Goal: Task Accomplishment & Management: Complete application form

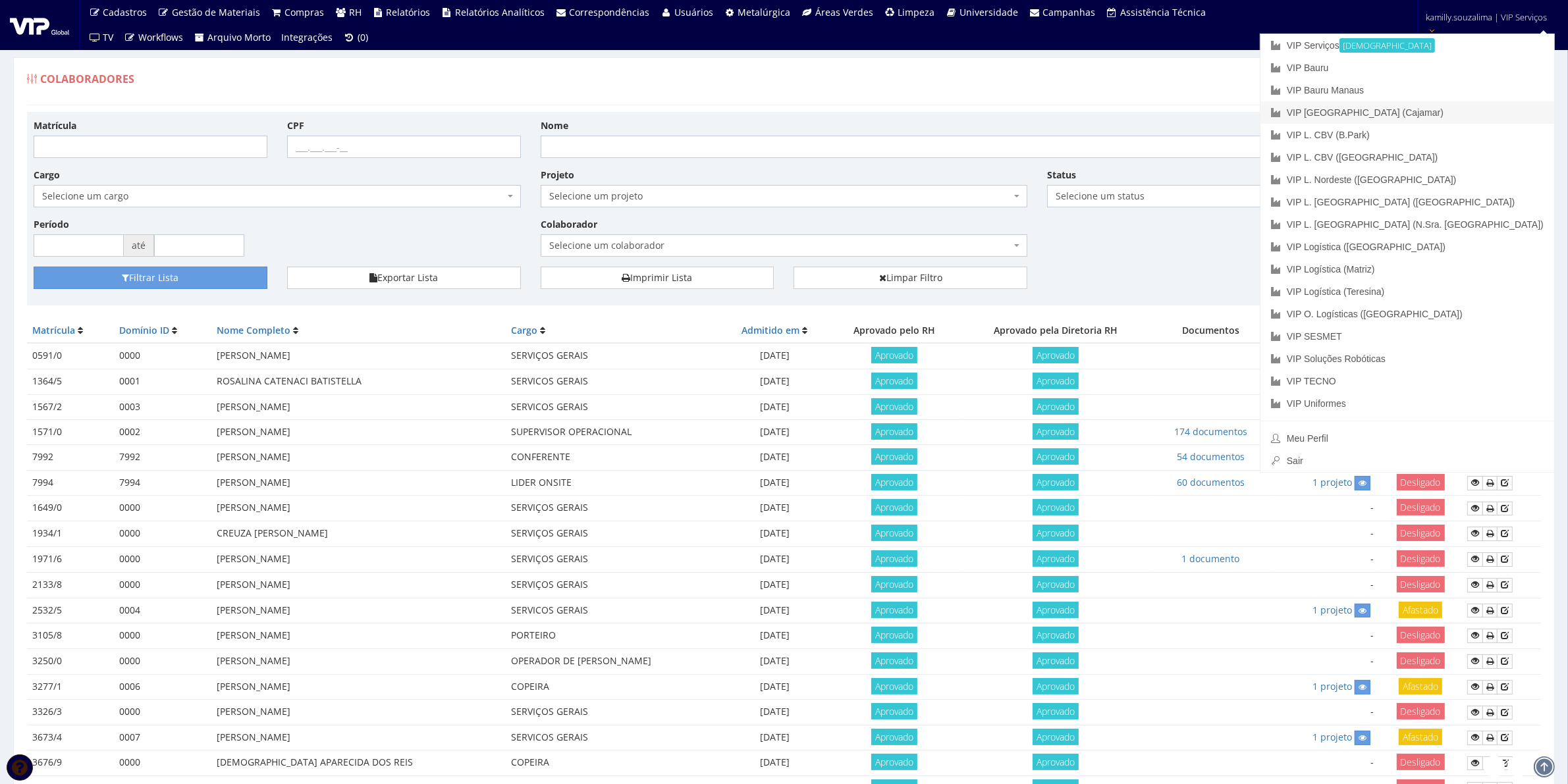
click at [1493, 117] on link "VIP [GEOGRAPHIC_DATA] (Cajamar)" at bounding box center [1407, 112] width 293 height 23
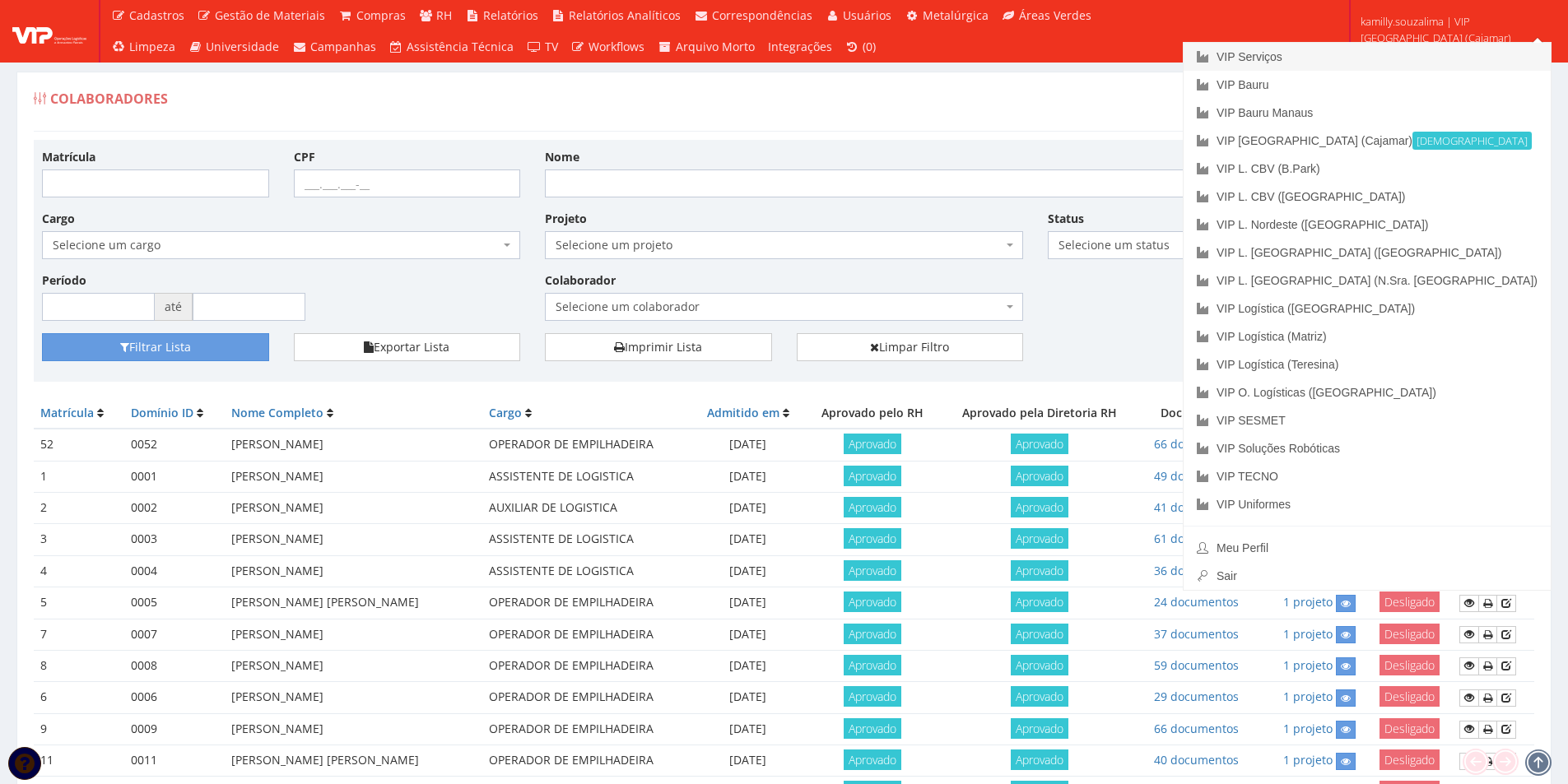
click at [1431, 53] on link "VIP Serviços" at bounding box center [1367, 56] width 367 height 28
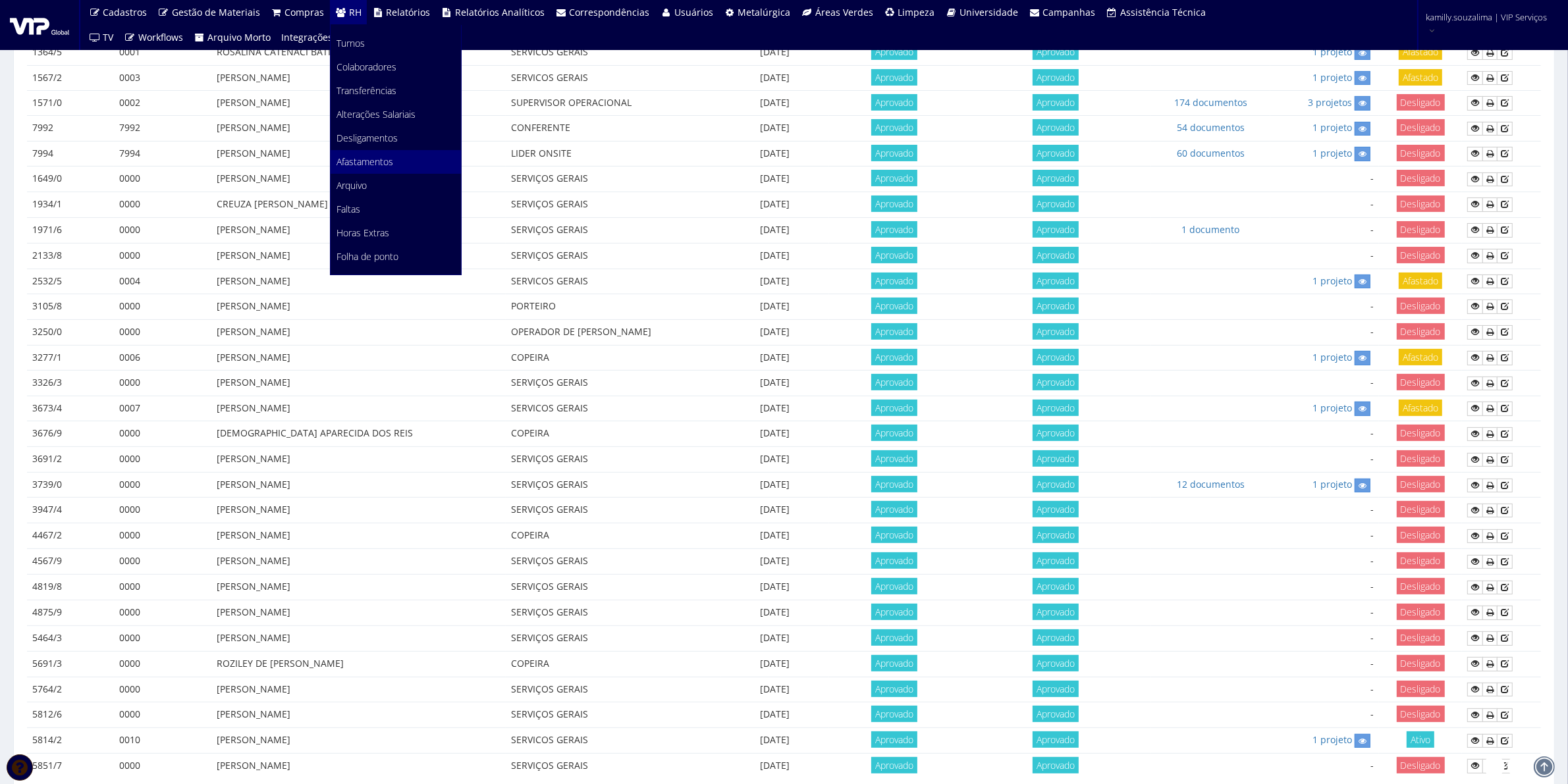
scroll to position [165, 0]
click at [364, 106] on link "Faltas" at bounding box center [395, 109] width 130 height 24
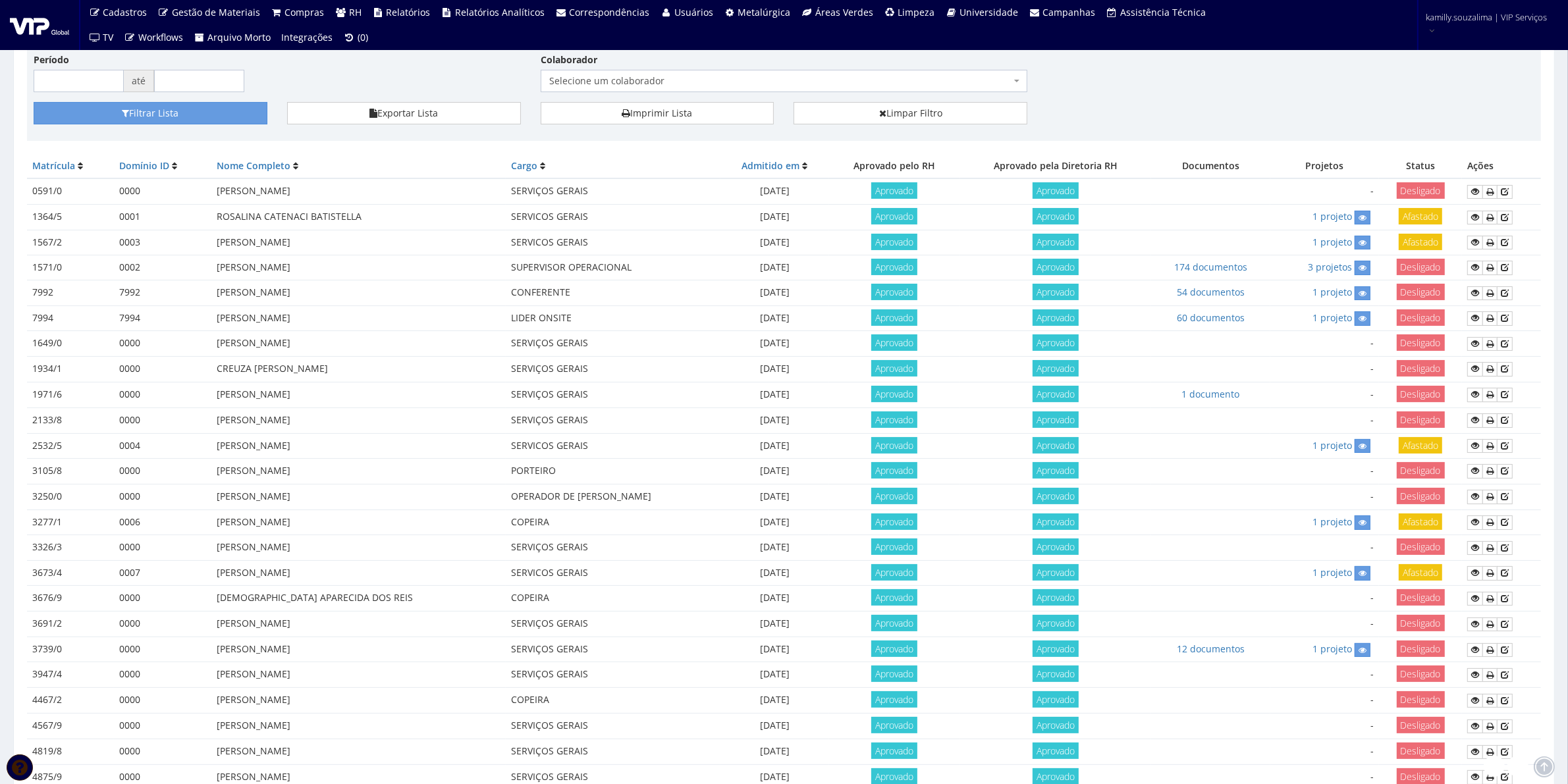
scroll to position [0, 0]
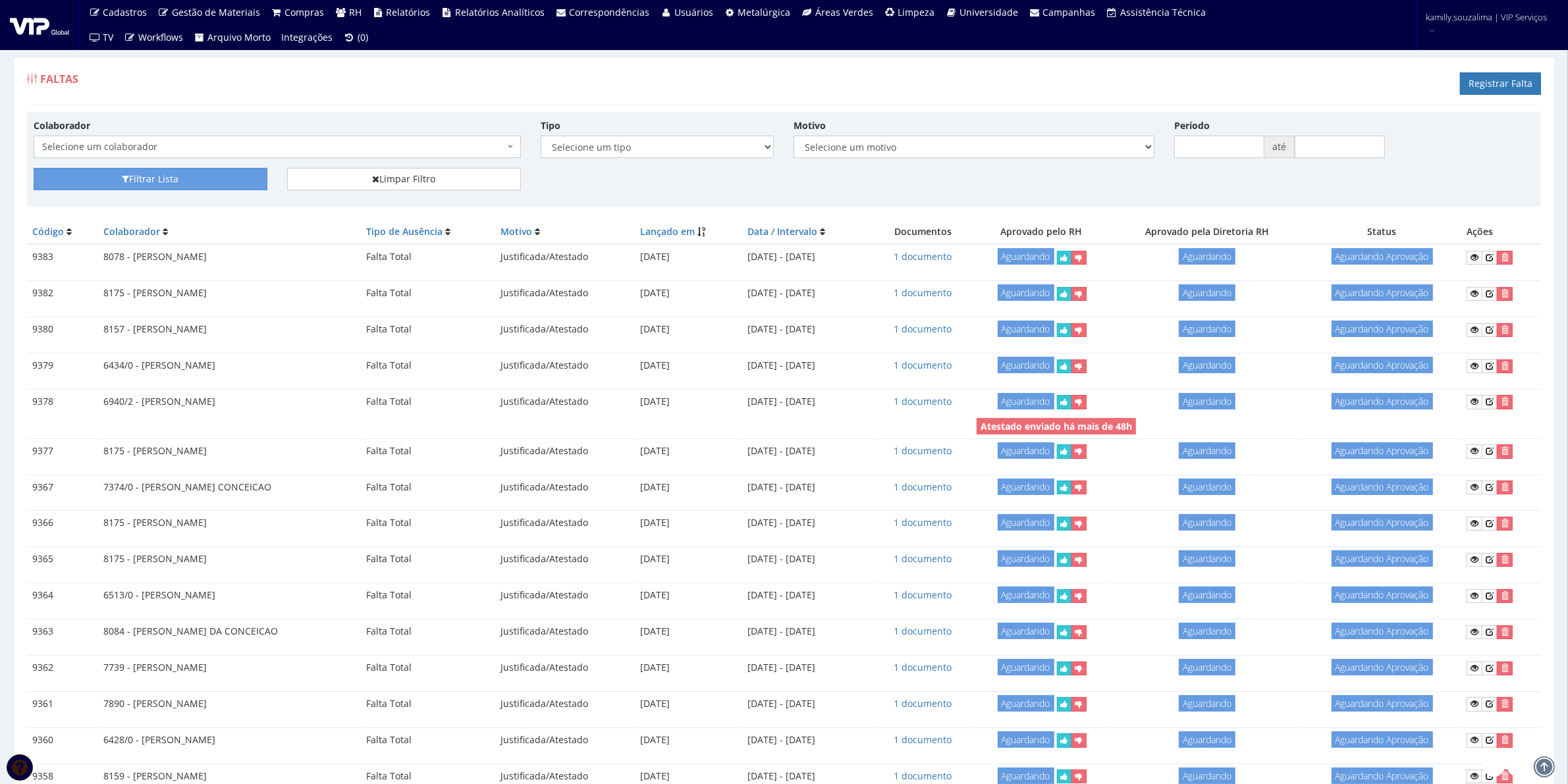
click at [785, 74] on div "Faltas Registrar Falta" at bounding box center [784, 85] width 1514 height 39
drag, startPoint x: 1512, startPoint y: 80, endPoint x: 1157, endPoint y: 100, distance: 355.6
click at [1510, 80] on link "Registrar Falta" at bounding box center [1500, 83] width 81 height 23
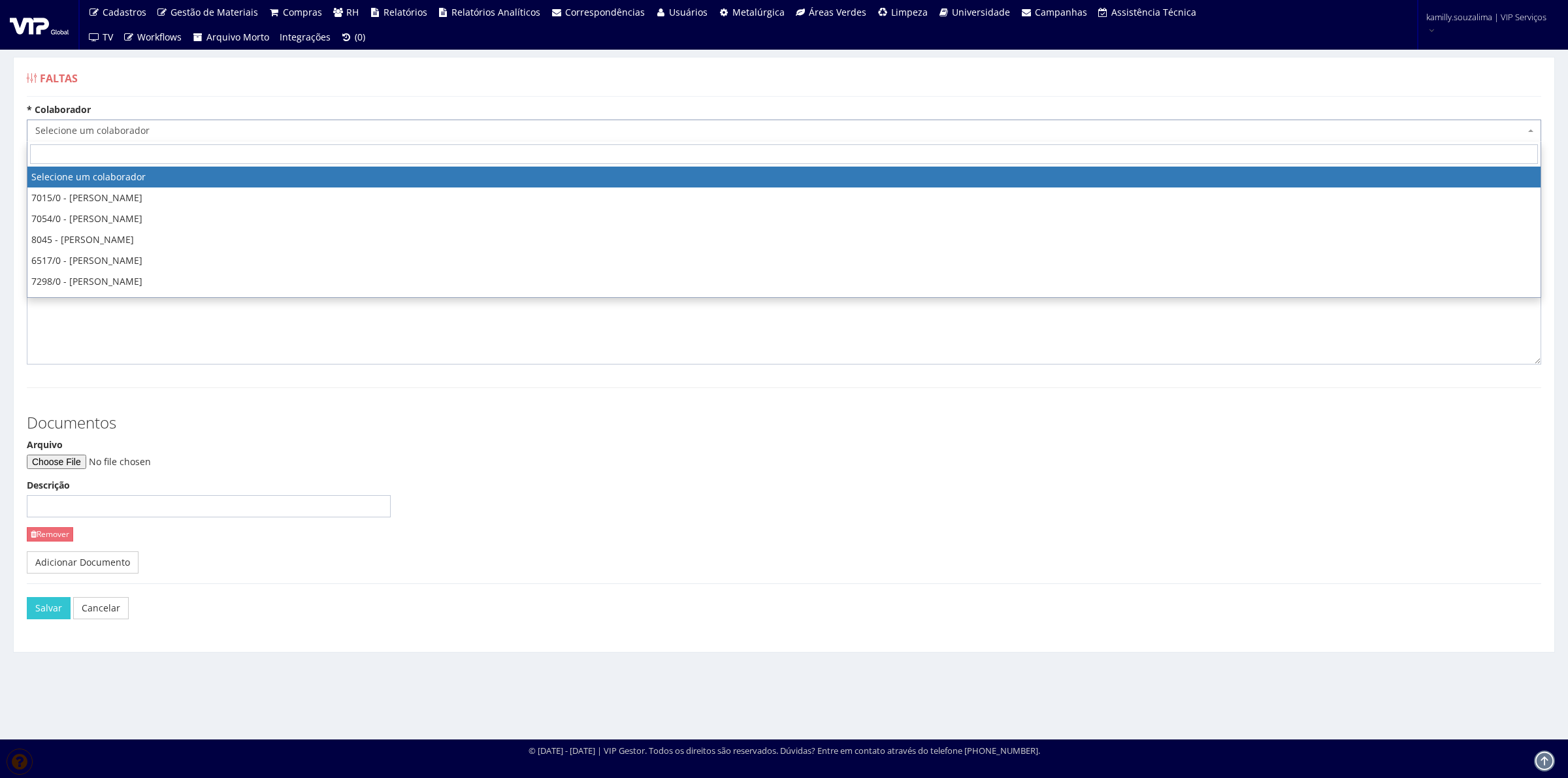
click at [87, 138] on span "Selecione um colaborador" at bounding box center [784, 131] width 1515 height 22
type input "k"
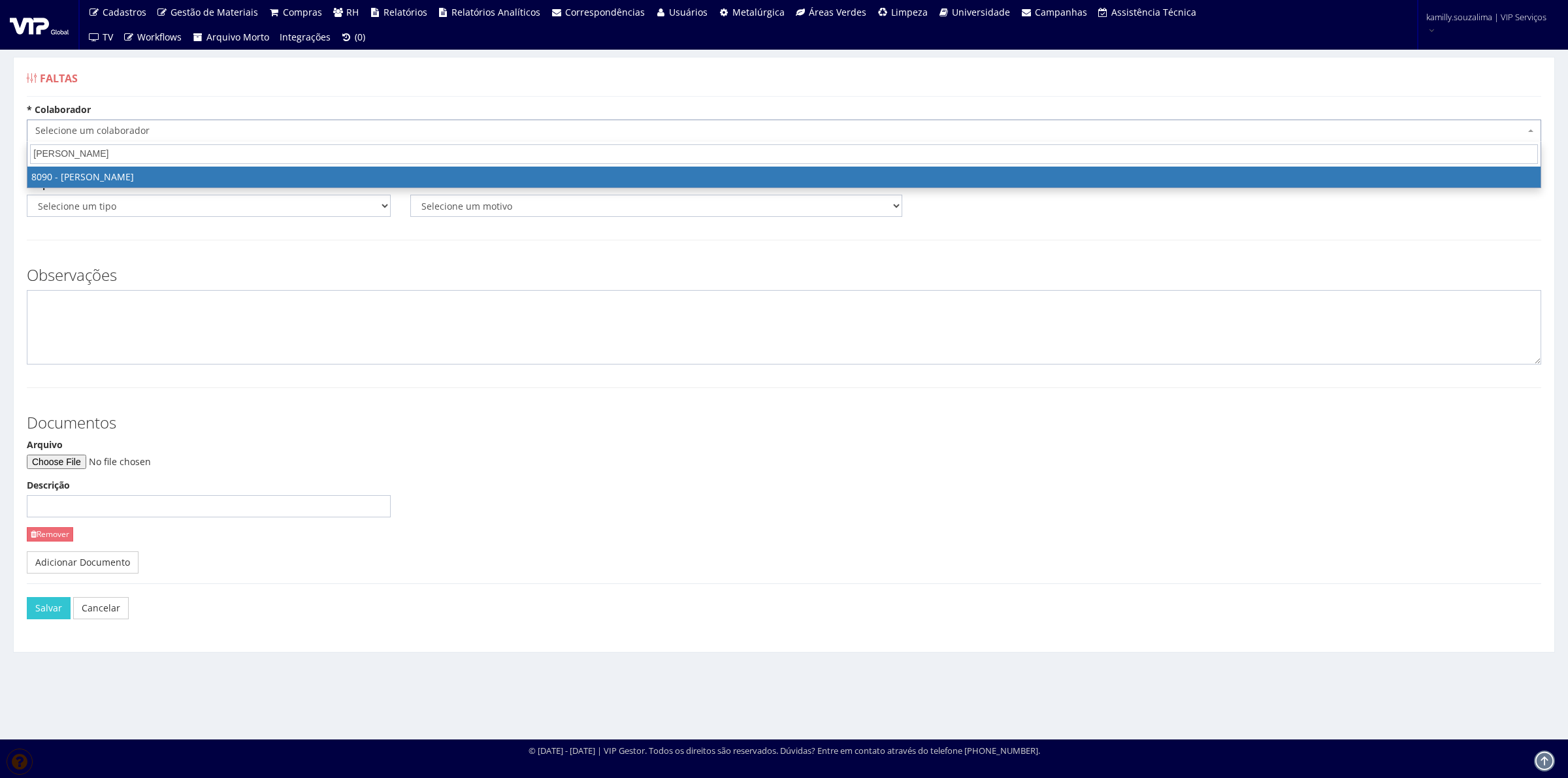
type input "leticia reg"
drag, startPoint x: 93, startPoint y: 168, endPoint x: 92, endPoint y: 161, distance: 7.1
click at [93, 163] on span "leticia reg 8090 - LETICIA REGINA DE SOUZA" at bounding box center [784, 165] width 1515 height 46
select select "3602"
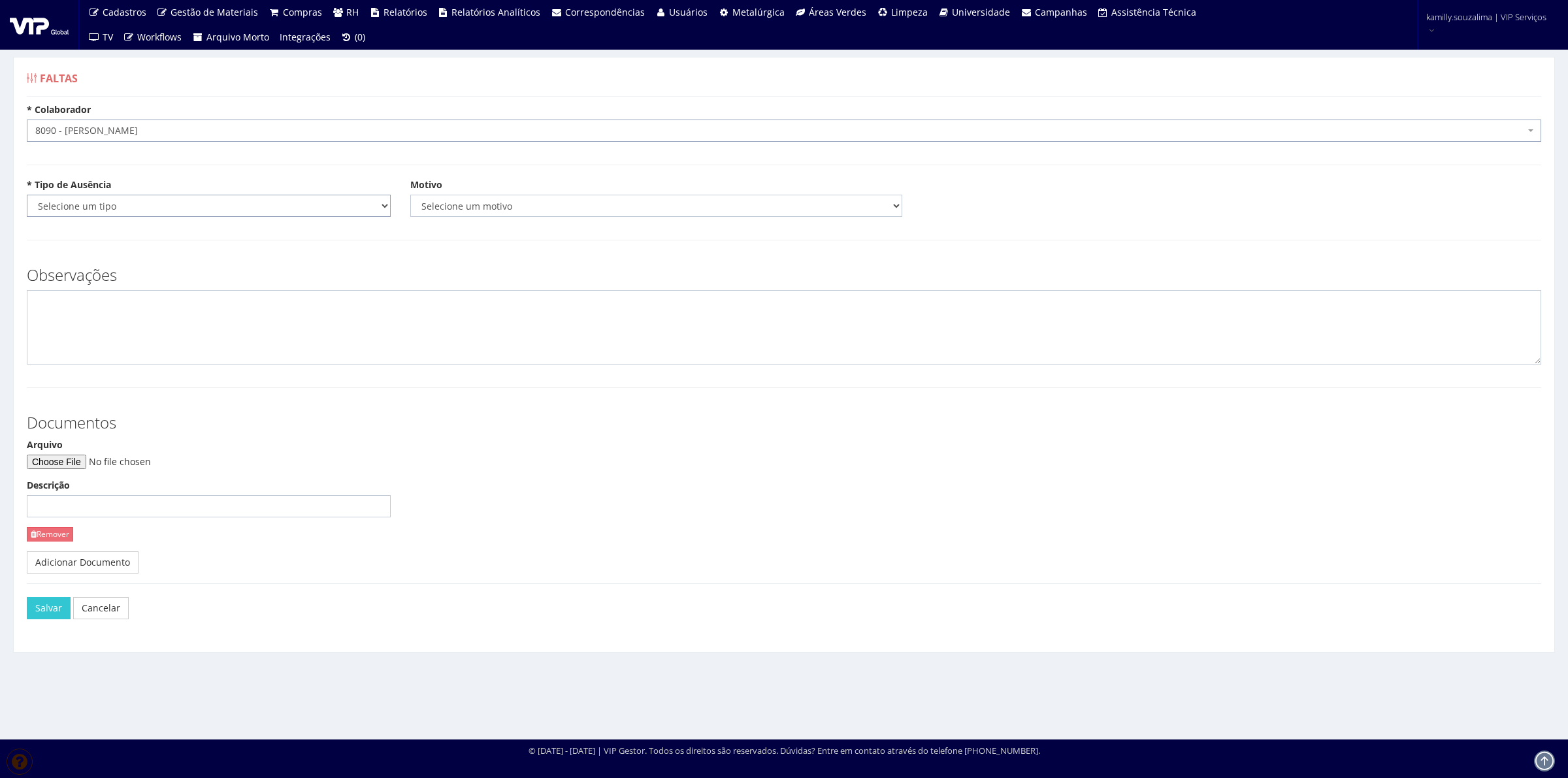
click at [98, 207] on select "Selecione um tipo Falta Total Falta Parcial Afastamento Férias" at bounding box center [209, 206] width 364 height 22
select select "total"
click at [27, 195] on select "Selecione um tipo Falta Total Falta Parcial Afastamento Férias" at bounding box center [209, 206] width 364 height 22
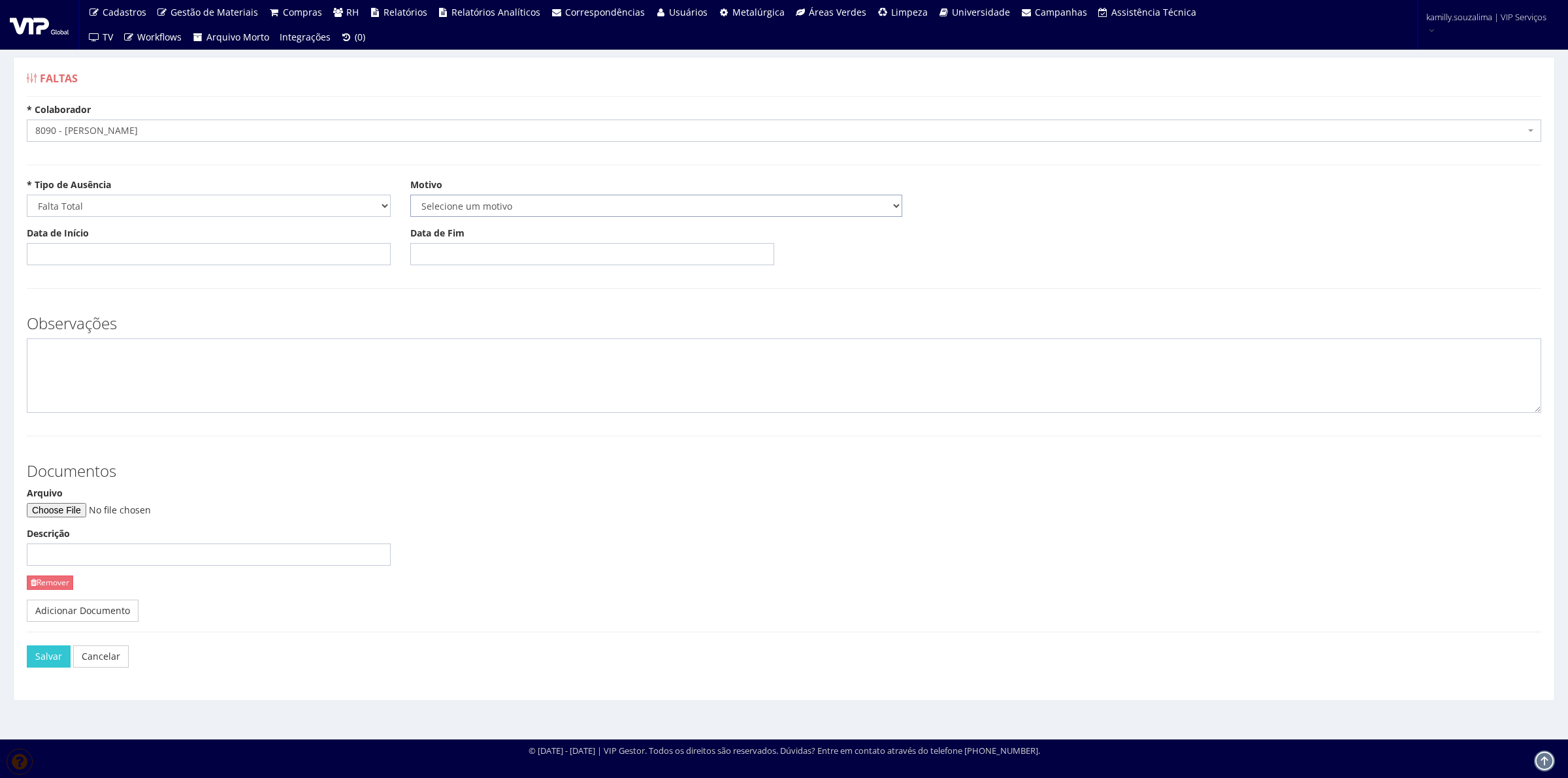
click at [523, 217] on select "Selecione um motivo Acidente Atestado Atraso Declaração Determinação Judicial D…" at bounding box center [656, 206] width 492 height 22
select select "atestado"
click at [410, 195] on select "Selecione um motivo Acidente Atestado Atraso Declaração Determinação Judicial D…" at bounding box center [656, 206] width 492 height 22
click at [896, 537] on div "Arquivo Descrição Remover" at bounding box center [784, 543] width 1534 height 113
drag, startPoint x: 116, startPoint y: 657, endPoint x: 147, endPoint y: 647, distance: 32.6
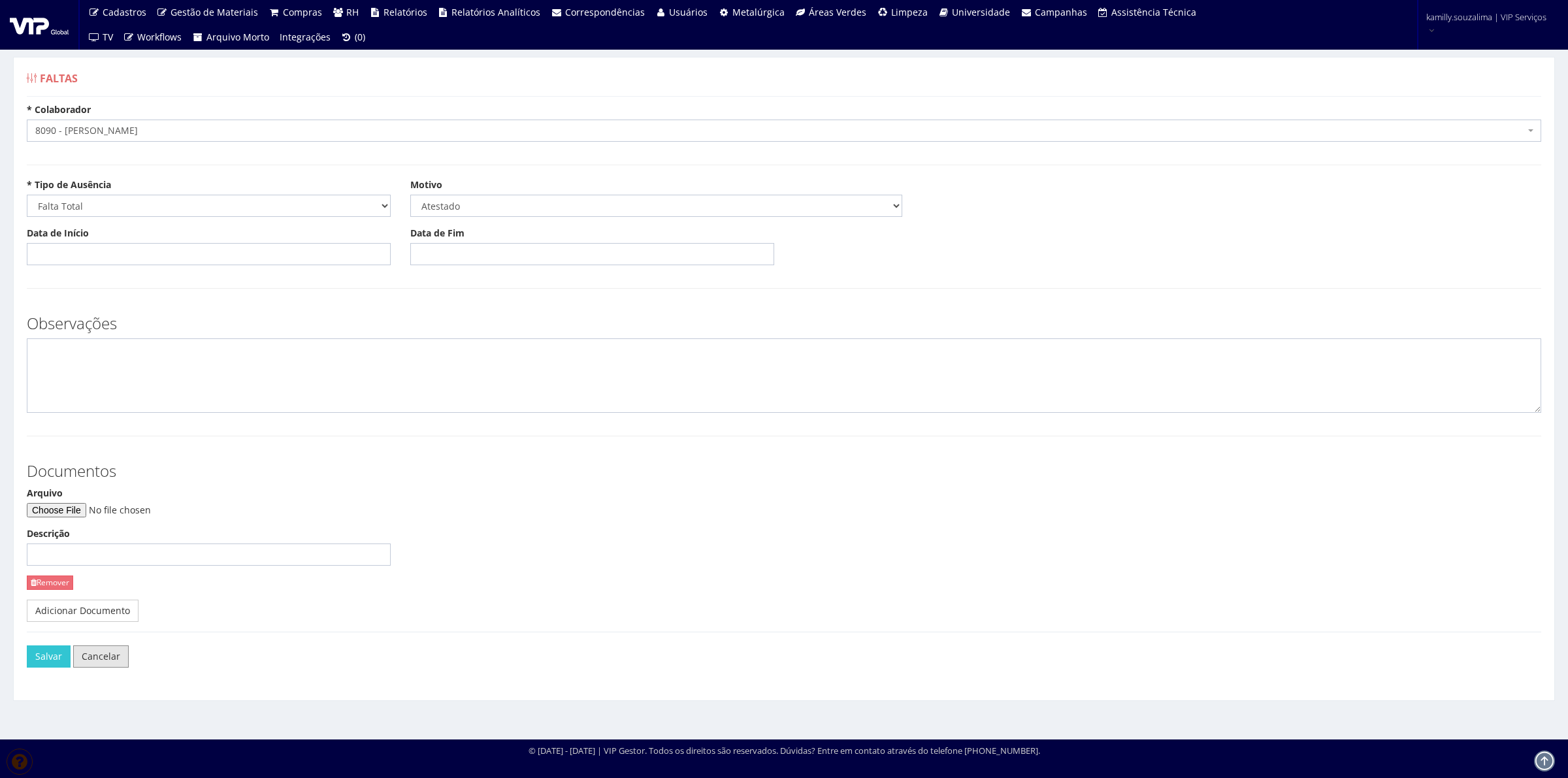
click at [120, 657] on link "Cancelar" at bounding box center [100, 657] width 56 height 22
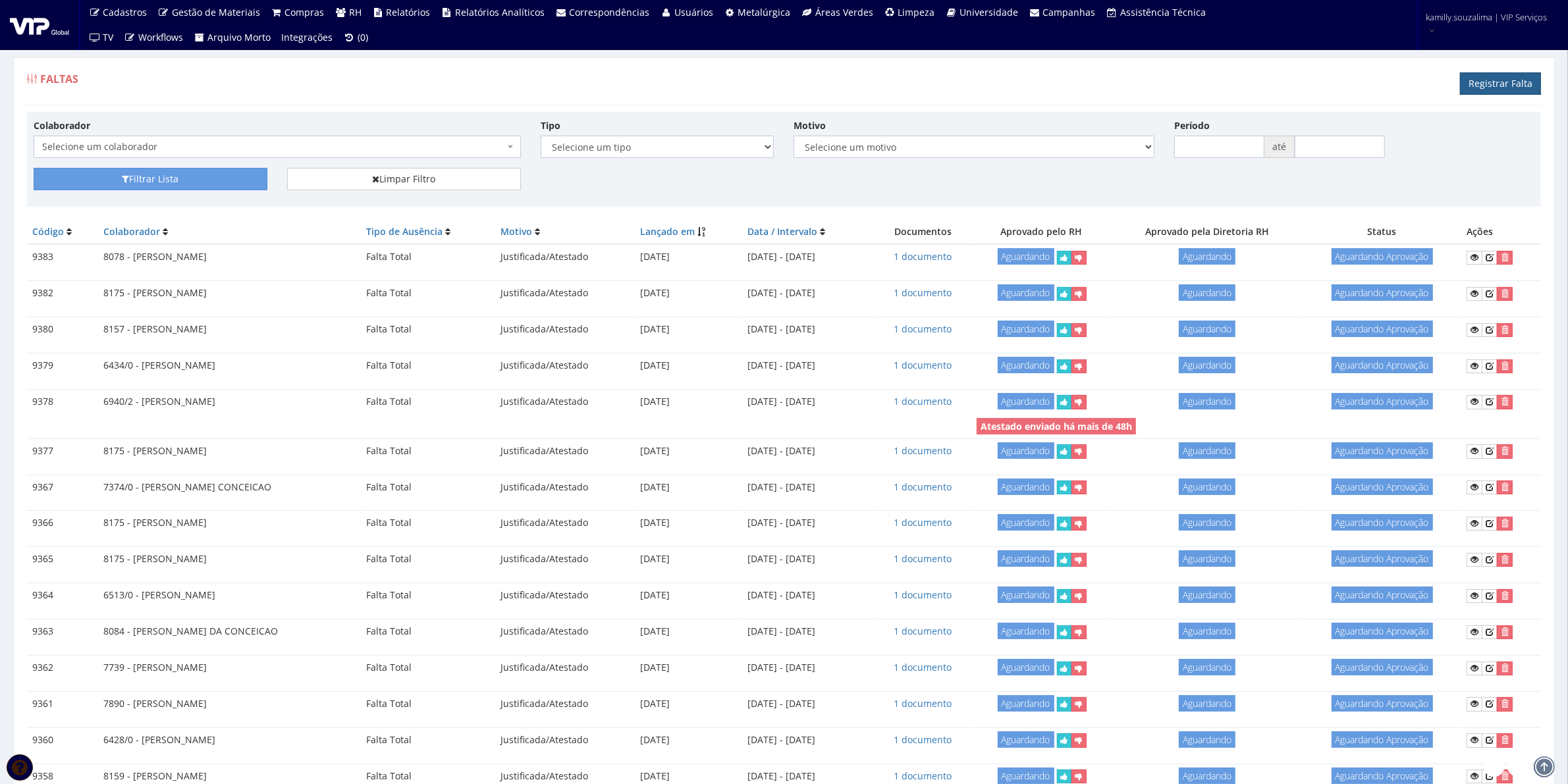
click at [1519, 84] on link "Registrar Falta" at bounding box center [1500, 83] width 81 height 23
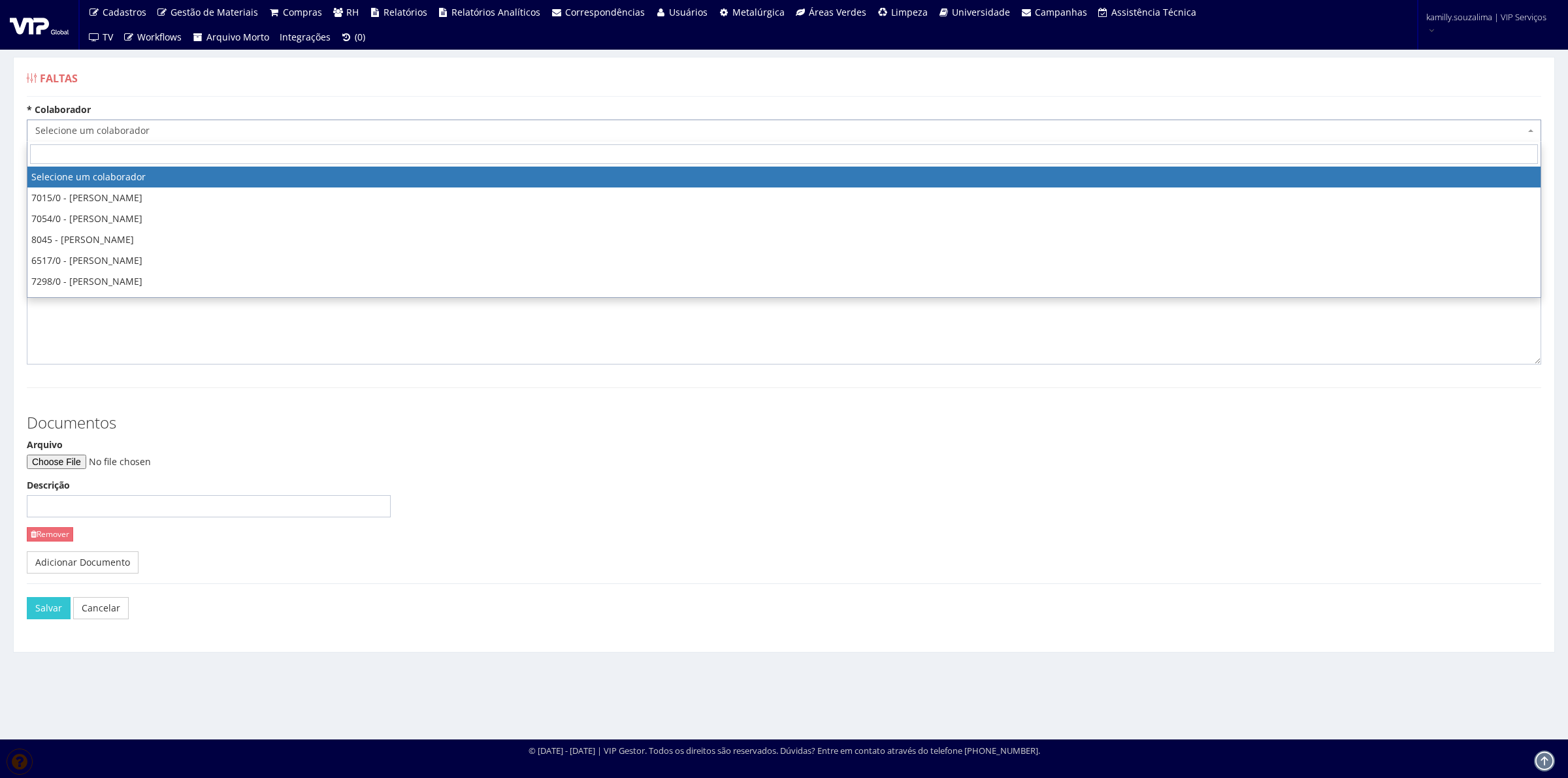
click at [101, 132] on span "Selecione um colaborador" at bounding box center [780, 131] width 1489 height 13
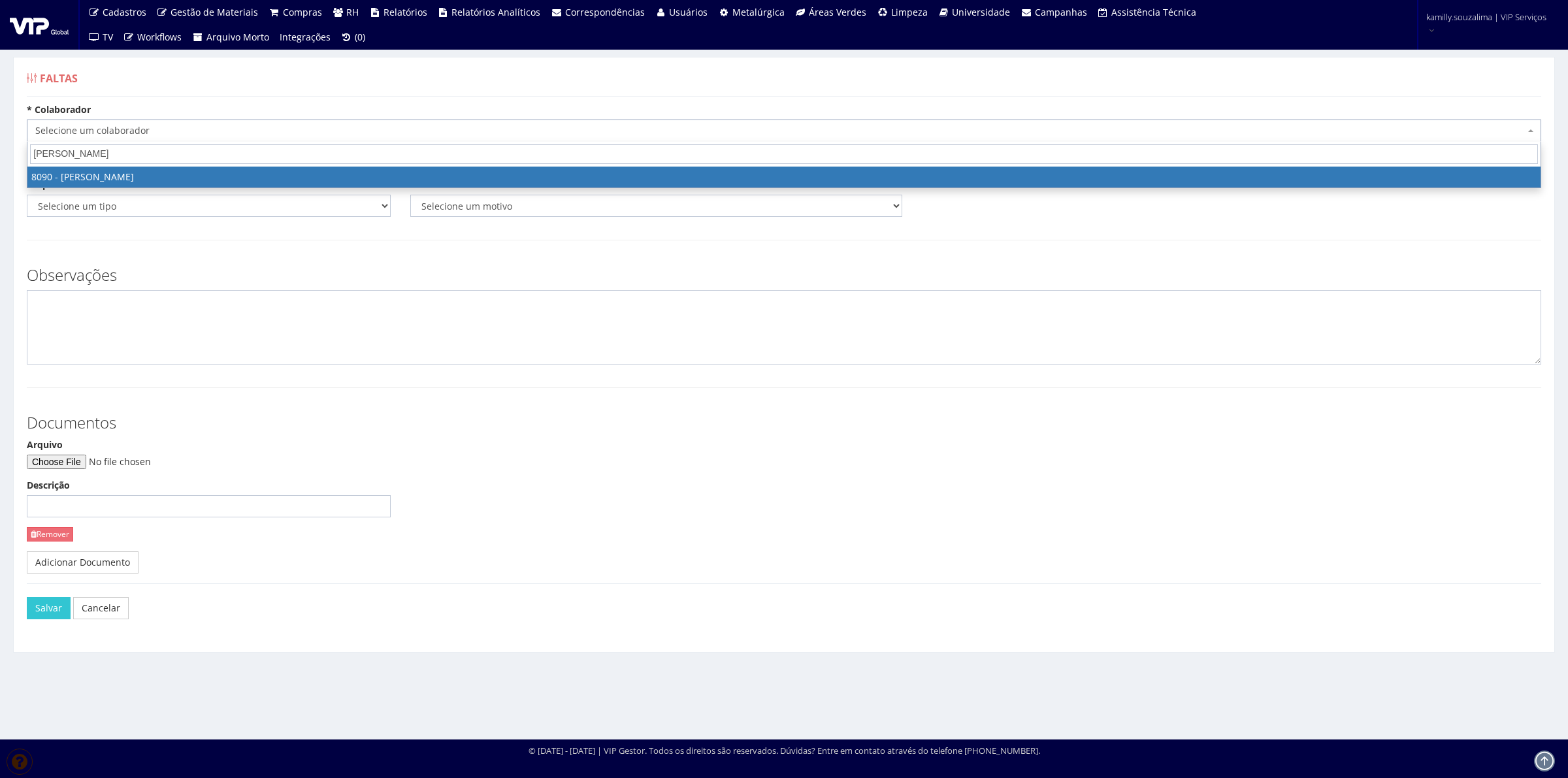
type input "leticia reg"
select select "3602"
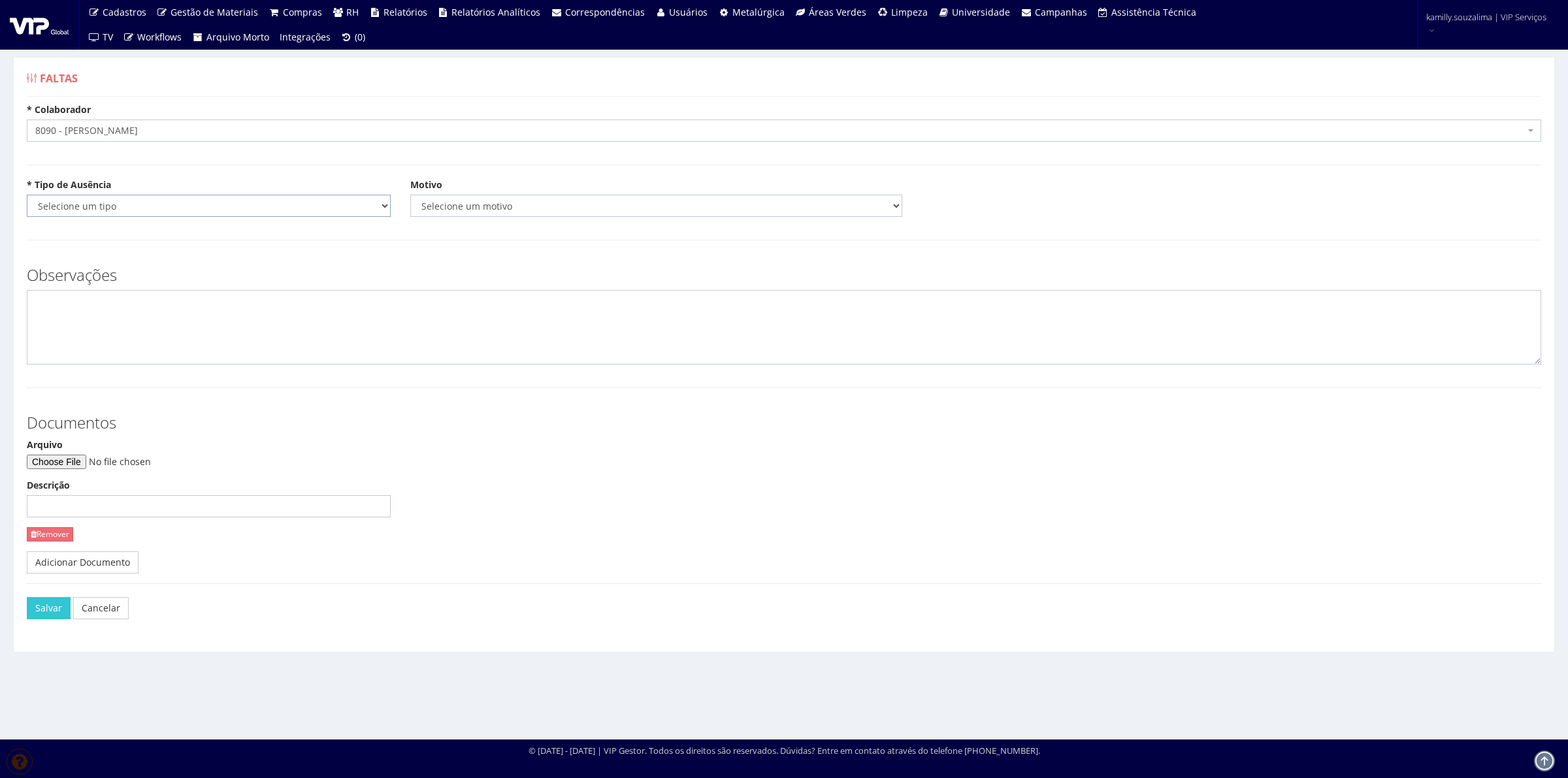
click at [115, 202] on select "Selecione um tipo Falta Total Falta Parcial Afastamento Férias" at bounding box center [209, 206] width 364 height 22
select select "total"
click at [27, 195] on select "Selecione um tipo Falta Total Falta Parcial Afastamento Férias" at bounding box center [209, 206] width 364 height 22
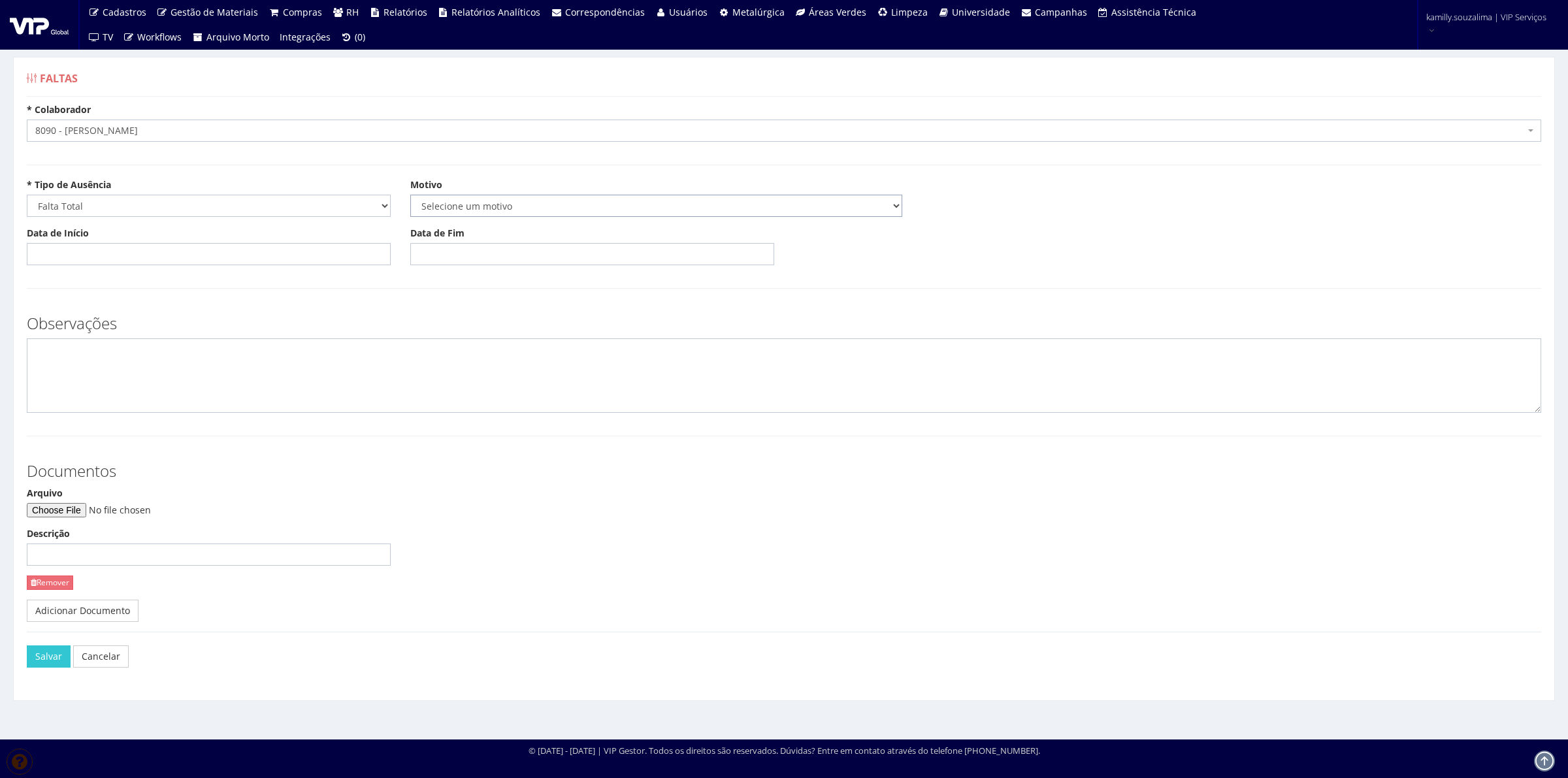
click at [566, 202] on select "Selecione um motivo Acidente Atestado Atraso Declaração Determinação Judicial D…" at bounding box center [656, 206] width 492 height 22
select select "atestado"
click at [410, 195] on select "Selecione um motivo Acidente Atestado Atraso Declaração Determinação Judicial D…" at bounding box center [656, 206] width 492 height 22
click at [248, 252] on input "Data de Início" at bounding box center [209, 254] width 364 height 22
click at [72, 343] on td "9" at bounding box center [76, 345] width 17 height 20
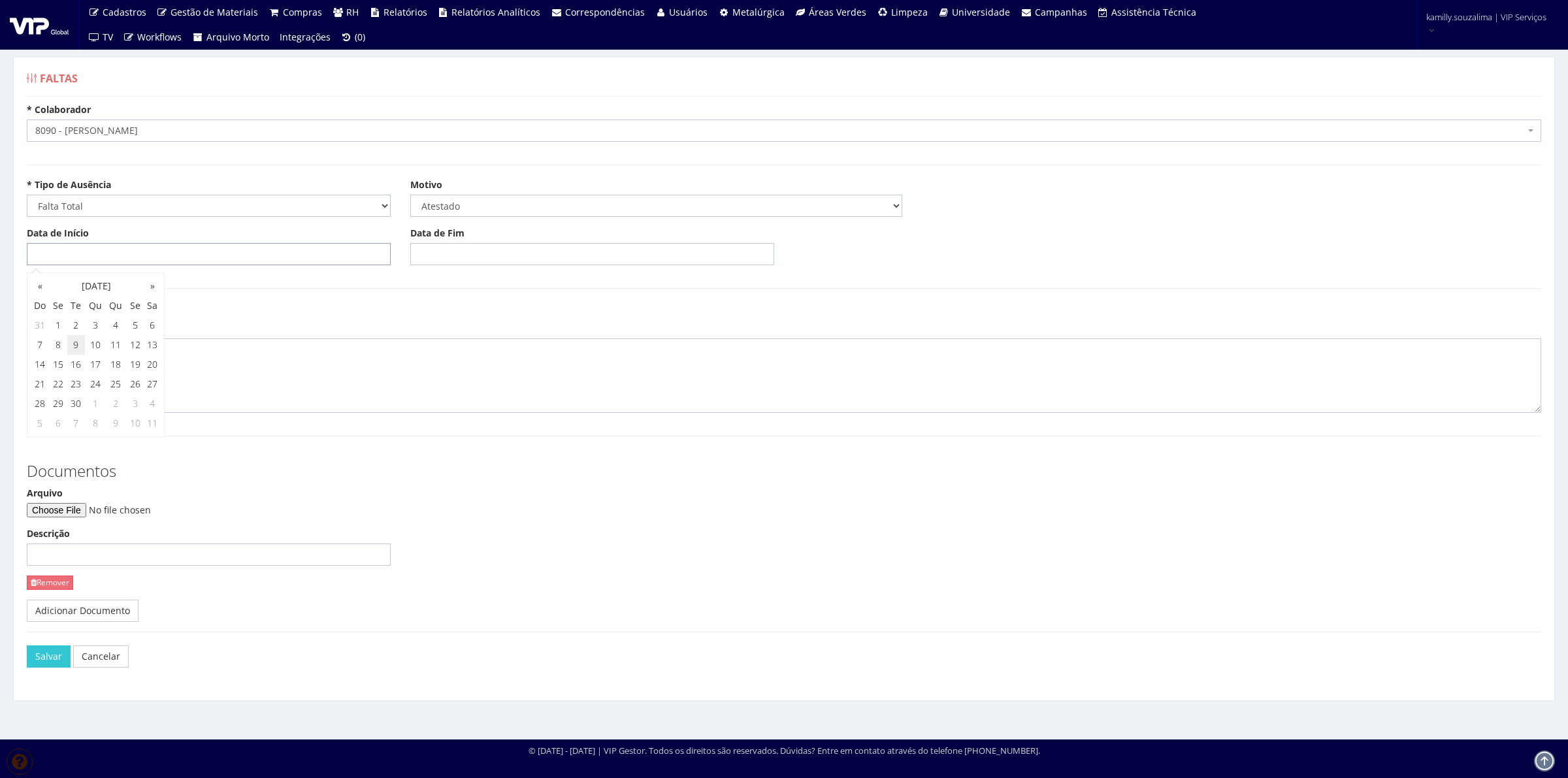
type input "09/09/2025"
click at [445, 249] on input "Data de Fim" at bounding box center [592, 254] width 364 height 22
click at [170, 211] on select "Selecione um tipo Falta Total Falta Parcial Afastamento Férias" at bounding box center [209, 206] width 364 height 22
select select "parcial"
click at [27, 195] on select "Selecione um tipo Falta Total Falta Parcial Afastamento Férias" at bounding box center [209, 206] width 364 height 22
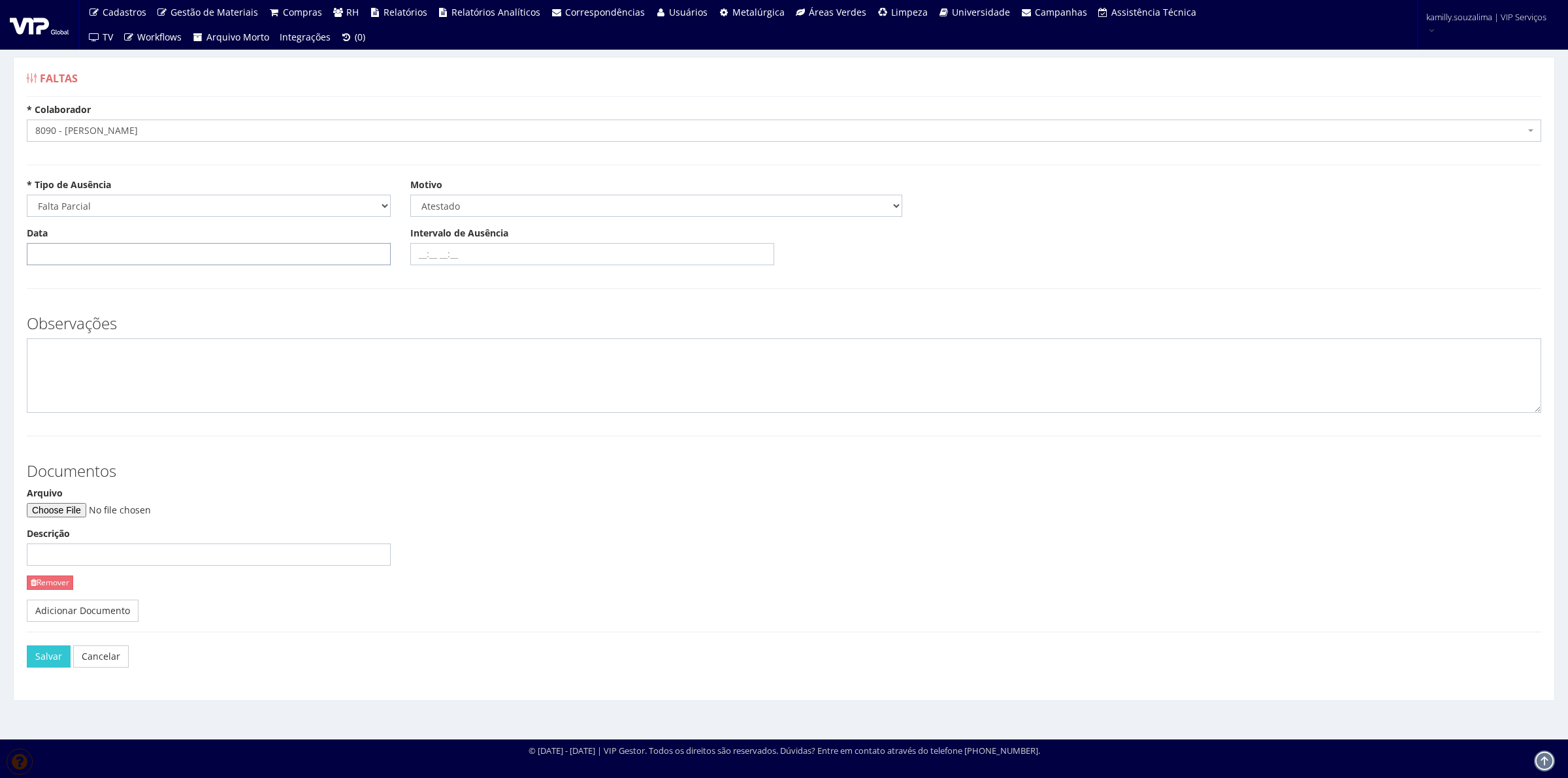
click at [164, 256] on input "Data" at bounding box center [209, 254] width 364 height 22
click at [79, 343] on td "9" at bounding box center [76, 345] width 17 height 20
type input "09/09/2025"
click at [465, 254] on input "Intervalo de Ausência" at bounding box center [592, 254] width 364 height 22
type input "12:30 15:00"
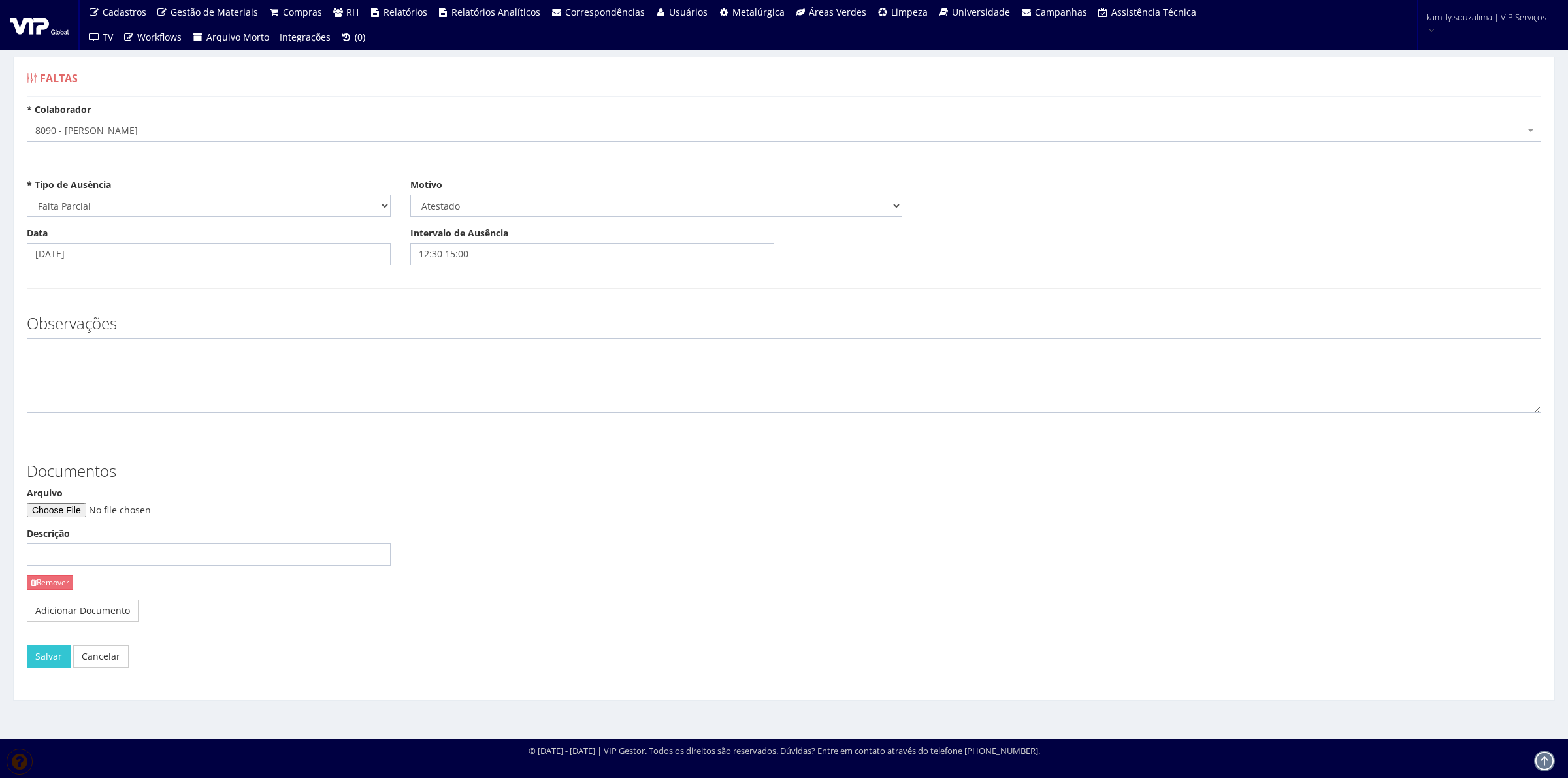
drag, startPoint x: 79, startPoint y: 503, endPoint x: 59, endPoint y: 497, distance: 20.9
click at [72, 501] on div "Arquivo" at bounding box center [209, 502] width 364 height 31
click at [56, 516] on input "Arquivo" at bounding box center [116, 510] width 178 height 14
type input "C:\fakepath\Document_000211_003516.pdf"
drag, startPoint x: 30, startPoint y: 660, endPoint x: 157, endPoint y: 627, distance: 131.2
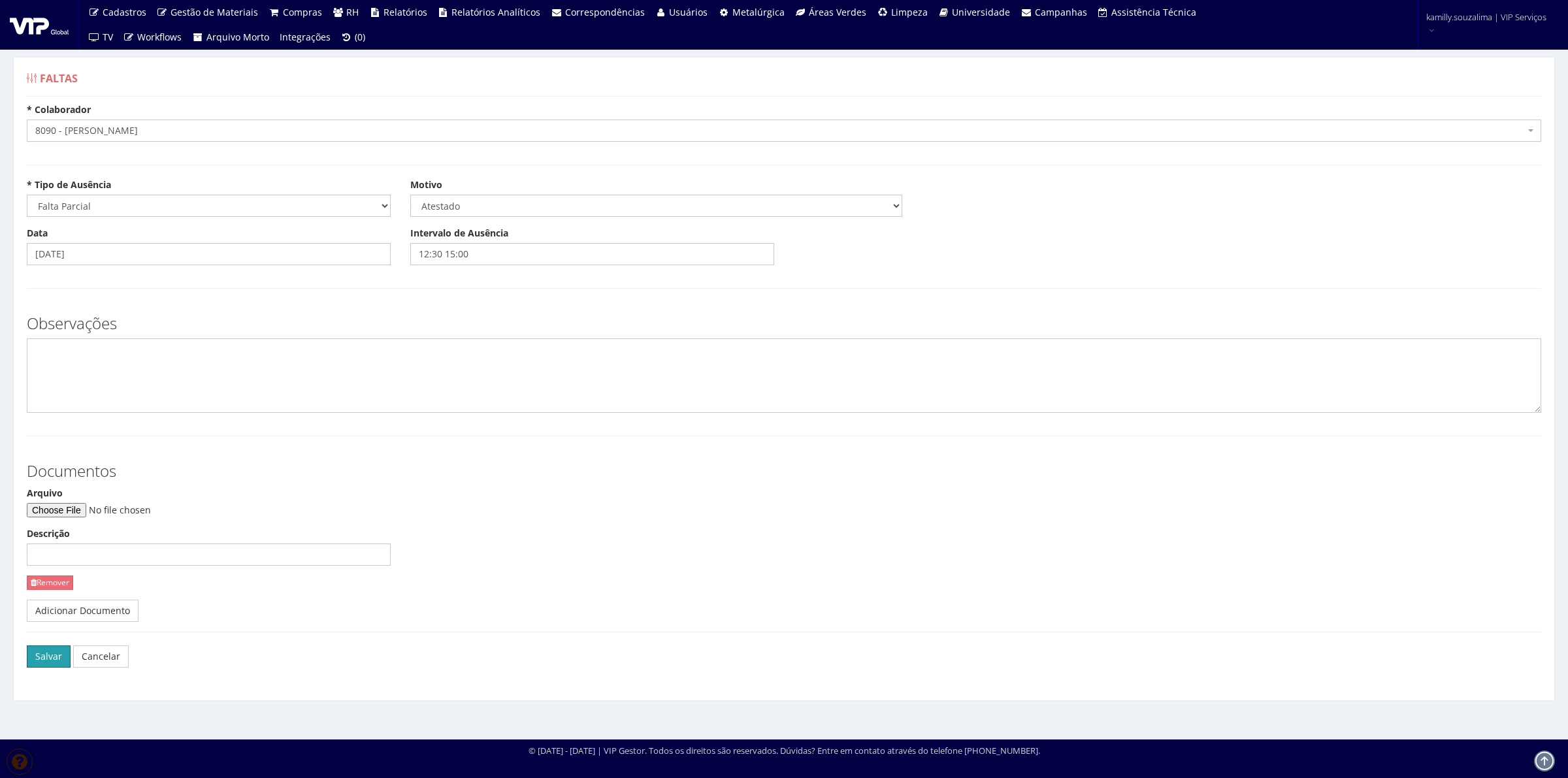
click at [31, 660] on button "Salvar" at bounding box center [48, 657] width 44 height 22
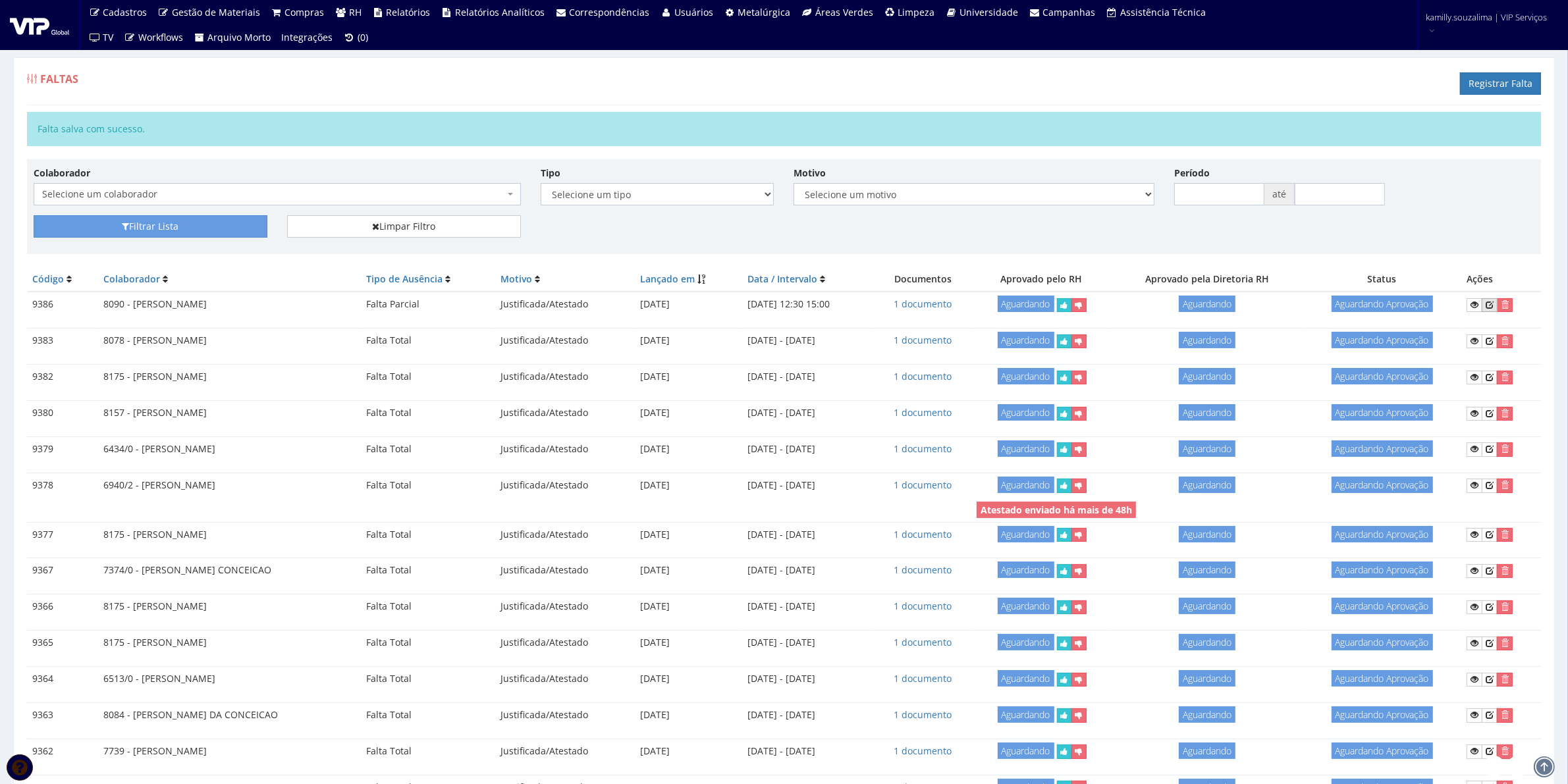
click at [1494, 309] on icon at bounding box center [1489, 304] width 8 height 9
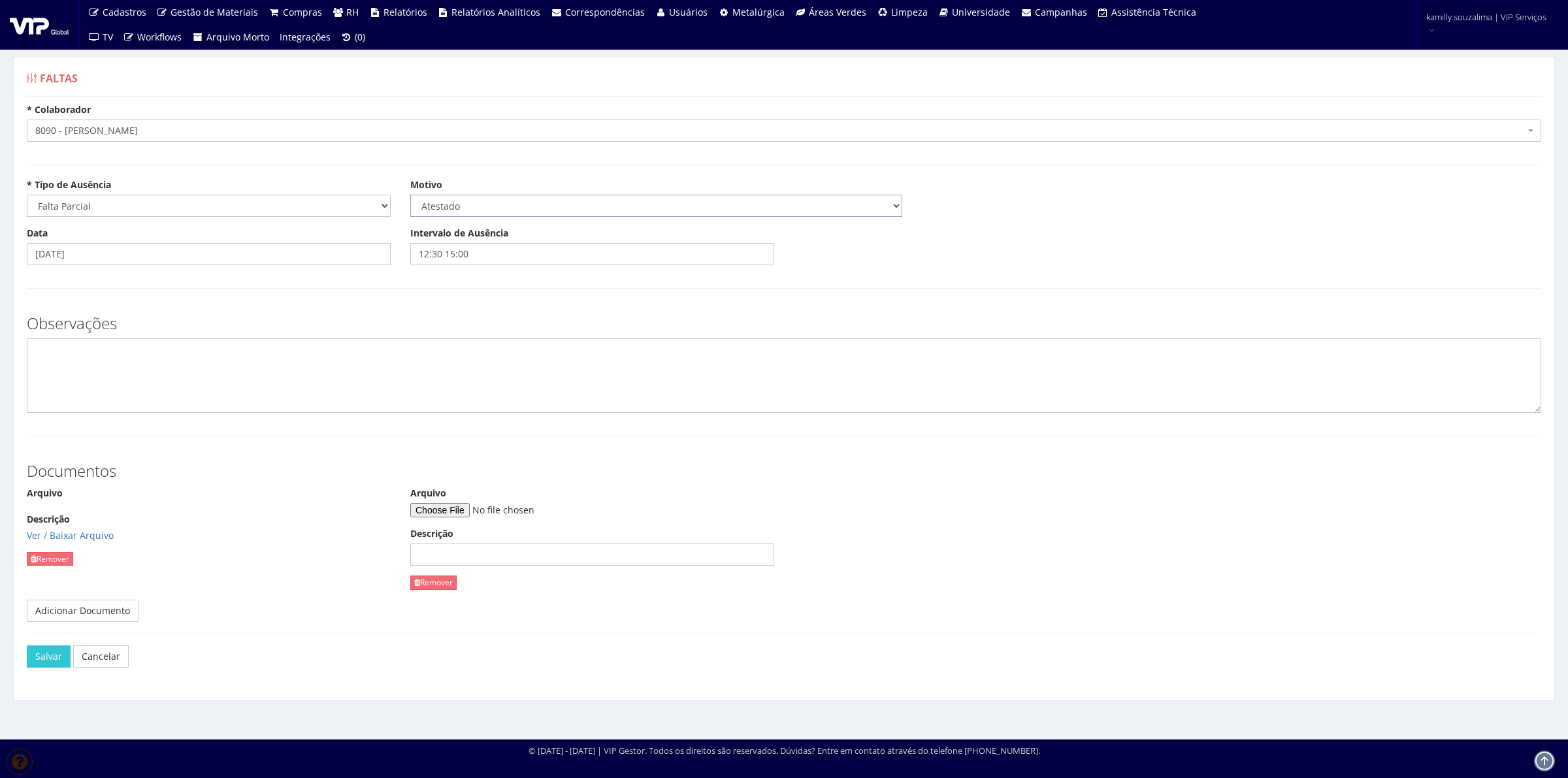
click at [500, 196] on select "Selecione um motivo Acidente Atestado Atraso Declaração Determinação Judicial D…" at bounding box center [656, 206] width 492 height 22
select select "declaracao"
click at [410, 195] on select "Selecione um motivo Acidente Atestado Atraso Declaração Determinação Judicial D…" at bounding box center [656, 206] width 492 height 22
click at [58, 662] on button "Salvar" at bounding box center [48, 657] width 44 height 22
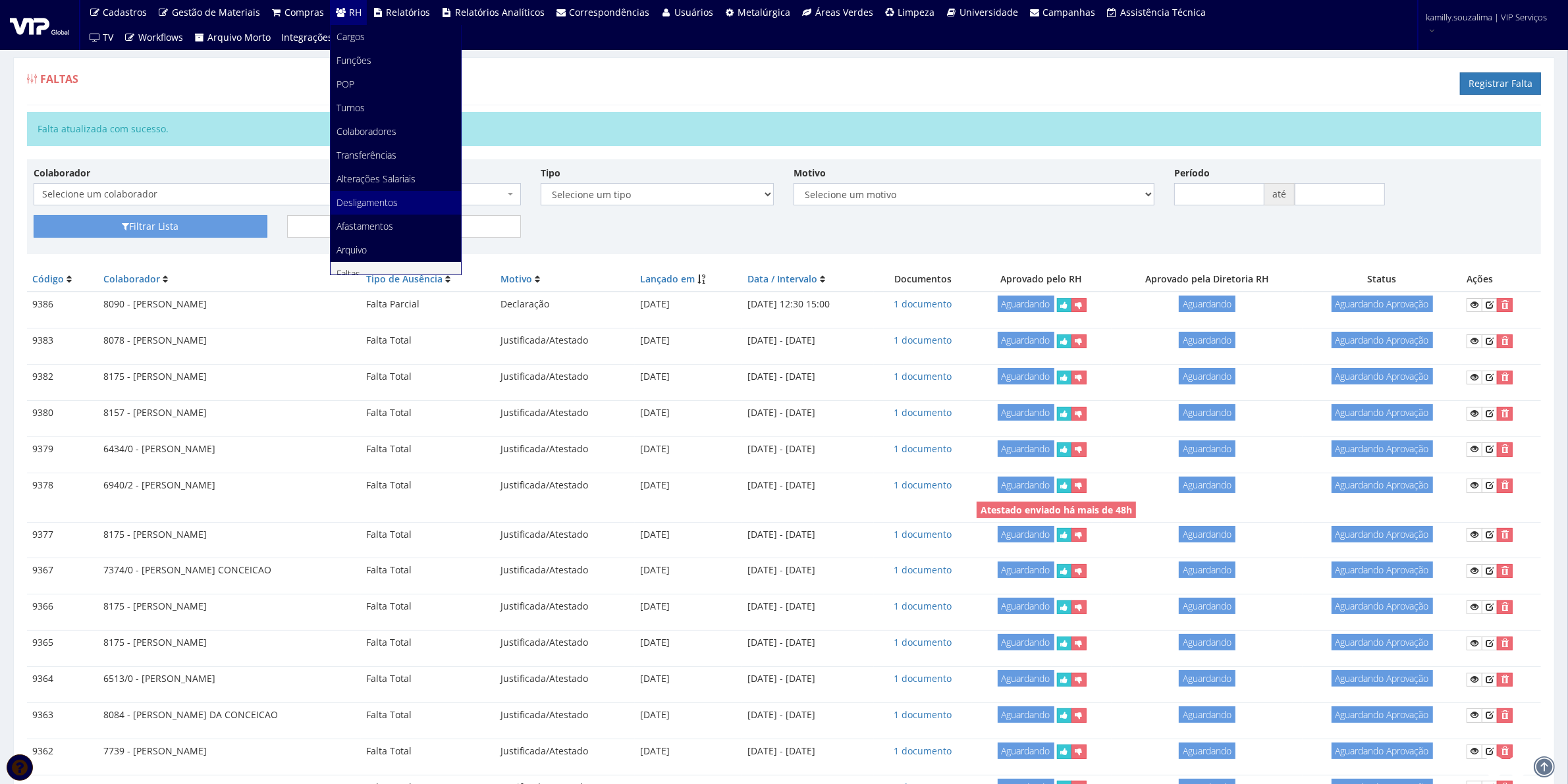
click at [354, 202] on span "Desligamentos" at bounding box center [368, 202] width 61 height 12
click at [398, 198] on link "Desligamentos" at bounding box center [395, 202] width 130 height 24
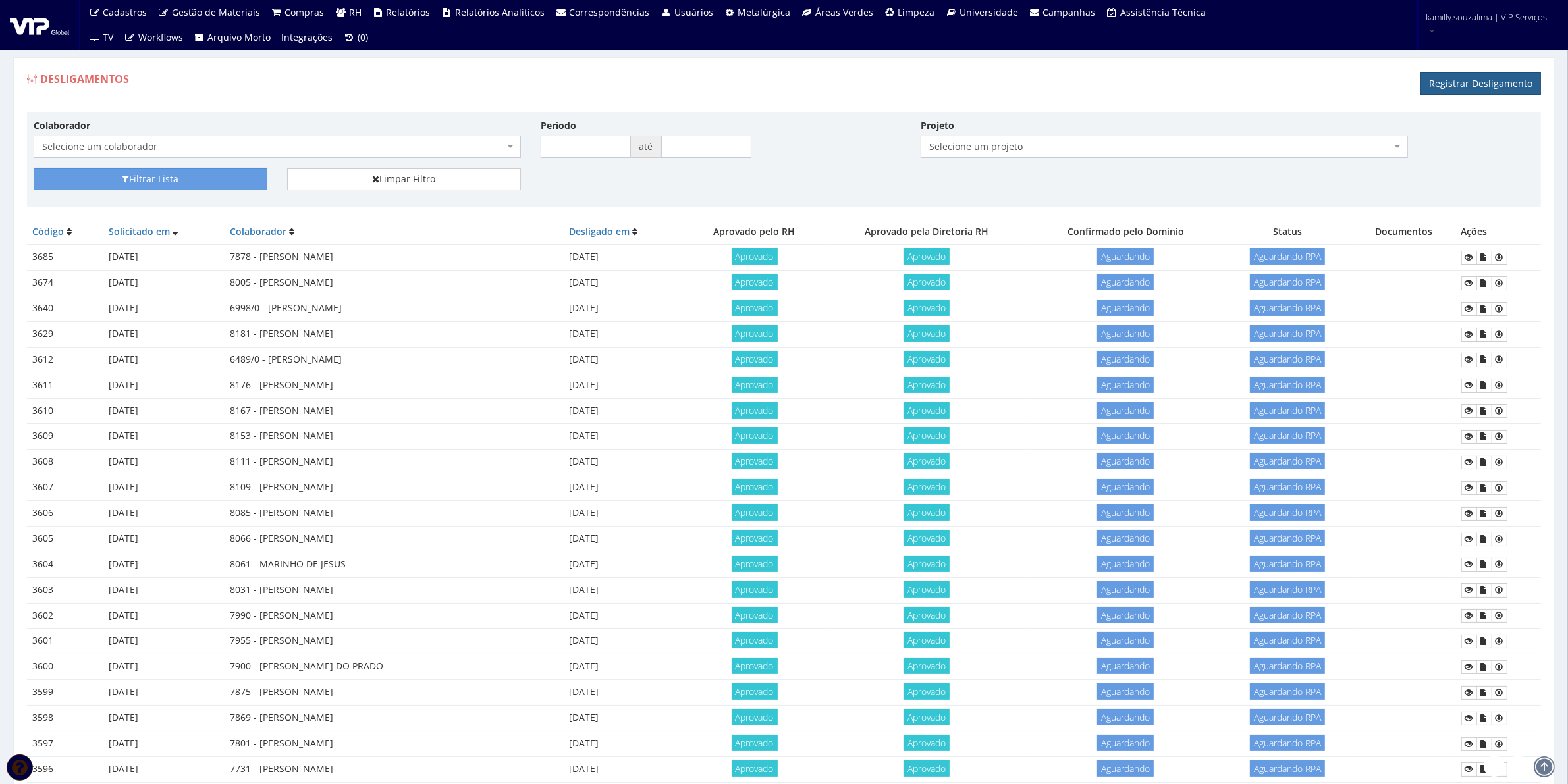
click at [1437, 84] on link "Registrar Desligamento" at bounding box center [1481, 83] width 121 height 23
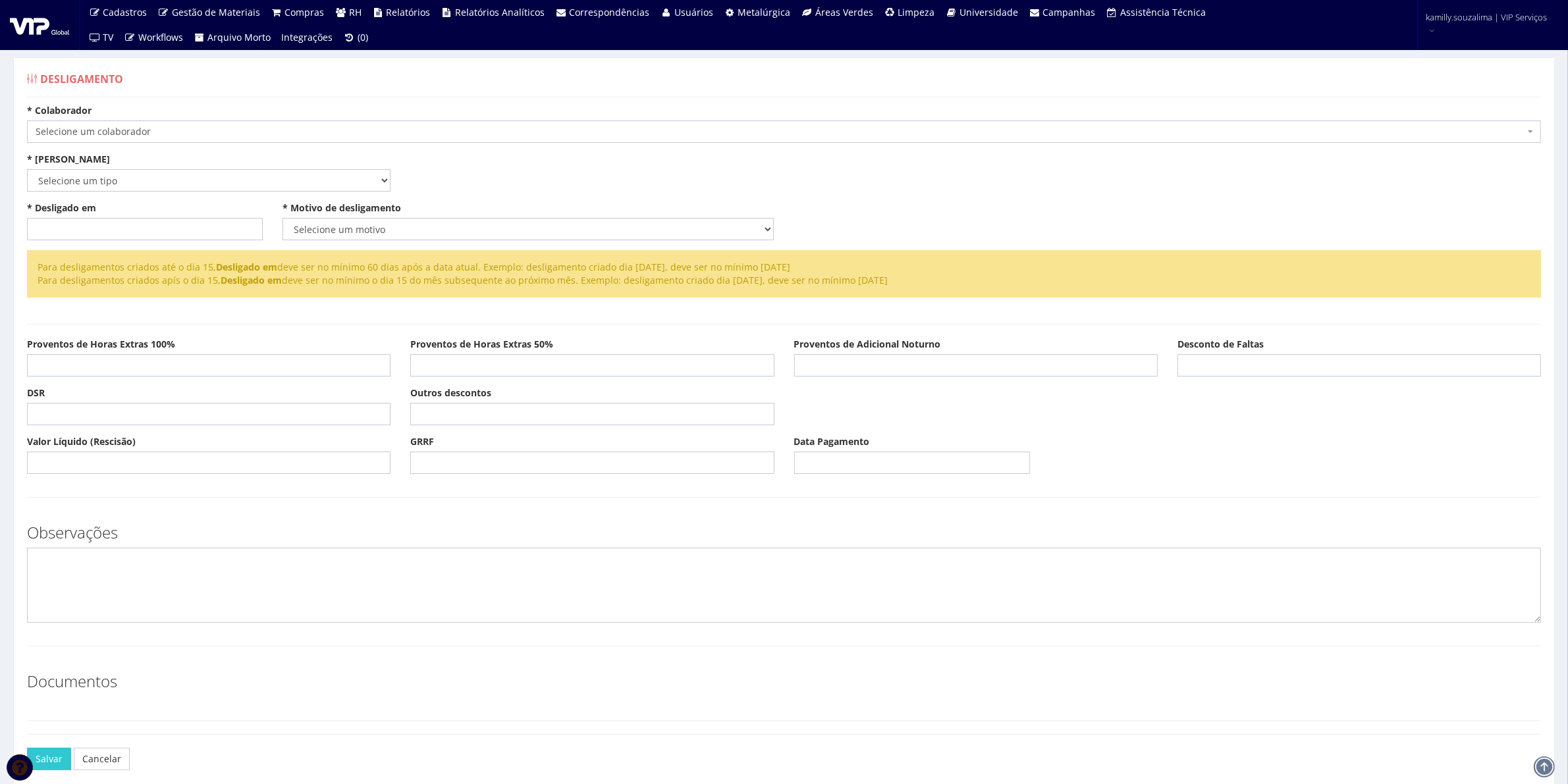
click at [417, 127] on span "Selecione um colaborador" at bounding box center [780, 132] width 1489 height 13
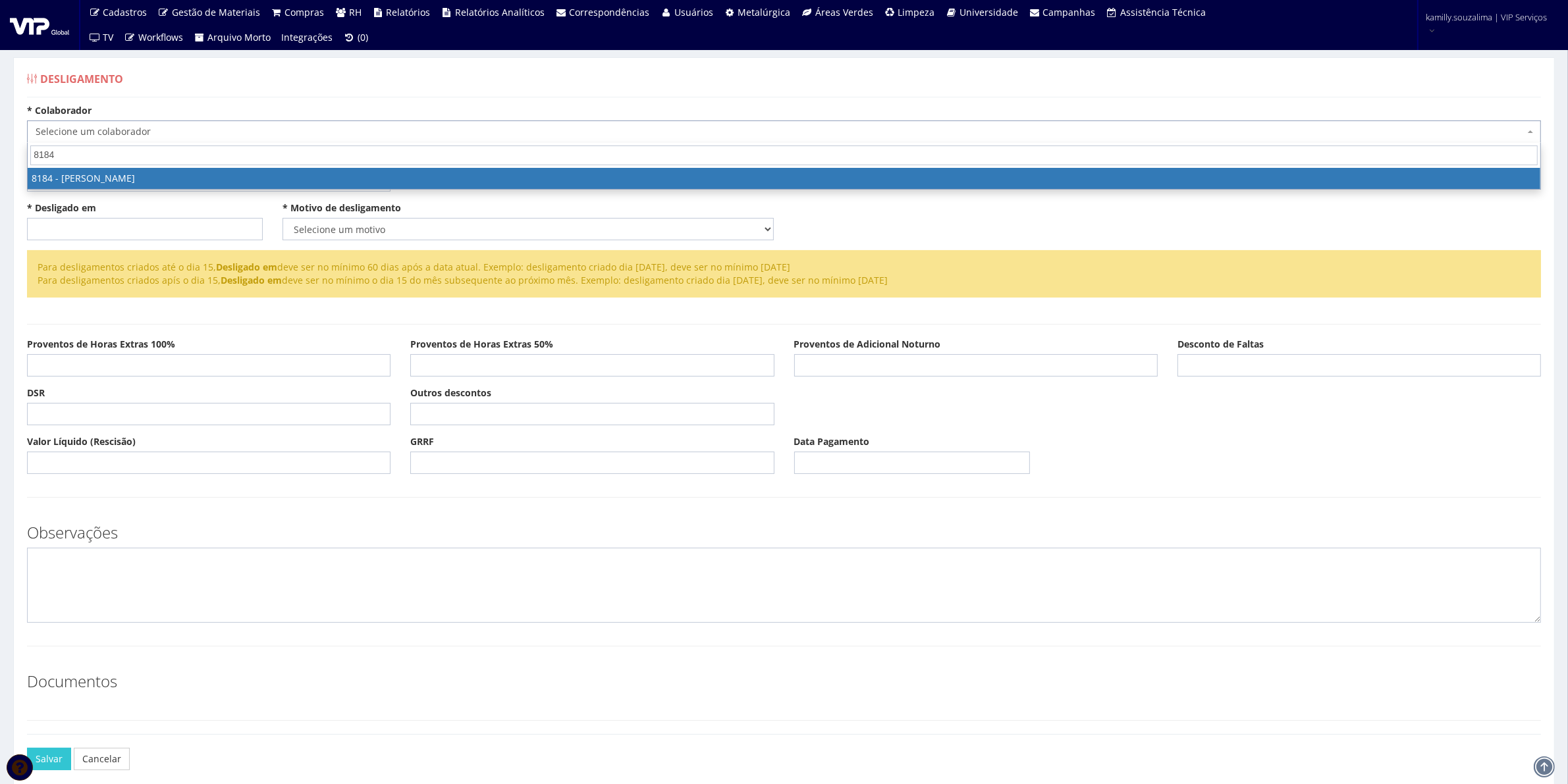
type input "8184"
select select "4095"
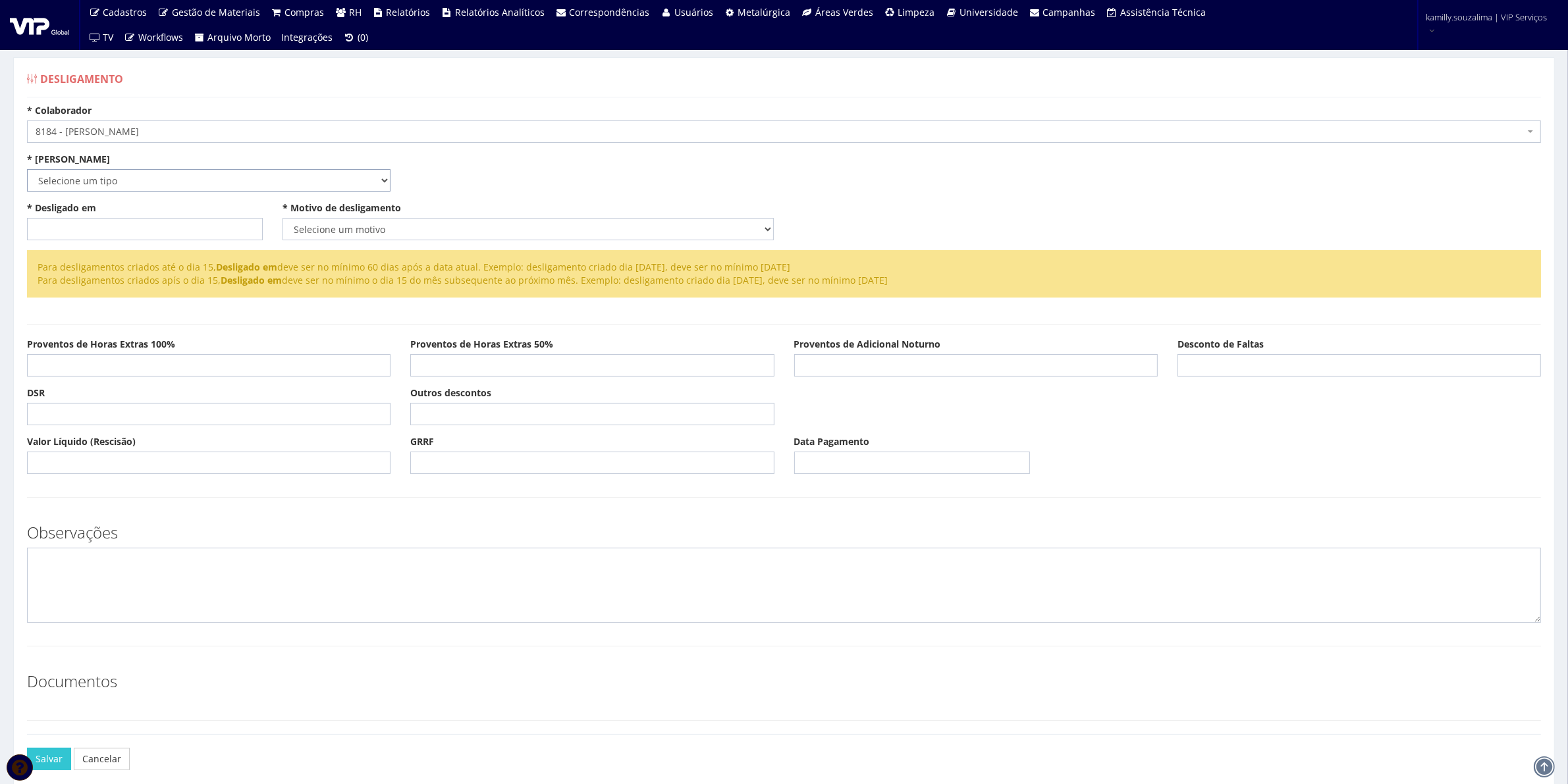
click at [119, 188] on select "Selecione um tipo Indenizado Trabalhando" at bounding box center [208, 180] width 363 height 23
select select "indenizado"
click at [27, 169] on select "Selecione um tipo Indenizado Trabalhando" at bounding box center [208, 180] width 363 height 23
click at [354, 232] on select "Selecione um motivo Com Justa Causa Sem Justa Causa Pedido de Demissão Término …" at bounding box center [528, 229] width 492 height 23
select select "outros"
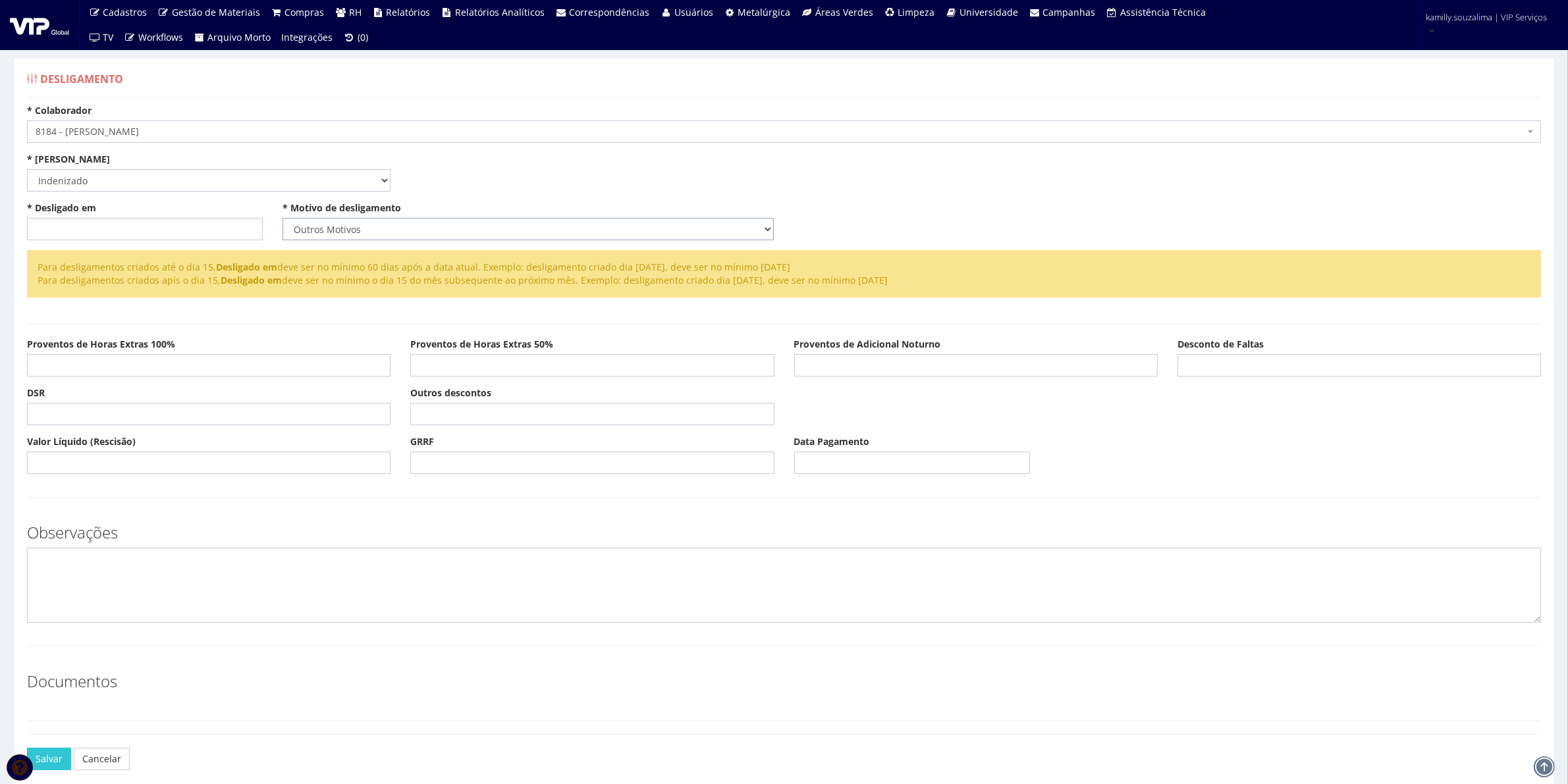
click at [283, 218] on select "Selecione um motivo Com Justa Causa Sem Justa Causa Pedido de Demissão Término …" at bounding box center [528, 229] width 492 height 23
click at [827, 236] on input "Outros motivos" at bounding box center [1167, 229] width 748 height 23
type input "DESISTÊNCIA"
click at [59, 218] on input "* Desligado em" at bounding box center [145, 229] width 236 height 23
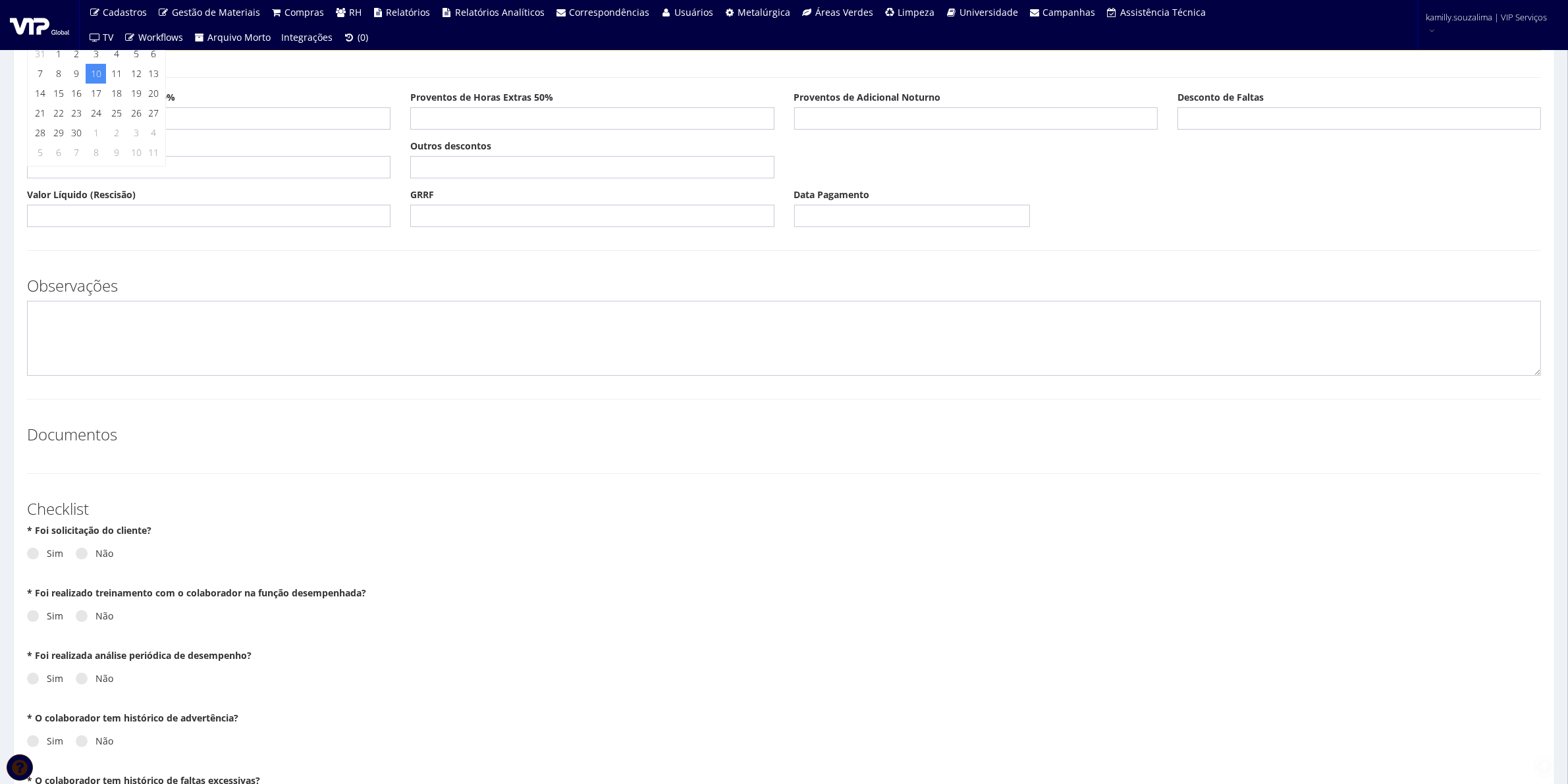
scroll to position [411, 0]
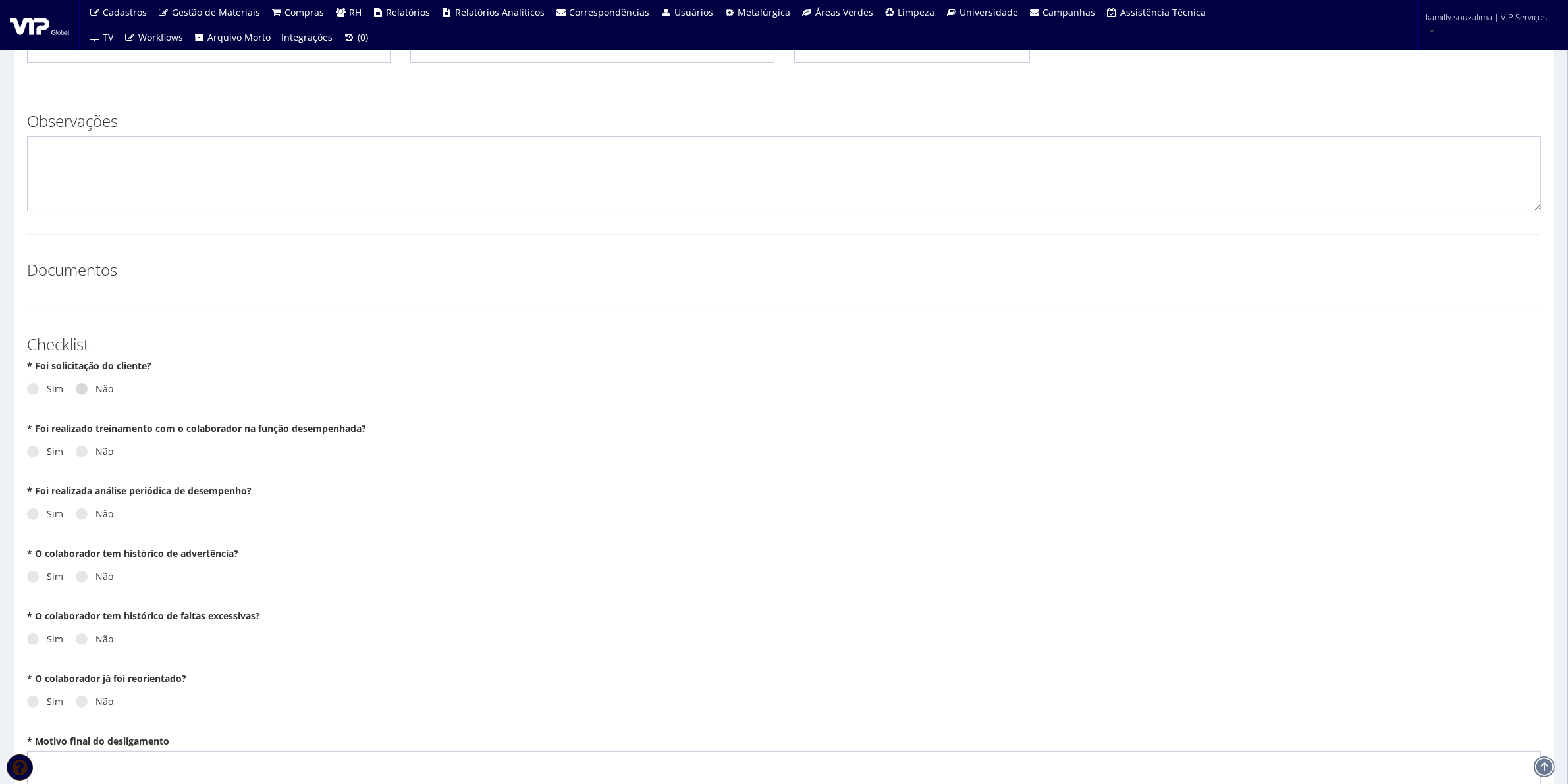
type input "[DATE]"
click at [79, 395] on span at bounding box center [82, 389] width 12 height 12
click at [95, 394] on input "Não" at bounding box center [100, 389] width 9 height 9
radio input "true"
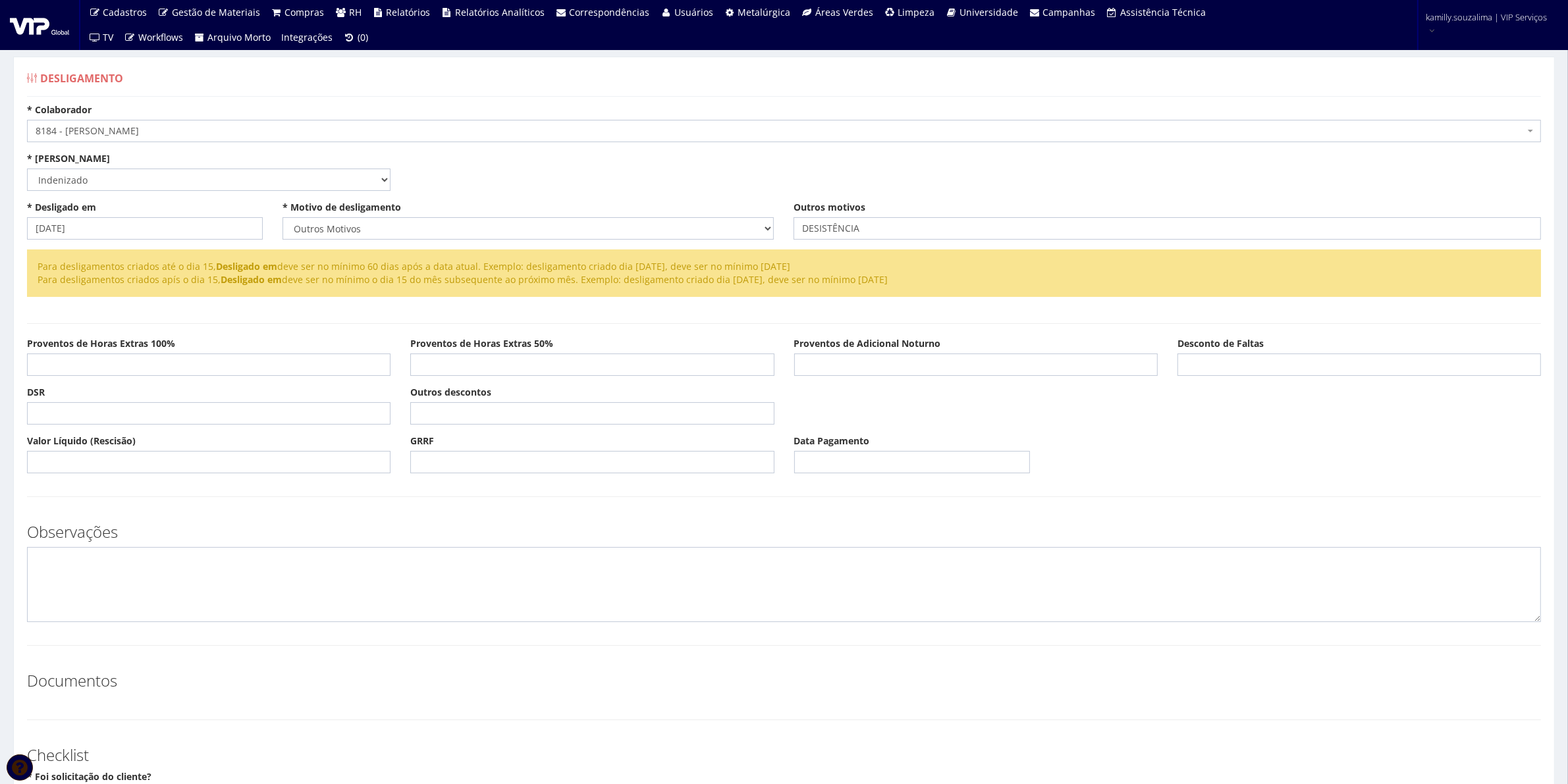
scroll to position [0, 0]
drag, startPoint x: 893, startPoint y: 231, endPoint x: 758, endPoint y: 247, distance: 135.9
click at [758, 247] on div "* Desligado em [DATE] * Motivo de desligamento Selecione um motivo Com Justa Ca…" at bounding box center [784, 226] width 1534 height 49
click at [127, 557] on textarea at bounding box center [784, 585] width 1514 height 75
paste textarea "DESISTÊNCIA"
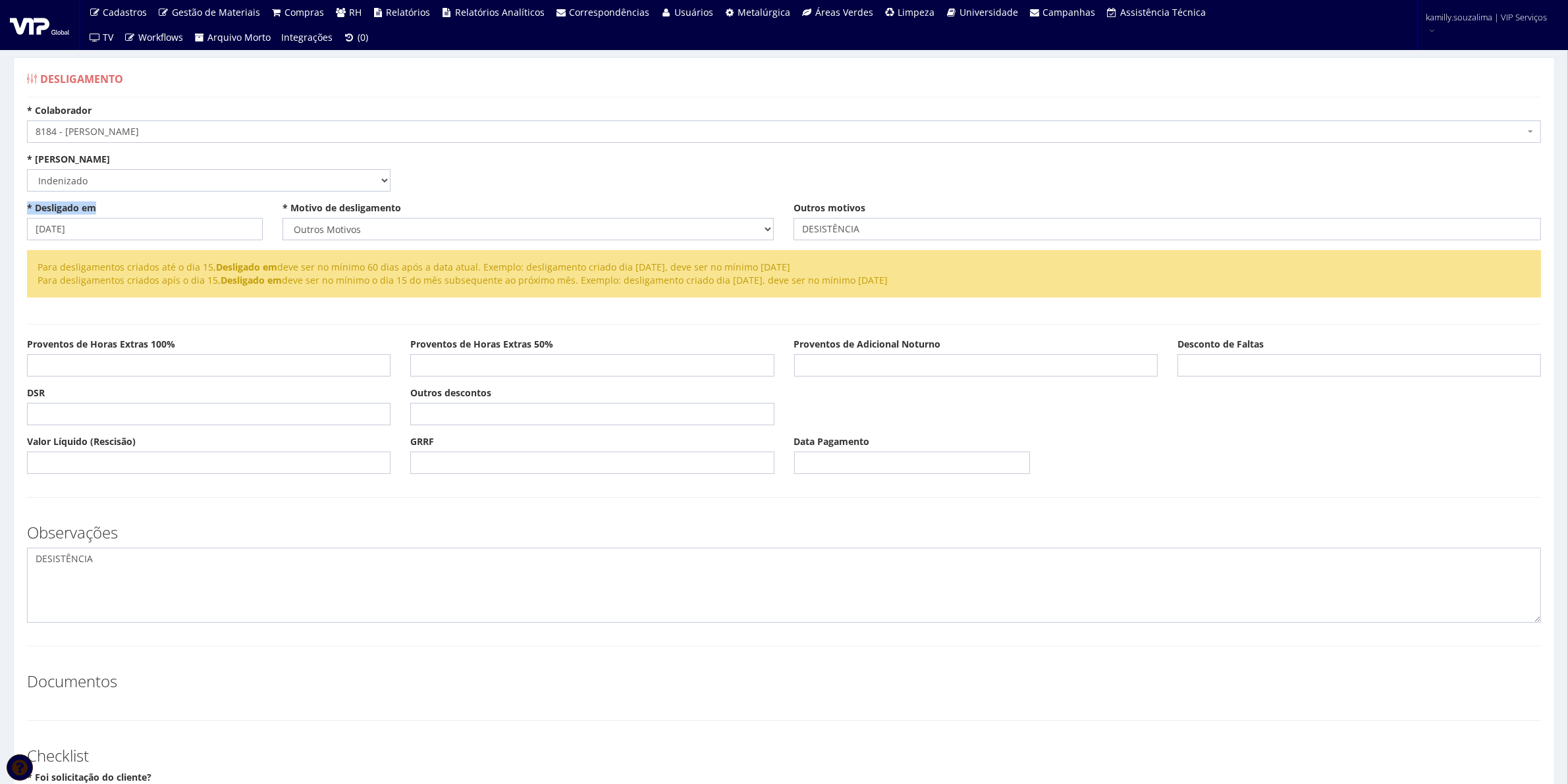
drag, startPoint x: 104, startPoint y: 217, endPoint x: -38, endPoint y: 214, distance: 142.0
click at [0, 214] on html "Cadastros Clientes Unidades Subclientes Unidades de Subclientes Projetos Vagas …" at bounding box center [784, 392] width 1568 height 784
drag, startPoint x: 141, startPoint y: 241, endPoint x: -22, endPoint y: 229, distance: 163.4
click at [0, 229] on html "Cadastros Clientes Unidades Subclientes Unidades de Subclientes Projetos Vagas …" at bounding box center [784, 392] width 1568 height 784
click at [142, 568] on textarea "DESISTÊNCIA" at bounding box center [784, 585] width 1514 height 75
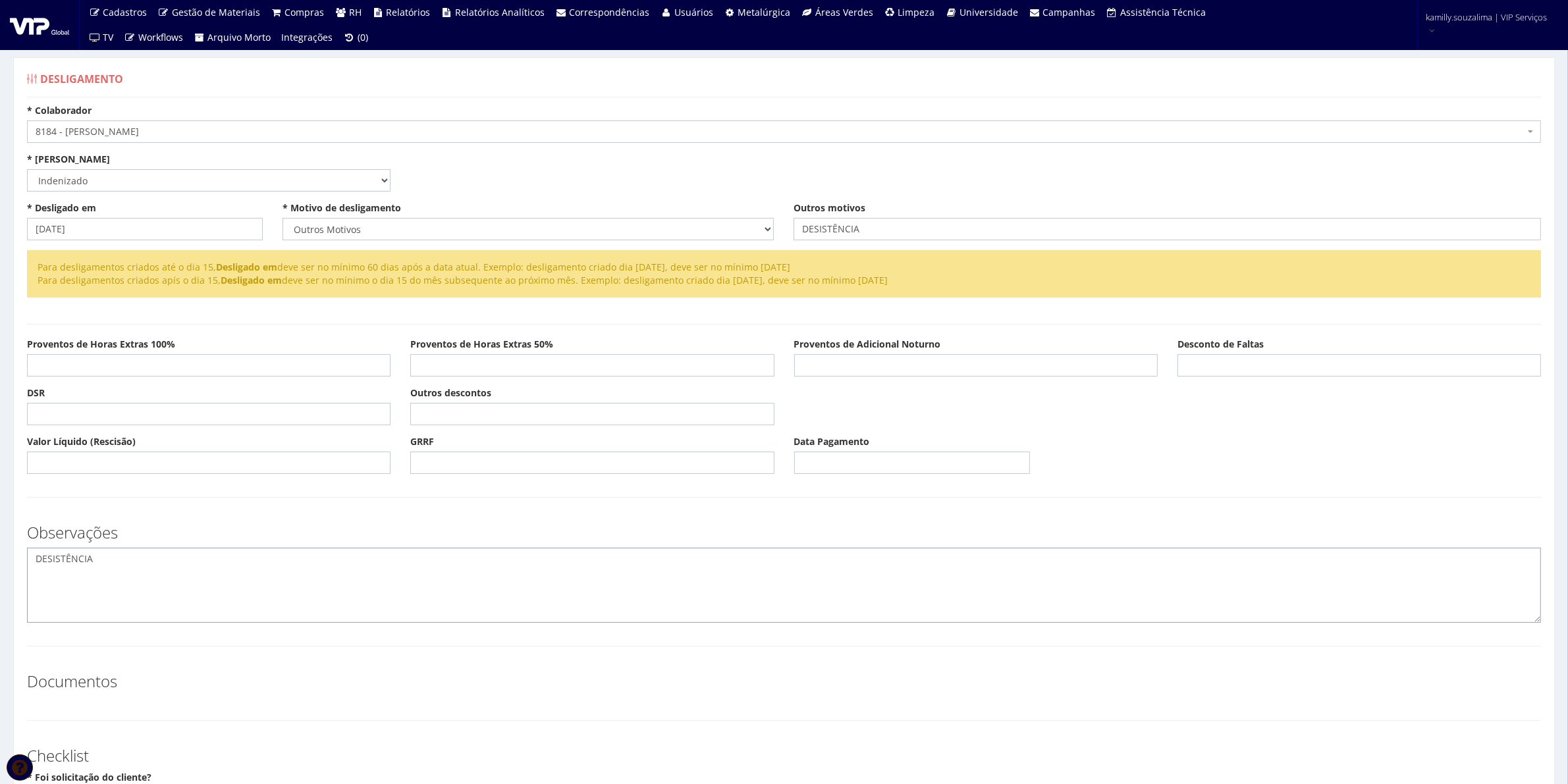
paste textarea "[DATE]"
click at [93, 557] on textarea "DESISTÊNCIA10/09/2025" at bounding box center [784, 585] width 1514 height 75
drag, startPoint x: 201, startPoint y: 569, endPoint x: 36, endPoint y: 553, distance: 165.8
click at [36, 553] on textarea "DESISTÊNCIA ([DATE])" at bounding box center [784, 585] width 1514 height 75
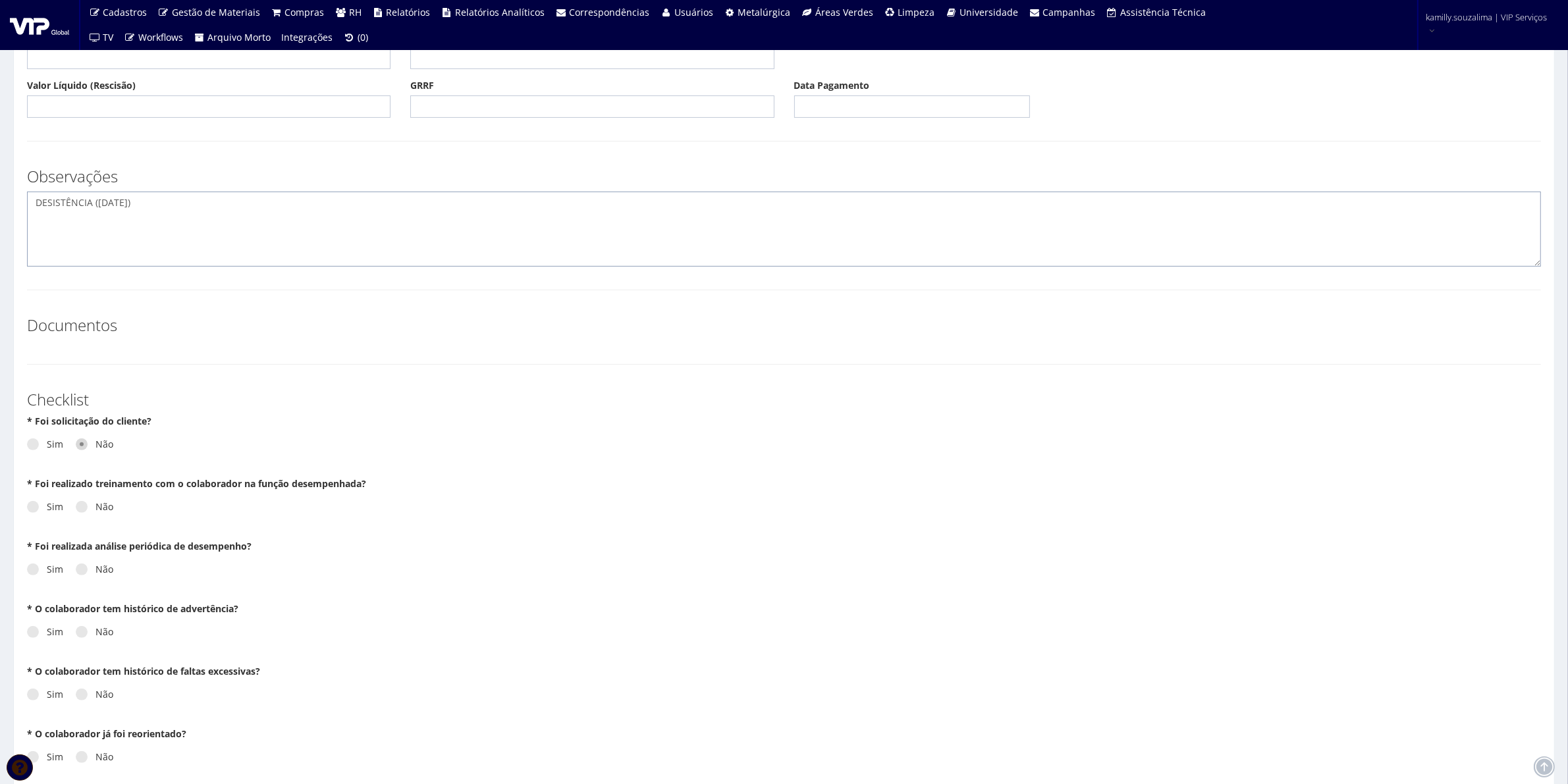
scroll to position [494, 0]
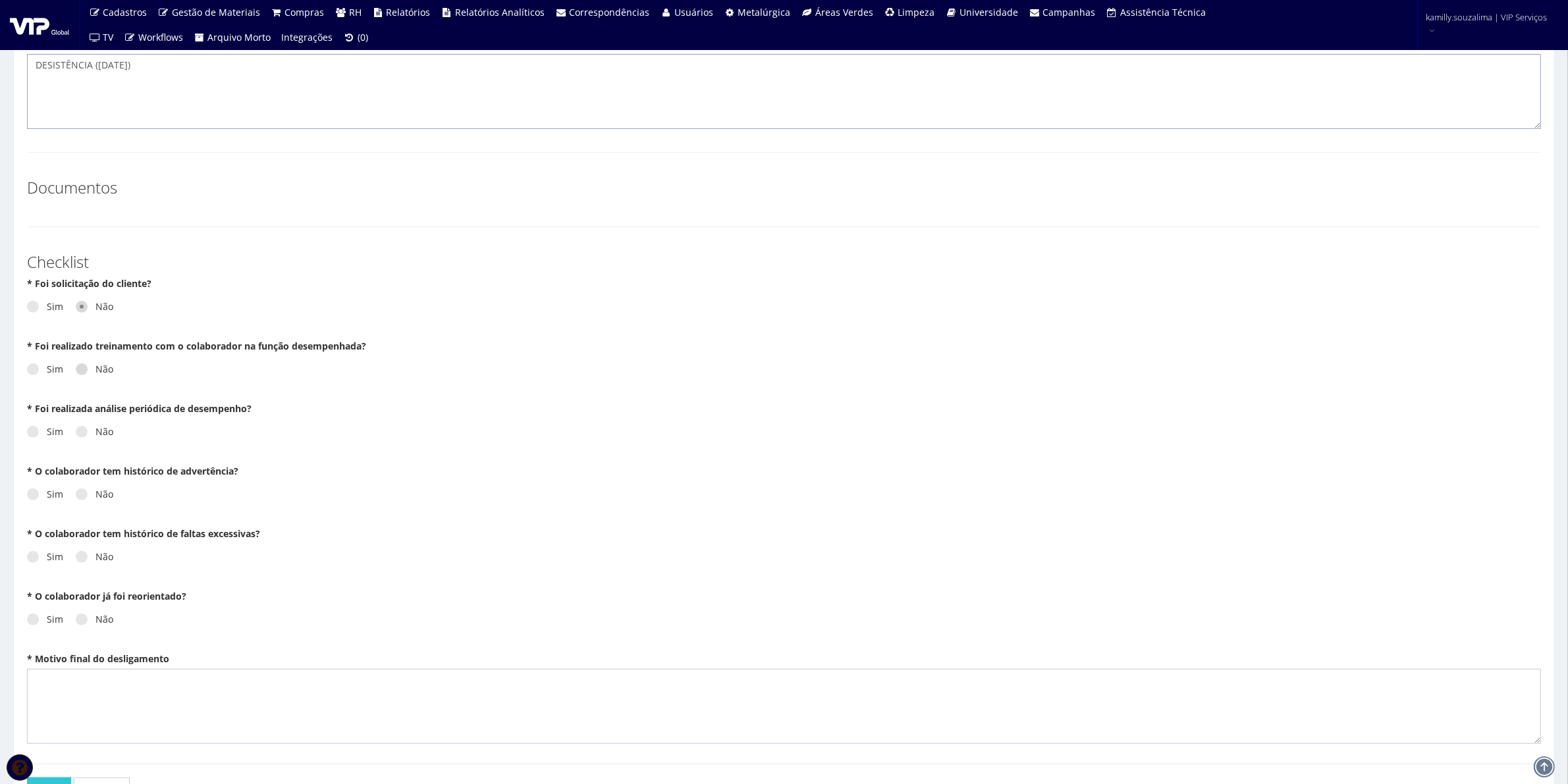
type textarea "DESISTÊNCIA ([DATE])"
click at [82, 371] on span at bounding box center [82, 369] width 12 height 12
click at [95, 371] on input "Não" at bounding box center [100, 370] width 9 height 9
radio input "true"
click at [80, 437] on span at bounding box center [82, 432] width 12 height 12
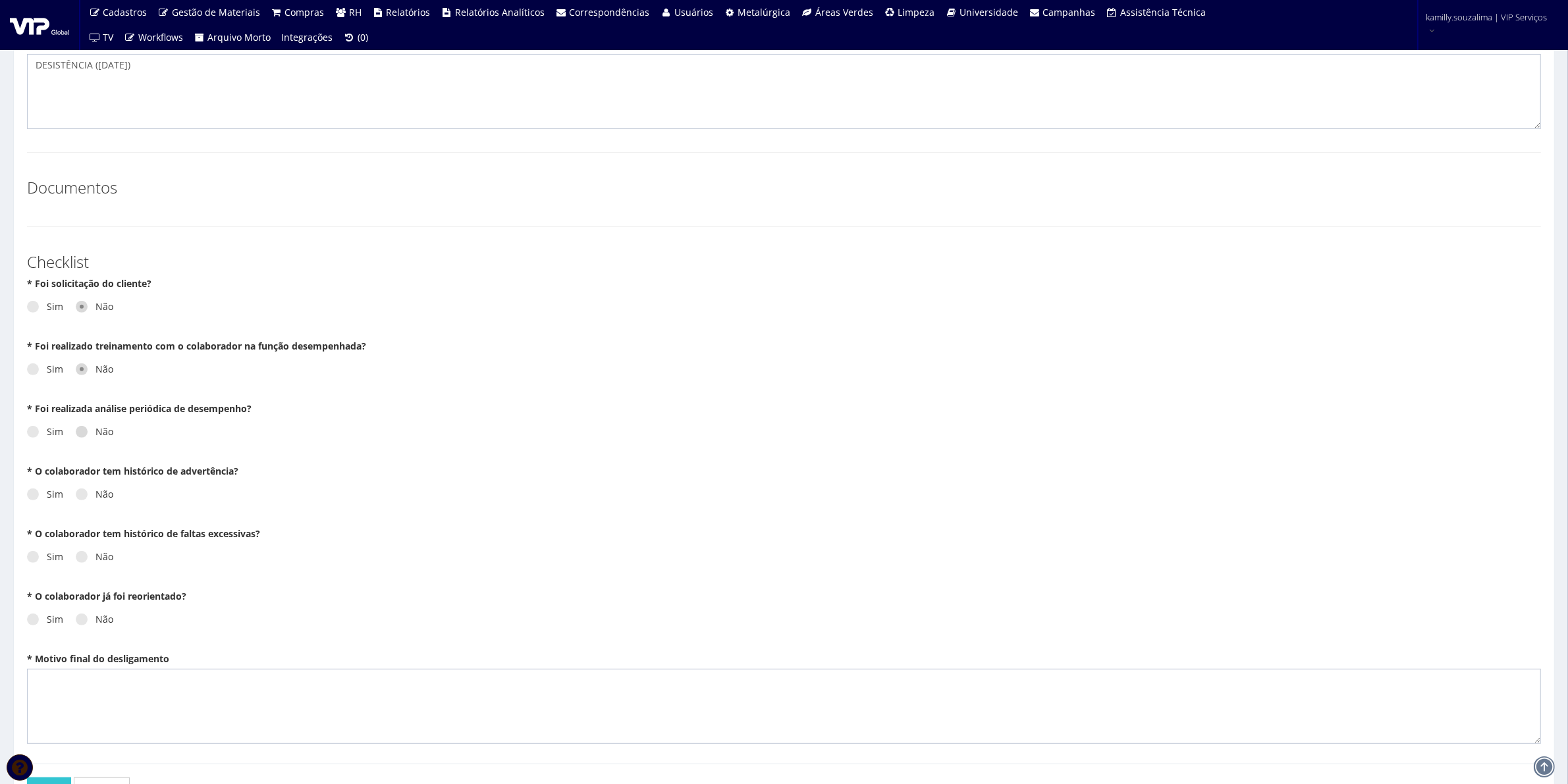
click at [95, 437] on input "Não" at bounding box center [100, 432] width 9 height 9
radio input "true"
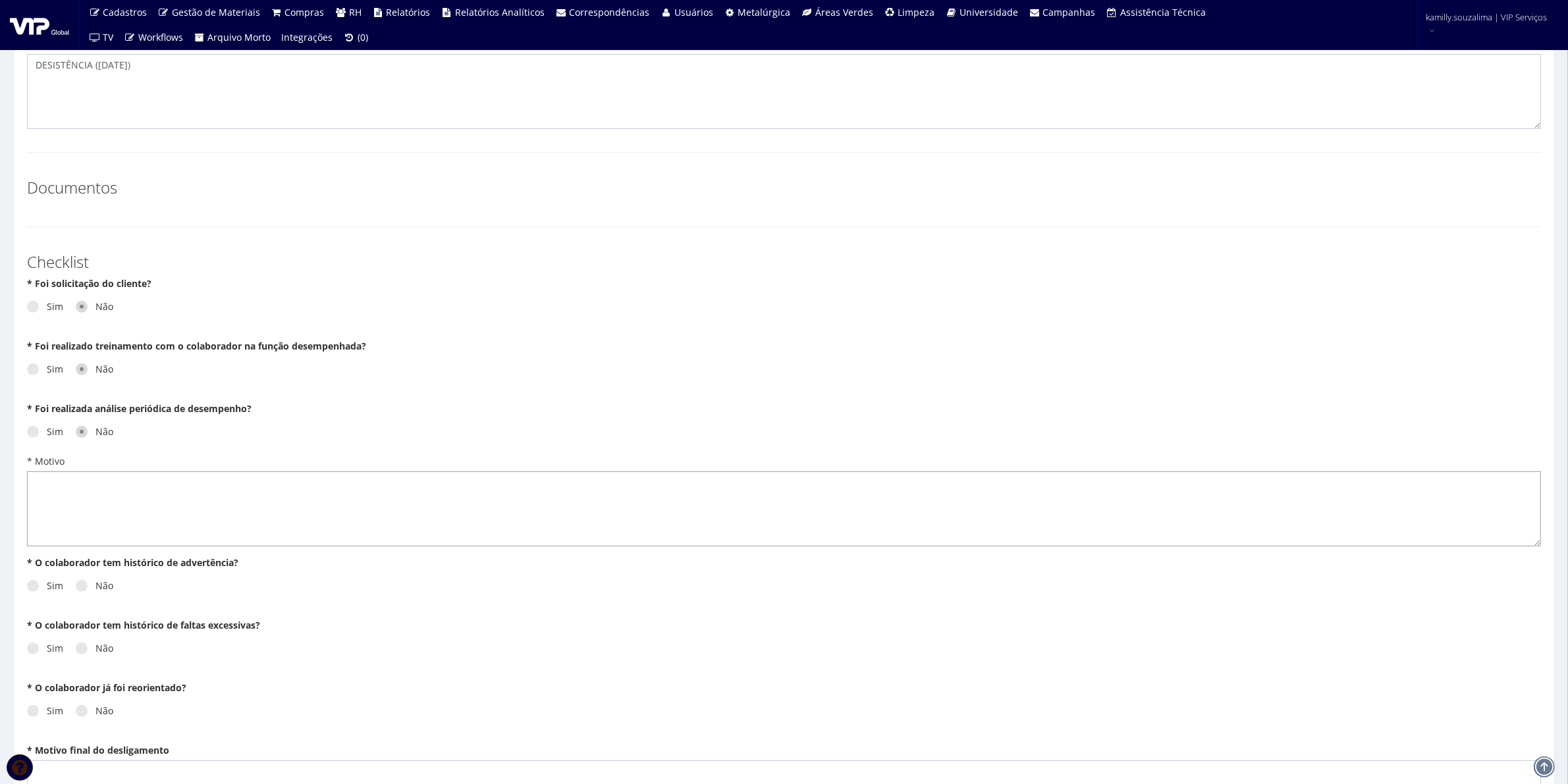
click at [214, 531] on textarea "* Motivo" at bounding box center [784, 509] width 1514 height 75
paste textarea "DESISTÊNCIA ([DATE])"
type textarea "DESISTÊNCIA ([DATE])"
click at [77, 585] on span at bounding box center [82, 586] width 12 height 12
click at [95, 585] on input "Não" at bounding box center [100, 587] width 9 height 9
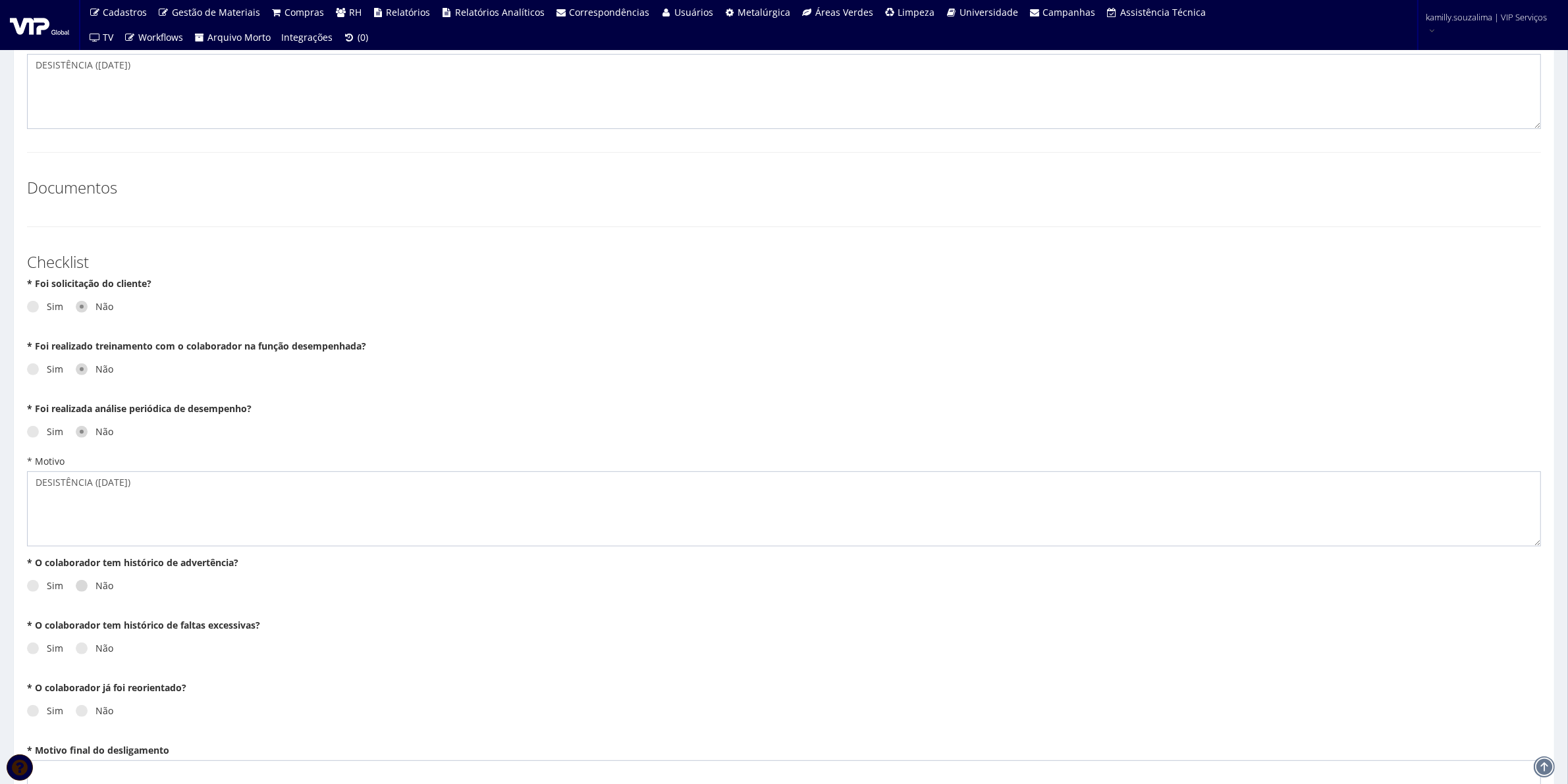
radio input "true"
drag, startPoint x: 74, startPoint y: 647, endPoint x: 98, endPoint y: 633, distance: 27.8
click at [76, 646] on span at bounding box center [82, 649] width 12 height 12
click at [95, 646] on input "Não" at bounding box center [100, 649] width 9 height 9
radio input "true"
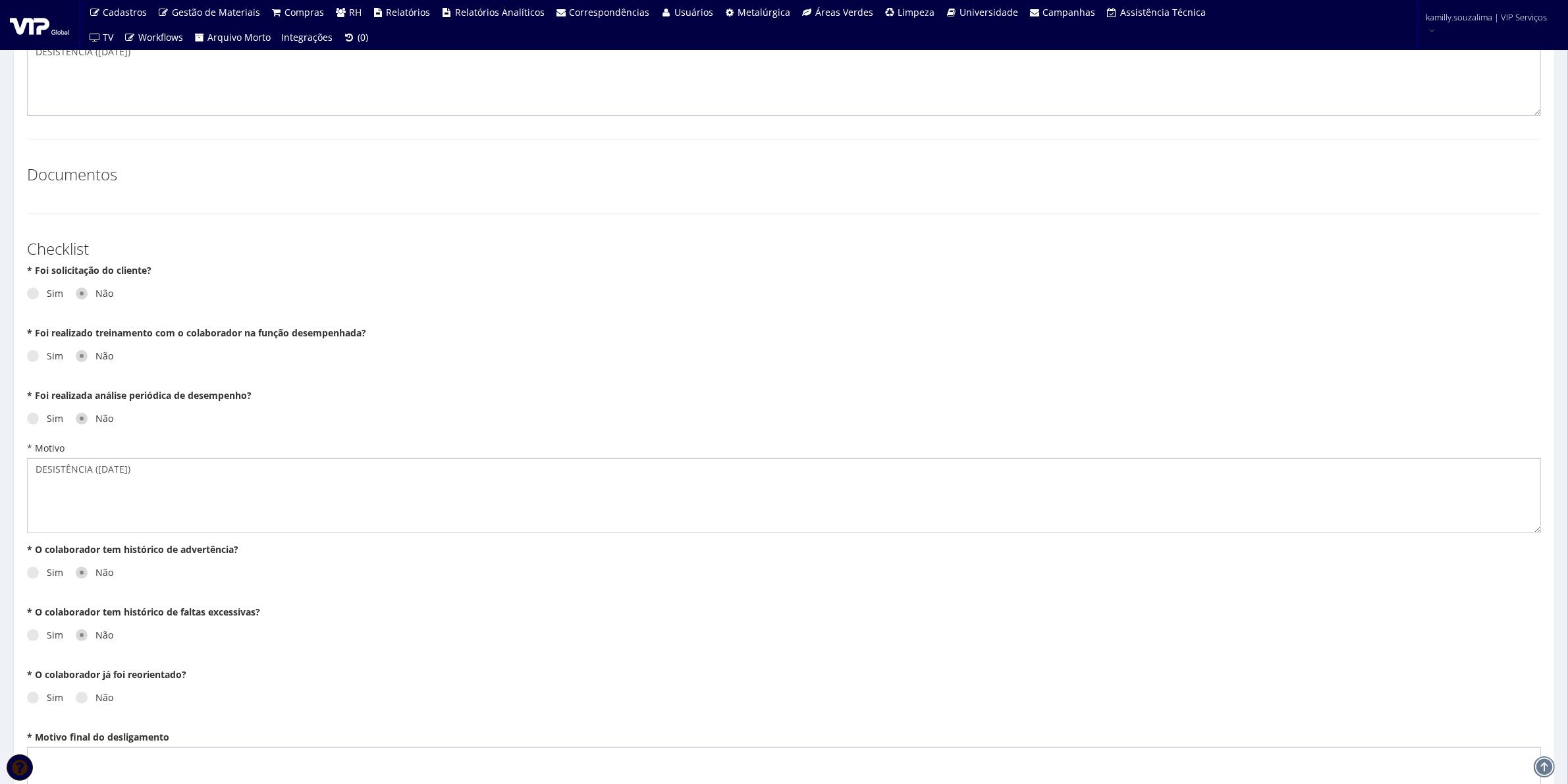
scroll to position [682, 0]
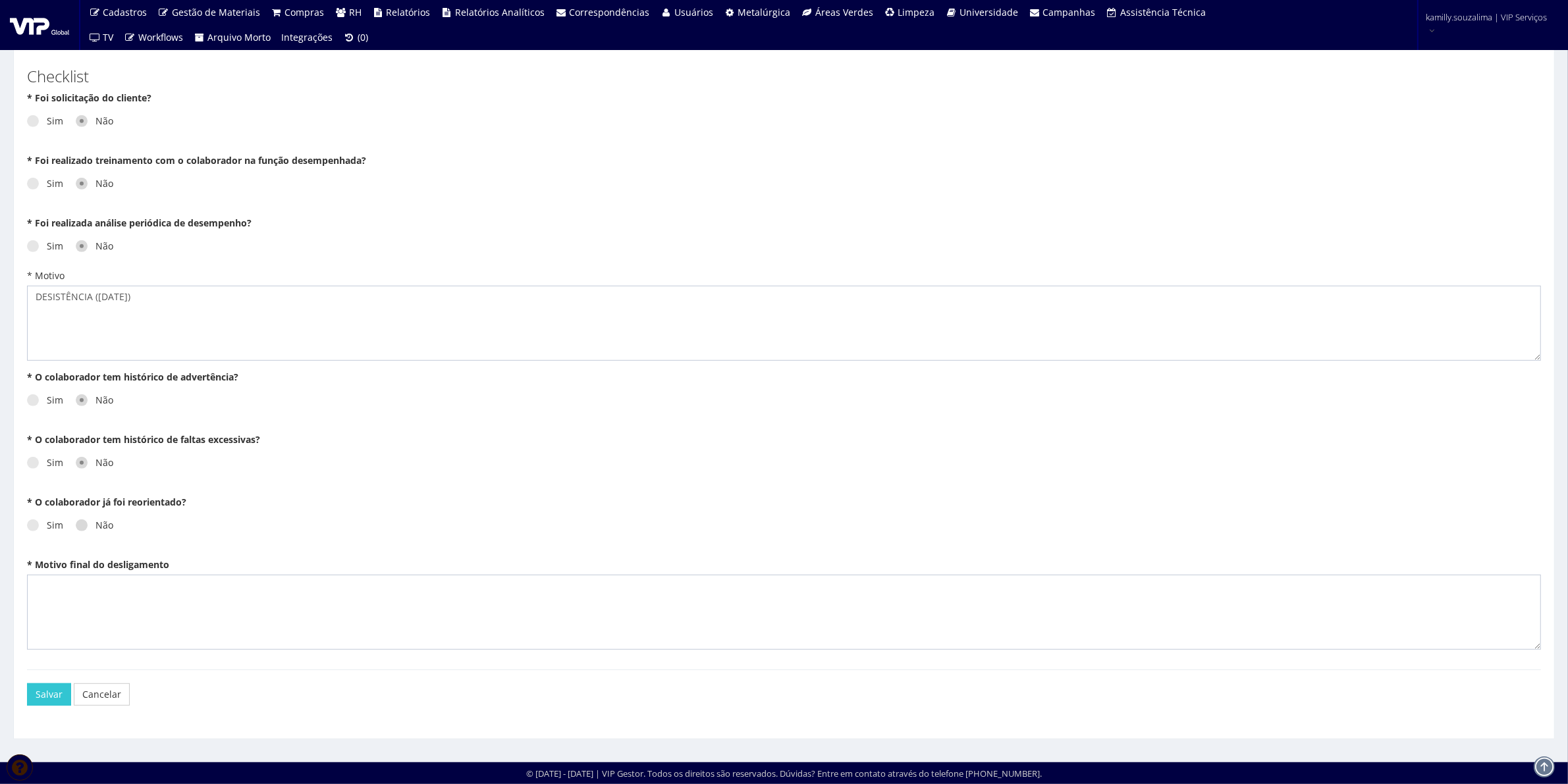
click at [79, 528] on span at bounding box center [82, 526] width 12 height 12
click at [95, 528] on input "Não" at bounding box center [100, 526] width 9 height 9
radio input "true"
click at [135, 603] on textarea "* Motivo final do desligamento" at bounding box center [784, 612] width 1514 height 75
paste textarea "DESISTÊNCIA ([DATE])"
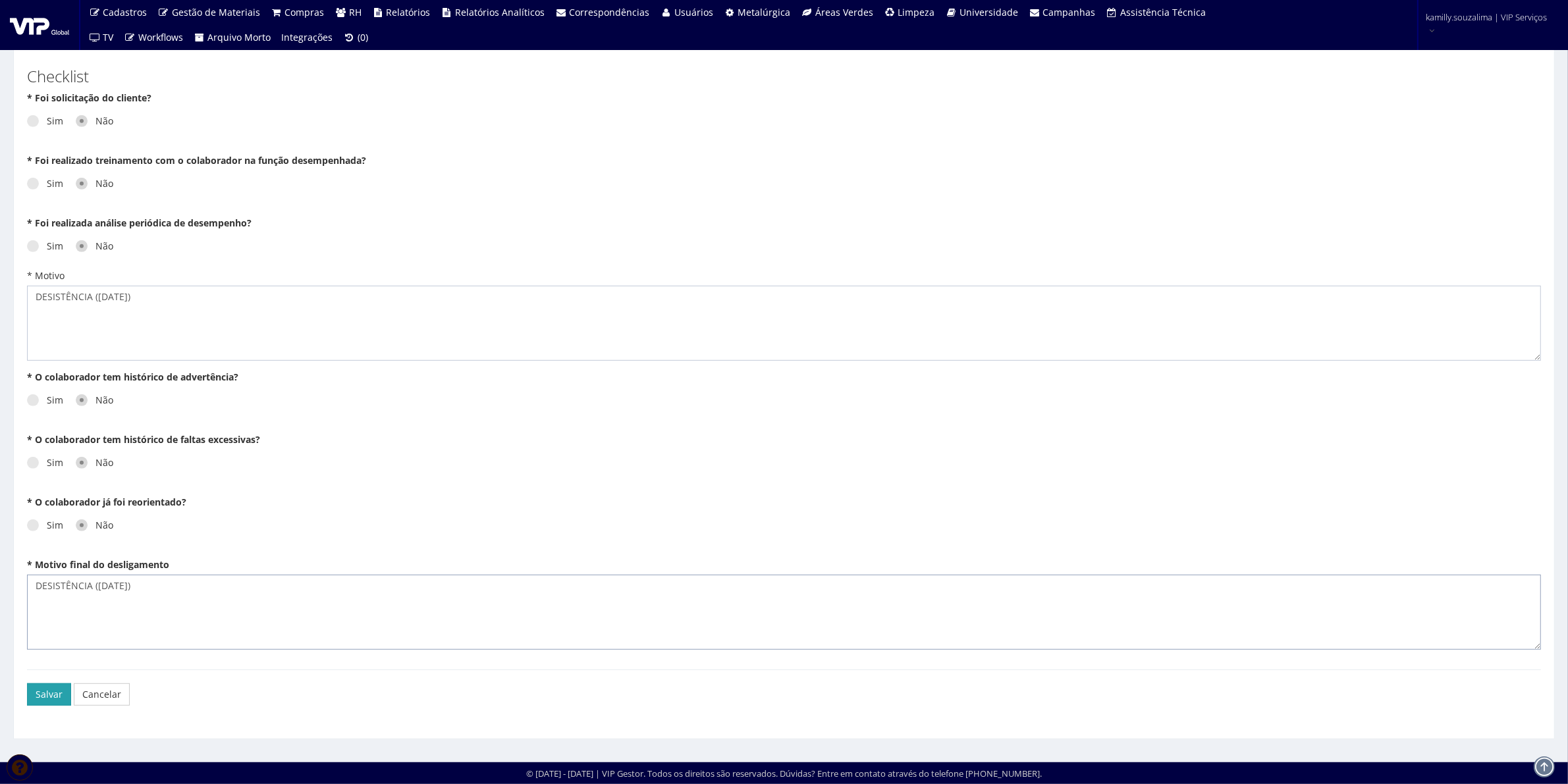
type textarea "DESISTÊNCIA ([DATE])"
click at [40, 684] on button "Salvar" at bounding box center [49, 694] width 44 height 23
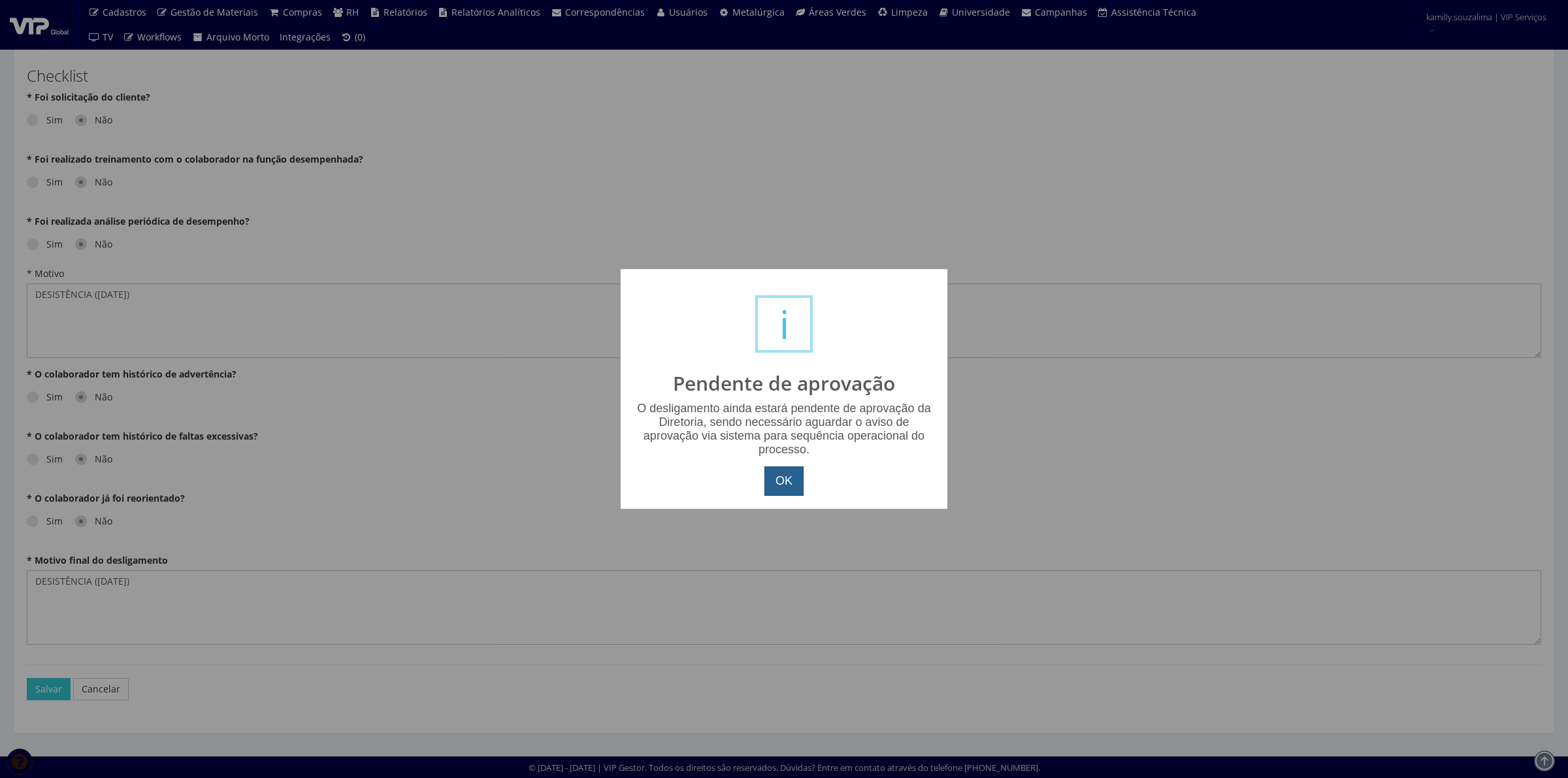
click at [775, 481] on button "OK" at bounding box center [784, 482] width 39 height 30
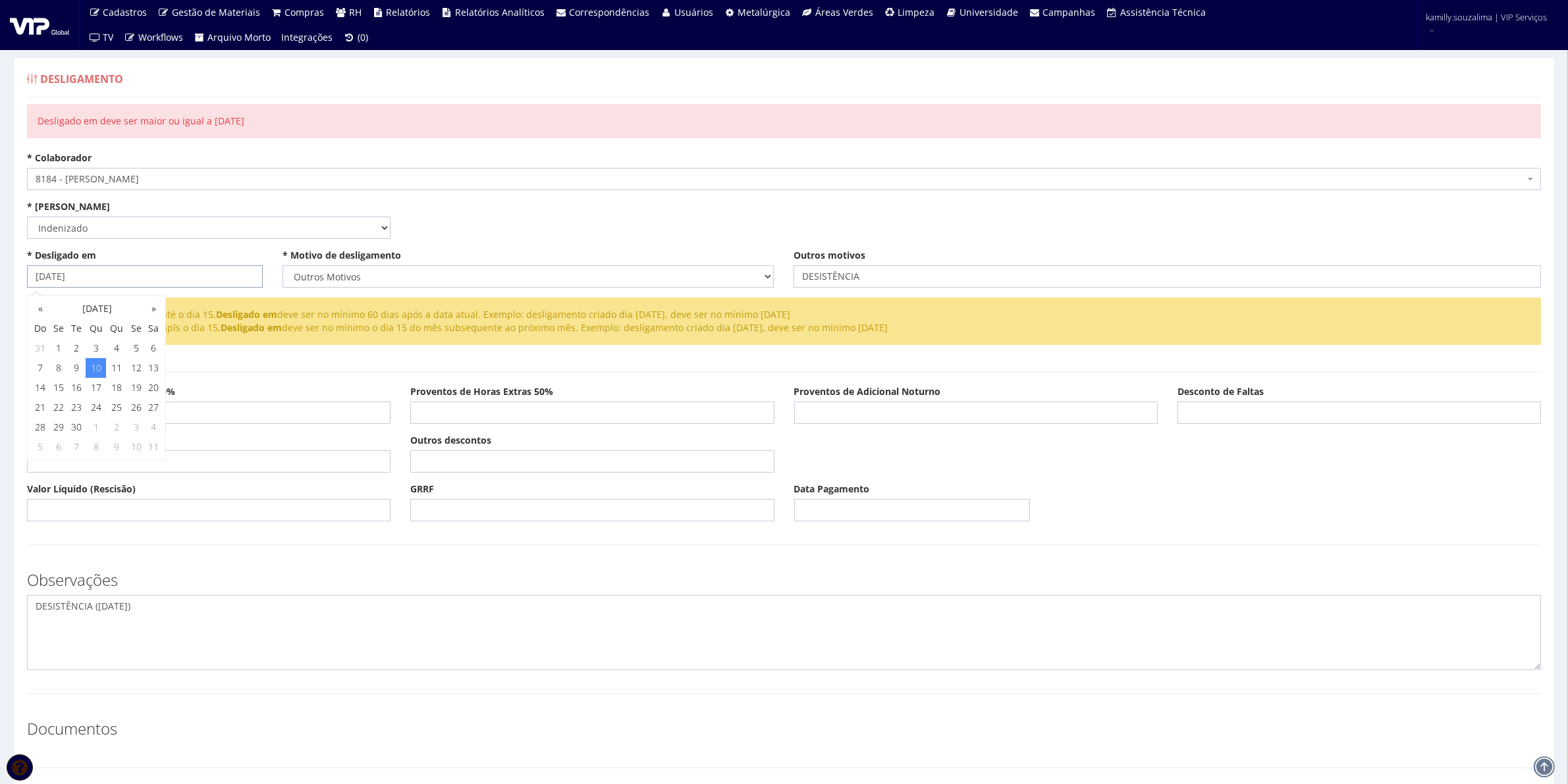
click at [110, 274] on input "[DATE]" at bounding box center [145, 276] width 236 height 23
drag, startPoint x: 57, startPoint y: 280, endPoint x: 31, endPoint y: 270, distance: 27.9
click at [31, 270] on input "[DATE]" at bounding box center [145, 276] width 236 height 23
drag, startPoint x: 104, startPoint y: 267, endPoint x: -46, endPoint y: 258, distance: 150.3
click at [0, 258] on html "Cadastros Clientes Unidades Subclientes Unidades de Subclientes Projetos Vagas …" at bounding box center [784, 392] width 1568 height 784
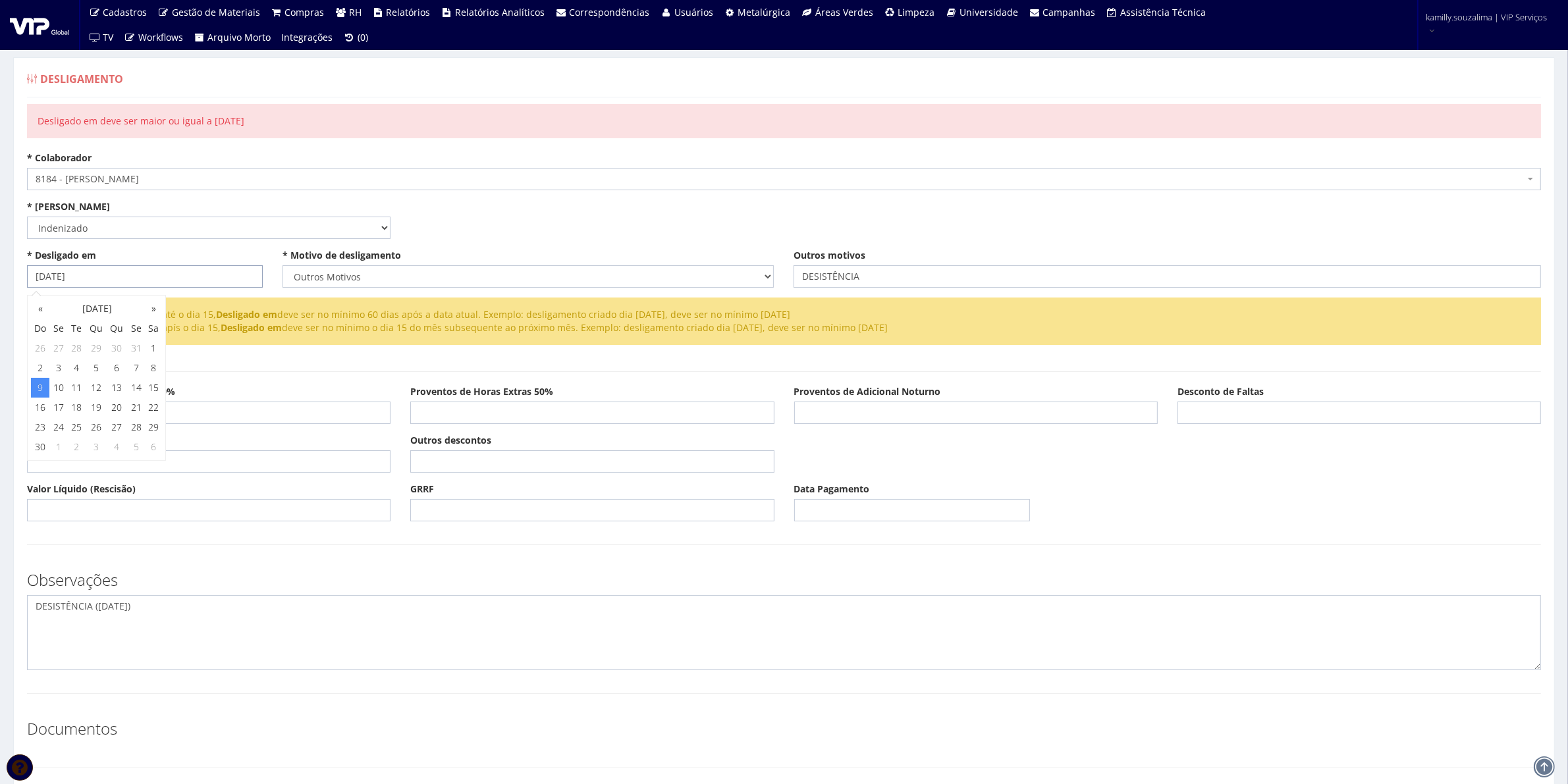
type input "[DATE]"
drag, startPoint x: 211, startPoint y: 567, endPoint x: 31, endPoint y: 569, distance: 180.0
click at [203, 561] on div "Observações DESISTÊNCIA (10/09/2025)" at bounding box center [784, 614] width 1534 height 112
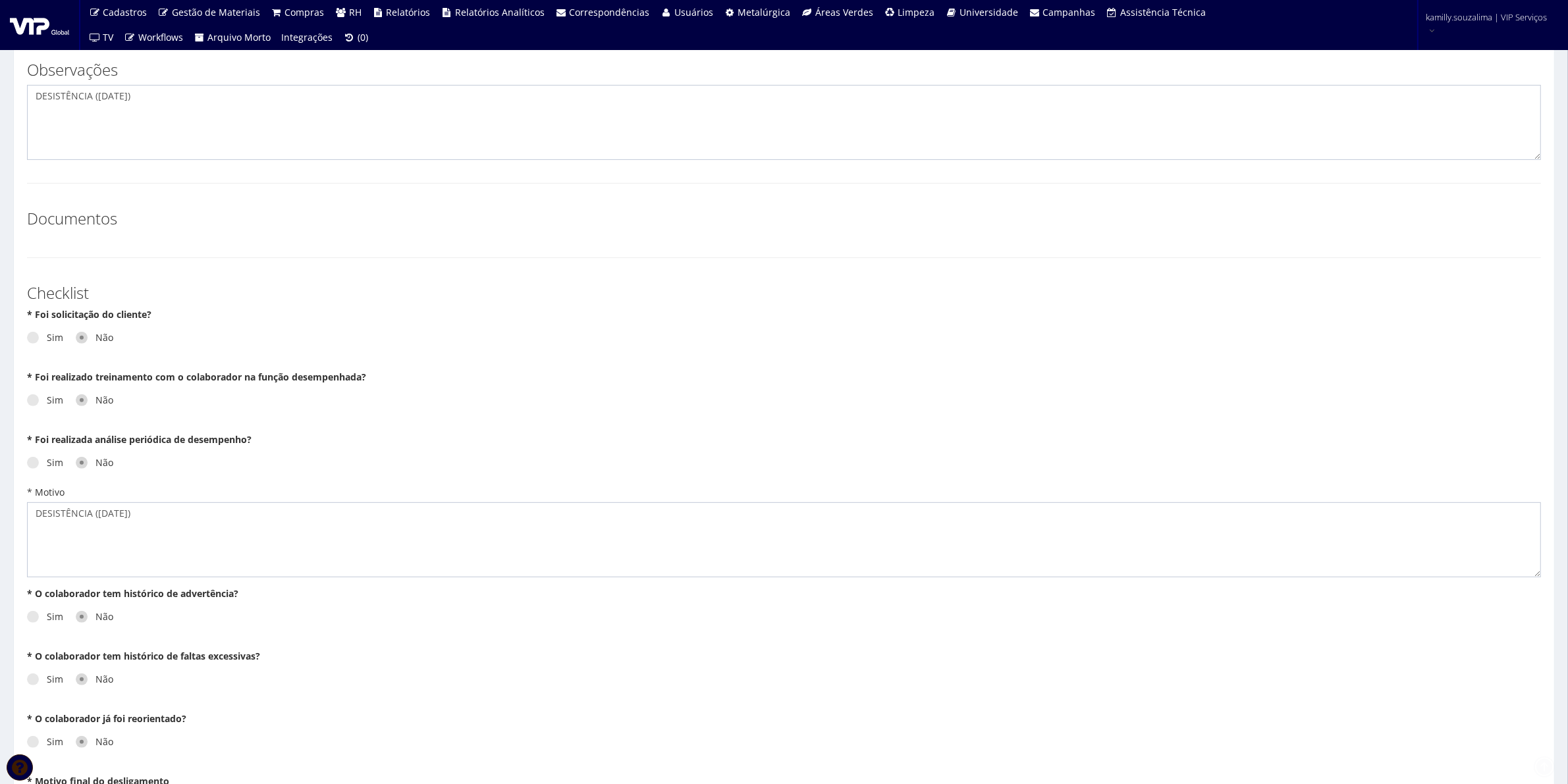
scroll to position [729, 0]
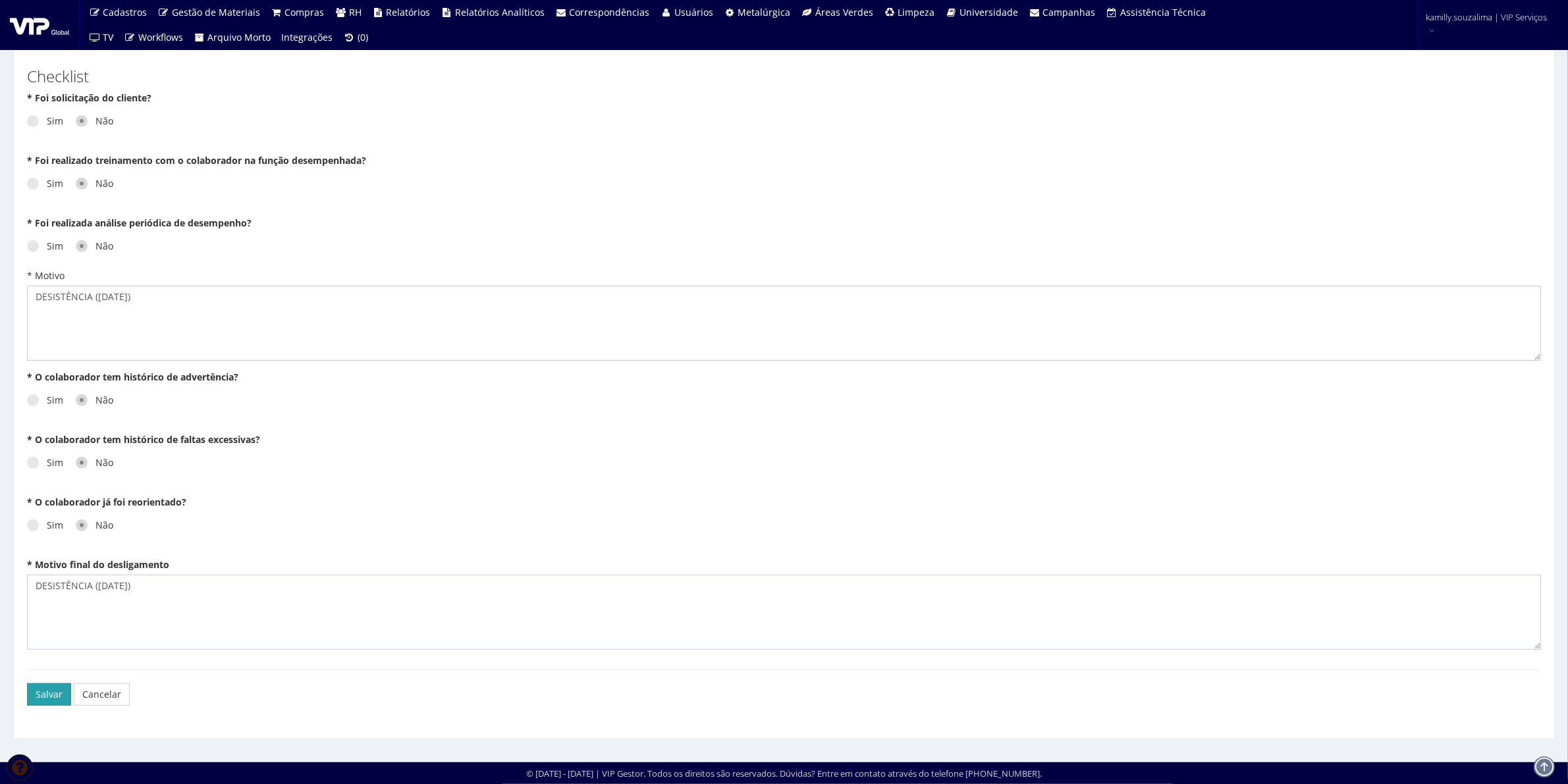
drag, startPoint x: 57, startPoint y: 695, endPoint x: 68, endPoint y: 692, distance: 11.4
click at [68, 692] on button "Salvar" at bounding box center [49, 694] width 44 height 23
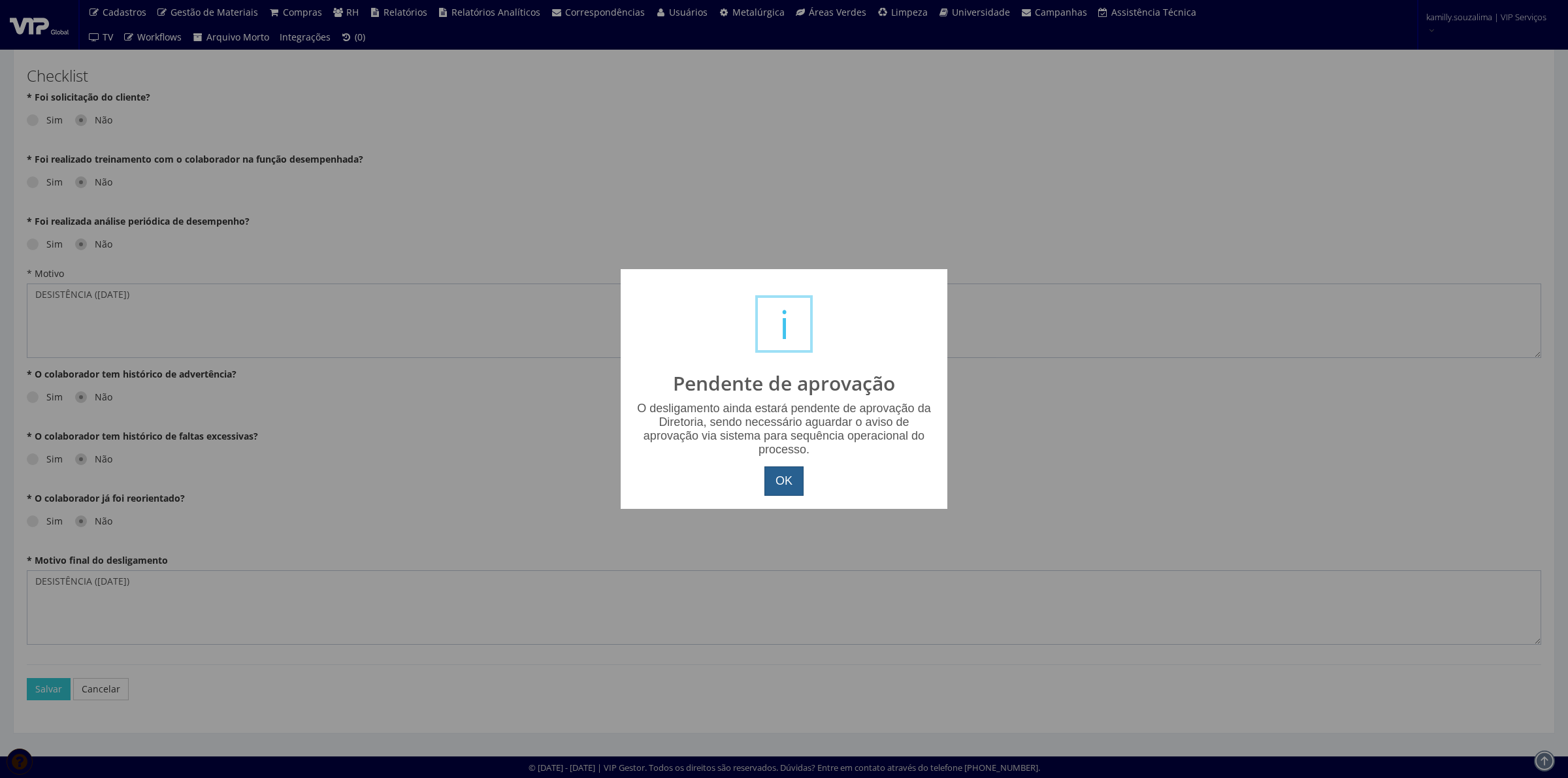
click at [774, 477] on button "OK" at bounding box center [784, 482] width 39 height 30
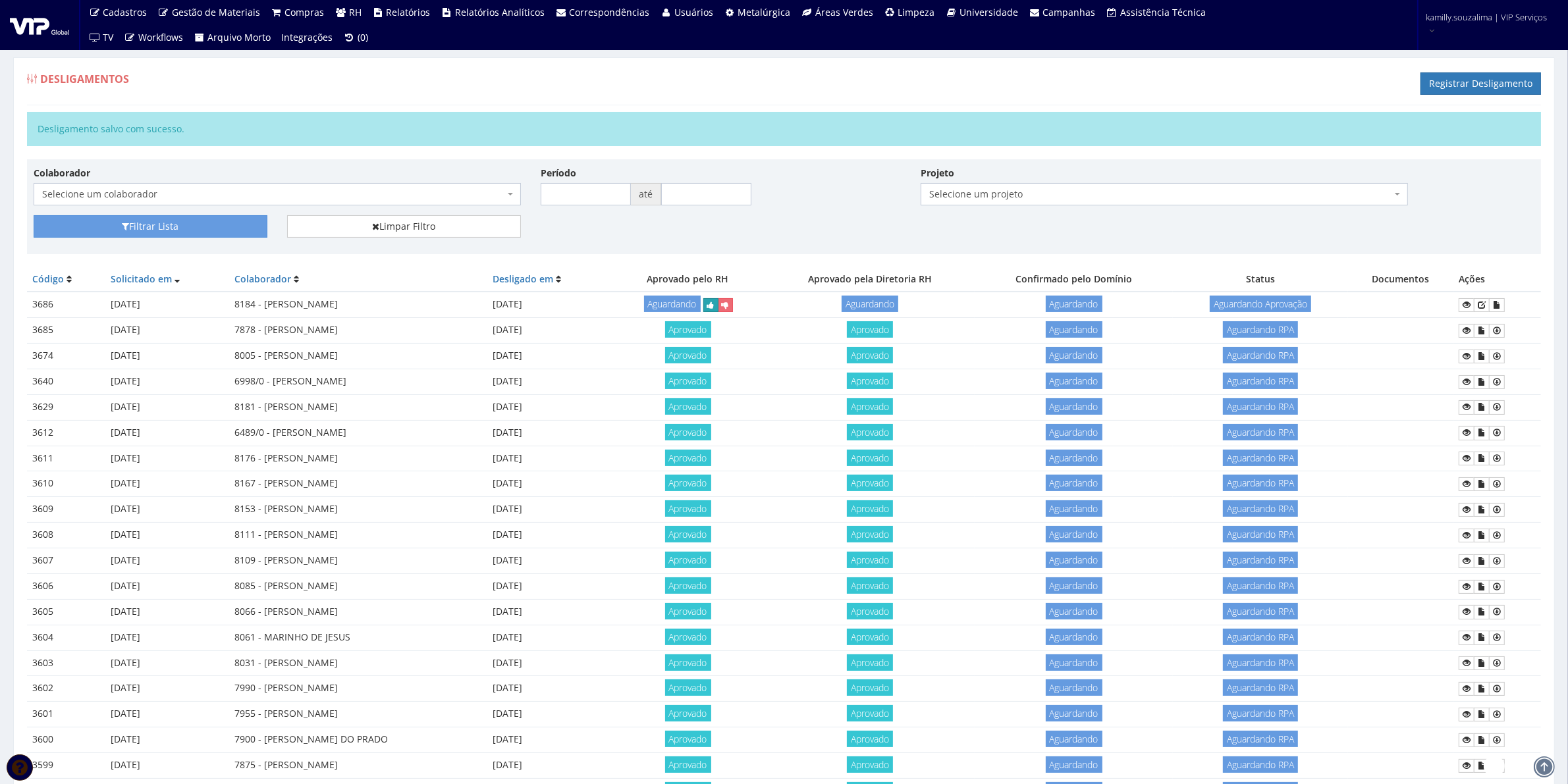
click at [714, 301] on icon "submit" at bounding box center [711, 305] width 7 height 9
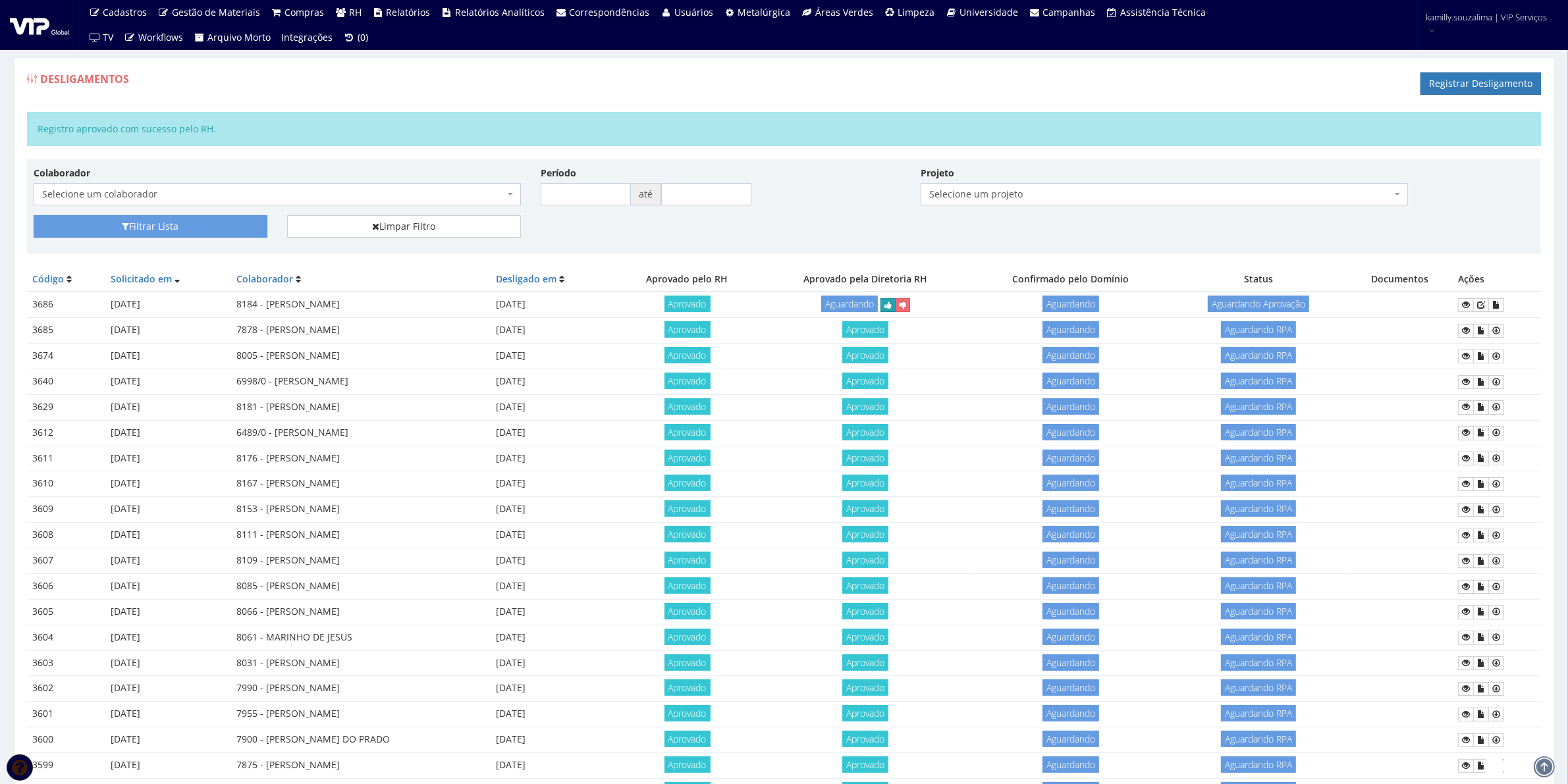
click at [892, 309] on icon "submit" at bounding box center [889, 305] width 7 height 9
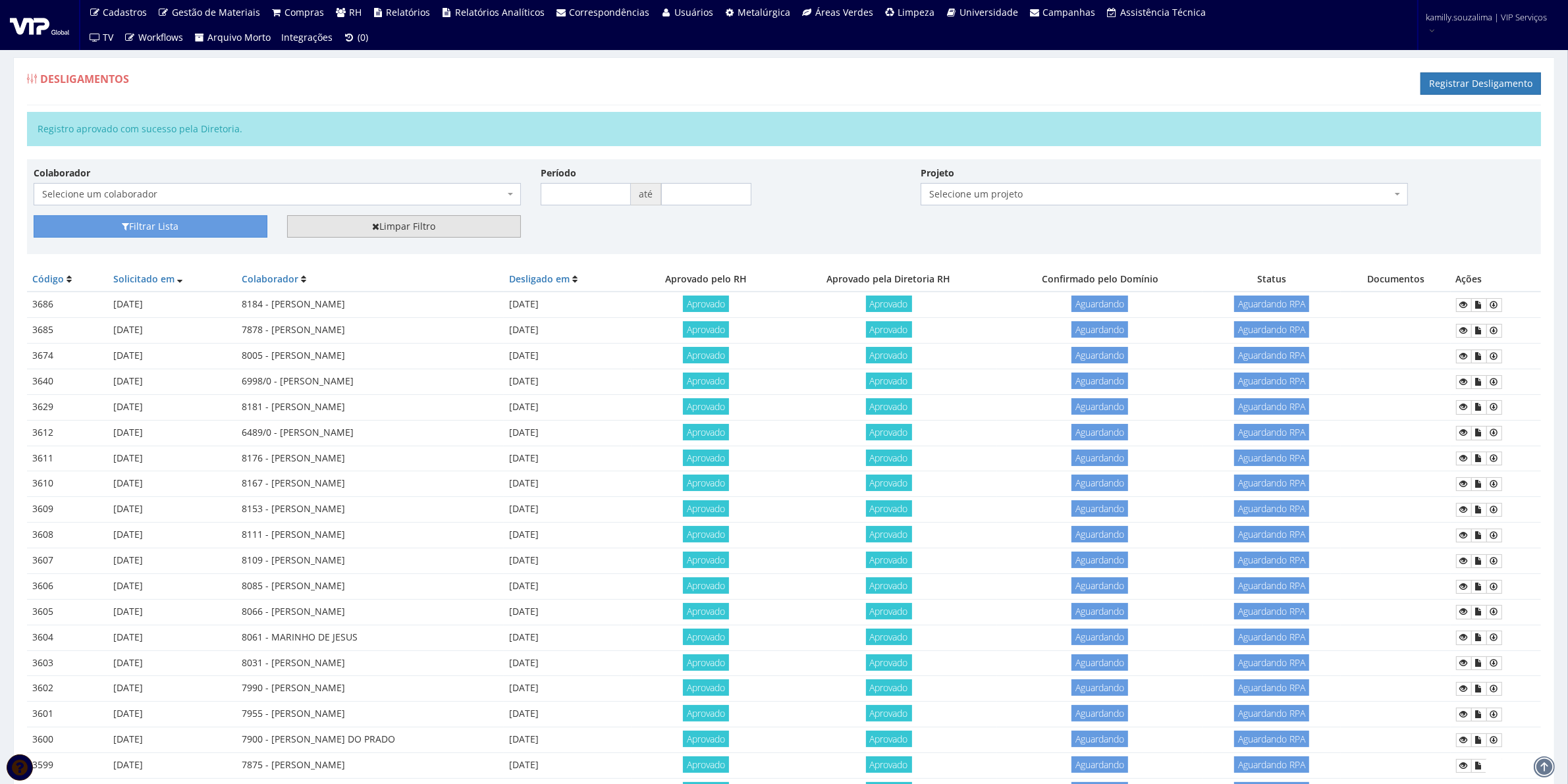
click at [360, 231] on link "Limpar Filtro" at bounding box center [403, 226] width 234 height 23
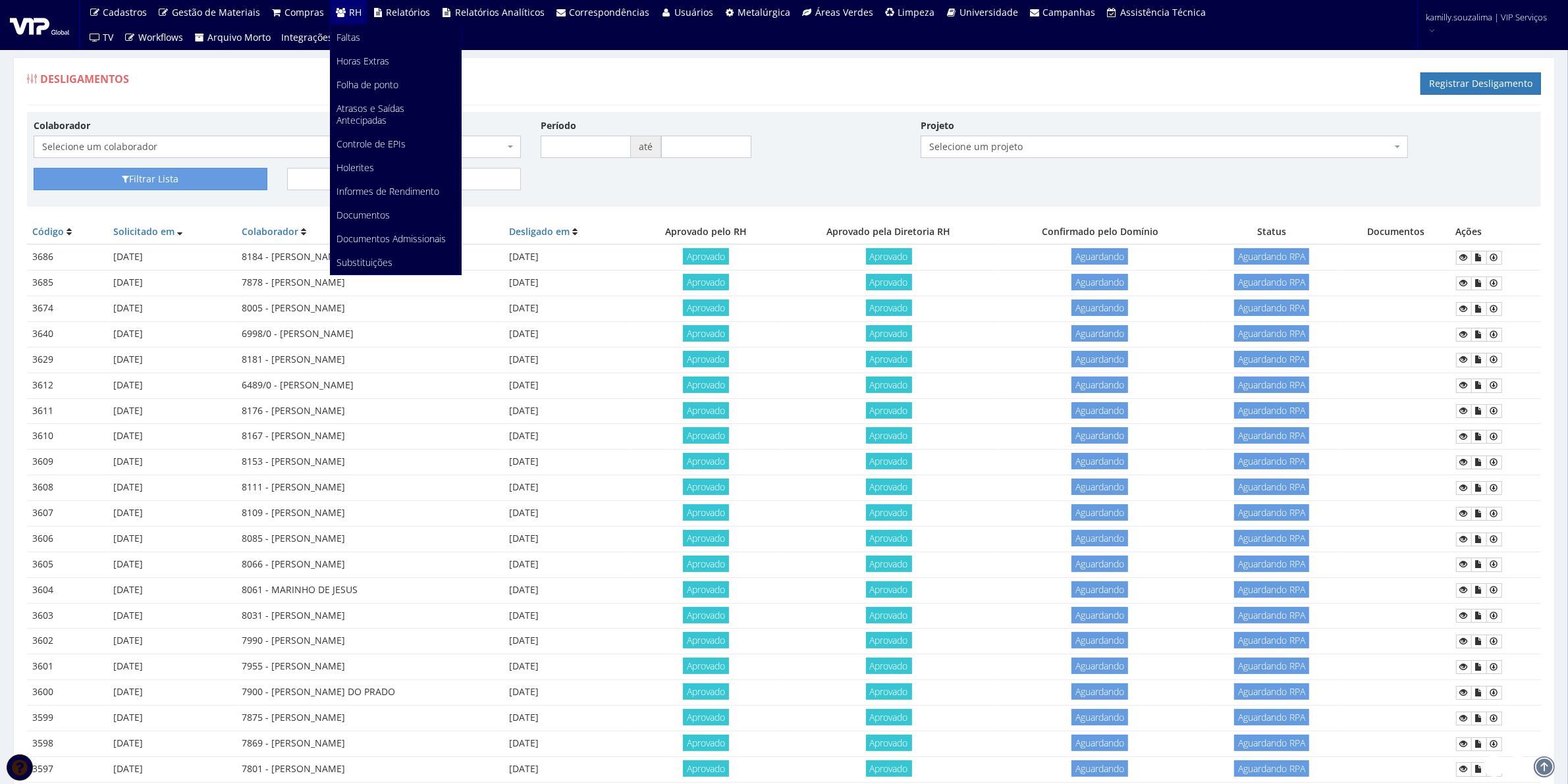
scroll to position [82, 0]
click at [381, 192] on link "Faltas" at bounding box center [395, 191] width 130 height 24
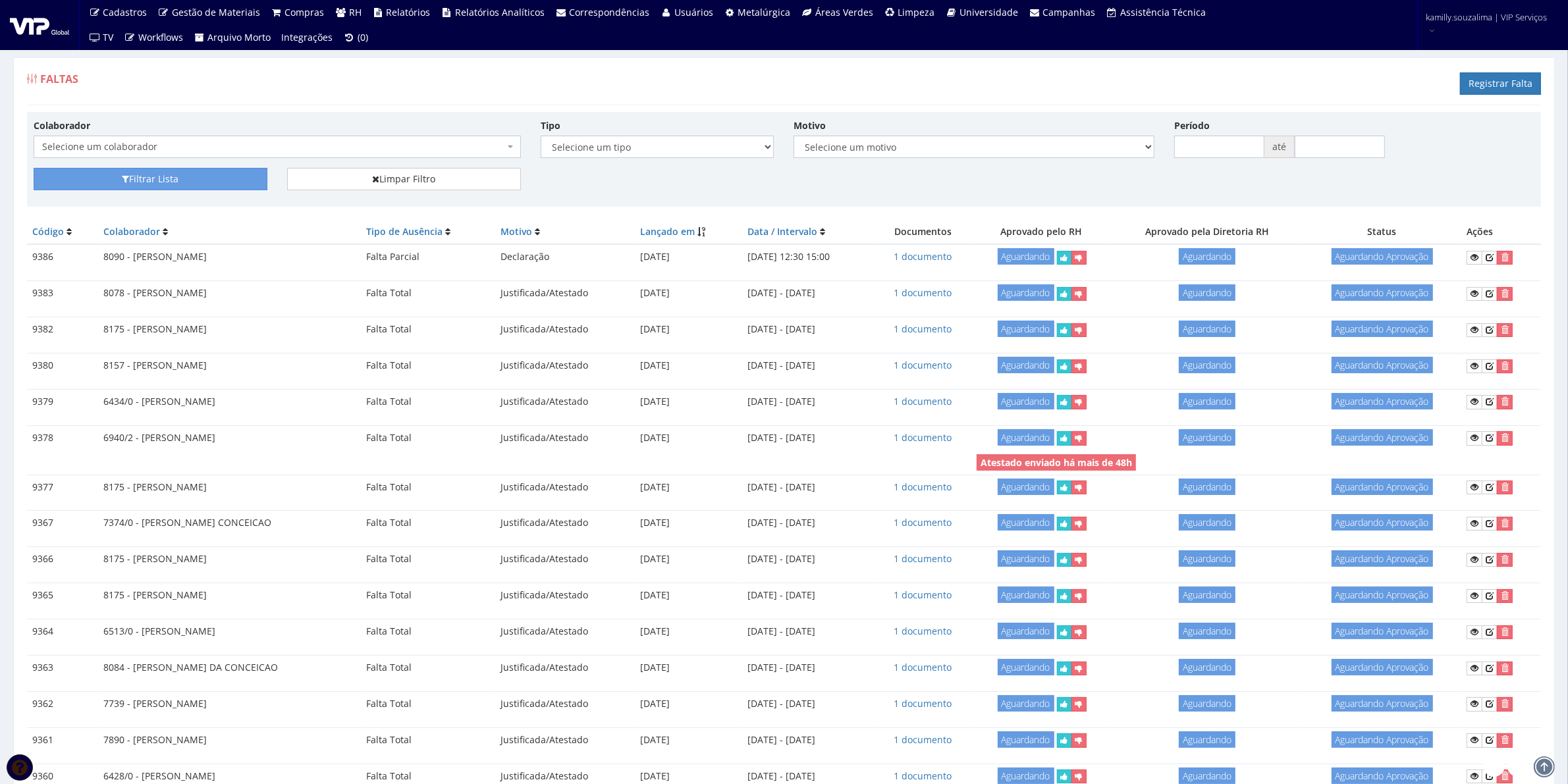
drag, startPoint x: 393, startPoint y: 139, endPoint x: 795, endPoint y: 117, distance: 402.6
click at [0, 0] on link "Colaboradores" at bounding box center [0, 0] width 0 height 0
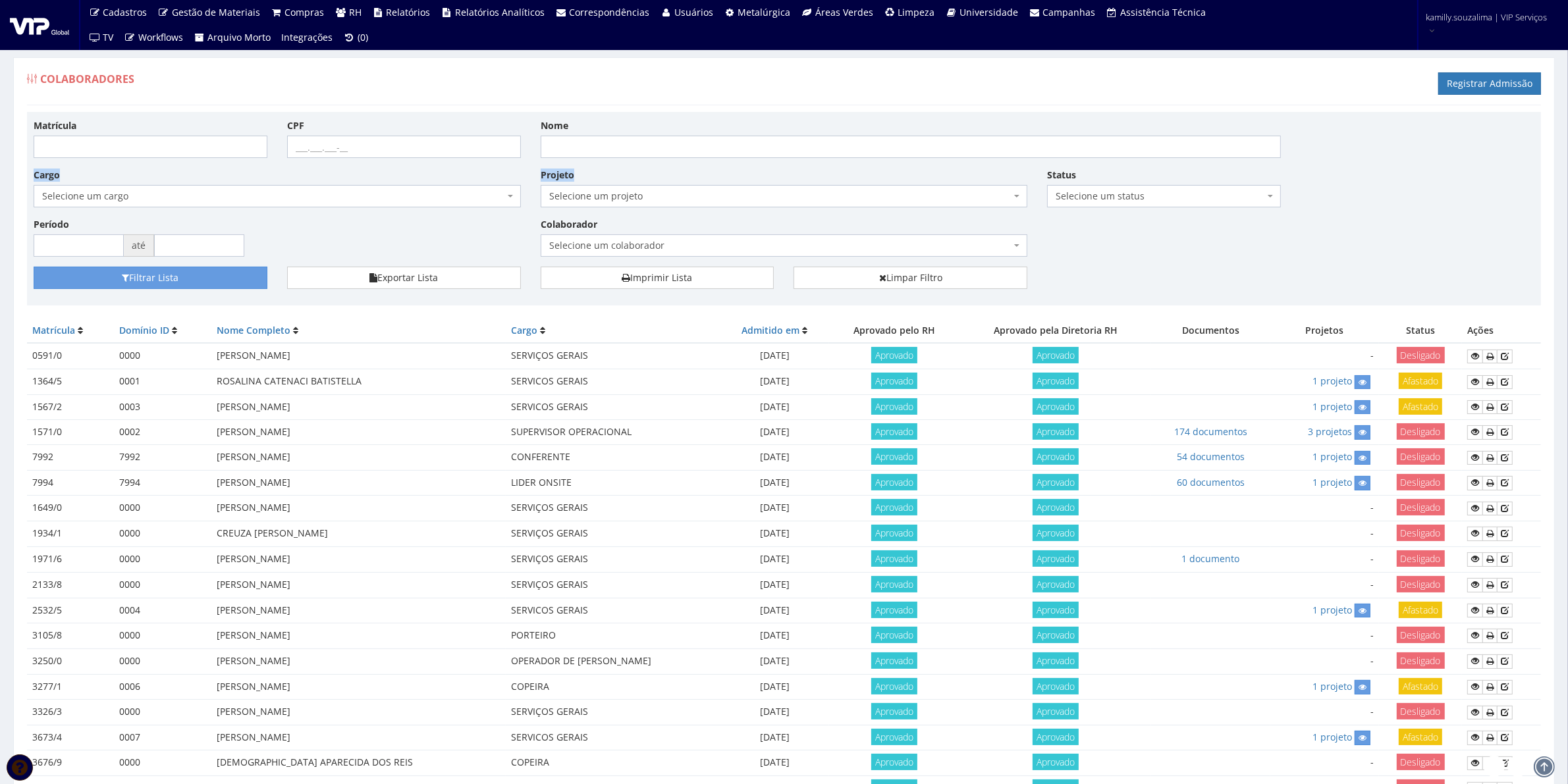
click at [576, 162] on div "Matrícula CPF Nome Cargo Selecione um cargo G0610 D0029 - 4110-05 - AGENTE DE A…" at bounding box center [784, 193] width 1521 height 149
click at [581, 151] on input "Nome" at bounding box center [912, 146] width 741 height 23
click at [197, 158] on input "Matrícula" at bounding box center [150, 146] width 234 height 23
type input "8184"
click at [188, 280] on button "Filtrar Lista" at bounding box center [150, 277] width 234 height 23
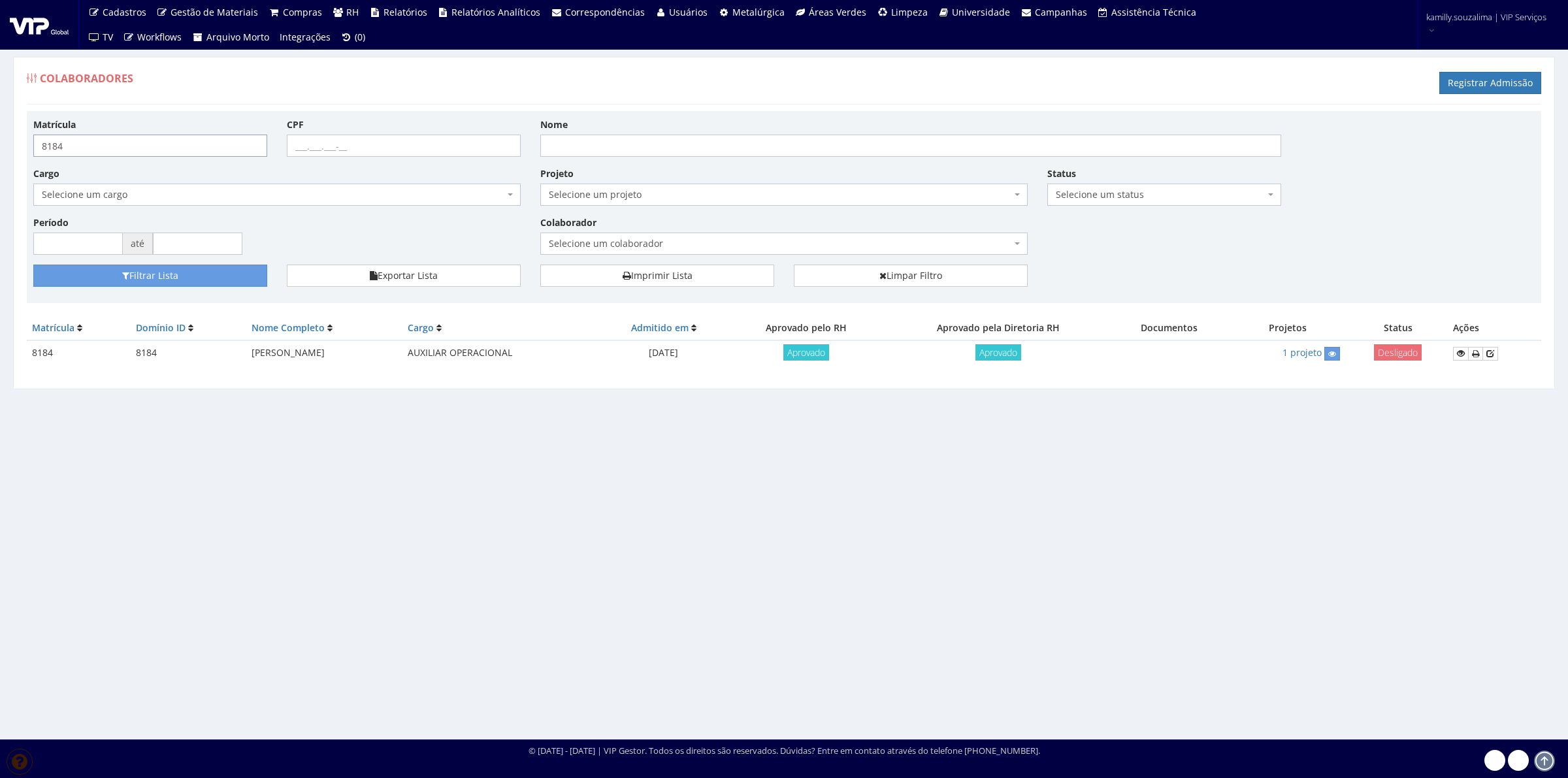
drag, startPoint x: 110, startPoint y: 150, endPoint x: 99, endPoint y: 172, distance: 24.6
click at [108, 152] on input "8184" at bounding box center [150, 145] width 234 height 22
type input "8185"
click at [186, 279] on button "Filtrar Lista" at bounding box center [150, 275] width 234 height 22
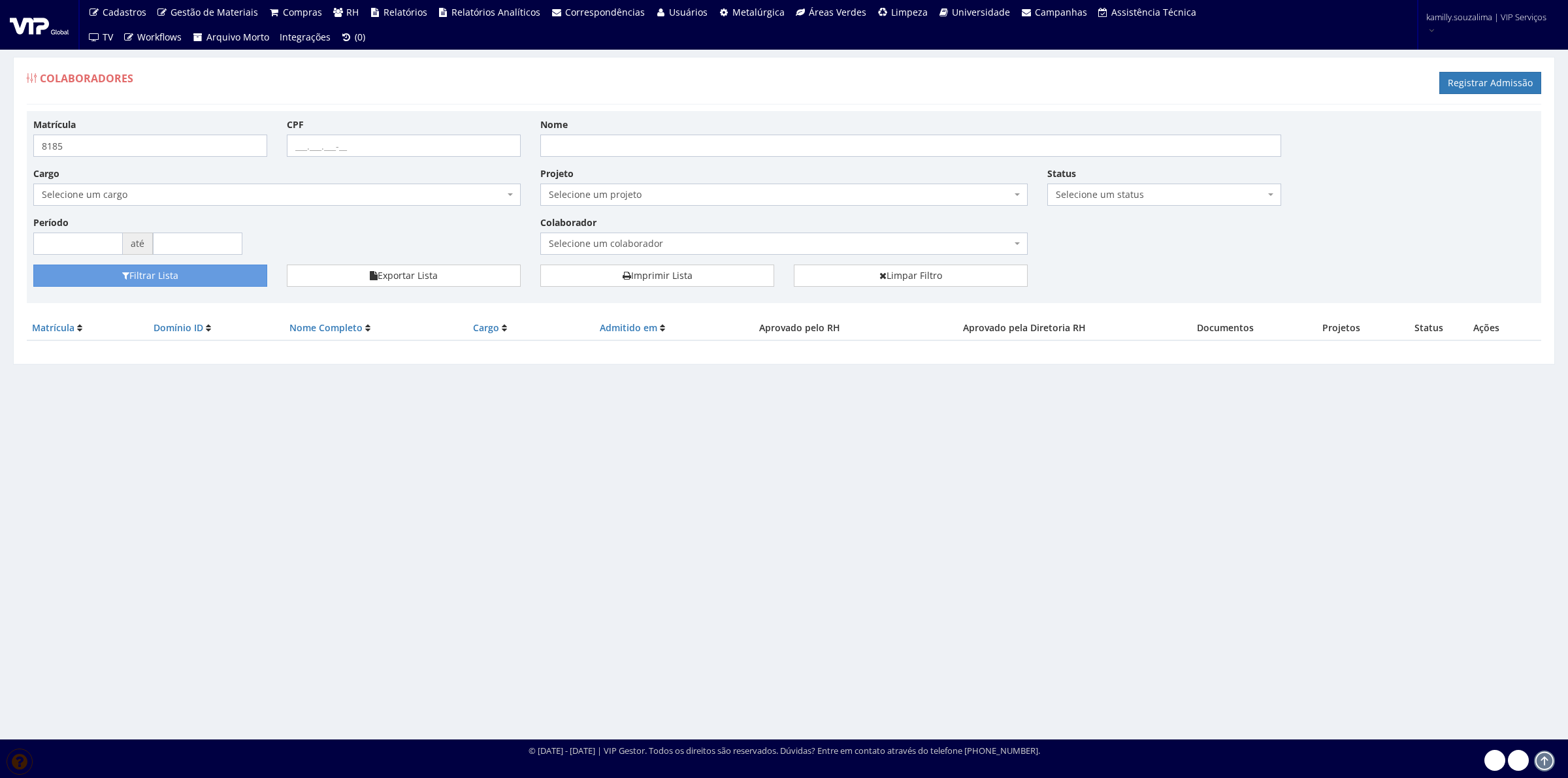
click at [1361, 170] on div "Matrícula 8185 CPF Nome Cargo Selecione um cargo G0610 D0029 - 4110-05 - AGENTE…" at bounding box center [784, 191] width 1521 height 147
click at [1480, 75] on link "Registrar Admissão" at bounding box center [1489, 82] width 102 height 22
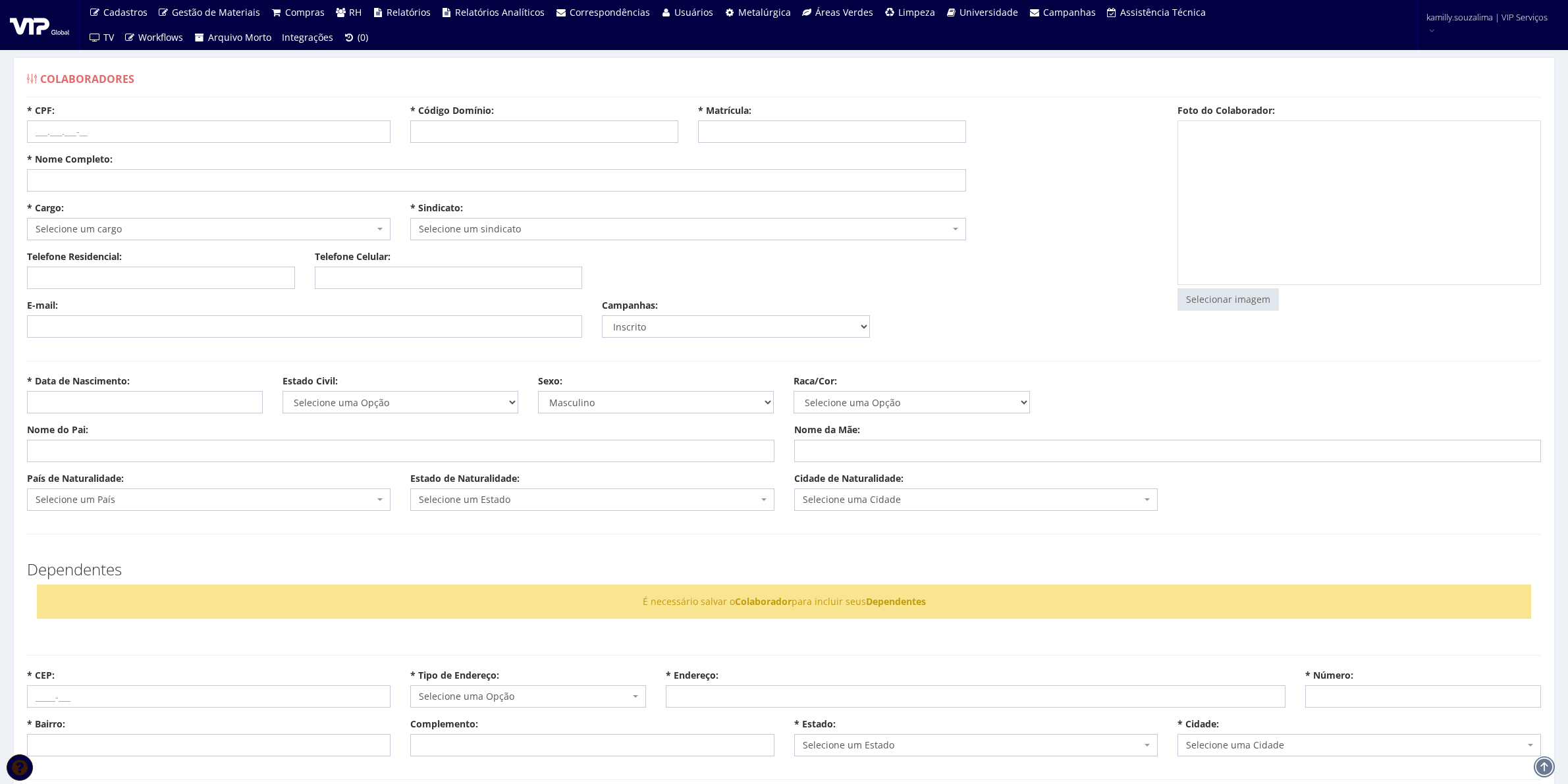
select select
click at [449, 140] on input "* Código Domínio:" at bounding box center [544, 132] width 268 height 23
type input "8185"
click at [746, 141] on div "* CPF: * Código Domínio: 8185 * Matrícula:" at bounding box center [593, 128] width 1151 height 49
click at [748, 130] on input "* Matrícula:" at bounding box center [832, 132] width 268 height 23
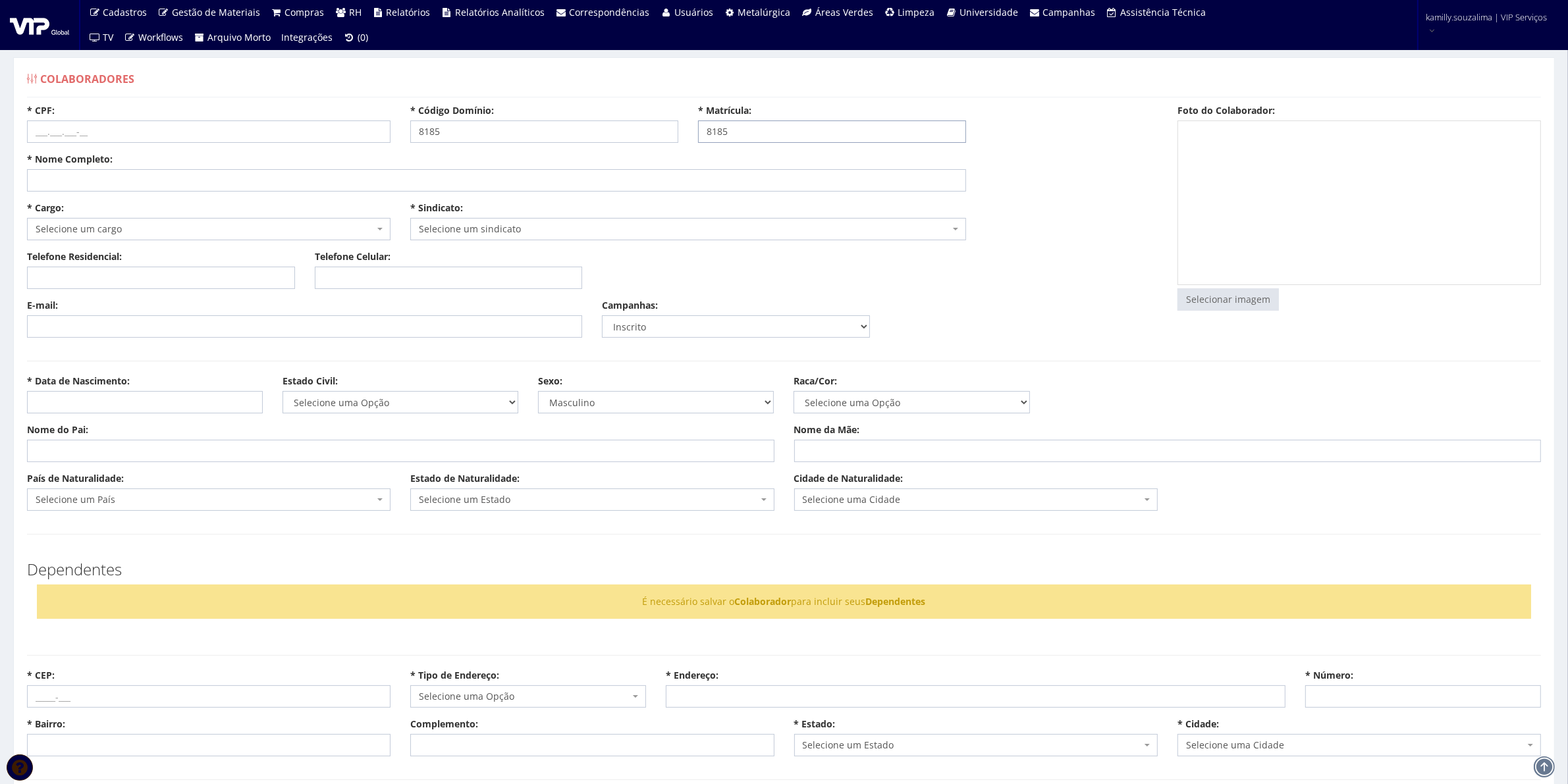
type input "8185"
click at [122, 178] on input "* Nome Completo:" at bounding box center [497, 180] width 939 height 23
type input "c"
type input "CLAUDIO APARECIDO SANTIAGO"
click at [133, 137] on input "* CPF:" at bounding box center [208, 132] width 363 height 23
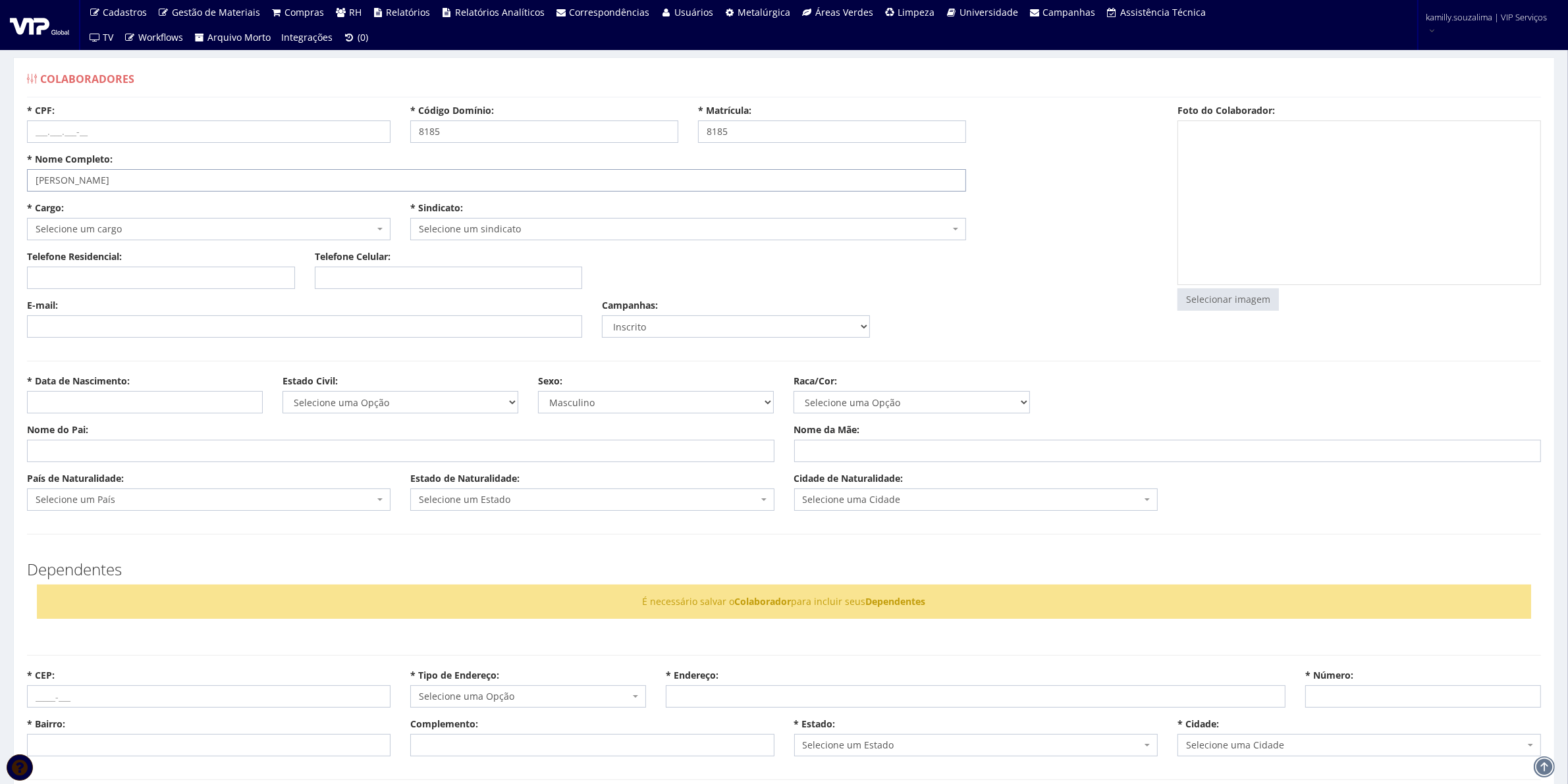
click at [215, 175] on input "CLAUDIO APARECIDO SANTIAGO" at bounding box center [497, 180] width 939 height 23
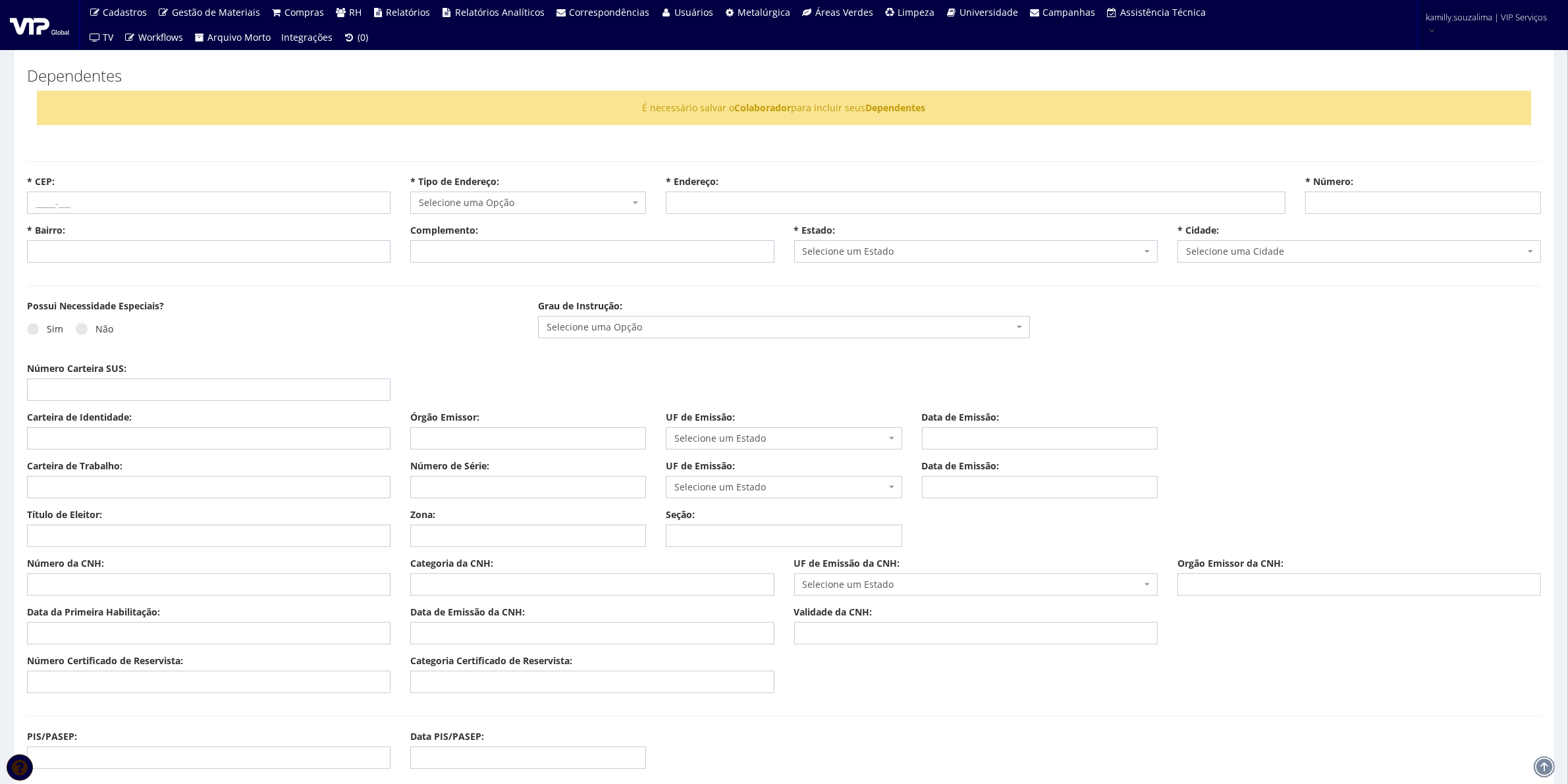
scroll to position [658, 0]
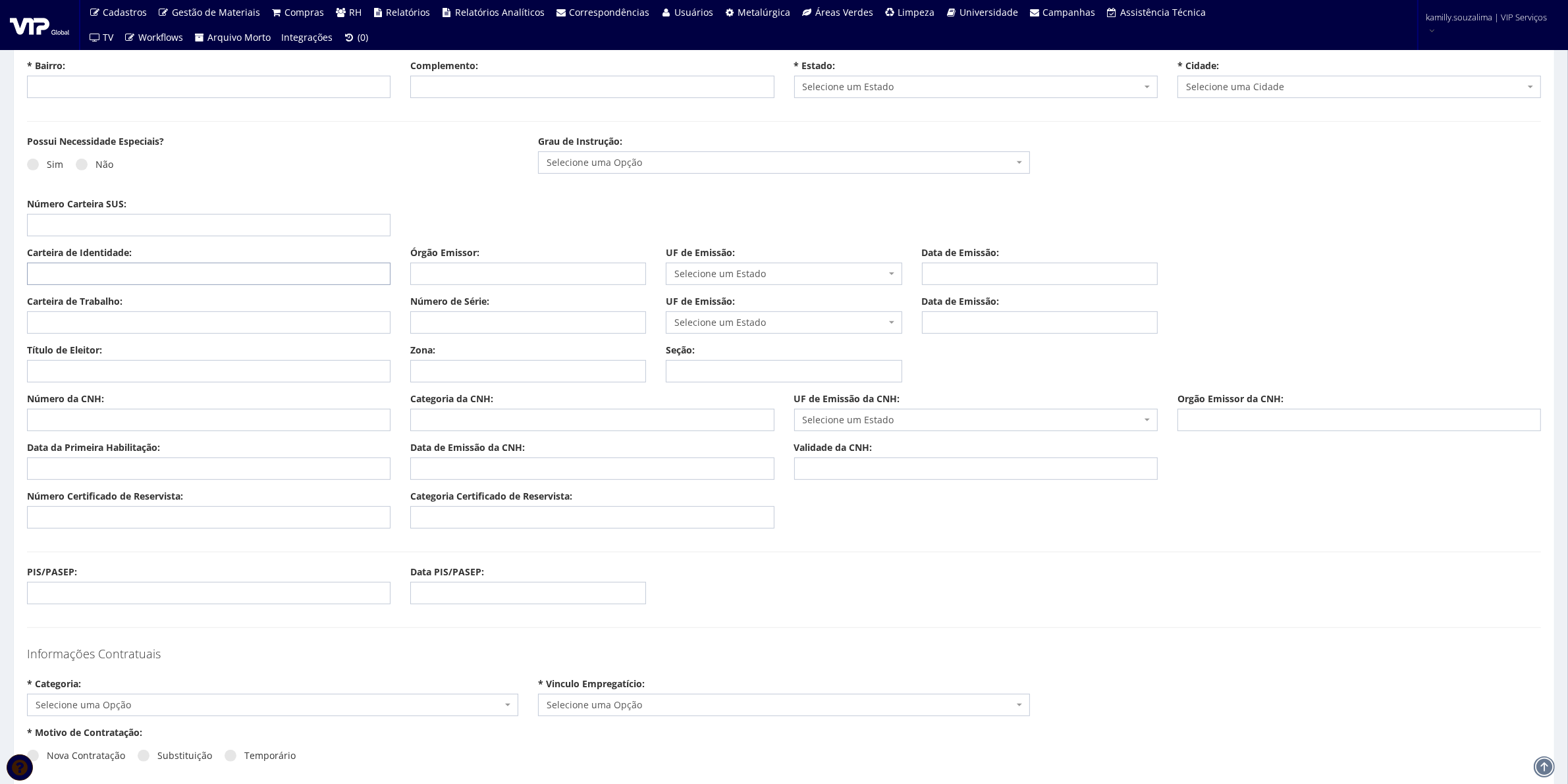
click at [141, 275] on input "Carteira de Identidade:" at bounding box center [208, 274] width 363 height 23
type input "MG 9277460"
click at [472, 274] on input "Órgão Emissor:" at bounding box center [528, 274] width 236 height 23
type input "SSP"
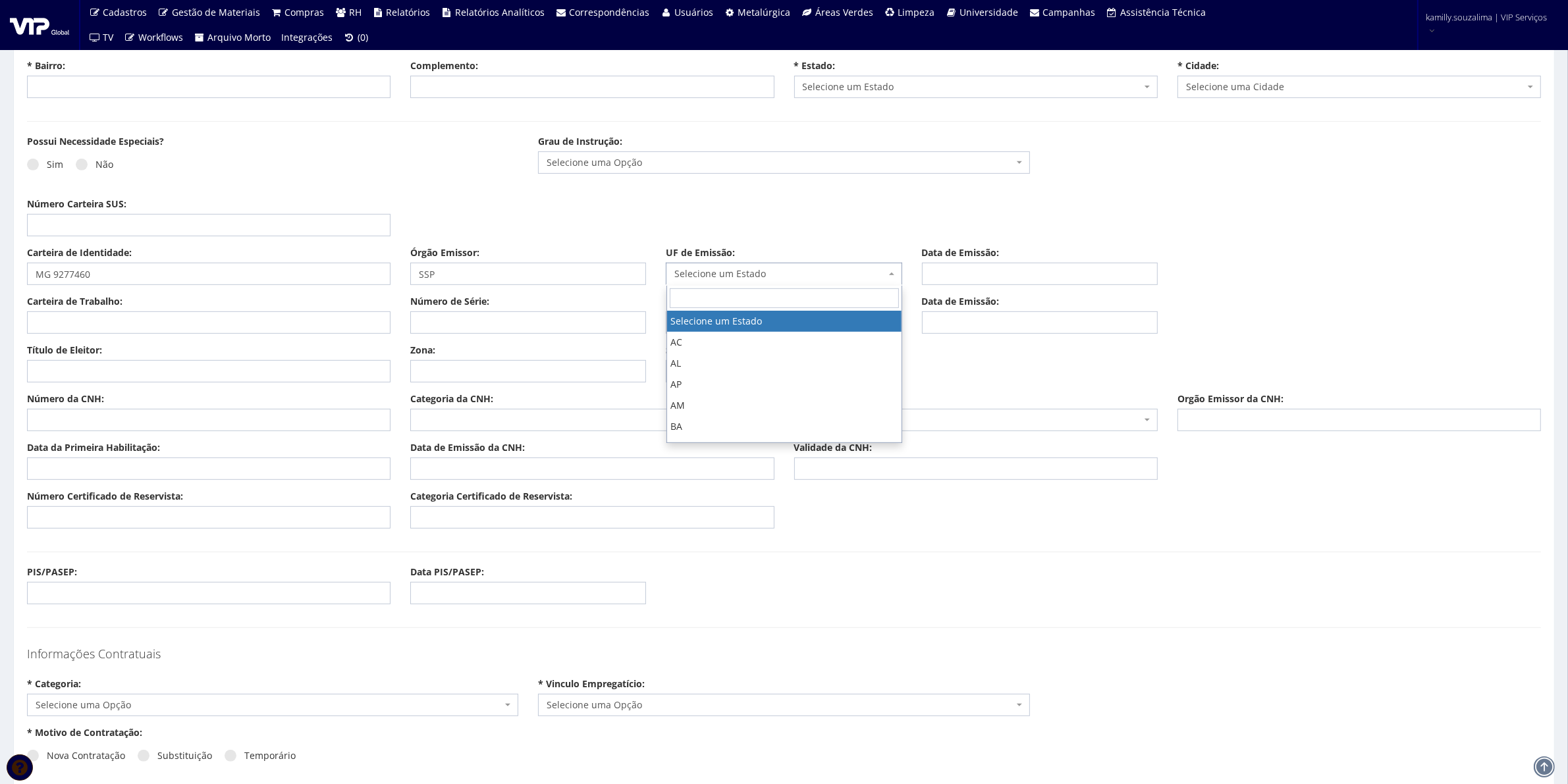
click at [709, 274] on span "Selecione um Estado" at bounding box center [779, 274] width 210 height 13
type input "SP"
select select "SP"
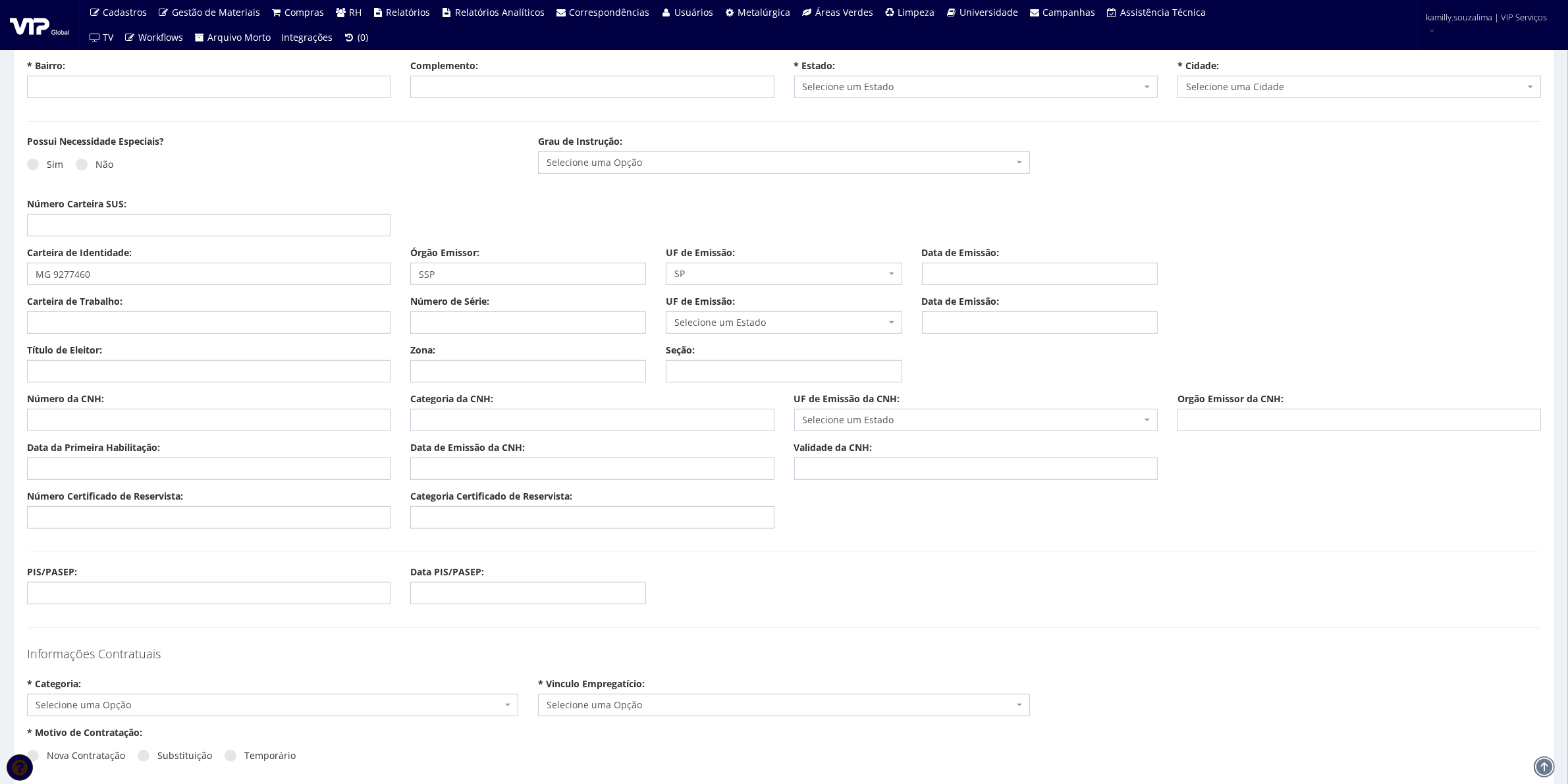
click at [1063, 261] on div "Data de Emissão:" at bounding box center [1040, 265] width 256 height 39
click at [991, 265] on input "Data de Emissão:" at bounding box center [1040, 274] width 236 height 23
type input "22/09/2008"
click at [223, 320] on input "Carteira de Trabalho:" at bounding box center [208, 322] width 363 height 23
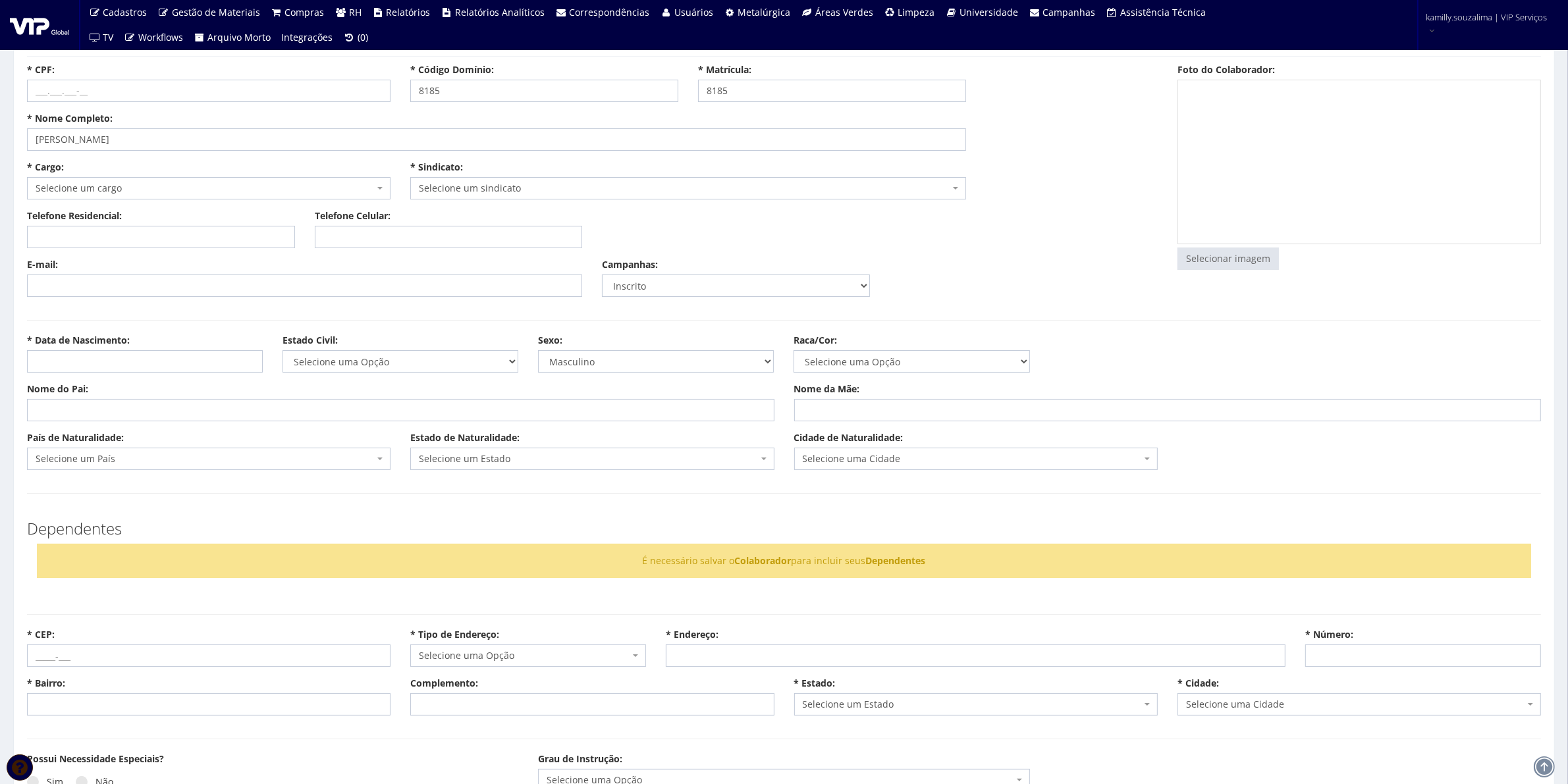
scroll to position [0, 0]
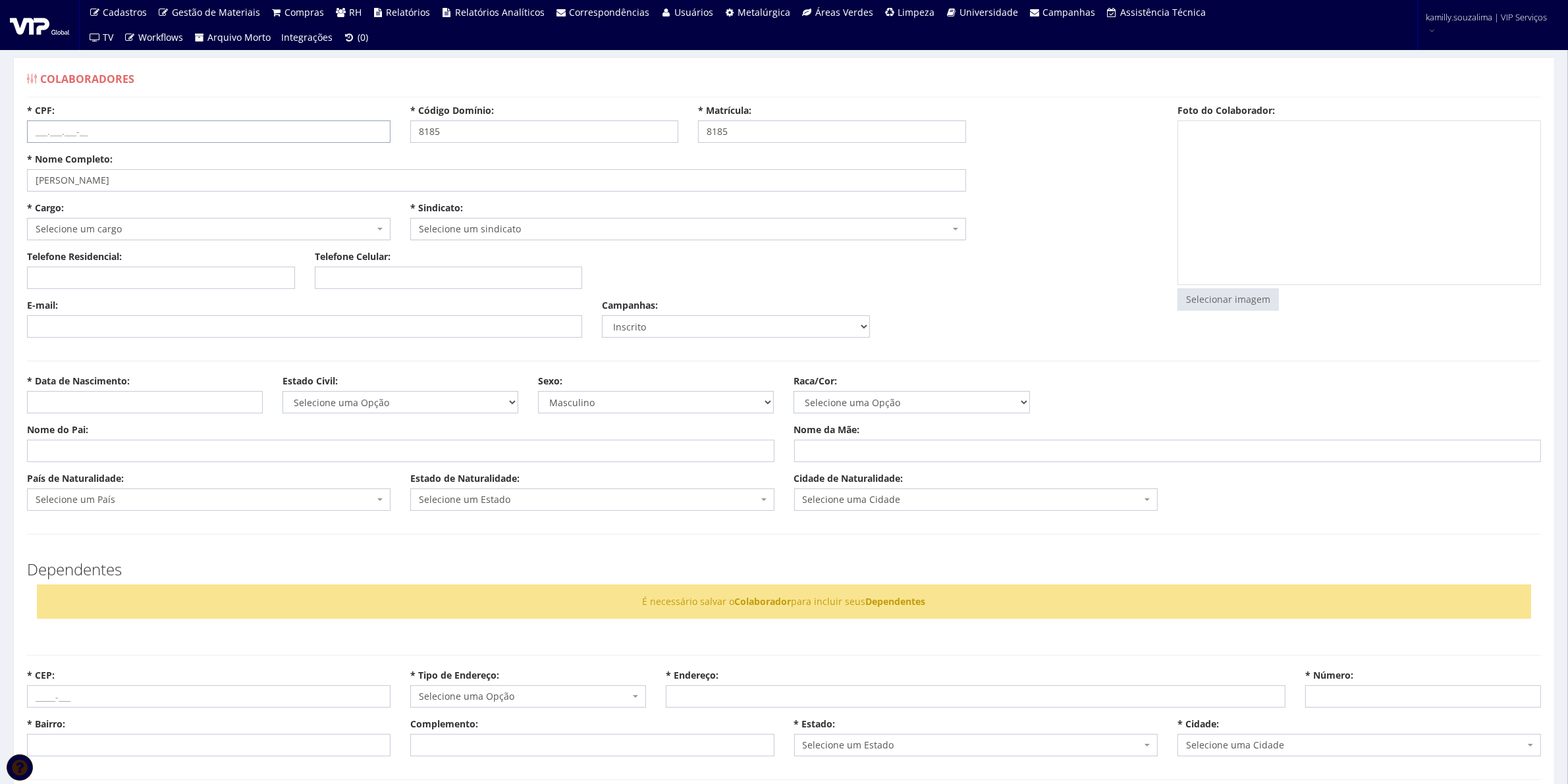
click at [171, 127] on input "* CPF:" at bounding box center [208, 132] width 363 height 23
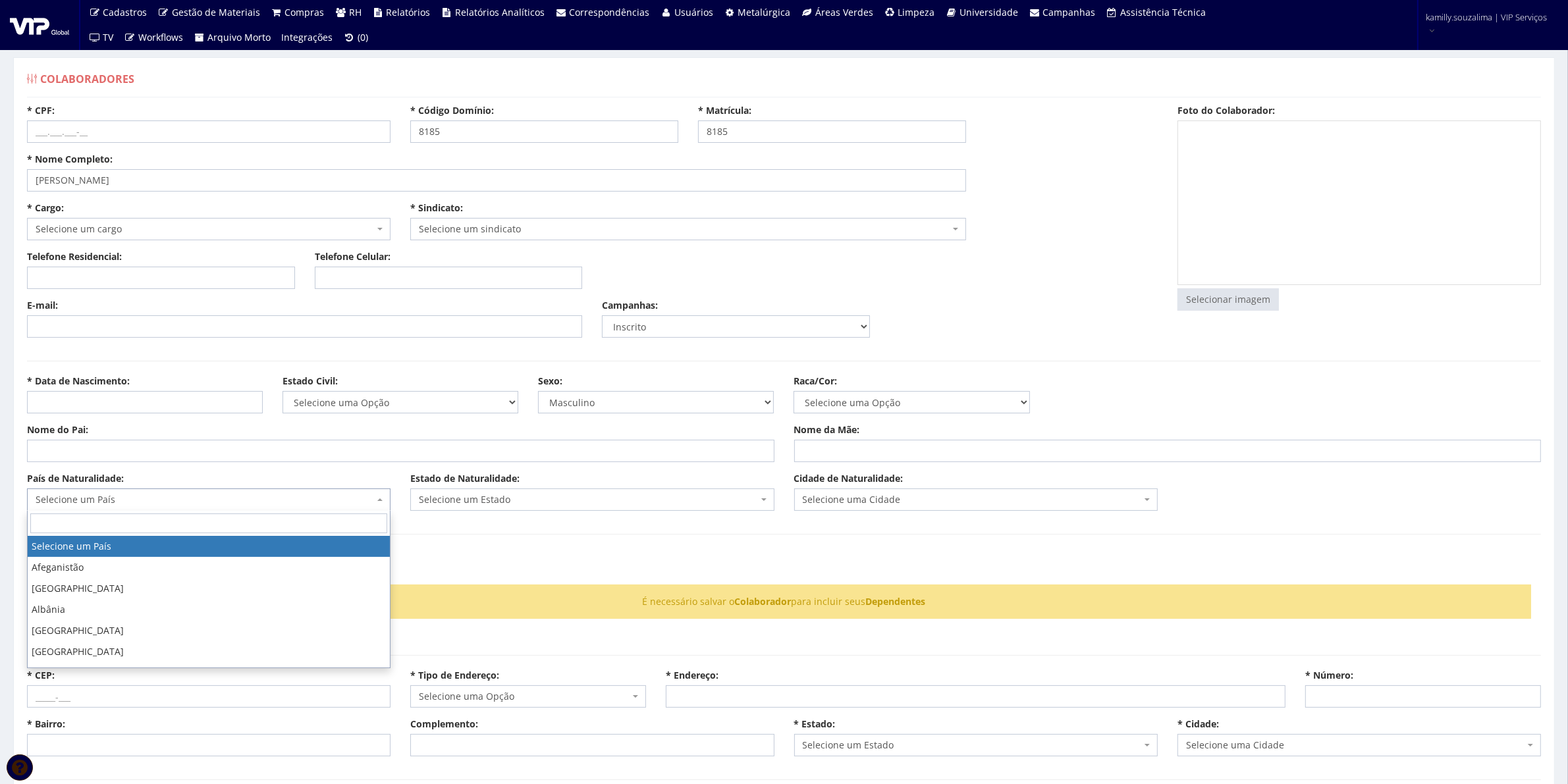
click at [217, 499] on span "Selecione um País" at bounding box center [205, 499] width 339 height 13
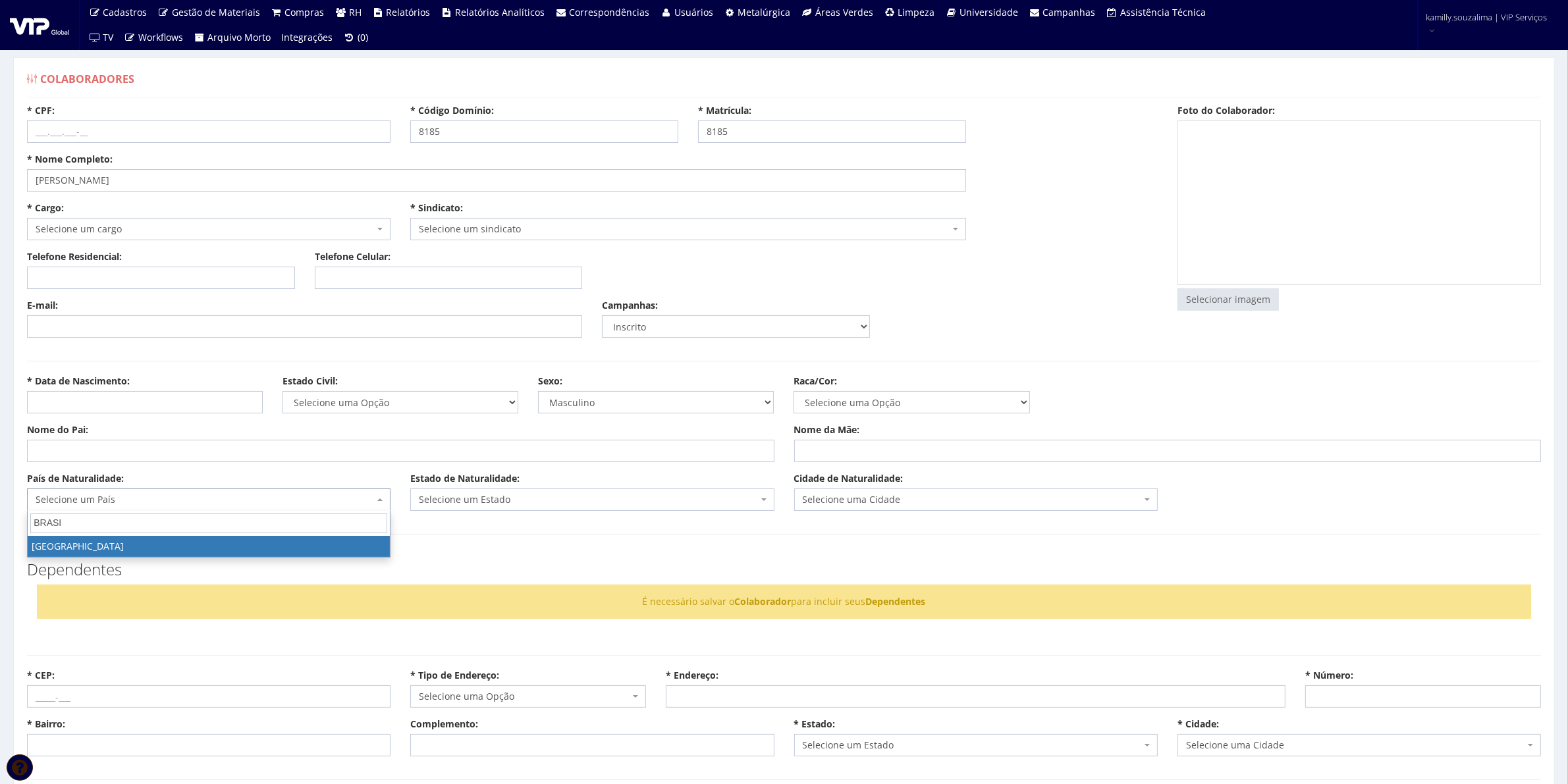
type input "BRASI"
drag, startPoint x: 192, startPoint y: 540, endPoint x: 213, endPoint y: 540, distance: 21.0
select select "30"
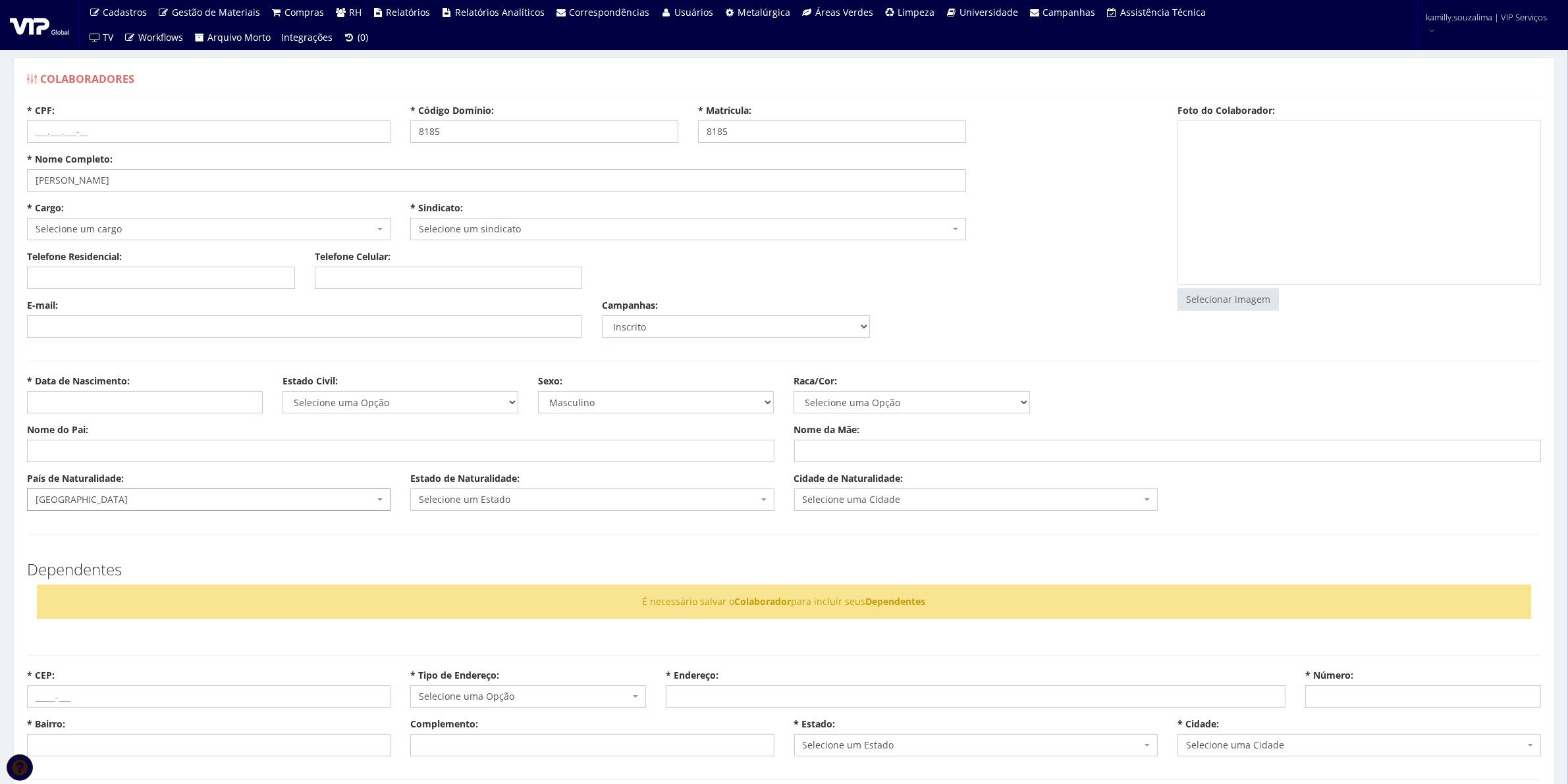
click at [452, 502] on span "Selecione um Estado" at bounding box center [588, 499] width 339 height 13
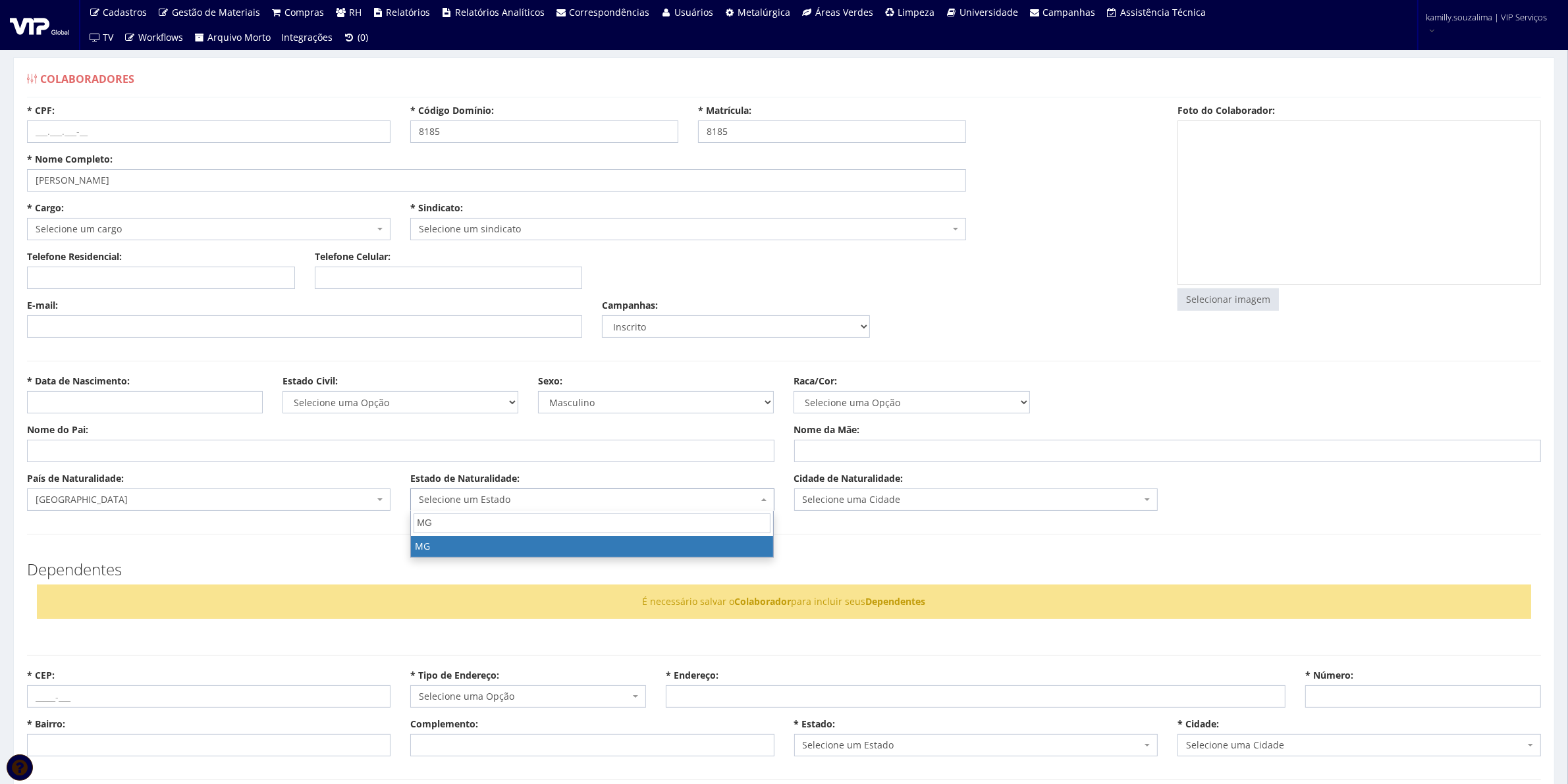
type input "MG"
select select "13"
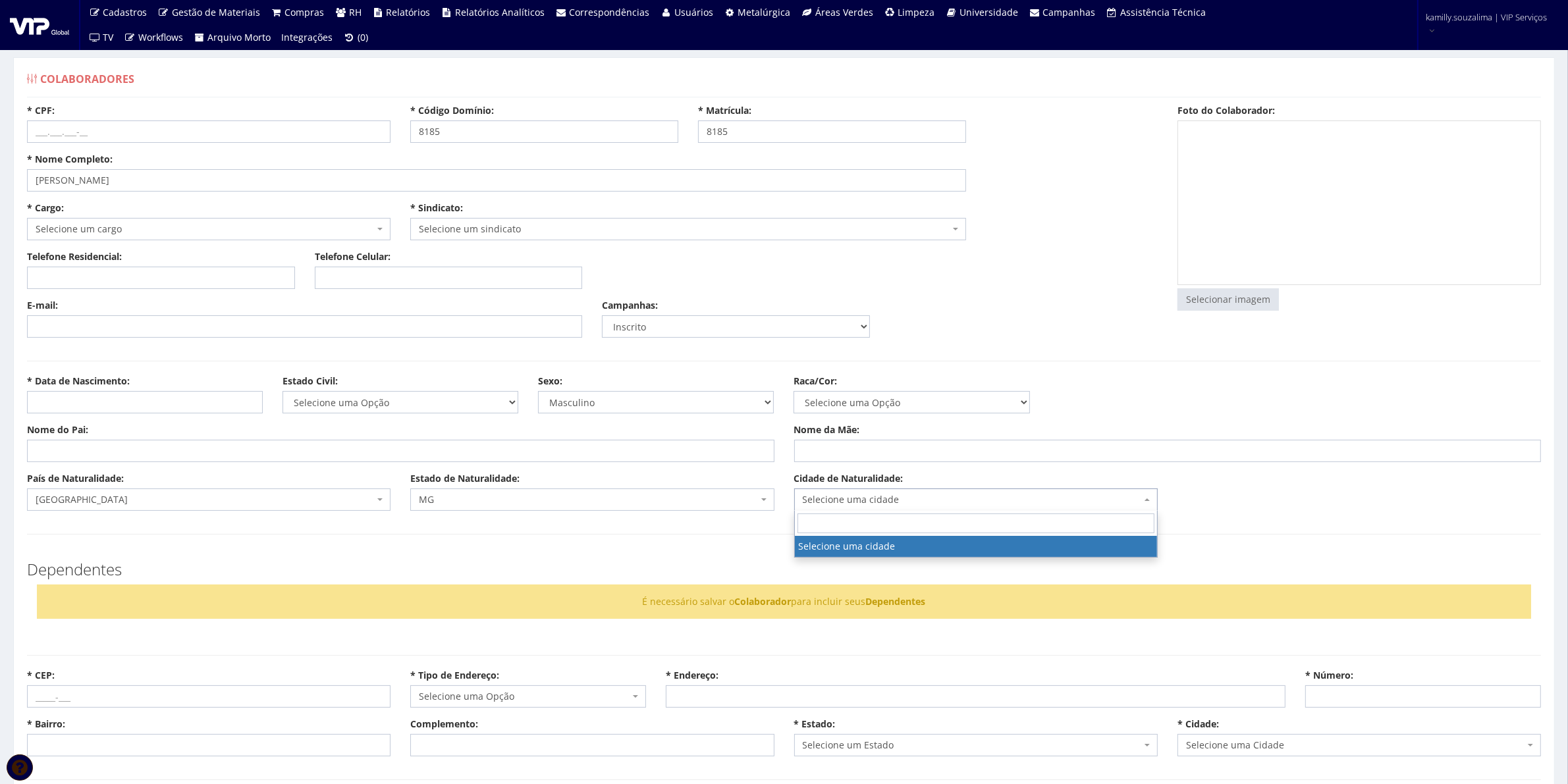
click at [935, 498] on span "Selecione uma cidade" at bounding box center [972, 499] width 339 height 13
type input "UBERLAN"
select select "2389"
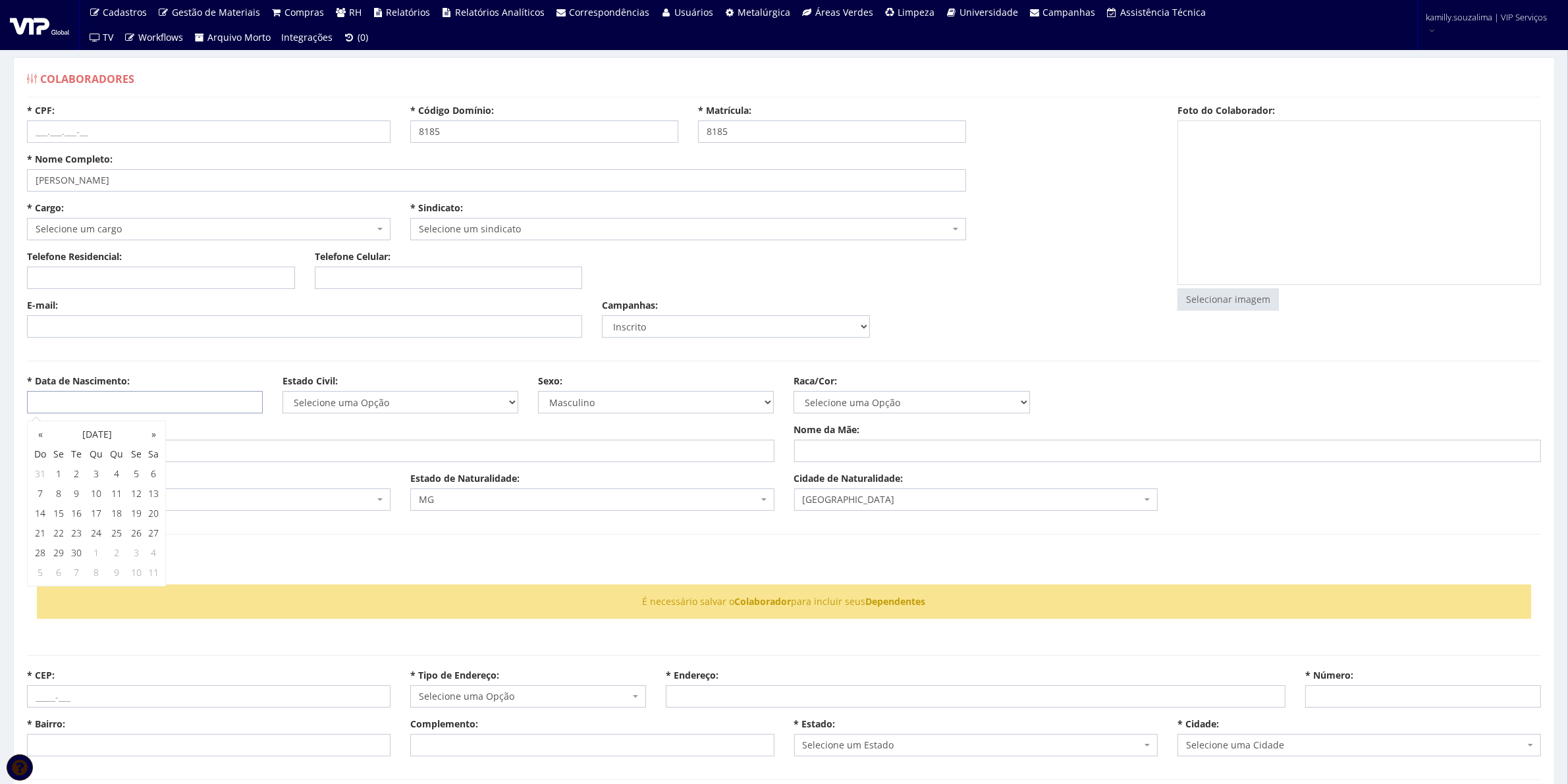
click at [106, 399] on input "* Data de Nascimento:" at bounding box center [145, 402] width 236 height 23
type input "17/10/1979"
drag, startPoint x: 86, startPoint y: 130, endPoint x: 26, endPoint y: 140, distance: 60.8
click at [86, 130] on input "* CPF:" at bounding box center [208, 132] width 363 height 23
click at [70, 134] on input "* CPF:" at bounding box center [208, 132] width 363 height 23
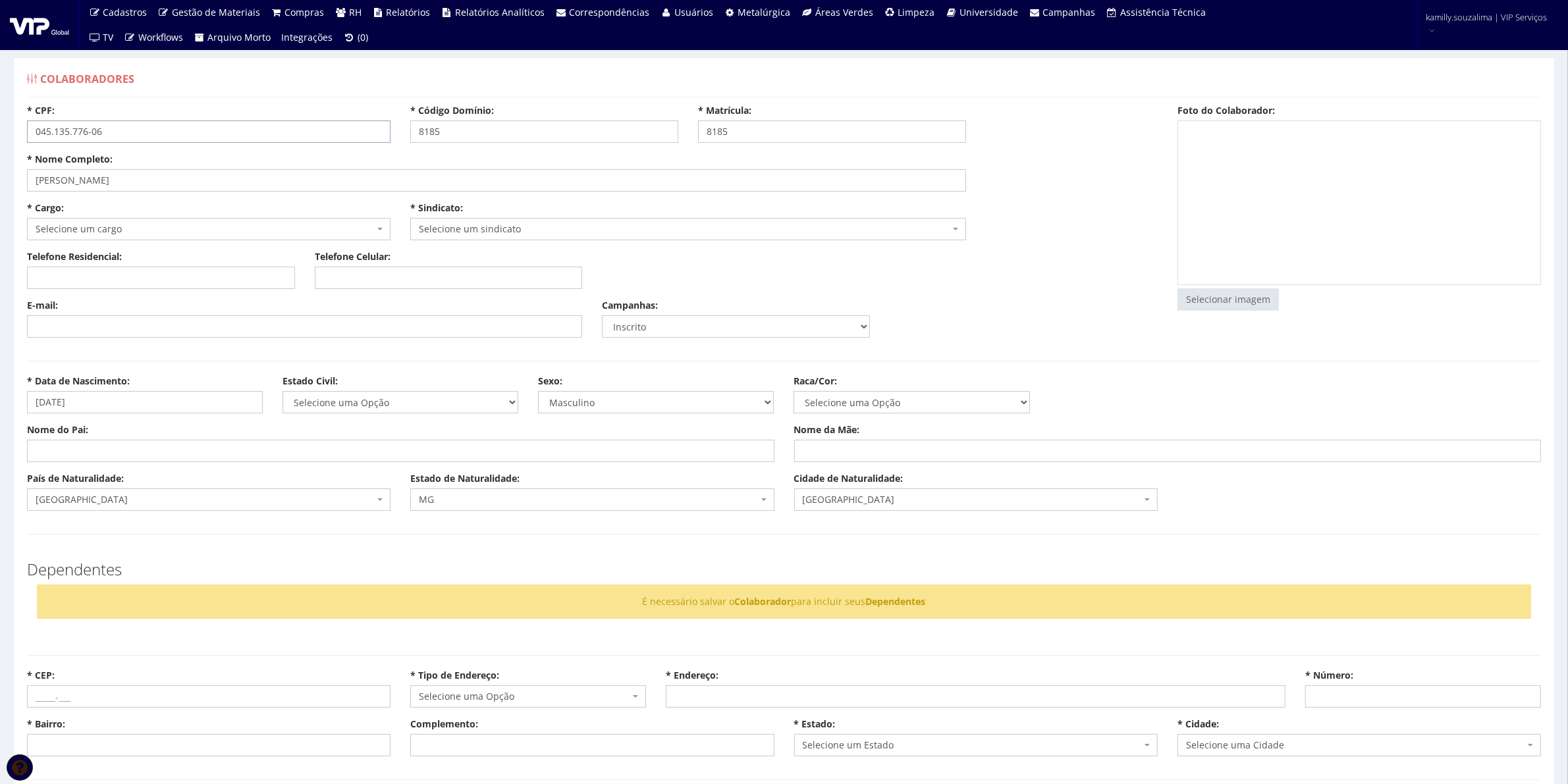
type input "045.135.776-06"
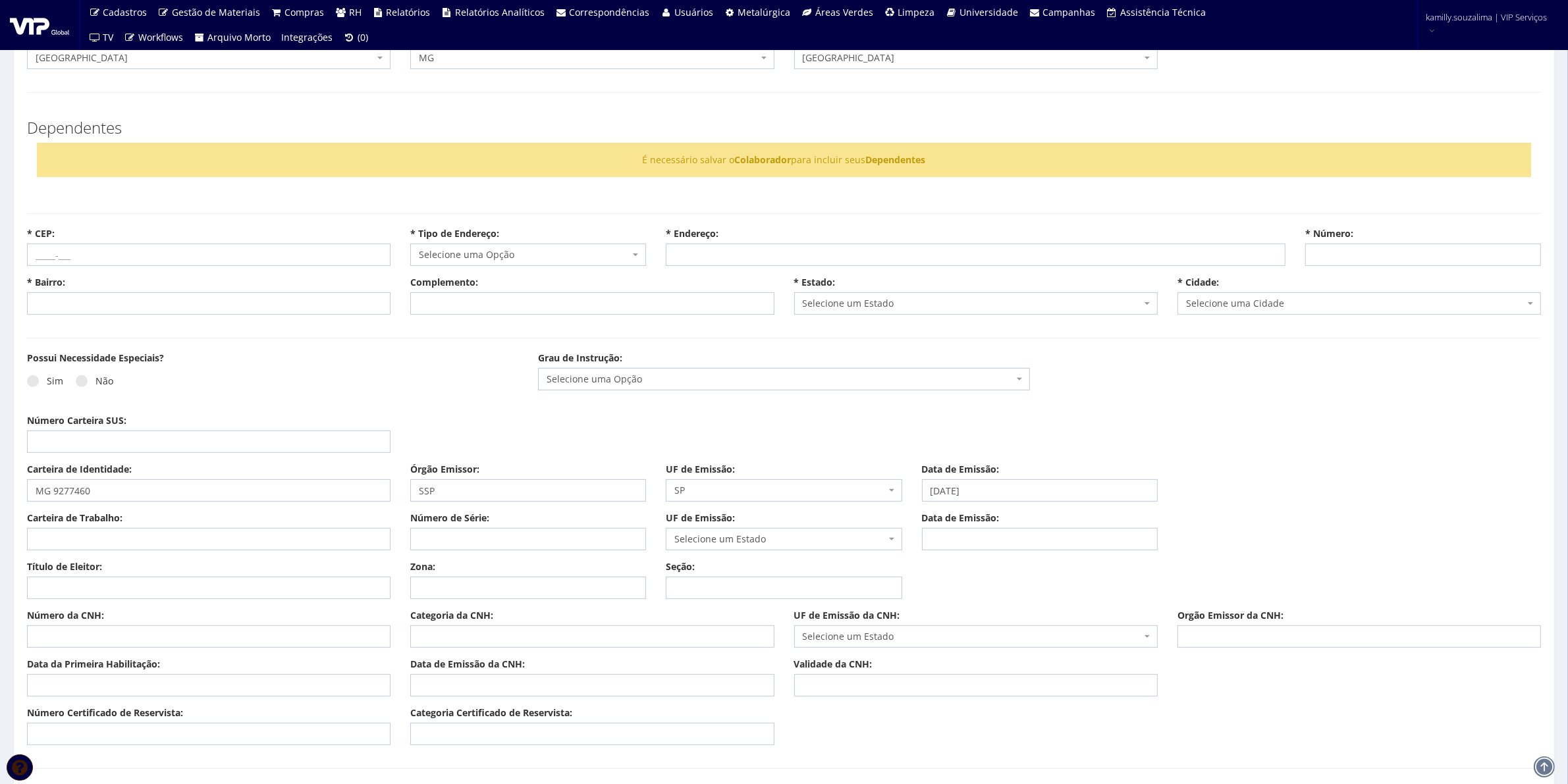
scroll to position [329, 0]
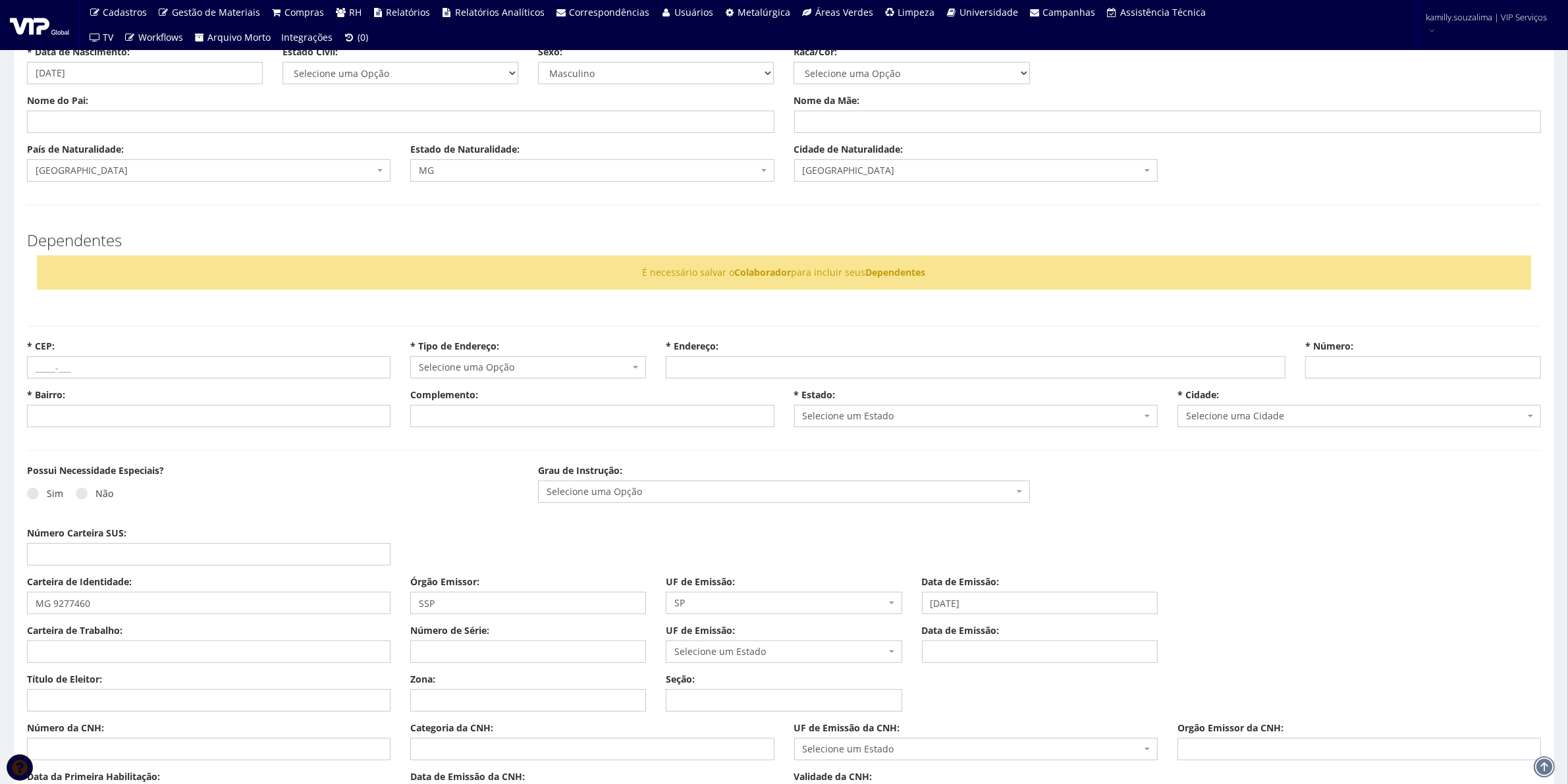
click at [642, 493] on span "Selecione uma Opção" at bounding box center [780, 492] width 466 height 13
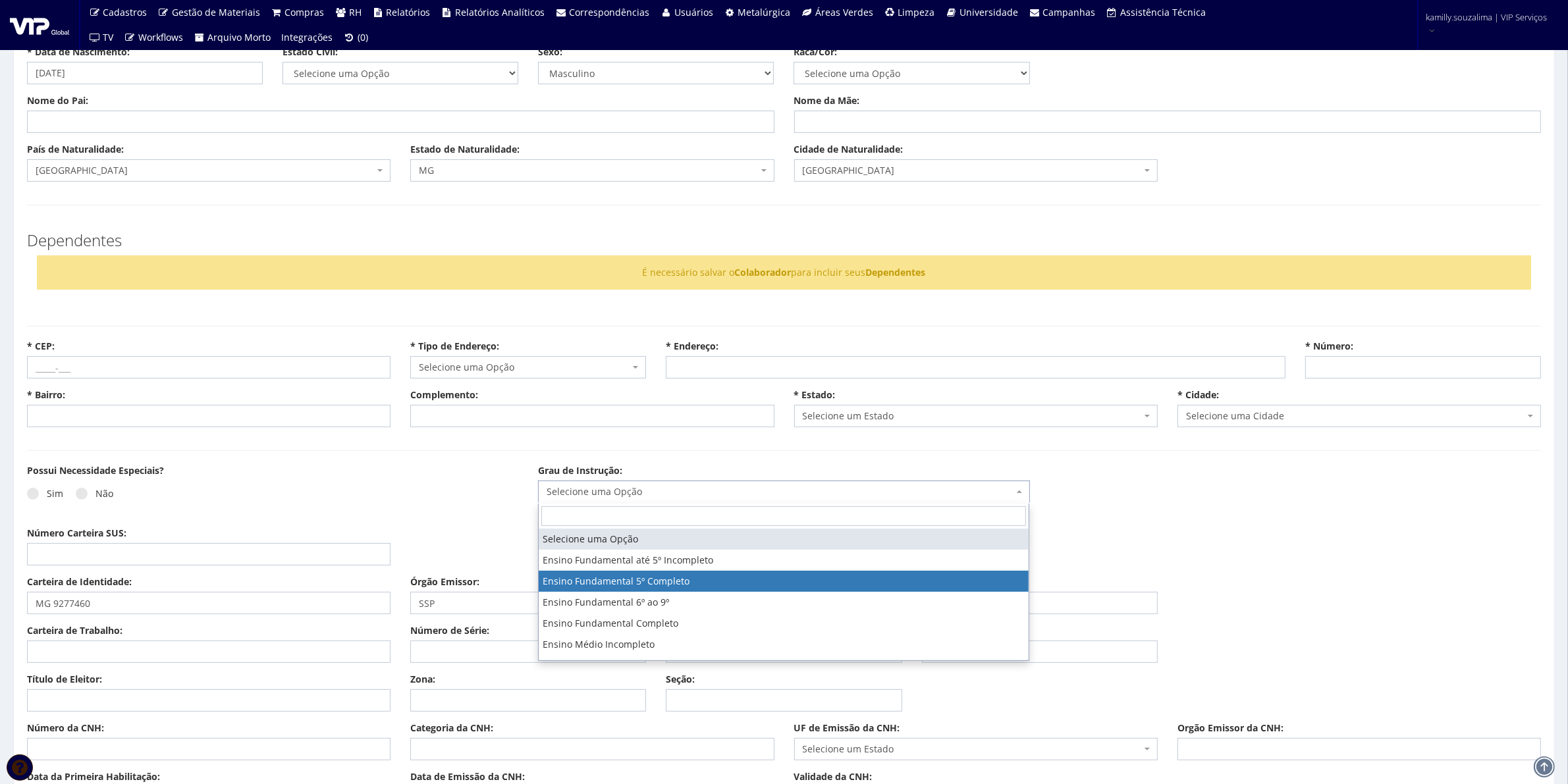
scroll to position [82, 0]
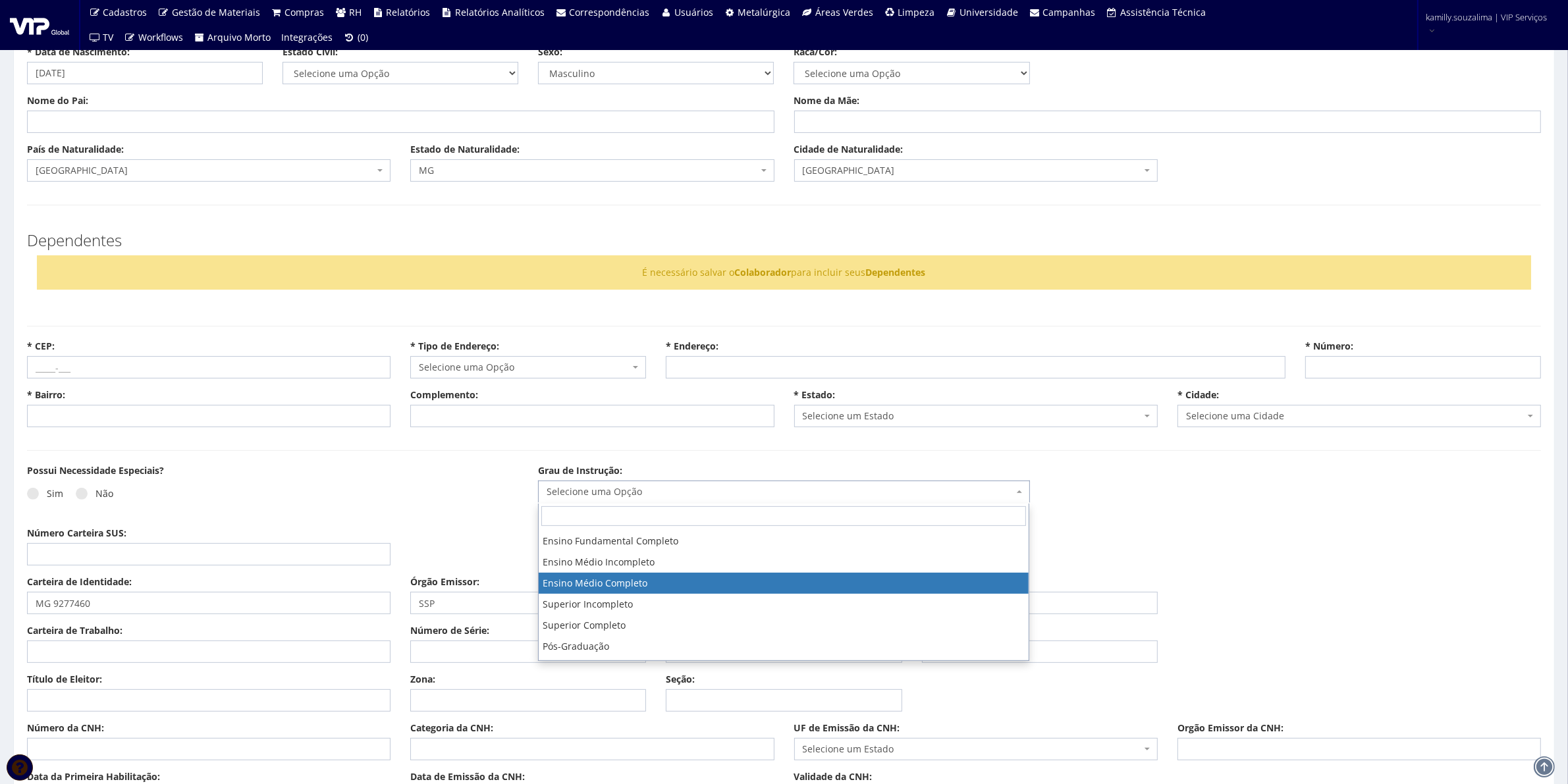
select select "ensino_medio_completo"
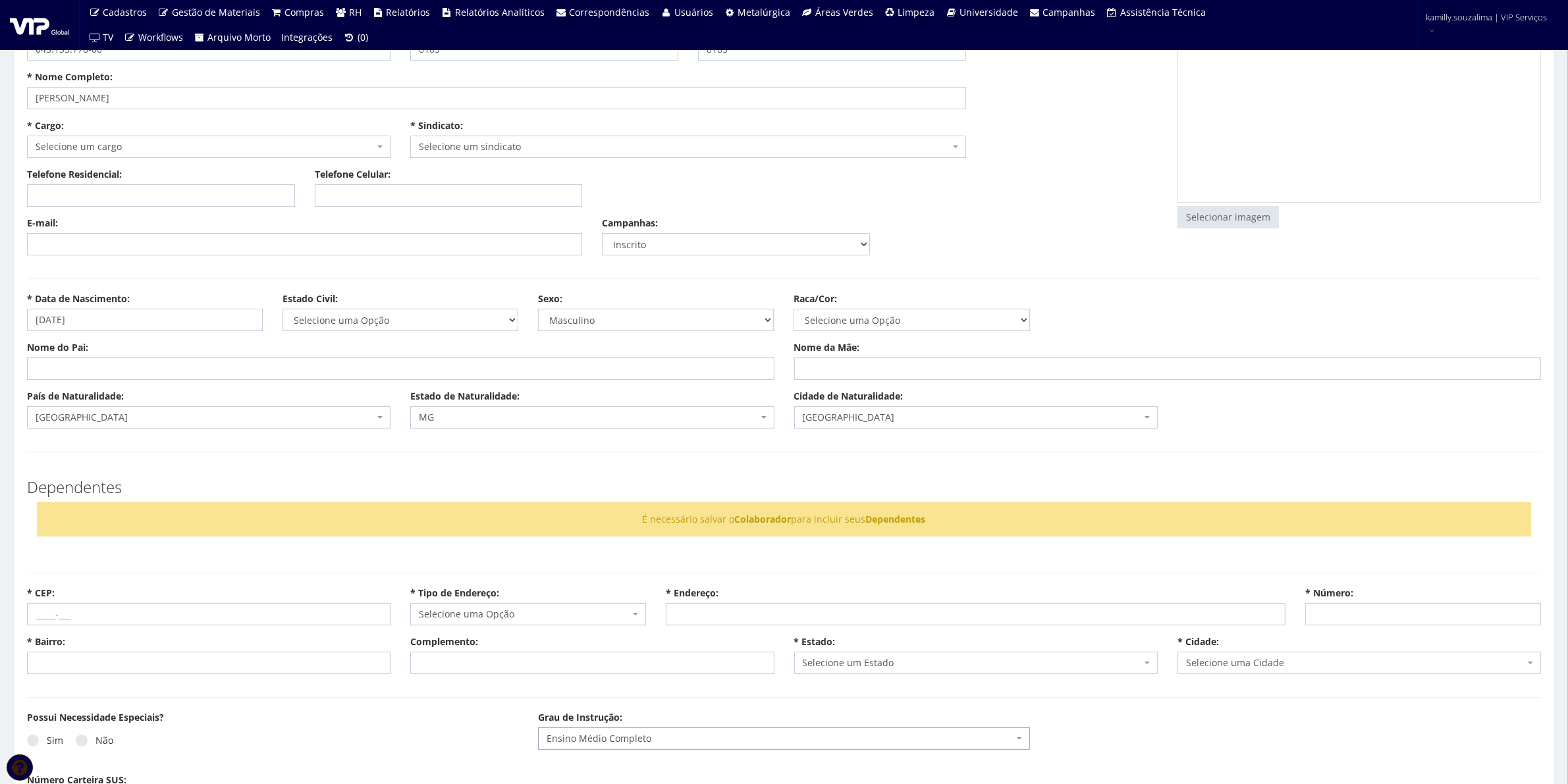
click at [143, 341] on div "Nome do Pai:" at bounding box center [401, 360] width 768 height 39
click at [170, 362] on input "Nome do Pai:" at bounding box center [401, 368] width 748 height 23
click at [162, 366] on input "Nome do Pai:" at bounding box center [401, 368] width 748 height 23
type input "JOAO FELIPE SANTIAGO"
click at [880, 370] on input "Nome da Mãe:" at bounding box center [1168, 368] width 748 height 23
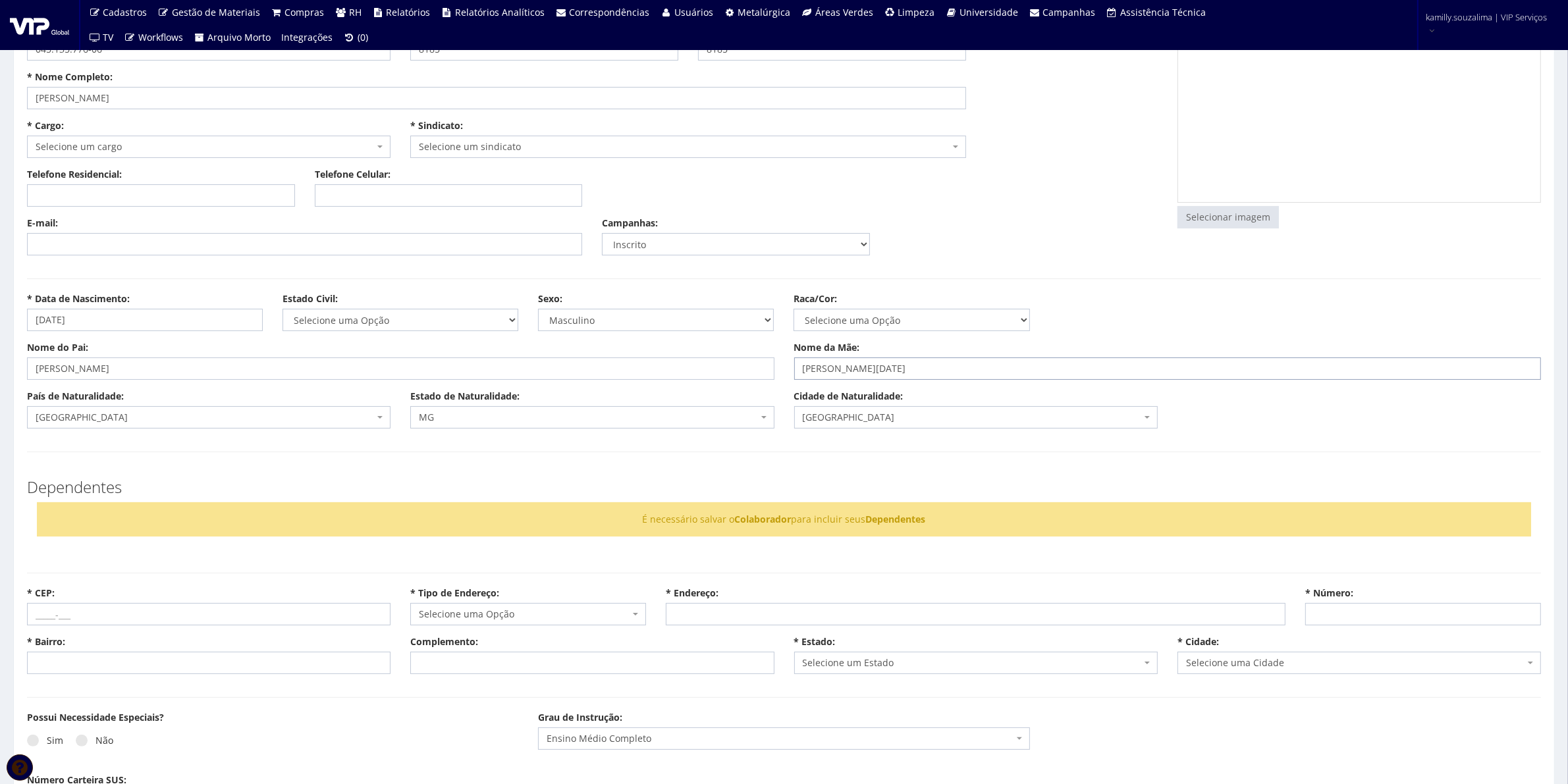
click at [931, 368] on input "VERA LUCIA" at bounding box center [1168, 368] width 748 height 23
type input "VERA LUCIA BEZERRA DE LIMA SANTIAGO"
drag, startPoint x: 410, startPoint y: 340, endPoint x: 406, endPoint y: 330, distance: 10.8
click at [409, 336] on div "* Data de Nascimento: 17/10/1979 Estado Civil: Selecione uma Opção Solteiro Cas…" at bounding box center [784, 317] width 1534 height 49
click at [402, 320] on select "Selecione uma Opção Solteiro Casado União Estável Divorciado Viúvo Separado" at bounding box center [401, 320] width 236 height 23
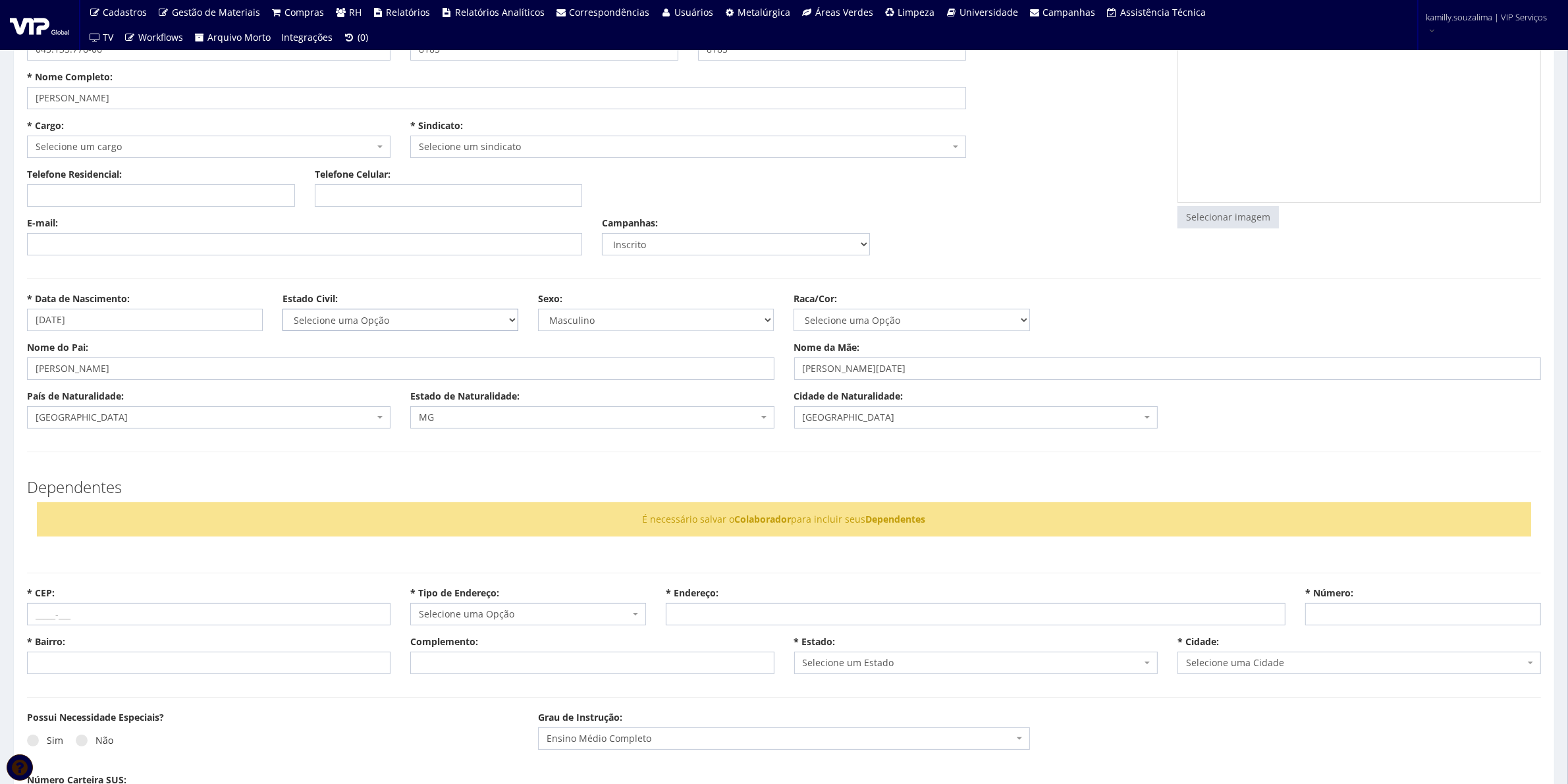
select select "casado"
click at [283, 309] on select "Selecione uma Opção Solteiro Casado União Estável Divorciado Viúvo Separado" at bounding box center [401, 320] width 236 height 23
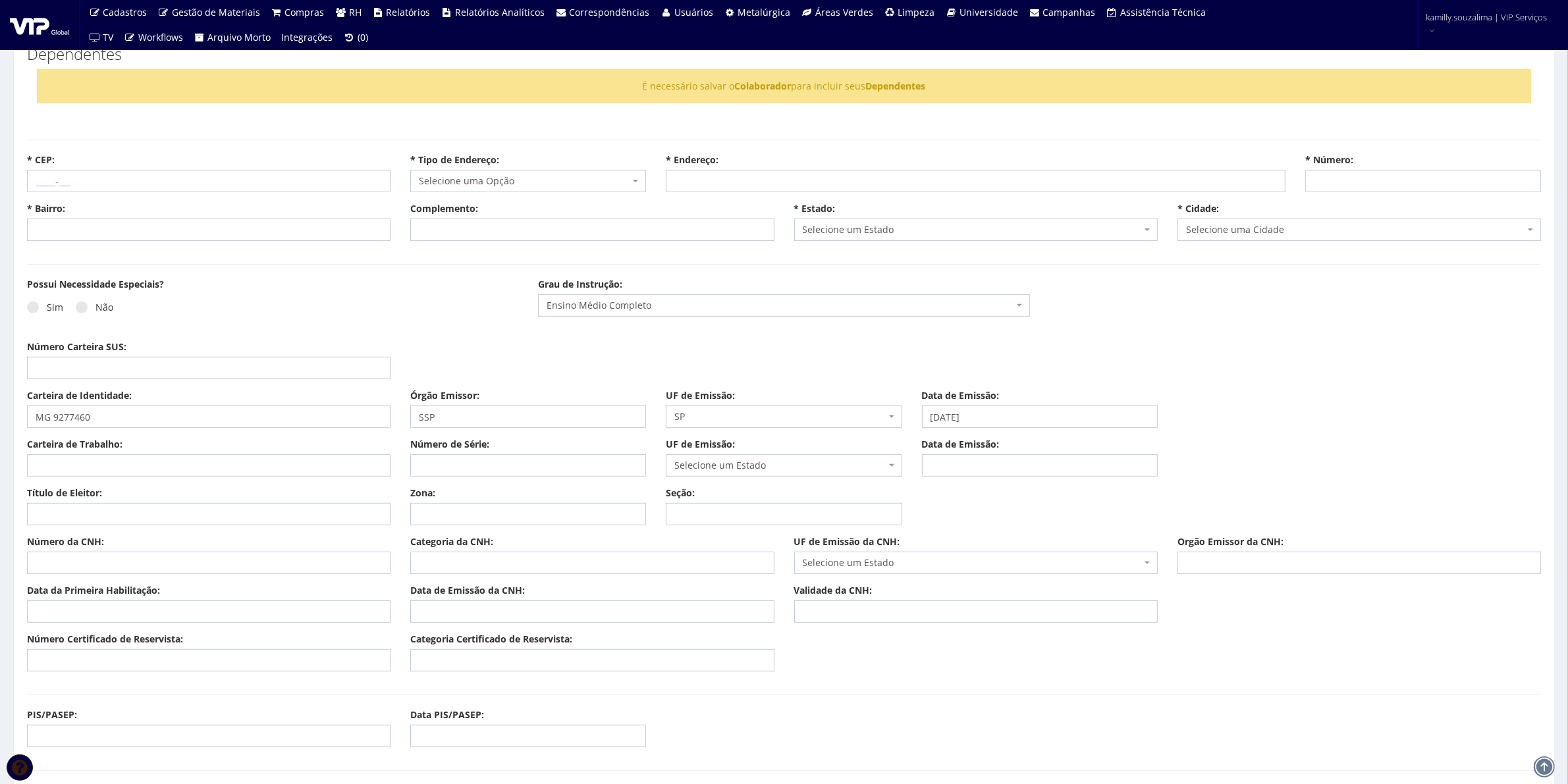
scroll to position [576, 0]
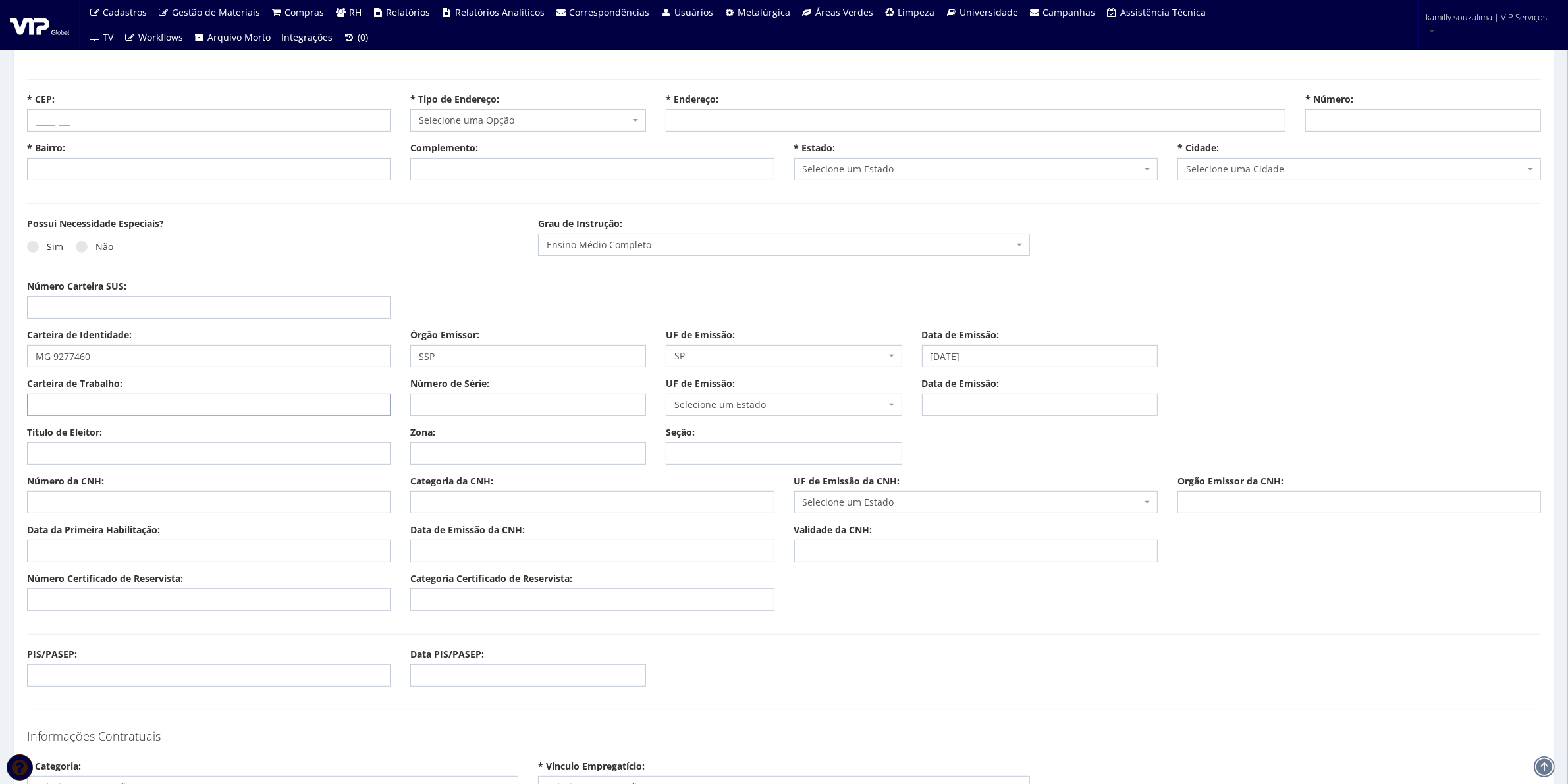
click at [99, 400] on input "Carteira de Trabalho:" at bounding box center [208, 405] width 363 height 23
type input "0451357"
click at [466, 400] on input "Número de Série:" at bounding box center [528, 405] width 236 height 23
click at [768, 403] on span "Selecione um Estado" at bounding box center [779, 405] width 210 height 13
drag, startPoint x: 453, startPoint y: 405, endPoint x: 397, endPoint y: 399, distance: 56.3
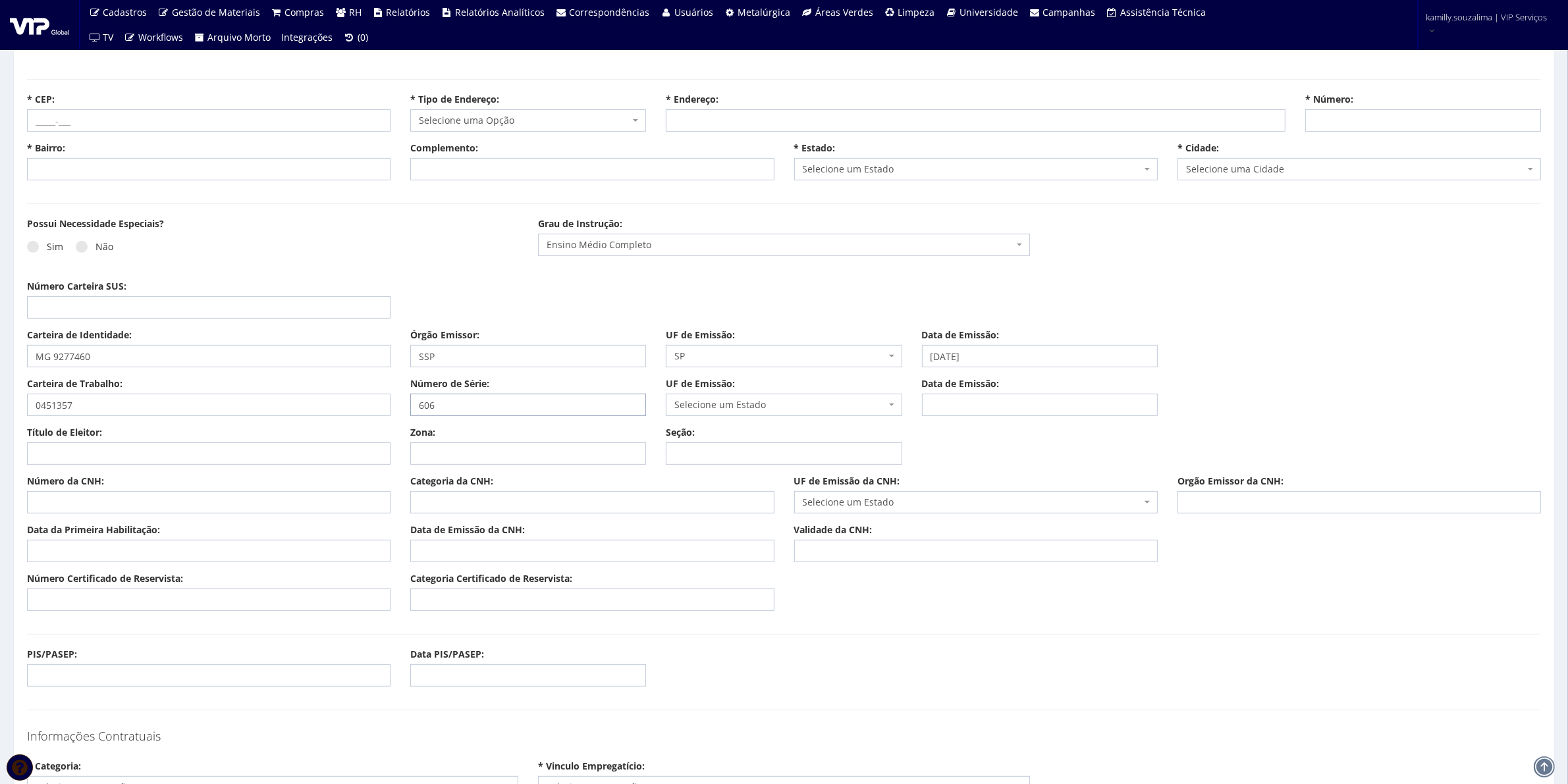
click at [397, 399] on div "Carteira de Trabalho: 0451357 Número de Série: 606 UF de Emissão: Selecione um …" at bounding box center [784, 401] width 1534 height 49
type input "7606"
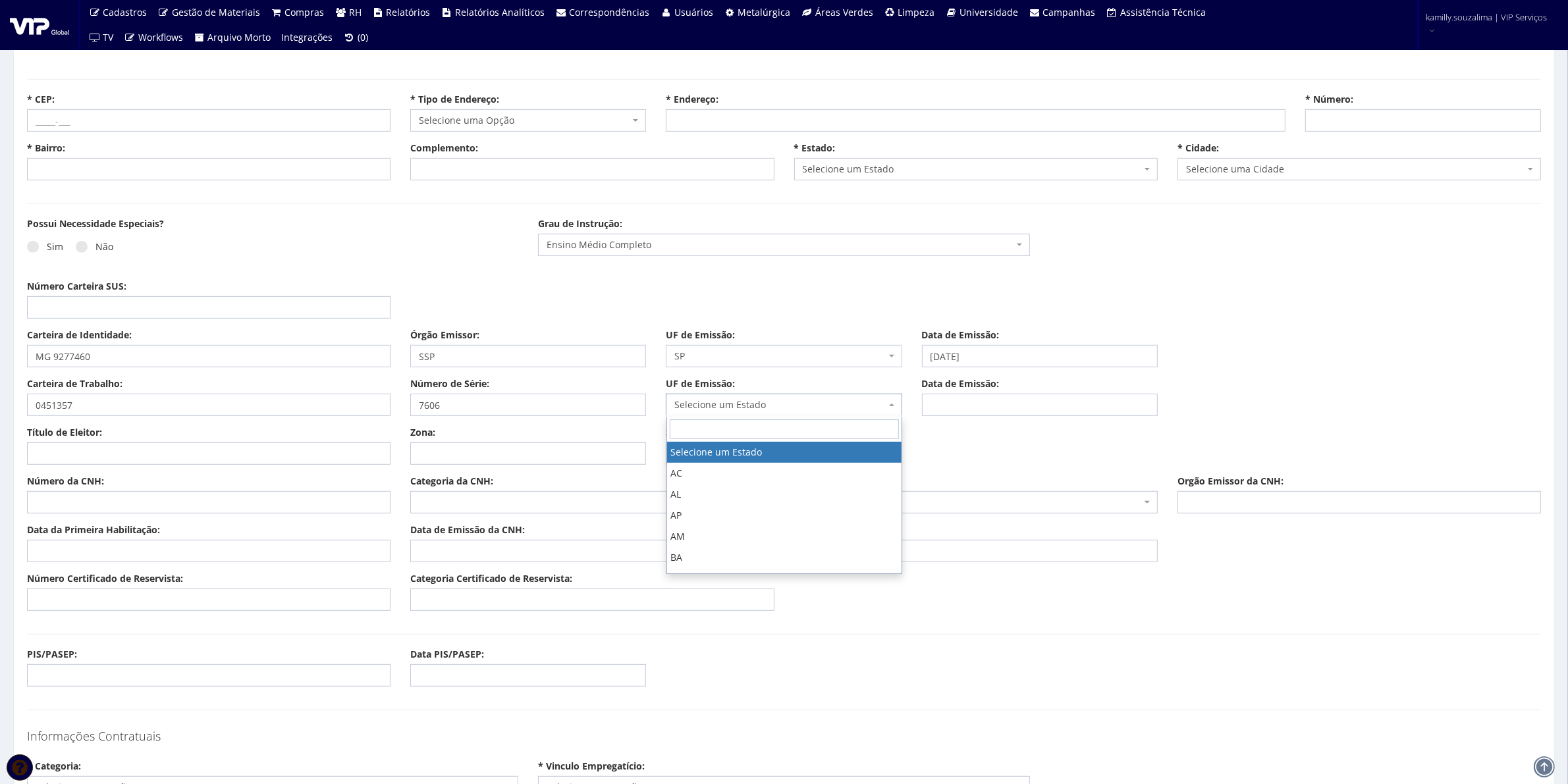
click at [792, 409] on span "Selecione um Estado" at bounding box center [779, 405] width 210 height 13
type input "MG"
drag, startPoint x: 759, startPoint y: 449, endPoint x: 768, endPoint y: 368, distance: 81.5
select select "MG"
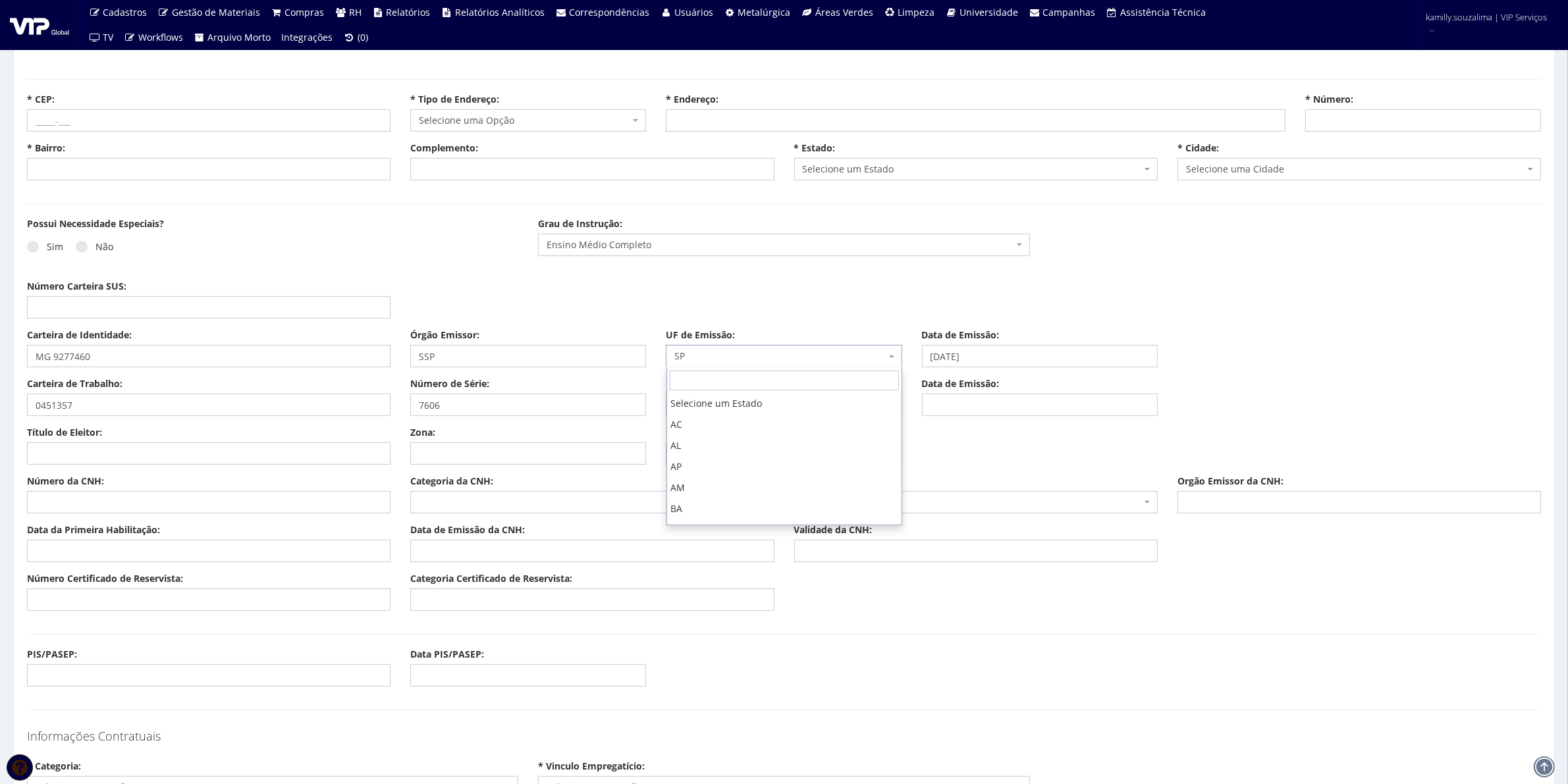
click at [759, 359] on span "SP" at bounding box center [779, 356] width 210 height 13
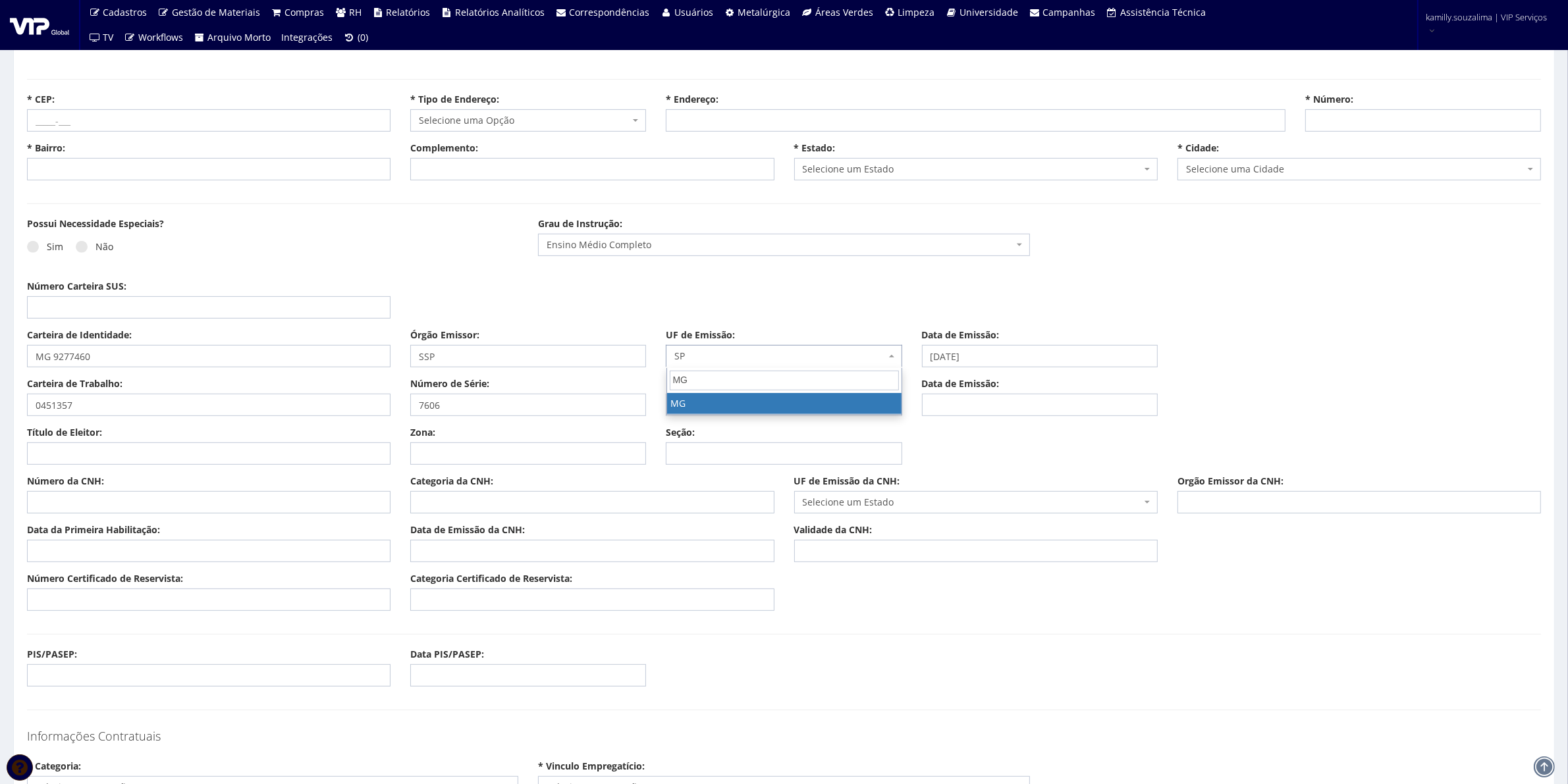
type input "MG"
drag, startPoint x: 777, startPoint y: 405, endPoint x: 1035, endPoint y: 394, distance: 258.2
select select "MG"
click at [1013, 403] on input "Data de Emissão:" at bounding box center [1040, 405] width 236 height 23
type input "18/03/2020"
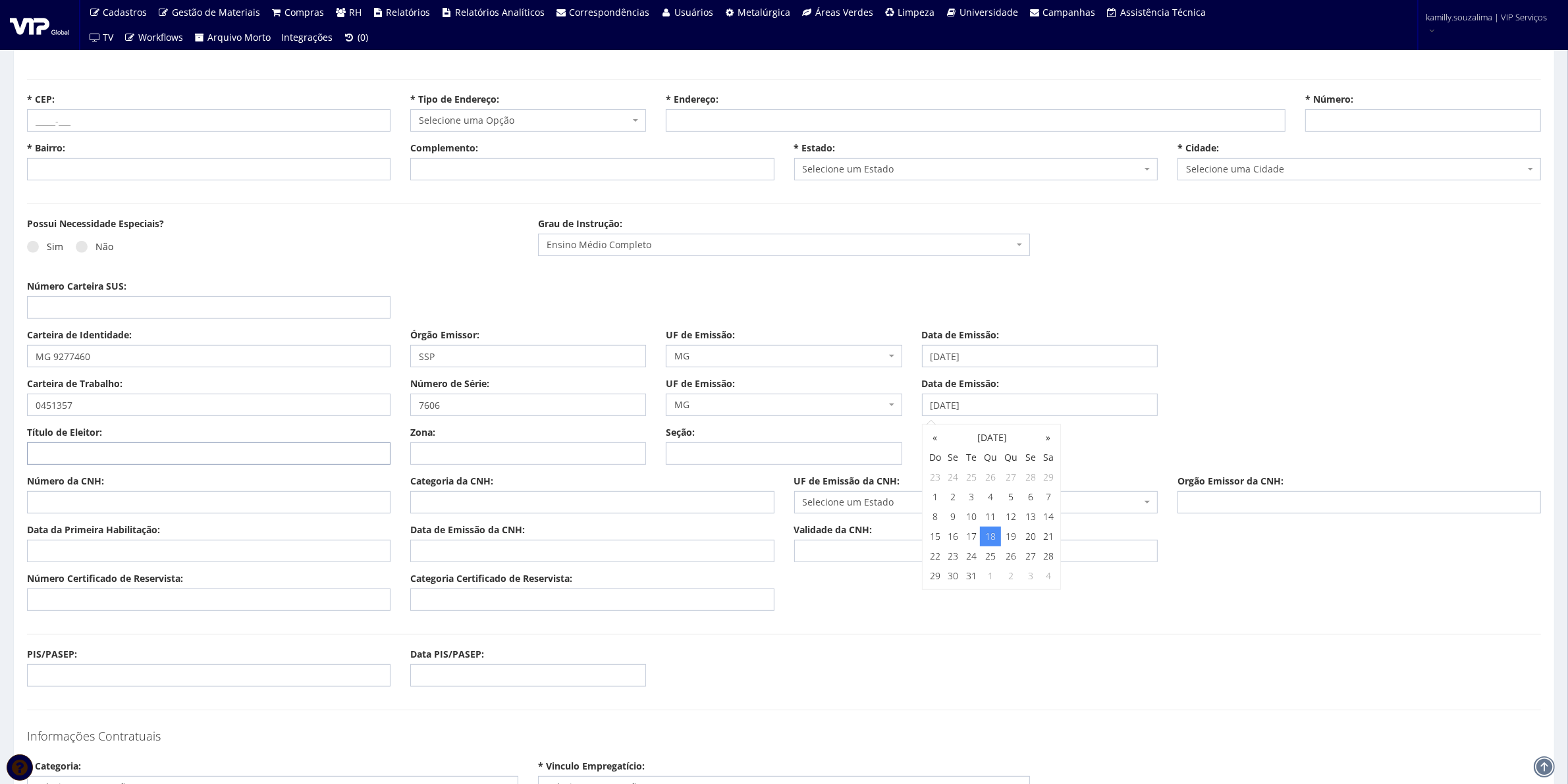
drag, startPoint x: 186, startPoint y: 453, endPoint x: 162, endPoint y: 443, distance: 26.0
click at [186, 453] on input "Título de Eleitor:" at bounding box center [208, 454] width 363 height 23
click at [97, 682] on input "PIS/PASEP:" at bounding box center [208, 676] width 363 height 23
type input "0"
click at [136, 596] on input "Número Certificado de Reservista:" at bounding box center [208, 600] width 363 height 23
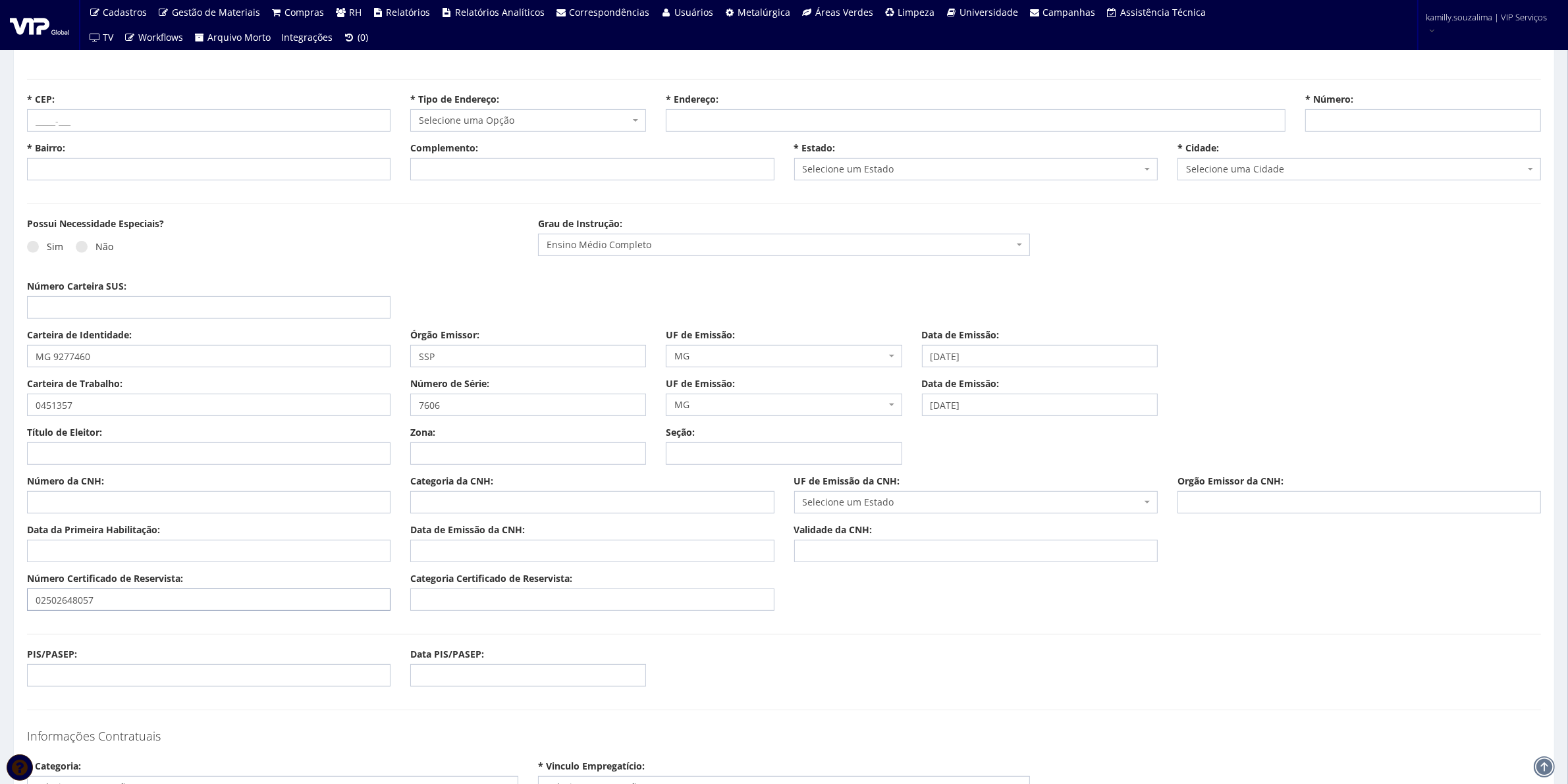
type input "02502648057"
click at [535, 603] on input "Categoria Certificado de Reservista:" at bounding box center [591, 600] width 363 height 23
type input "CDI"
click at [112, 311] on input "Número Carteira SUS:" at bounding box center [208, 307] width 363 height 23
type input "708601013778485"
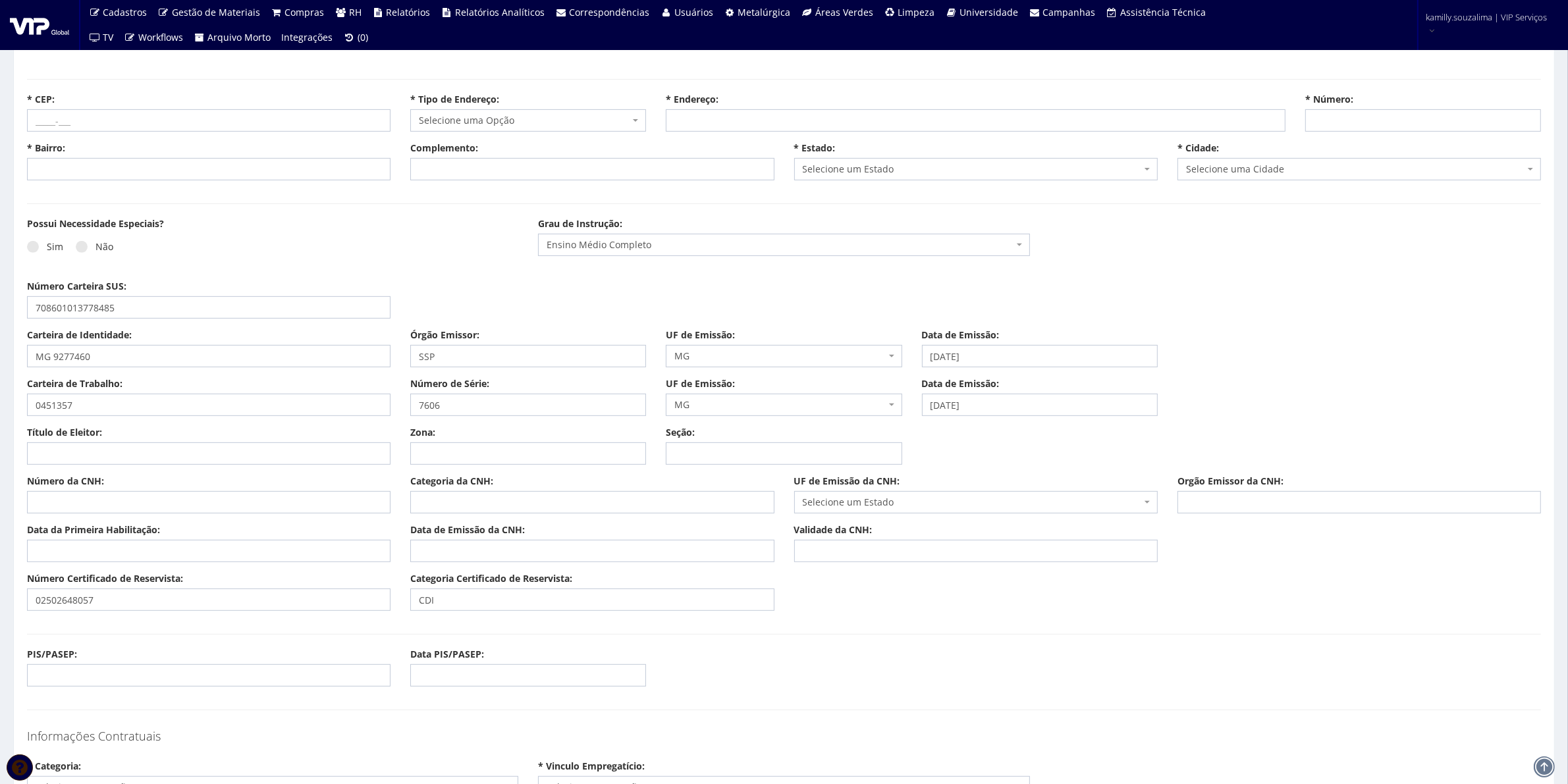
click at [1348, 119] on input "* Número:" at bounding box center [1424, 120] width 236 height 23
type input "38414580"
click at [916, 175] on span "Selecione um Estado" at bounding box center [972, 169] width 339 height 13
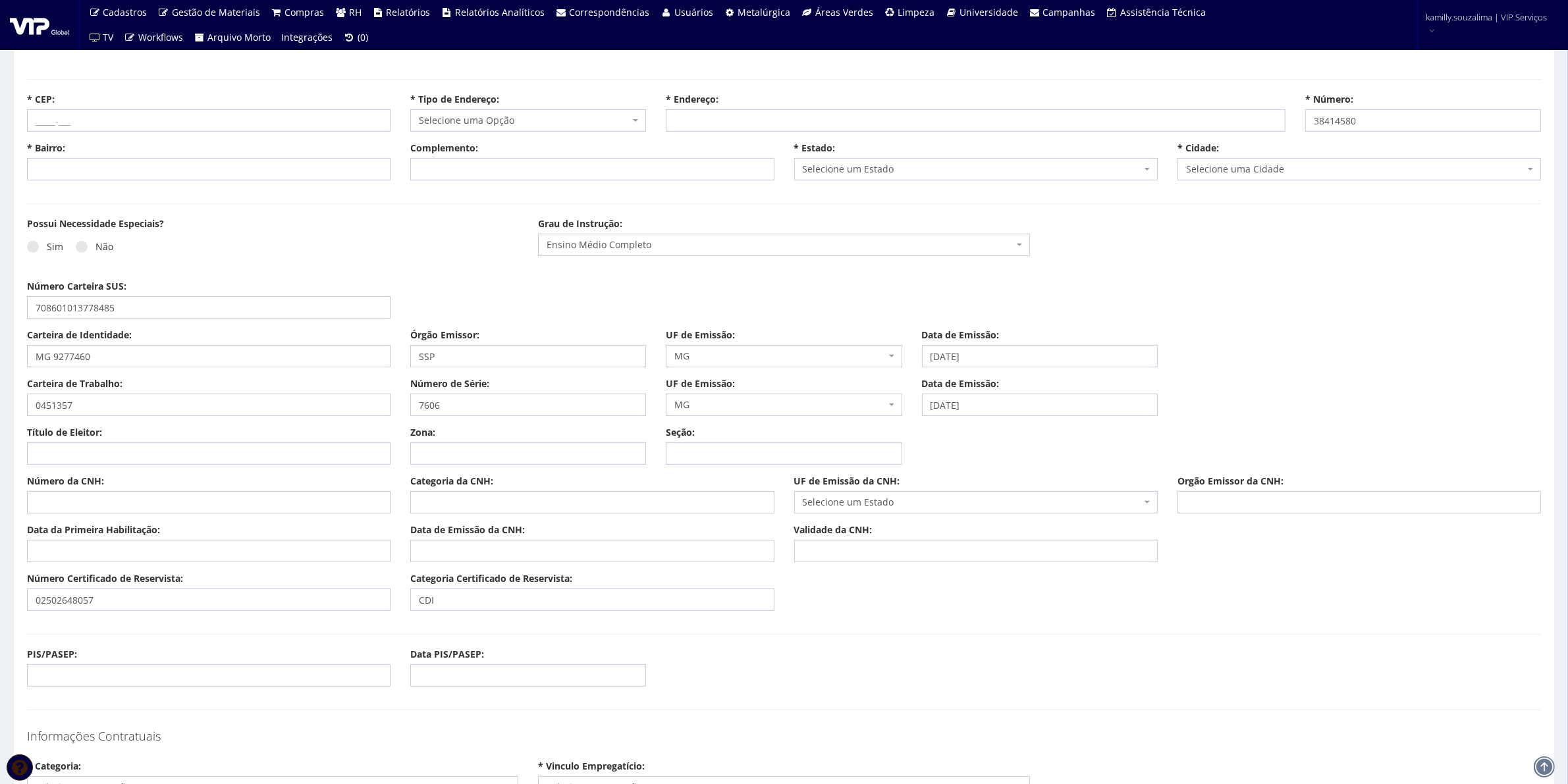
drag, startPoint x: 1394, startPoint y: 229, endPoint x: 1580, endPoint y: 485, distance: 316.4
click at [1396, 238] on div "Possui Necessidade Especiais? Sim Não Grau de Instrução: Selecione uma Opção En…" at bounding box center [784, 248] width 1534 height 63
drag, startPoint x: 1418, startPoint y: 116, endPoint x: 1242, endPoint y: 116, distance: 176.0
click at [1242, 116] on div "* CEP: * Tipo de Endereço: Selecione uma Opção Alameda Avenida Beco Chácara Col…" at bounding box center [784, 117] width 1534 height 49
click at [81, 128] on input "* CEP:" at bounding box center [208, 120] width 363 height 23
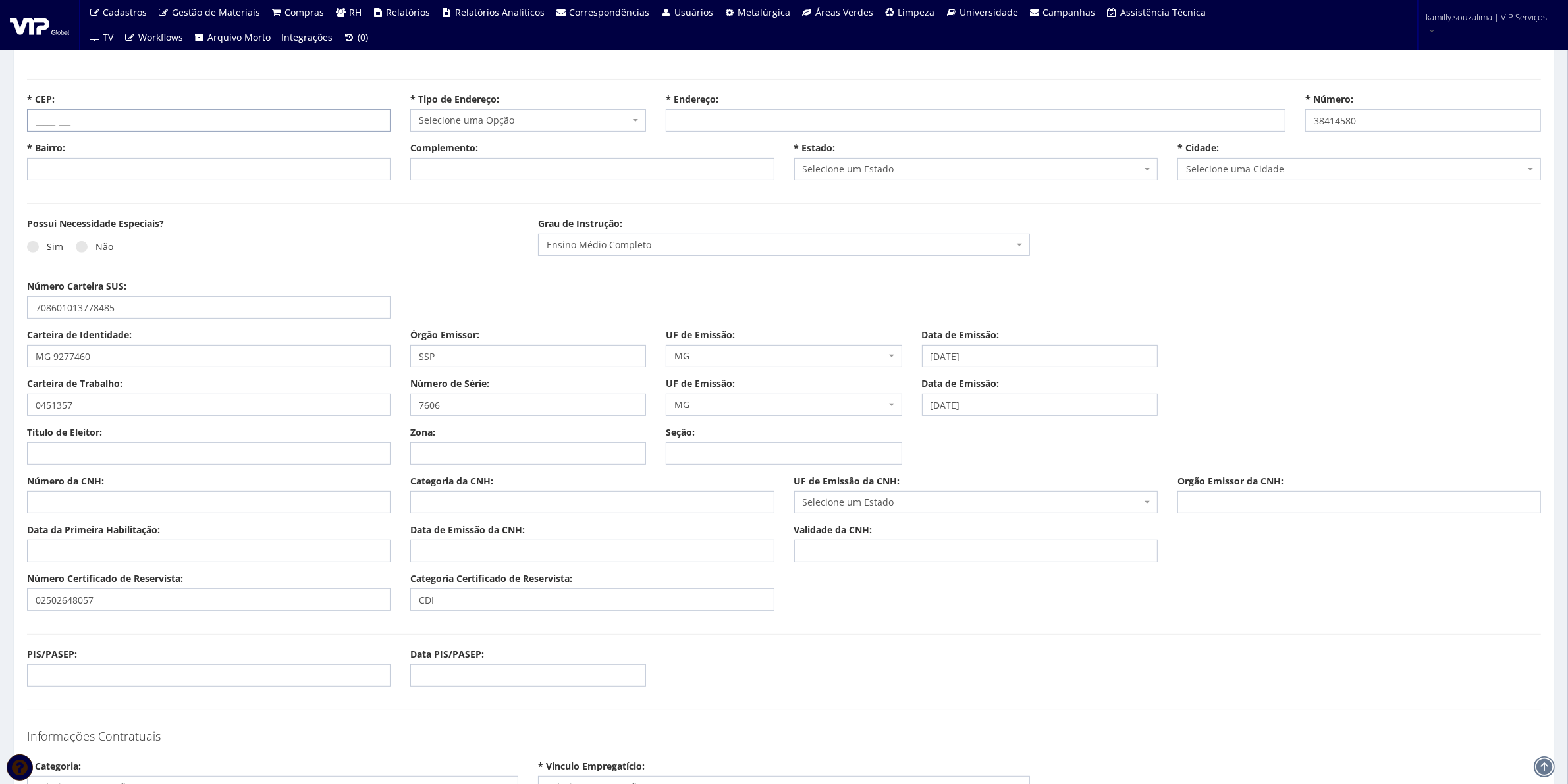
paste input "38414-580"
type input "38414-580"
select select
type input "Carregando..."
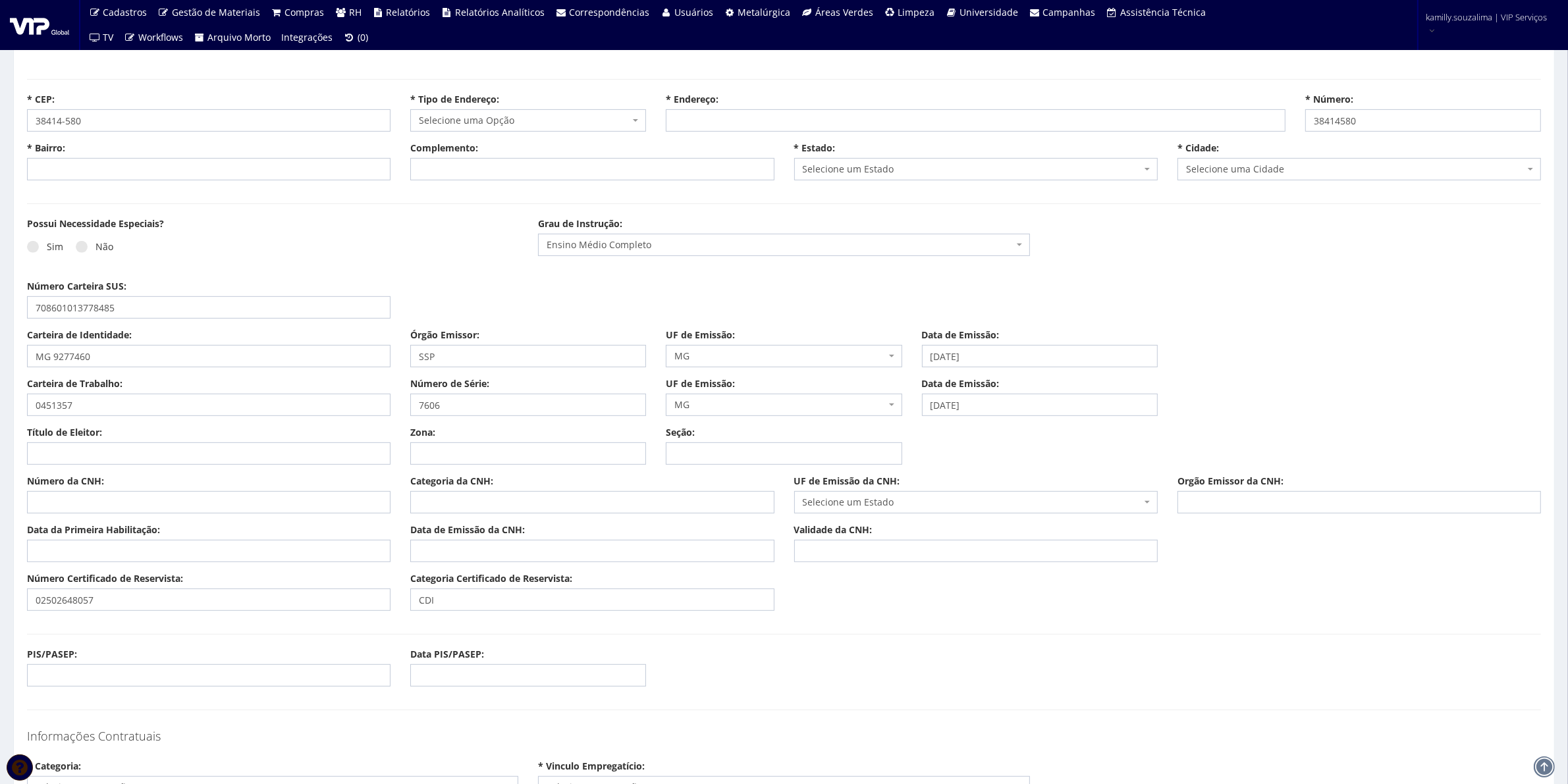
type input "Carregando..."
select select
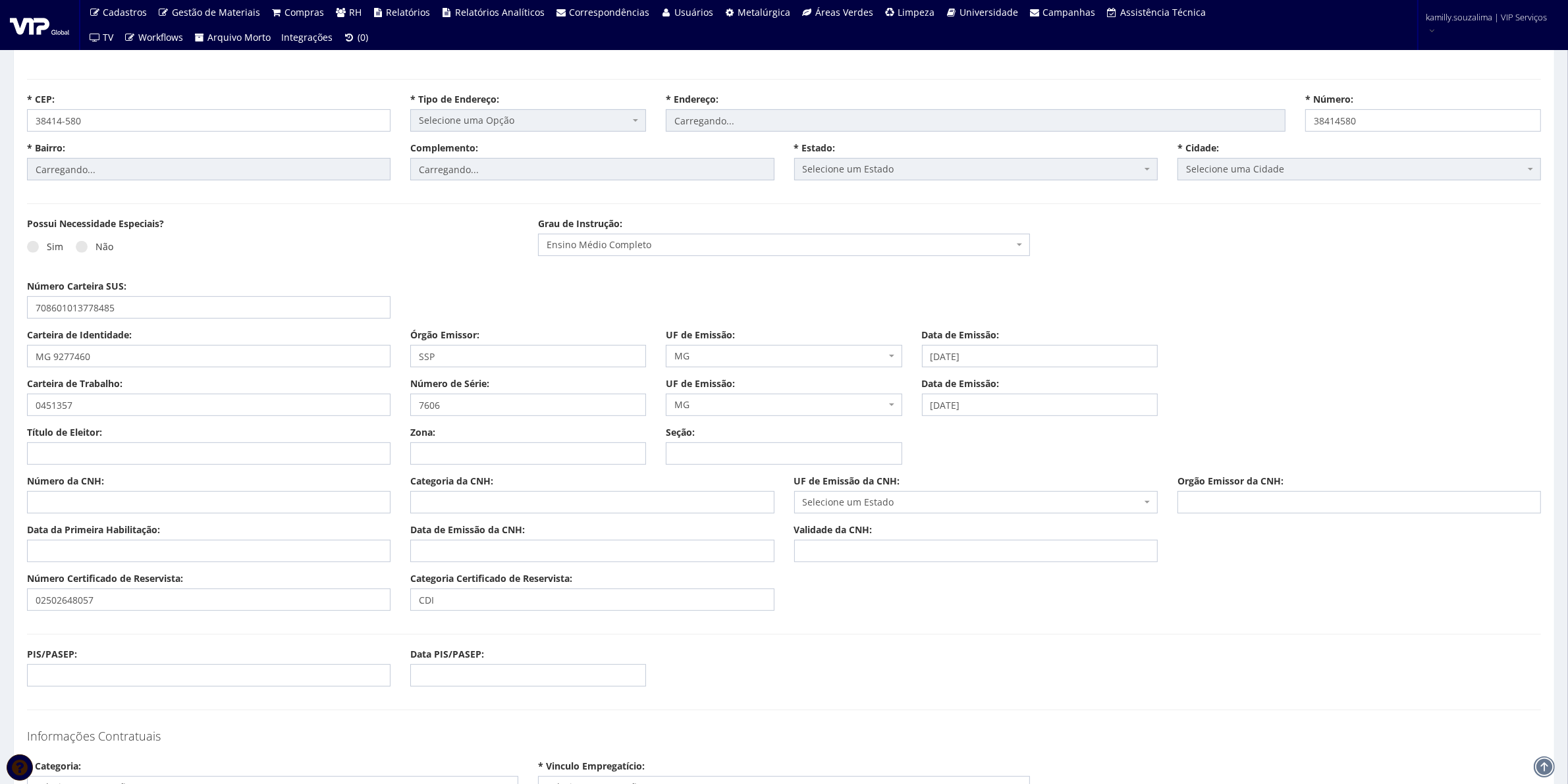
select select "rua"
type input "Orzinda Lemes Montana"
type input "Jardim Europa"
select select "13"
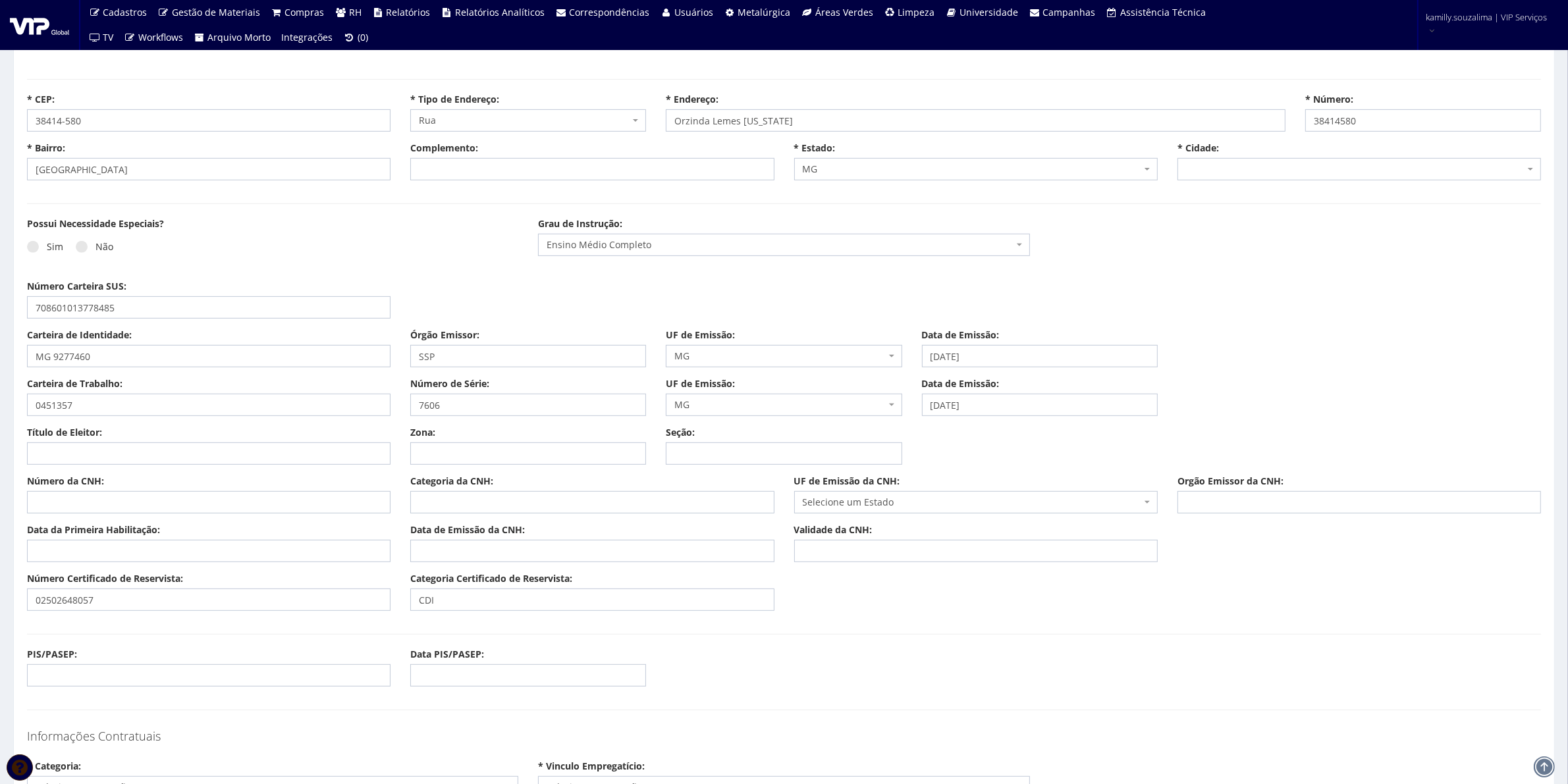
select select "2389"
drag, startPoint x: 1370, startPoint y: 122, endPoint x: 1226, endPoint y: 124, distance: 144.0
click at [1226, 124] on div "* CEP: 38414-580 * Tipo de Endereço: Selecione uma Opção Alameda Avenida Beco C…" at bounding box center [784, 117] width 1534 height 49
type input "280"
click at [364, 245] on div "Sim Não" at bounding box center [272, 252] width 492 height 36
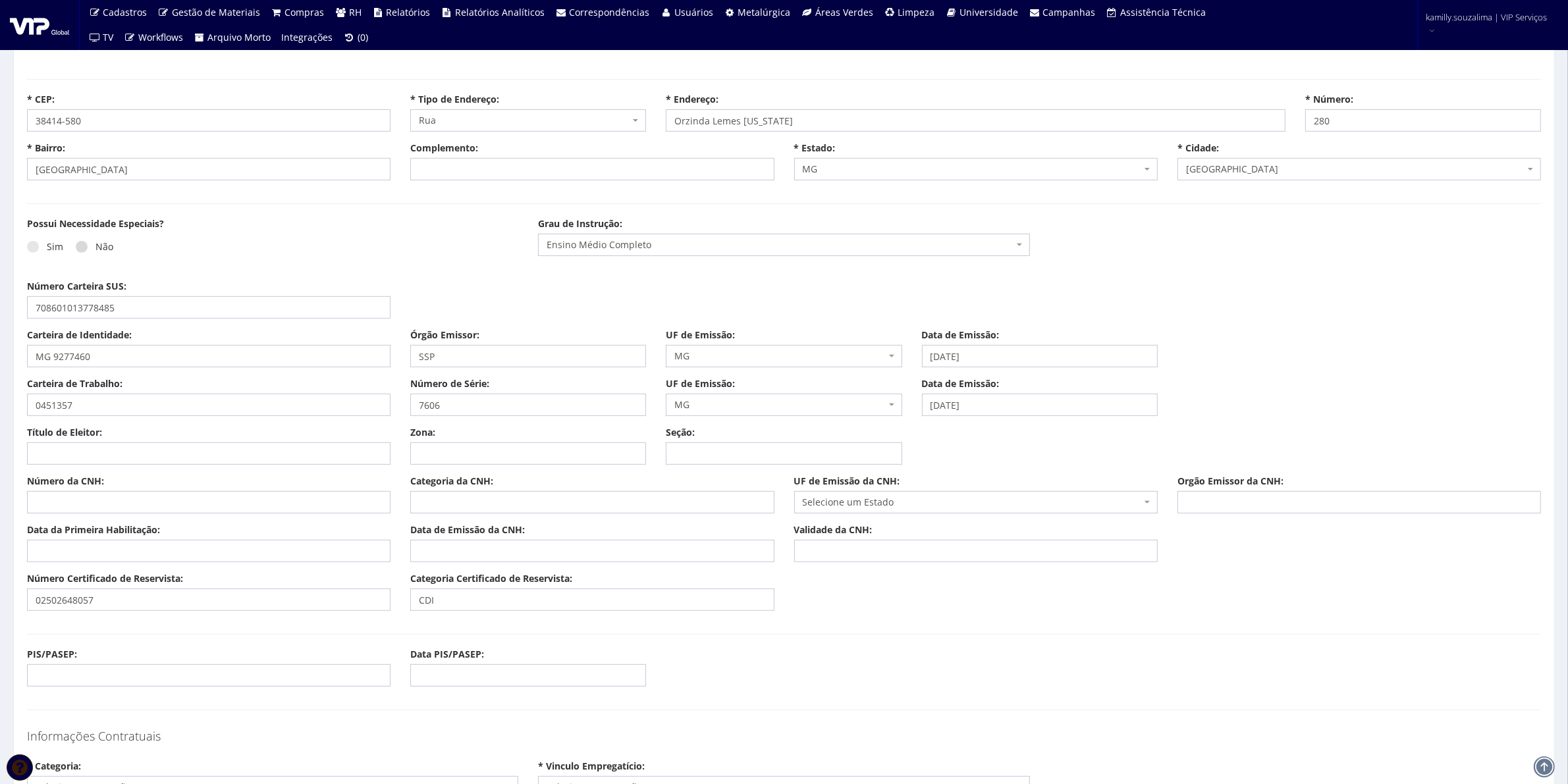
click at [77, 245] on span at bounding box center [82, 247] width 12 height 12
click at [95, 245] on input "Não" at bounding box center [100, 248] width 9 height 9
radio input "true"
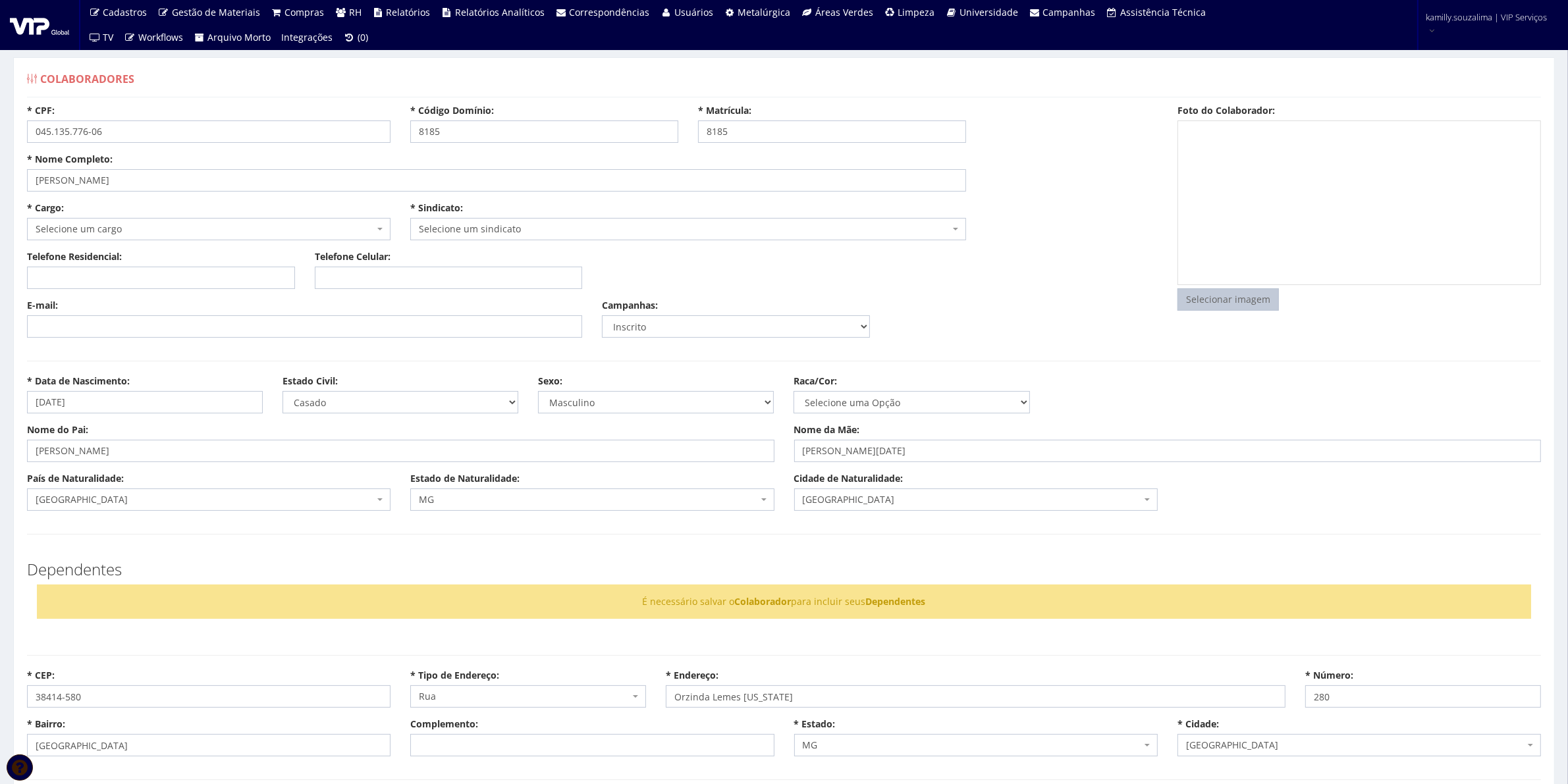
click at [1232, 298] on input "file" at bounding box center [1228, 299] width 100 height 21
type input "C:\fakepath\Captura de tela 2025-09-10 144046.png"
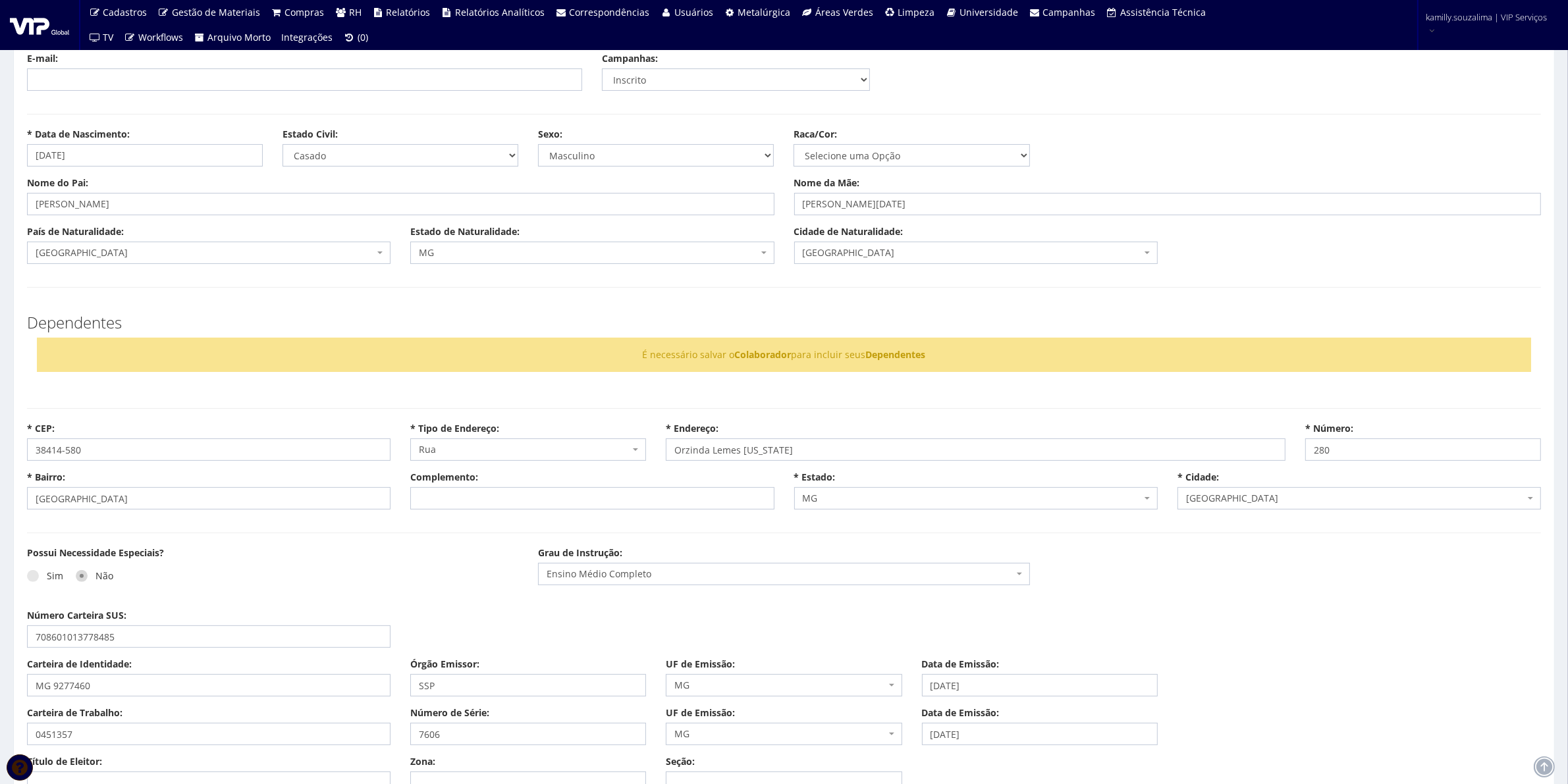
scroll to position [576, 0]
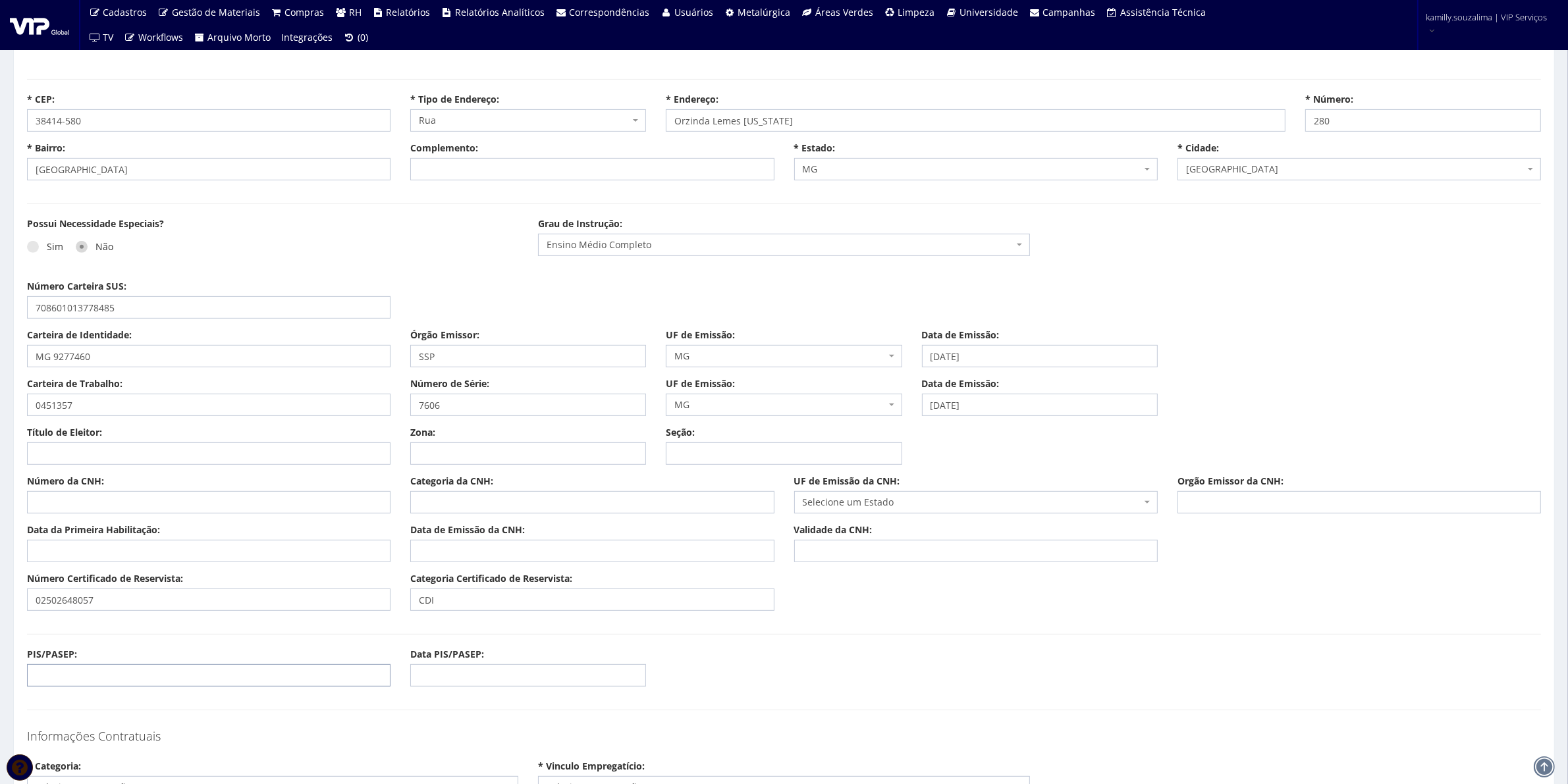
click at [192, 676] on input "PIS/PASEP:" at bounding box center [208, 676] width 363 height 23
click at [275, 670] on input "PIS/PASEP:" at bounding box center [208, 676] width 363 height 23
type input "12578495980"
click at [444, 684] on input "Data PIS/PASEP:" at bounding box center [528, 676] width 236 height 23
click at [405, 620] on div "Número Certificado de Reservista: 02502648057 Categoria Certificado de Reservis…" at bounding box center [784, 596] width 1534 height 49
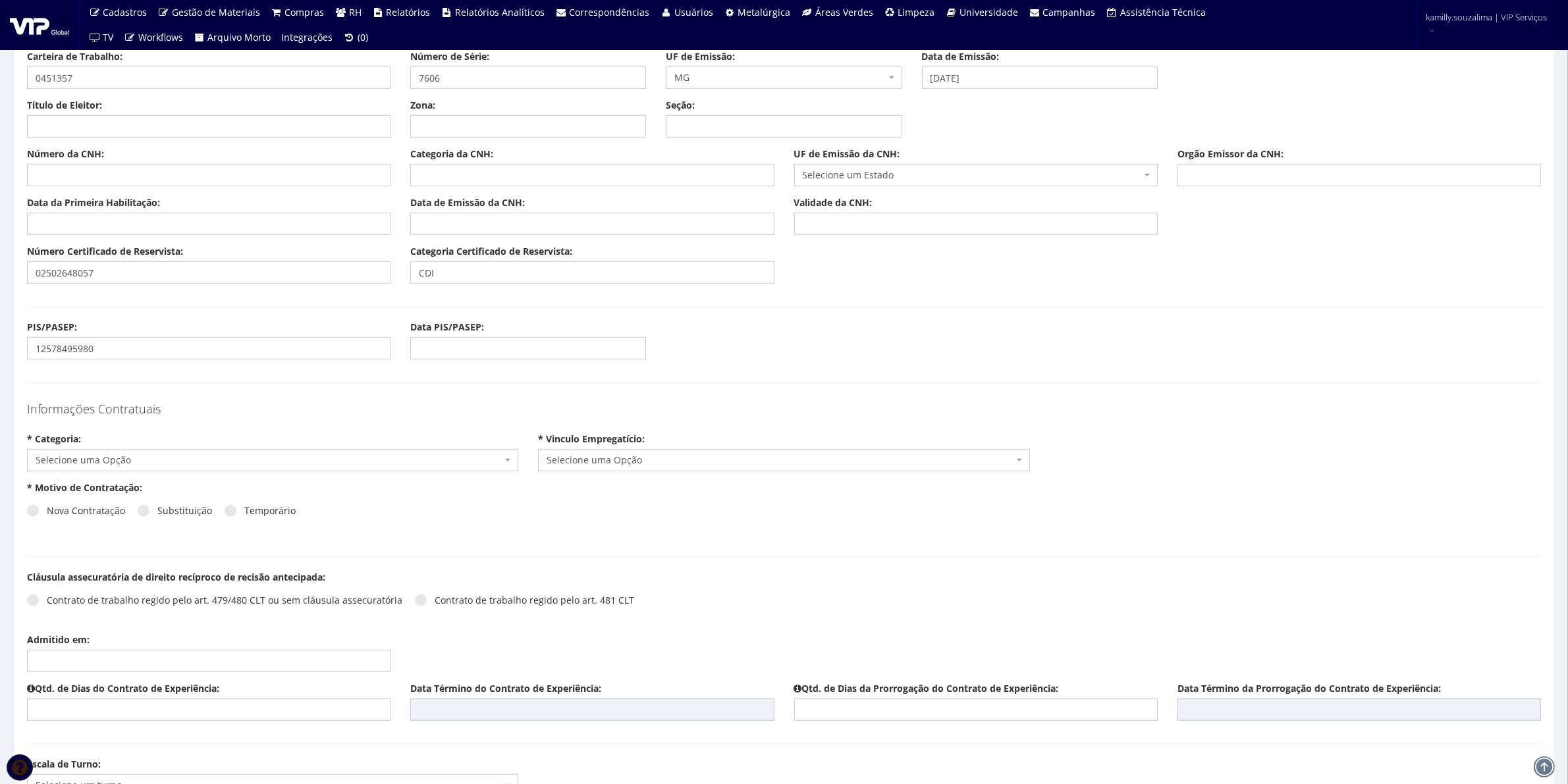
scroll to position [906, 0]
click at [308, 475] on div "Informações Contratuais * Categoria: Selecione uma Opção Mensalista Semanalista…" at bounding box center [784, 437] width 1534 height 85
click at [307, 463] on span "Selecione uma Opção" at bounding box center [269, 458] width 466 height 13
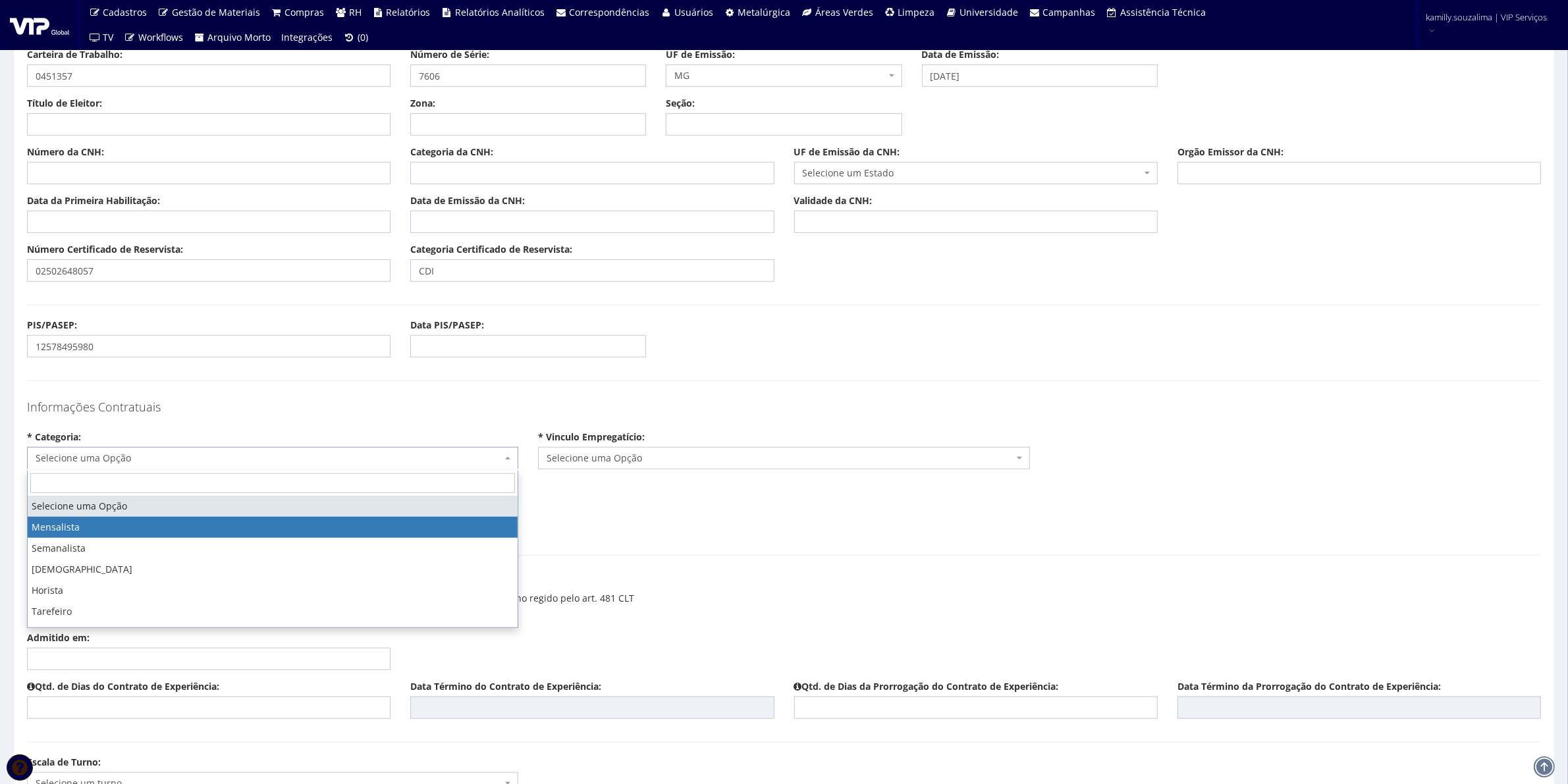
select select "mensalista"
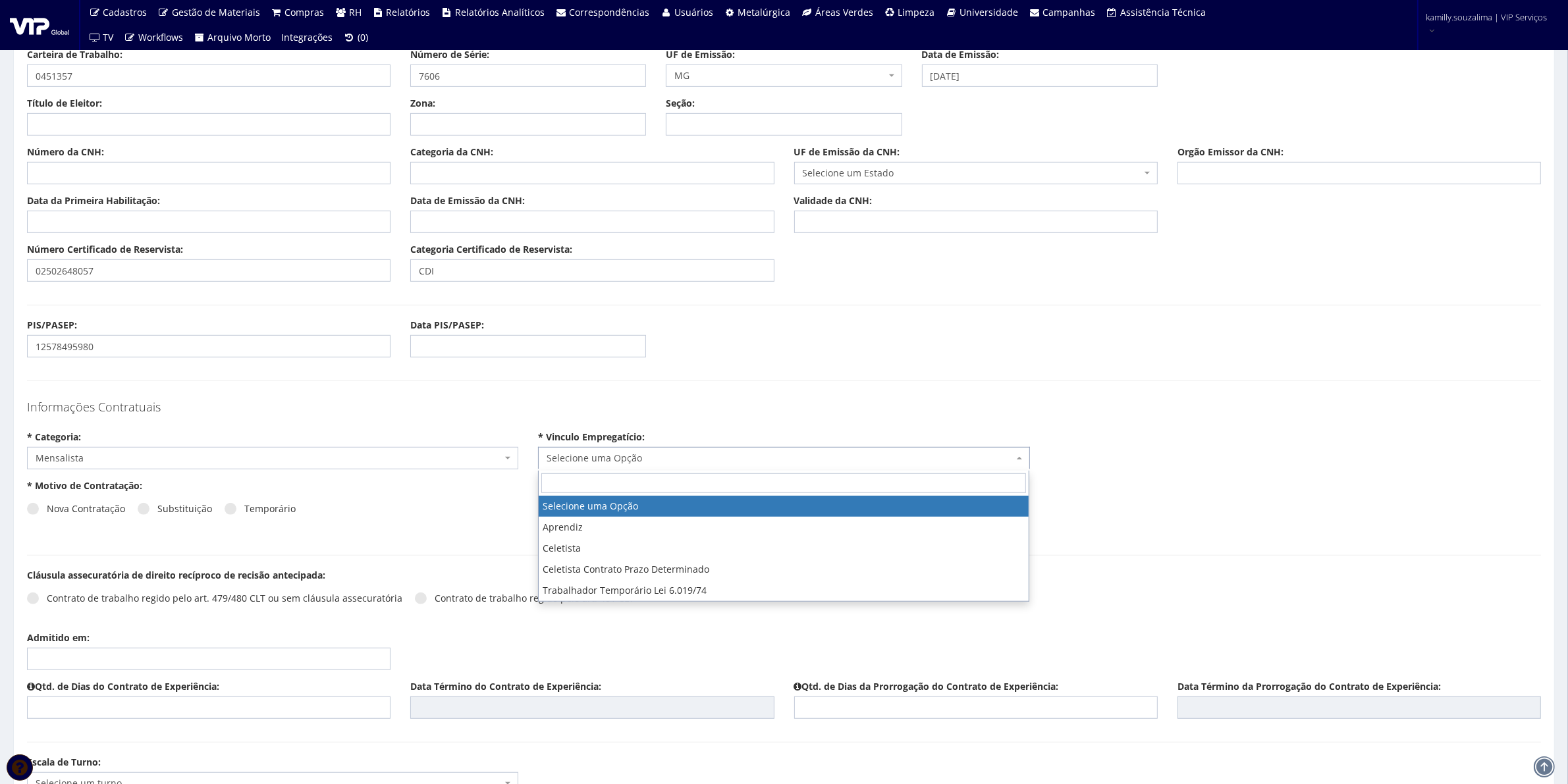
click at [614, 459] on span "Selecione uma Opção" at bounding box center [780, 458] width 466 height 13
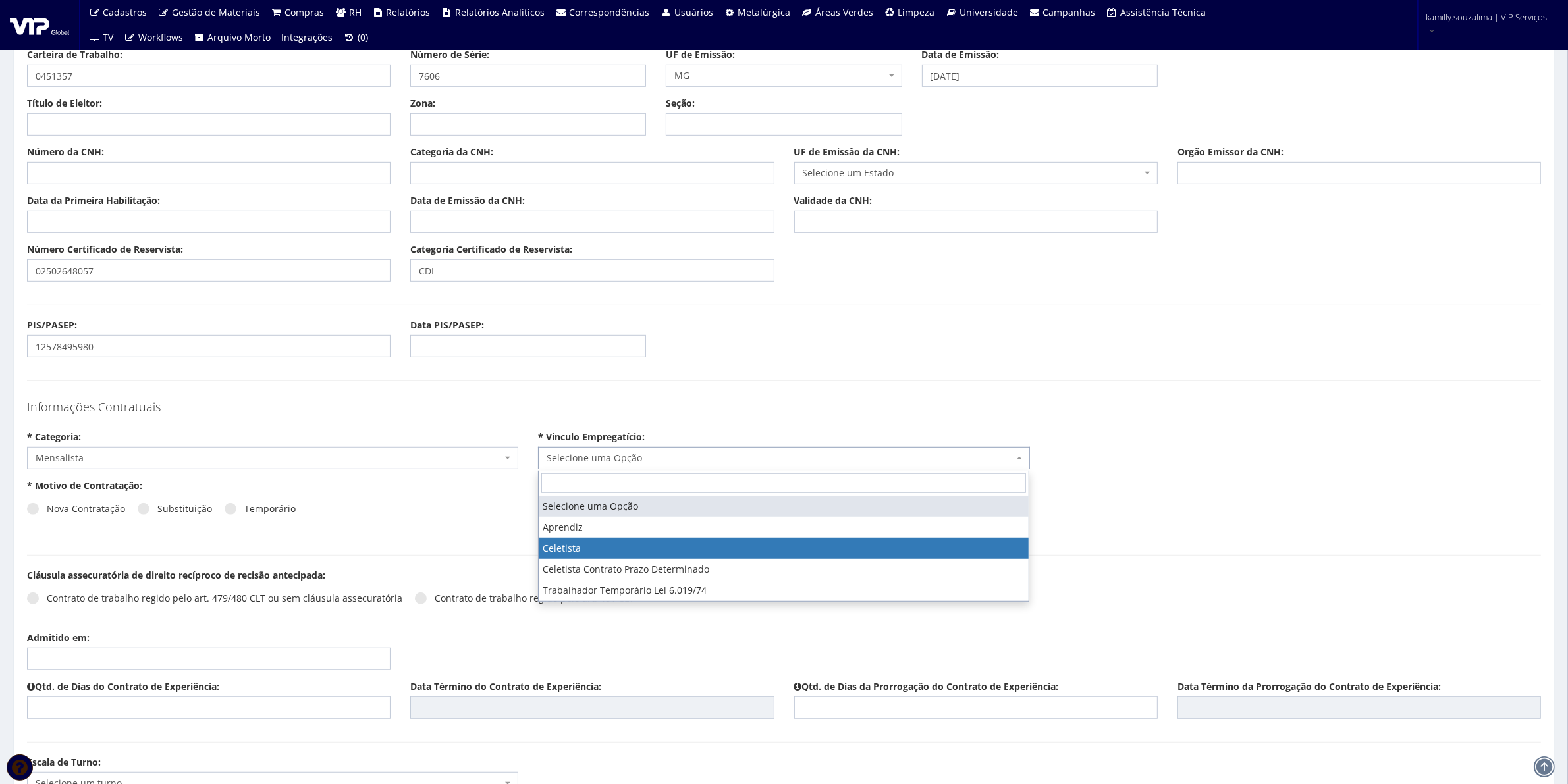
select select "celetista"
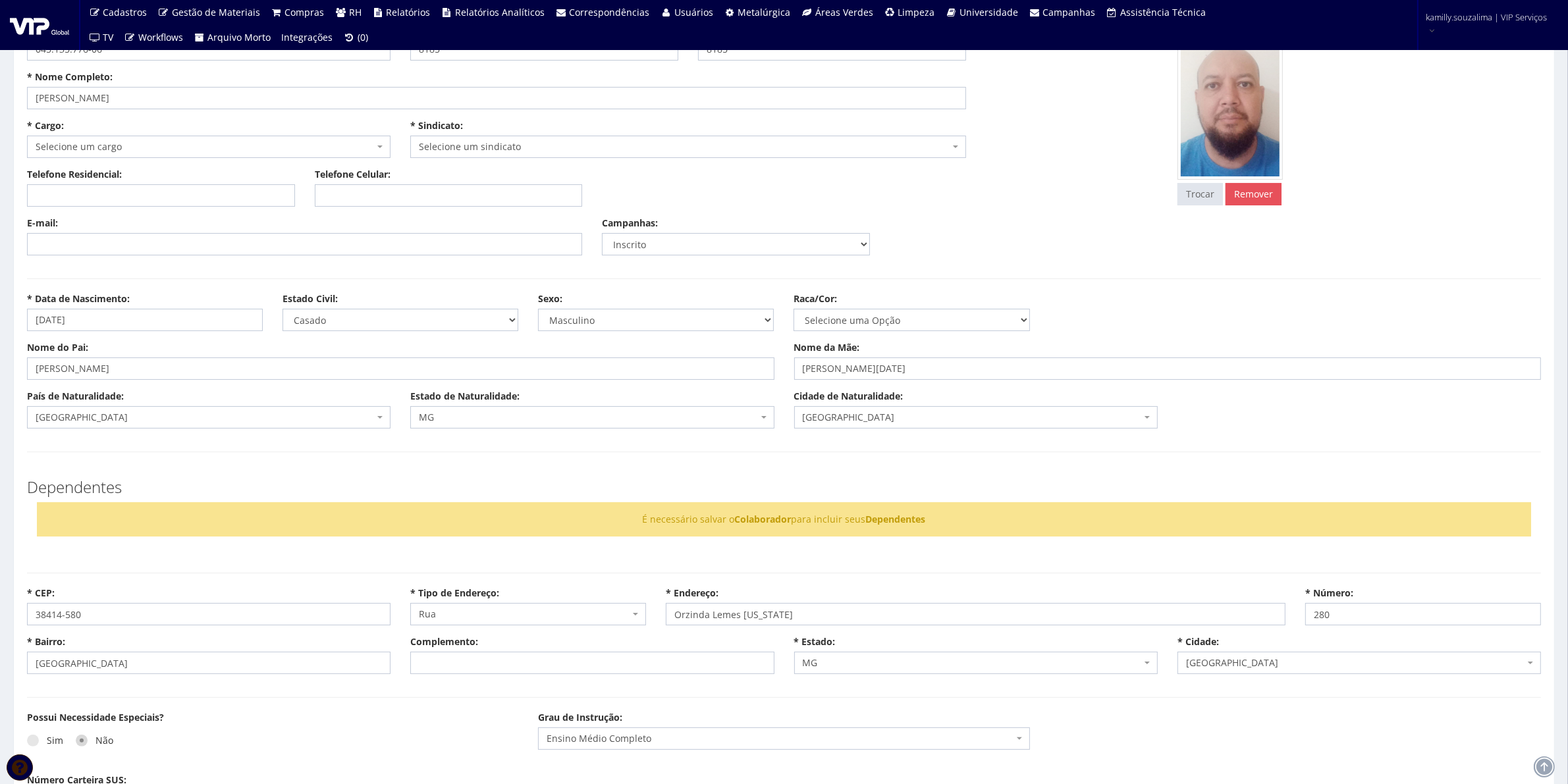
scroll to position [0, 0]
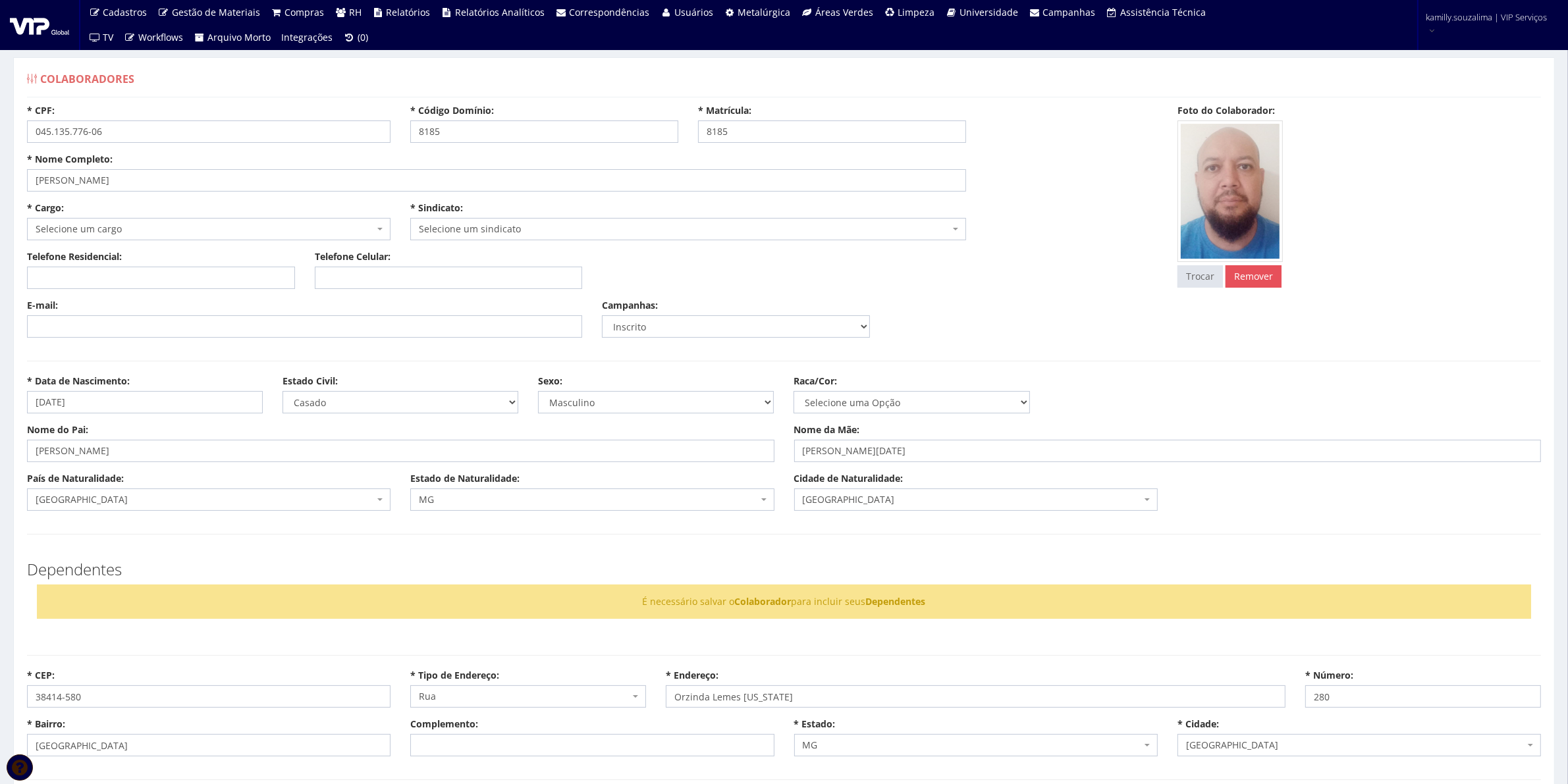
click at [631, 215] on div "* Sindicato: Selecione um sindicato G0001 D0002 - SINPRO EDUCA. BASICA G0002 D0…" at bounding box center [688, 221] width 575 height 39
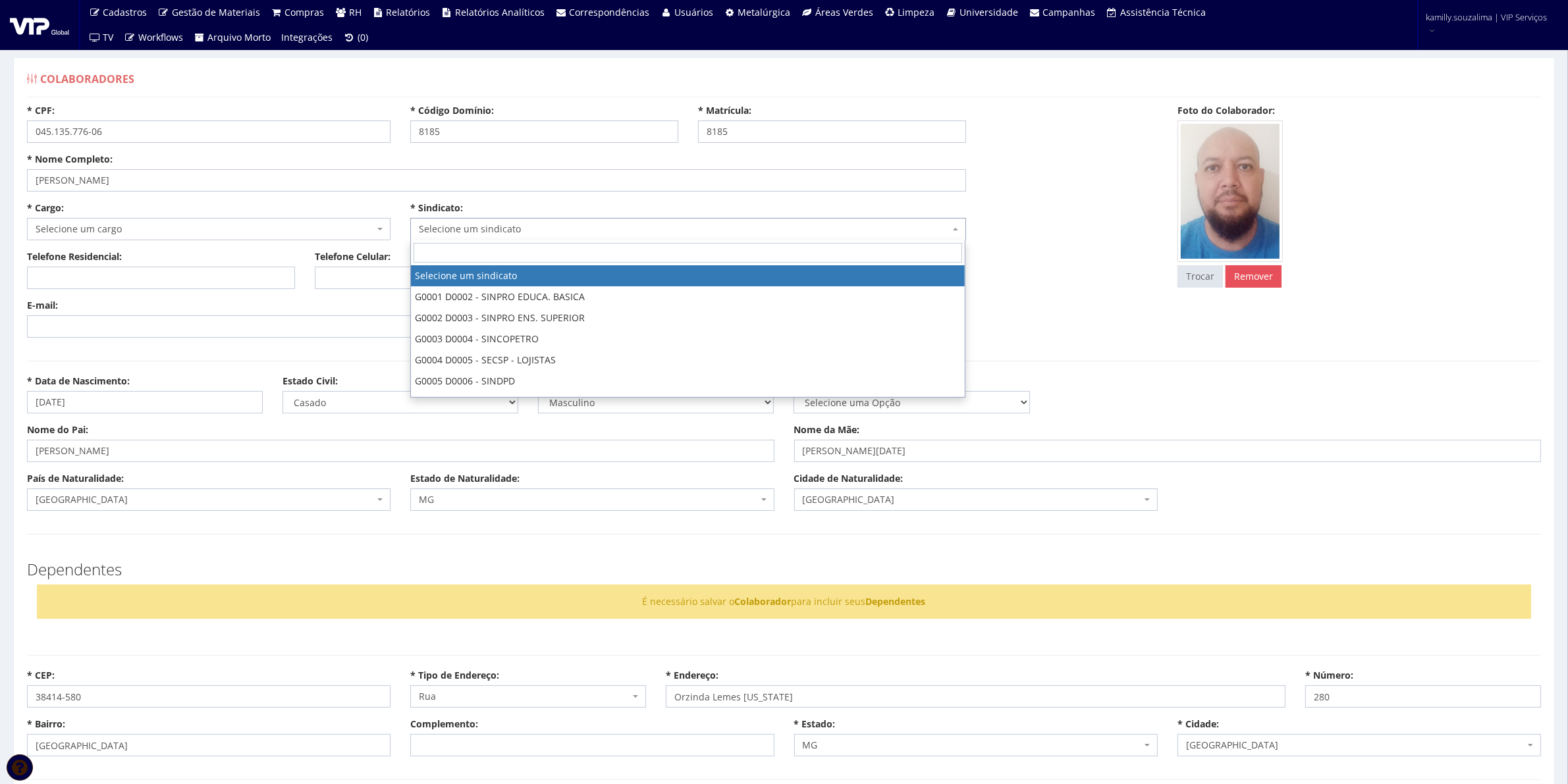
click at [615, 238] on span "Selecione um sindicato" at bounding box center [688, 229] width 555 height 23
type input "2"
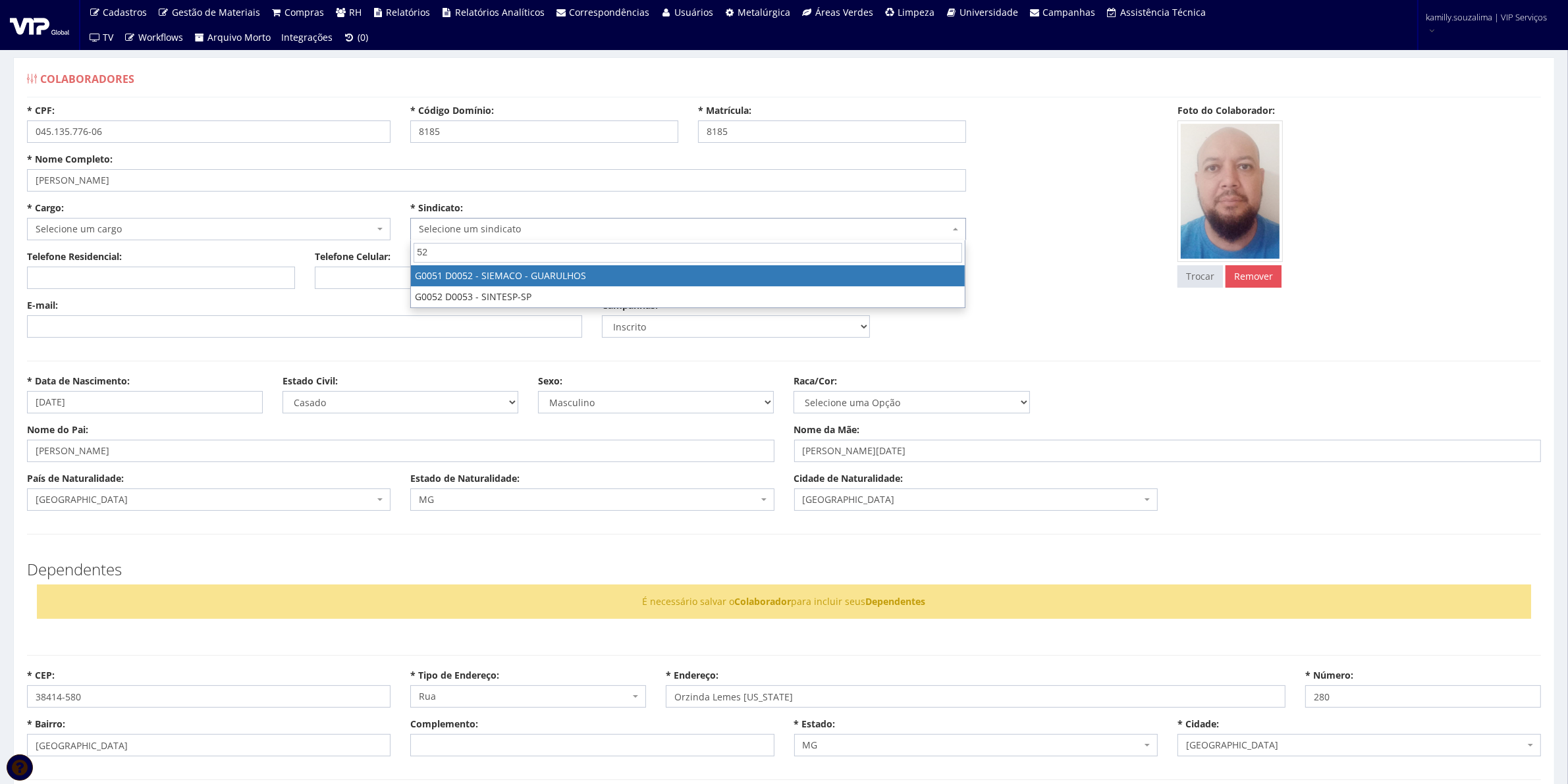
type input "5"
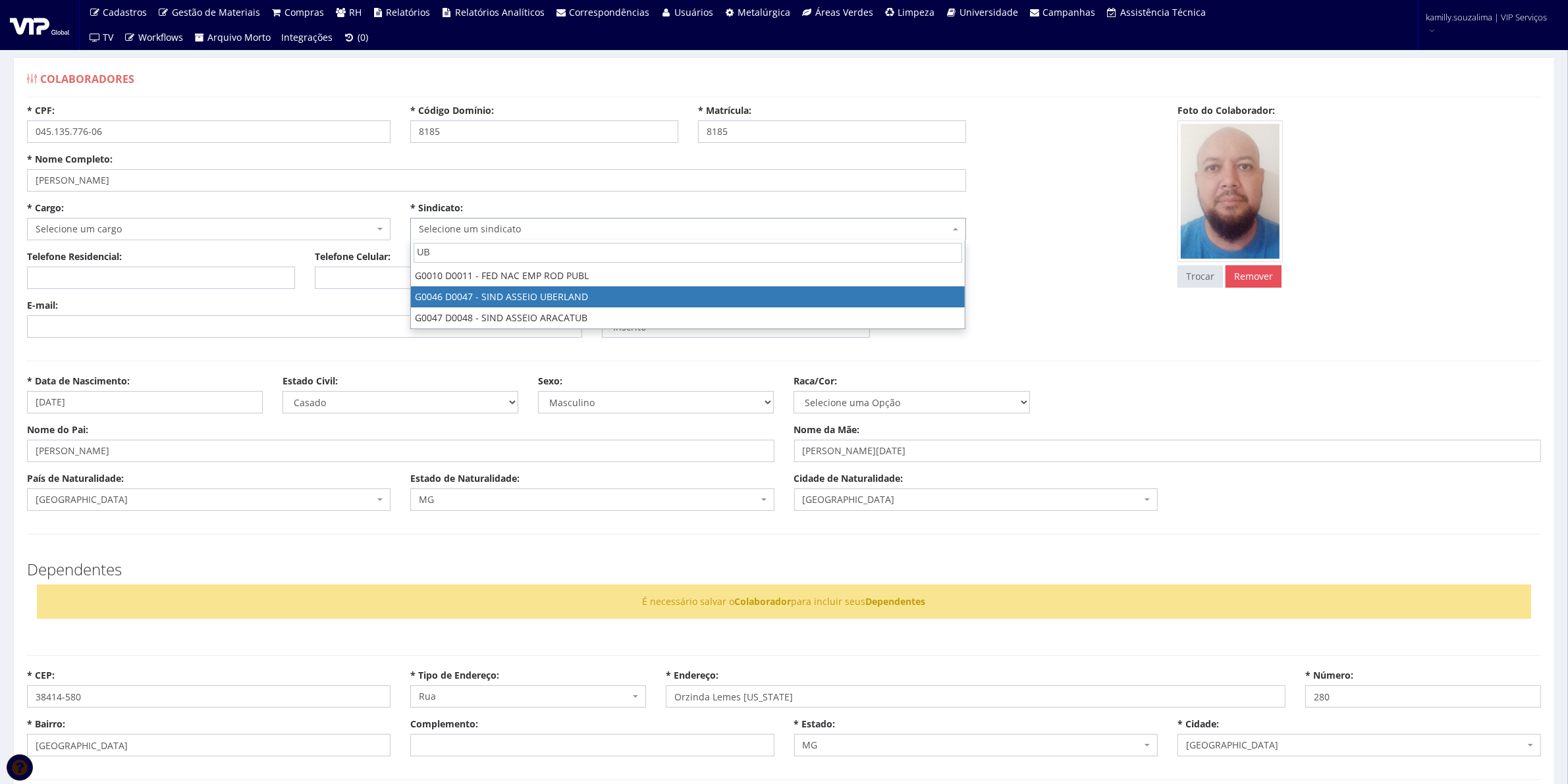
type input "UB"
select select "46"
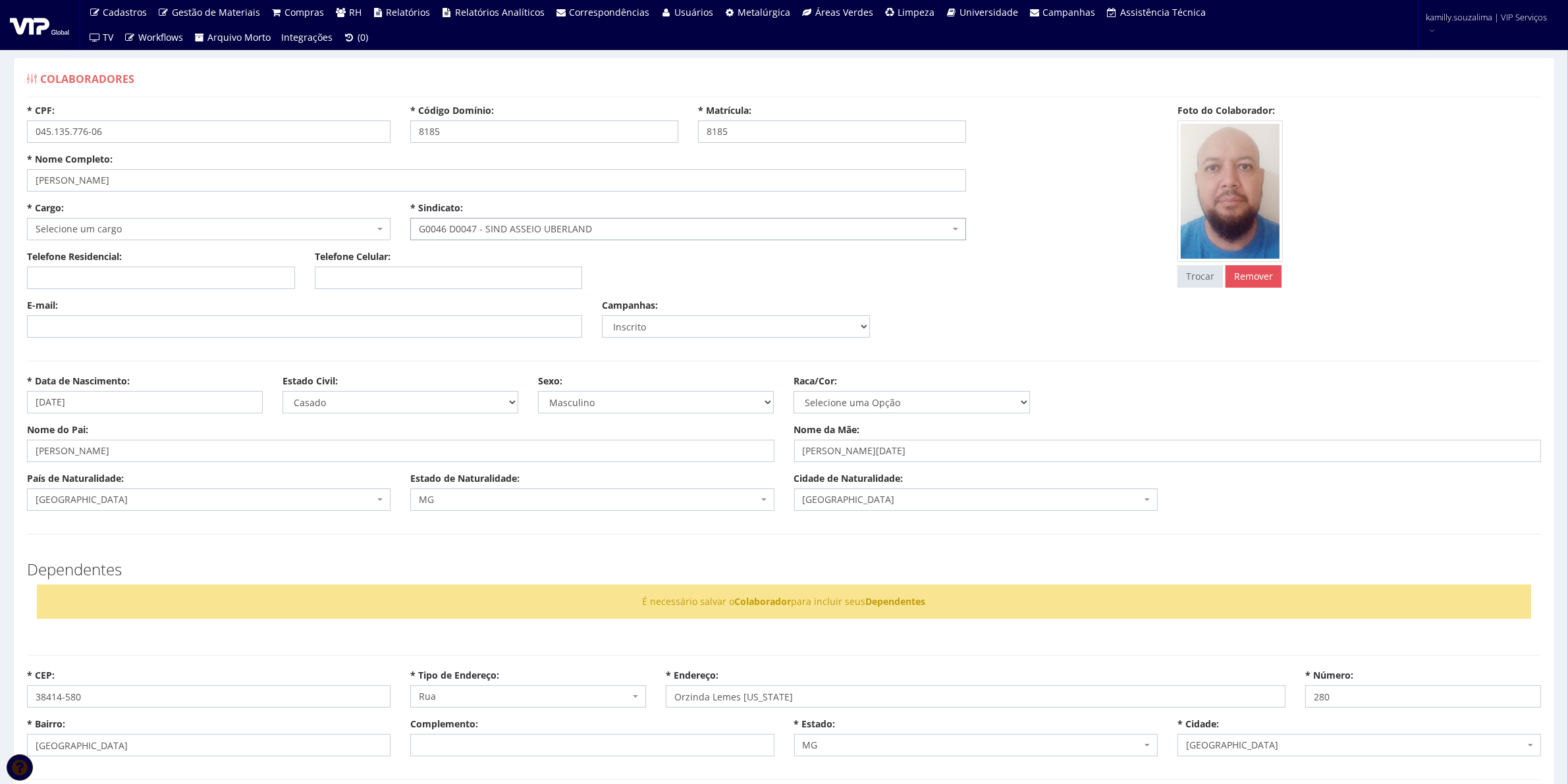
click at [127, 234] on span "Selecione um cargo" at bounding box center [205, 229] width 339 height 13
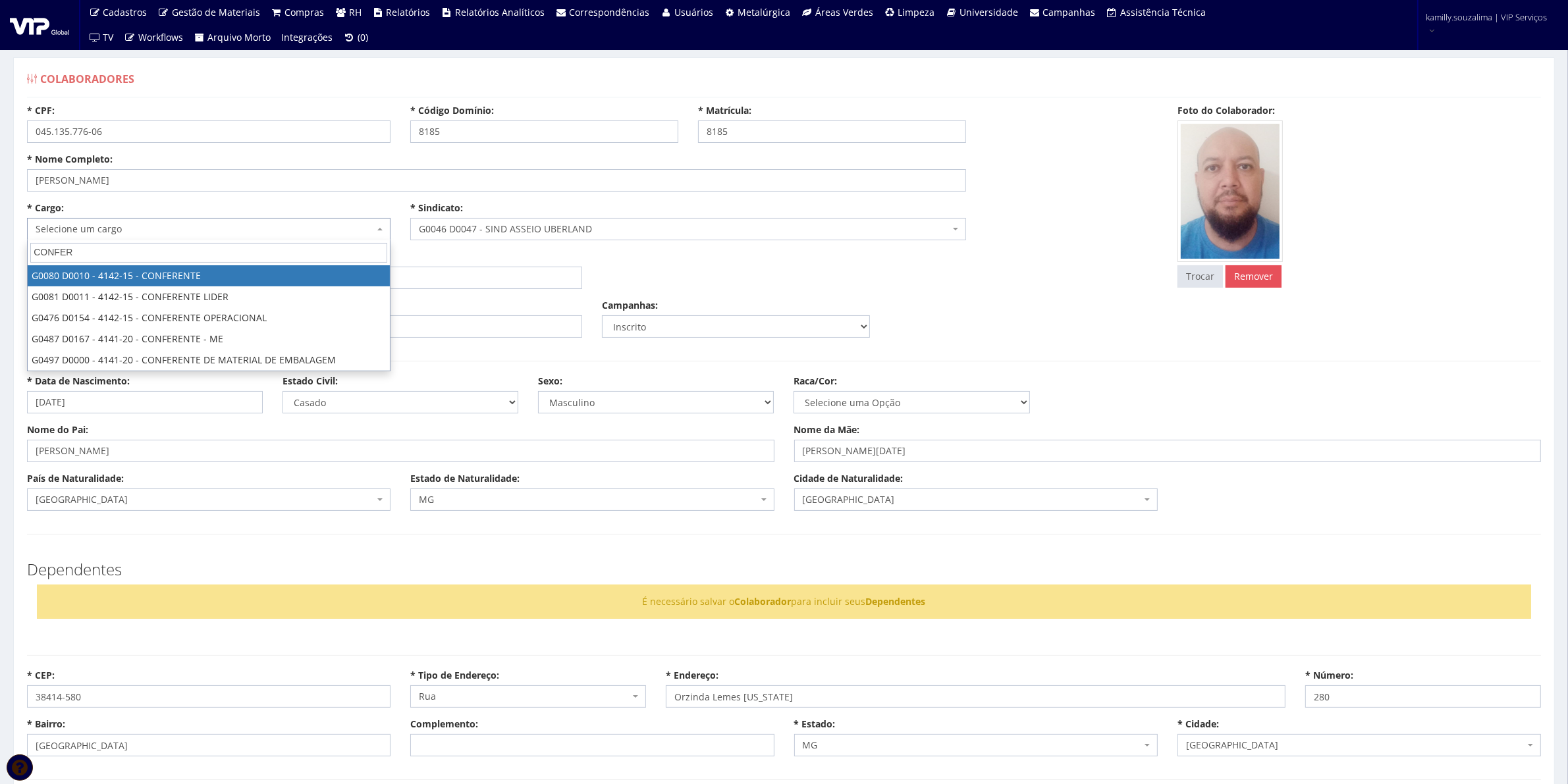
type input "CONFER"
select select "80"
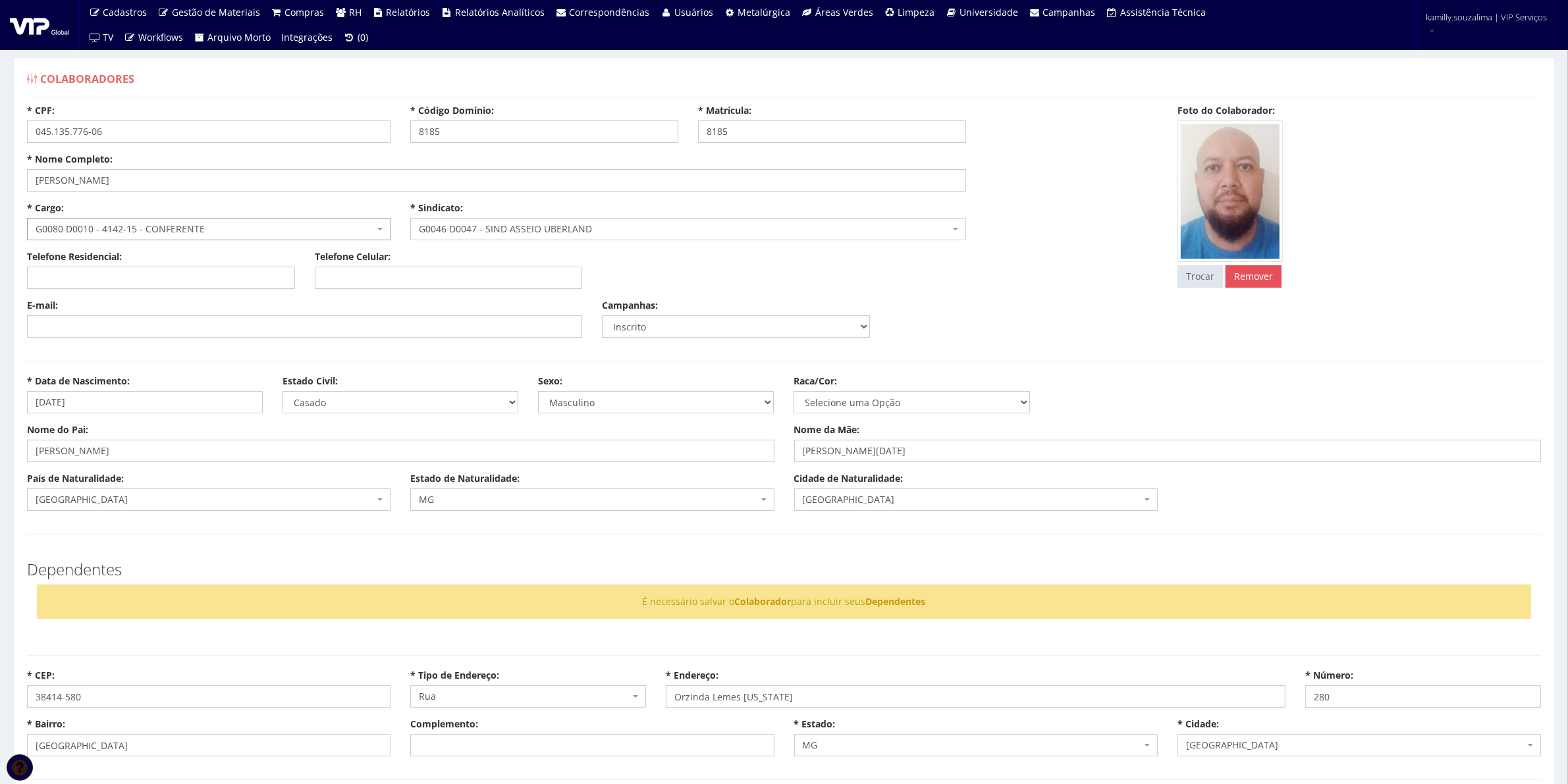
click at [384, 255] on label "Telefone Celular:" at bounding box center [352, 257] width 76 height 13
click at [384, 266] on input "Telefone Celular:" at bounding box center [449, 277] width 268 height 23
click at [366, 283] on input "Telefone Celular:" at bounding box center [449, 277] width 268 height 23
click at [431, 275] on input "Telefone Celular:" at bounding box center [449, 277] width 268 height 23
paste input "(34) 99653-1876"
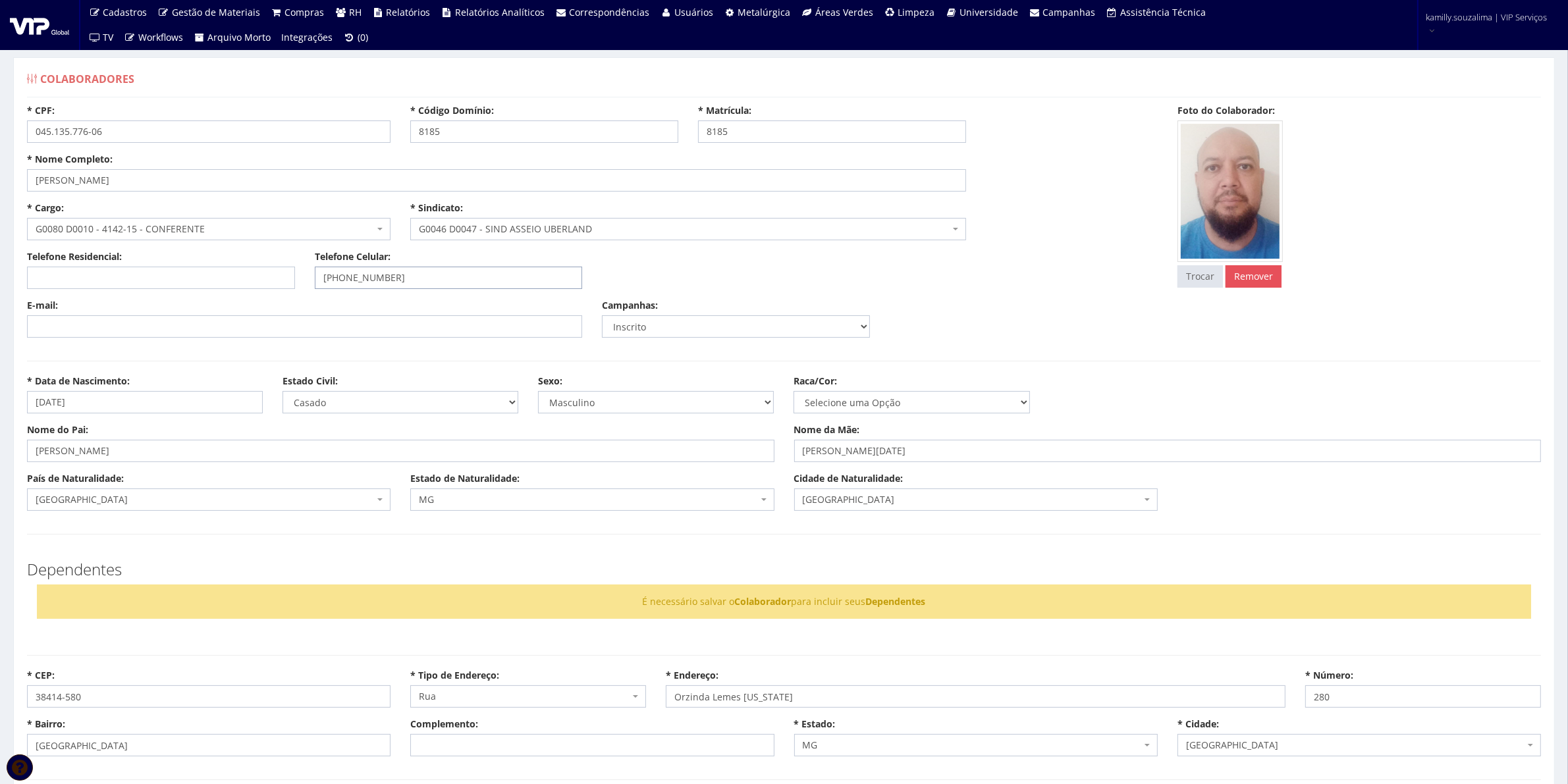
type input "(34) 99653-1876"
click at [149, 323] on input "E-mail:" at bounding box center [304, 326] width 555 height 23
paste input "claudiosantiagobb@gmail.com"
type input "claudiosantiagobb@gmail.com"
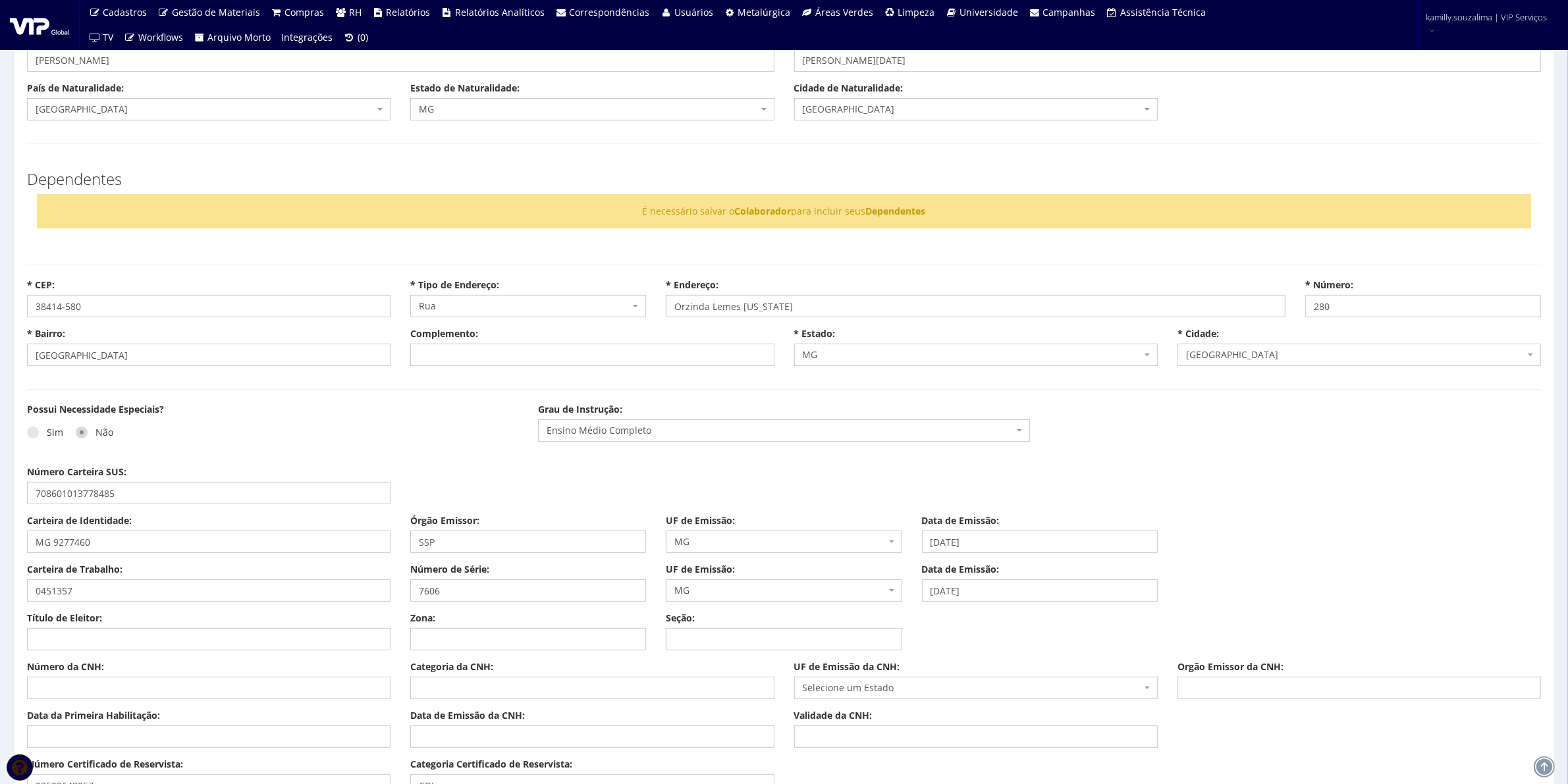
scroll to position [576, 0]
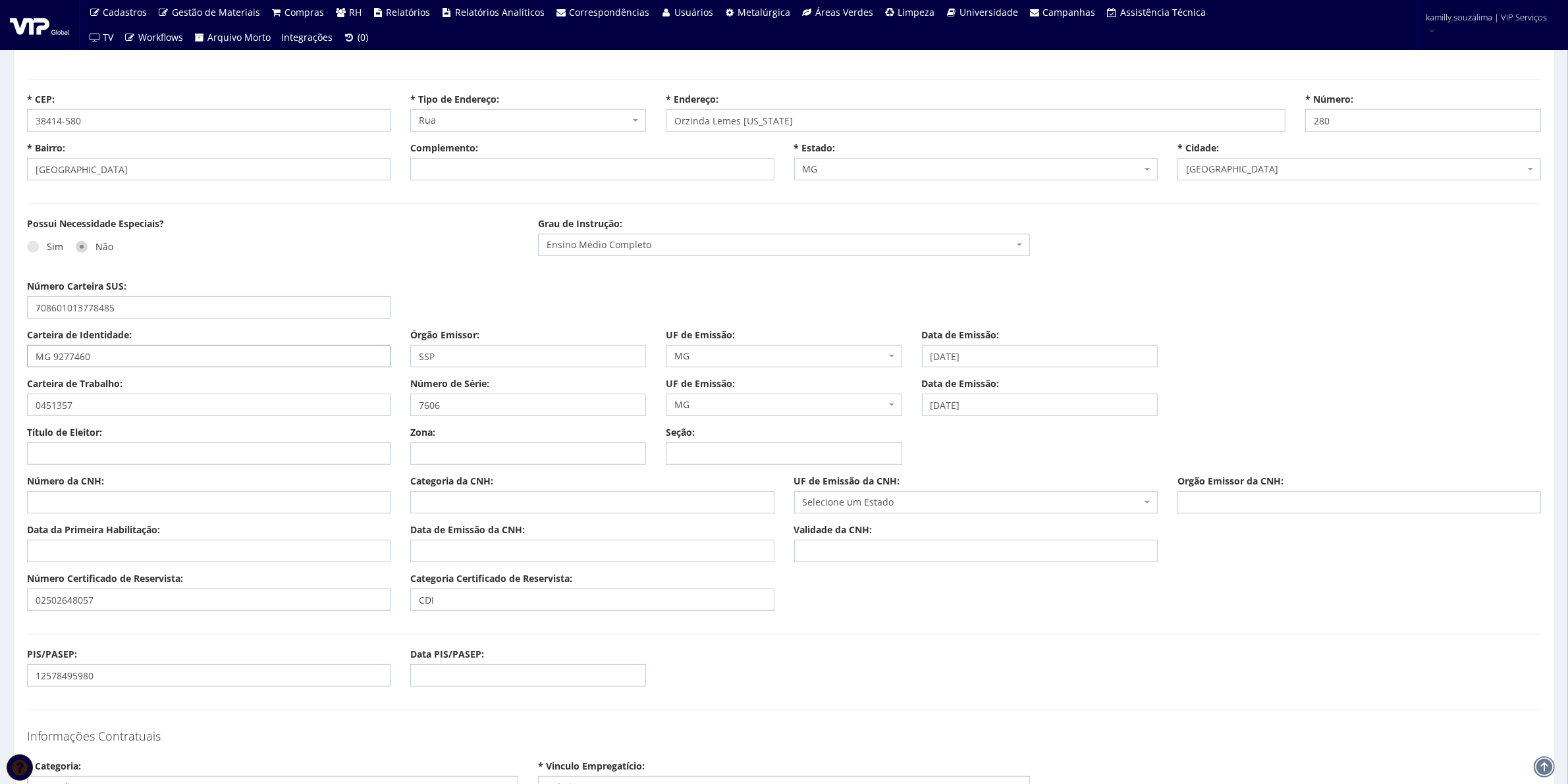
click at [54, 359] on input "MG 9277460" at bounding box center [208, 356] width 363 height 23
type input "MG9277460"
click at [117, 458] on input "Título de Eleitor:" at bounding box center [208, 454] width 363 height 23
type input "131877280230"
click at [441, 461] on input "Zona:" at bounding box center [528, 454] width 236 height 23
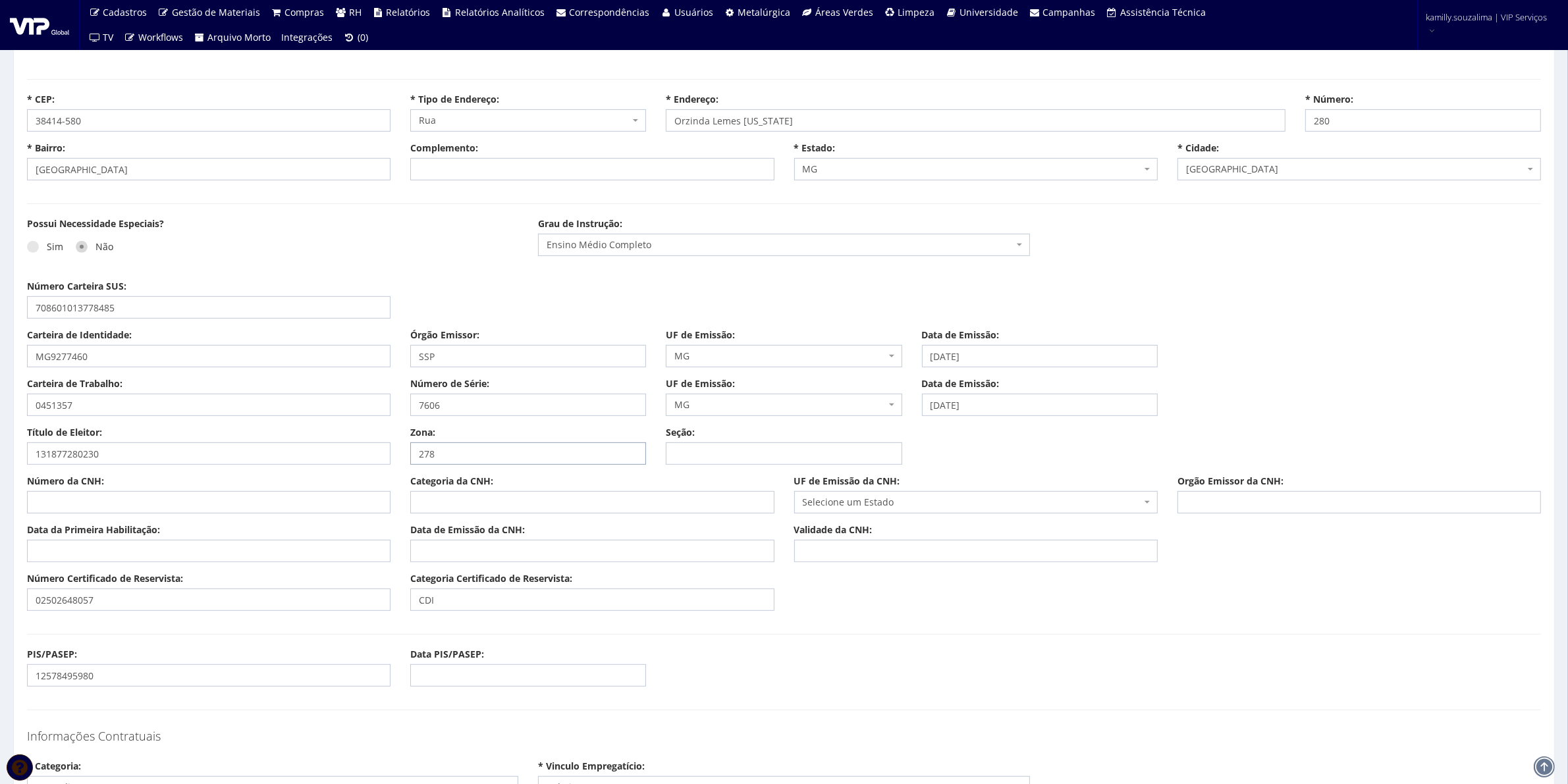
type input "278"
click at [736, 442] on div "Seção:" at bounding box center [784, 445] width 256 height 39
click at [752, 458] on input "Seção:" at bounding box center [784, 454] width 236 height 23
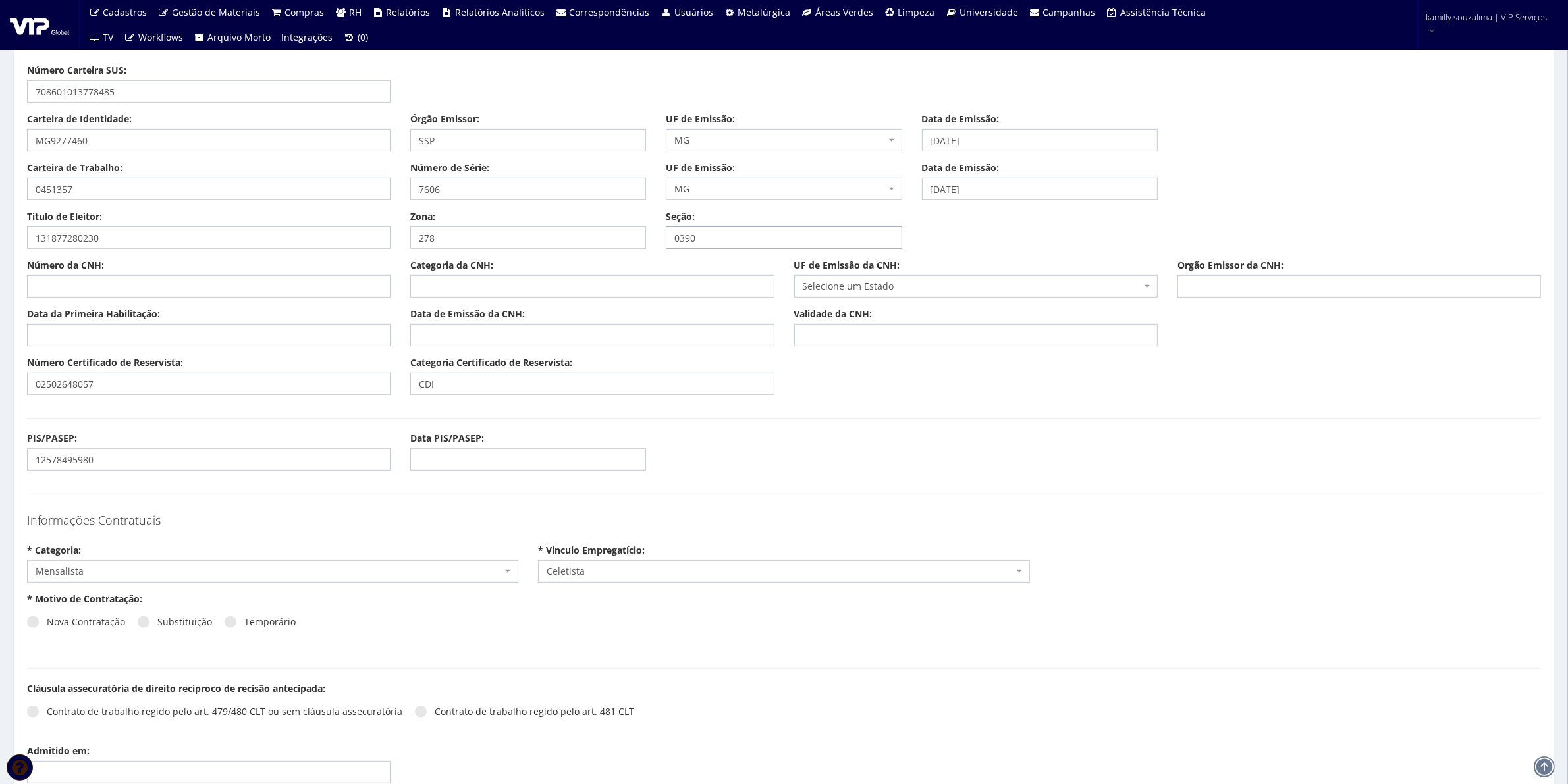
scroll to position [906, 0]
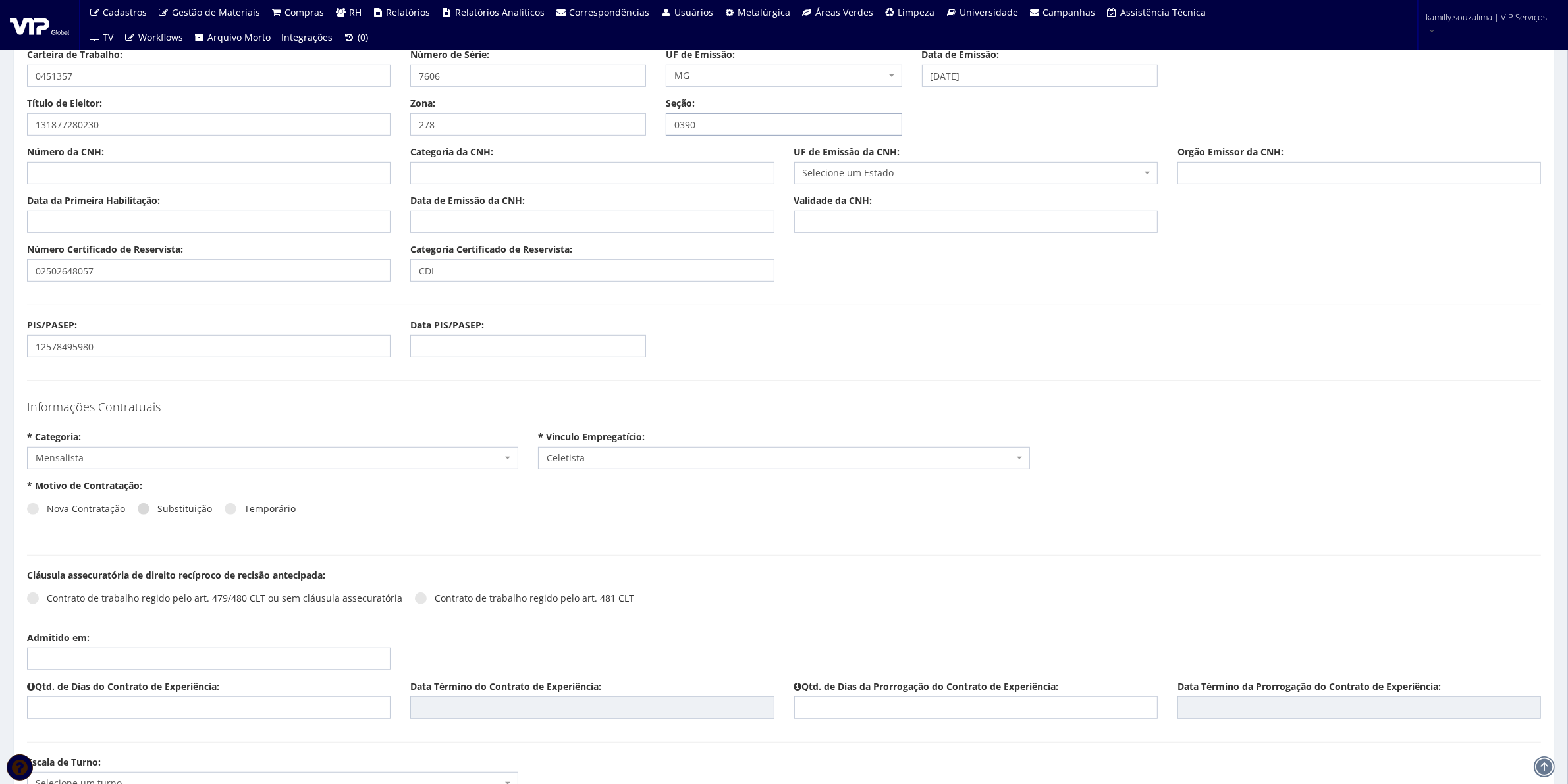
type input "0390"
click at [147, 511] on span at bounding box center [143, 509] width 12 height 12
click at [157, 511] on input "Substituição" at bounding box center [162, 510] width 9 height 9
radio input "true"
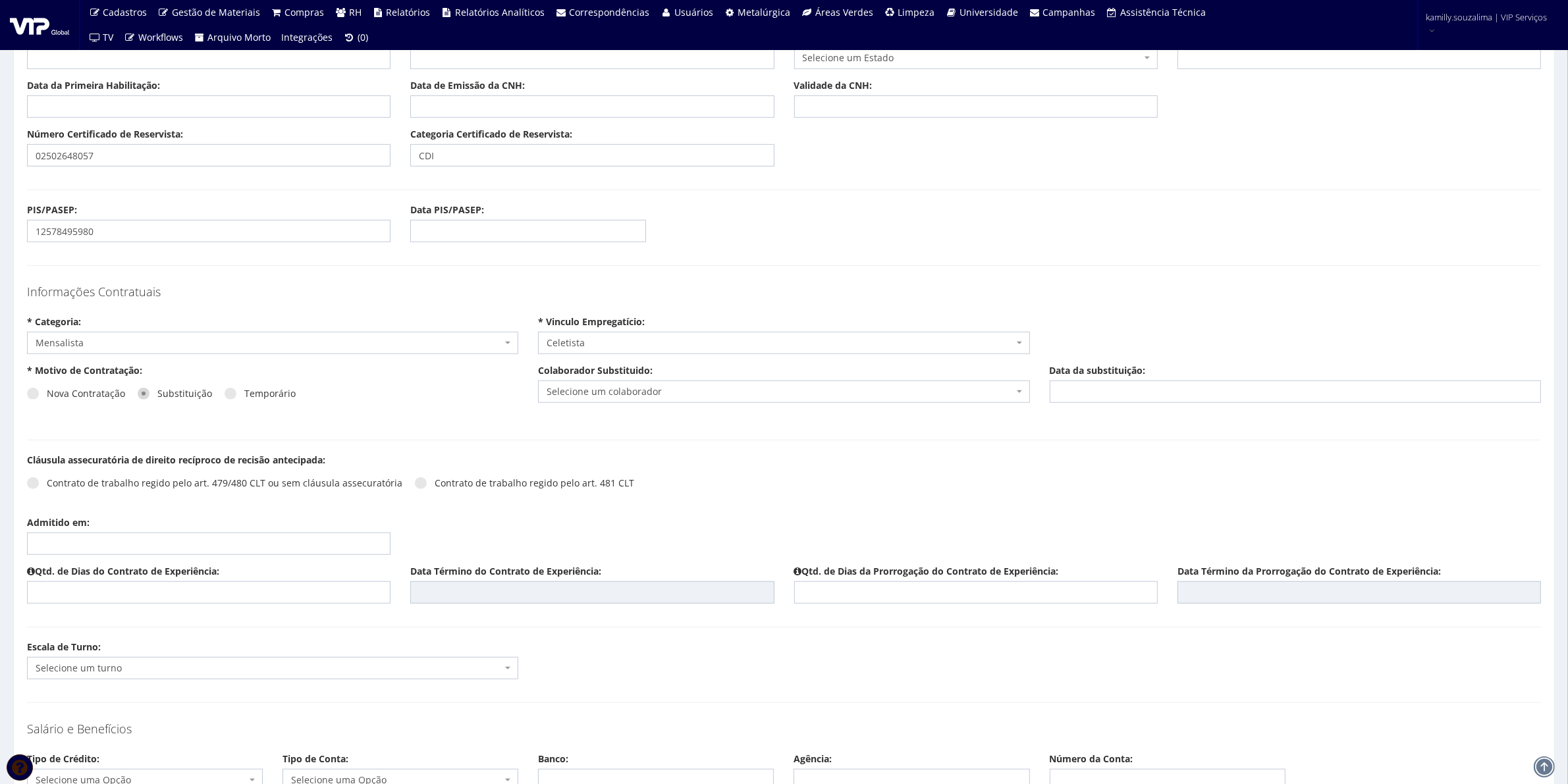
scroll to position [1152, 0]
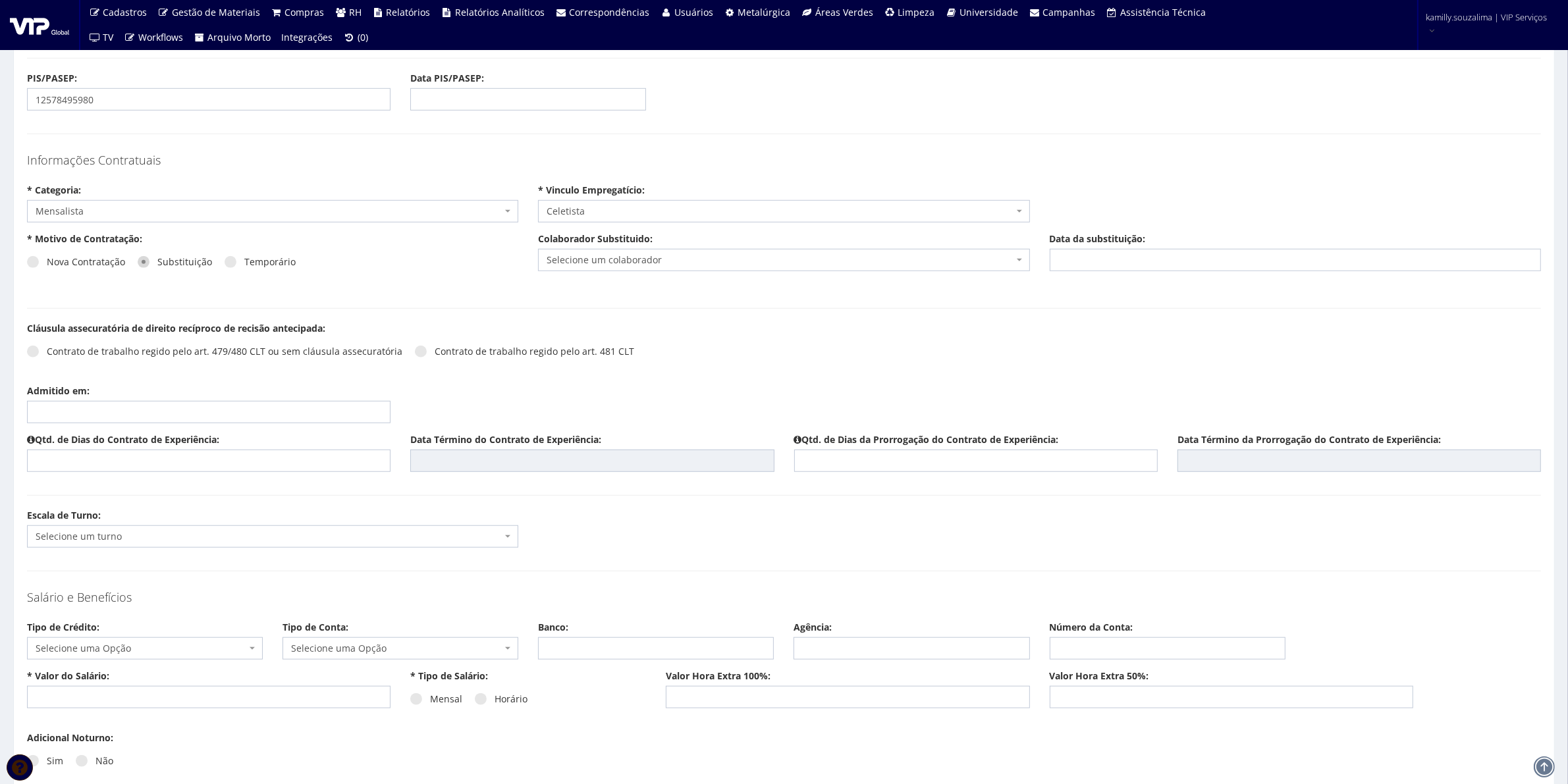
click at [753, 258] on span "Selecione um colaborador" at bounding box center [780, 260] width 466 height 13
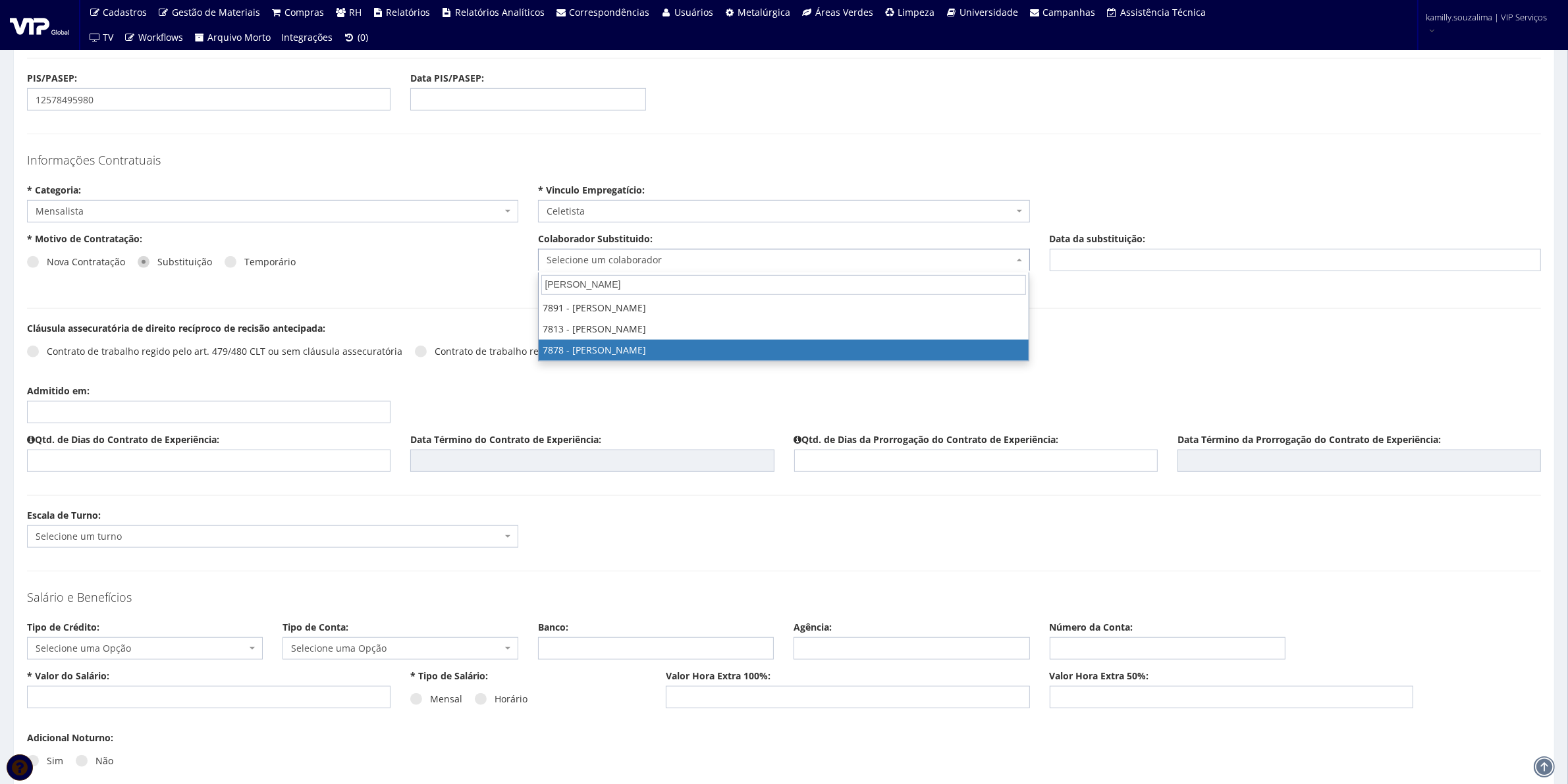
type input "PEDRO HENRI"
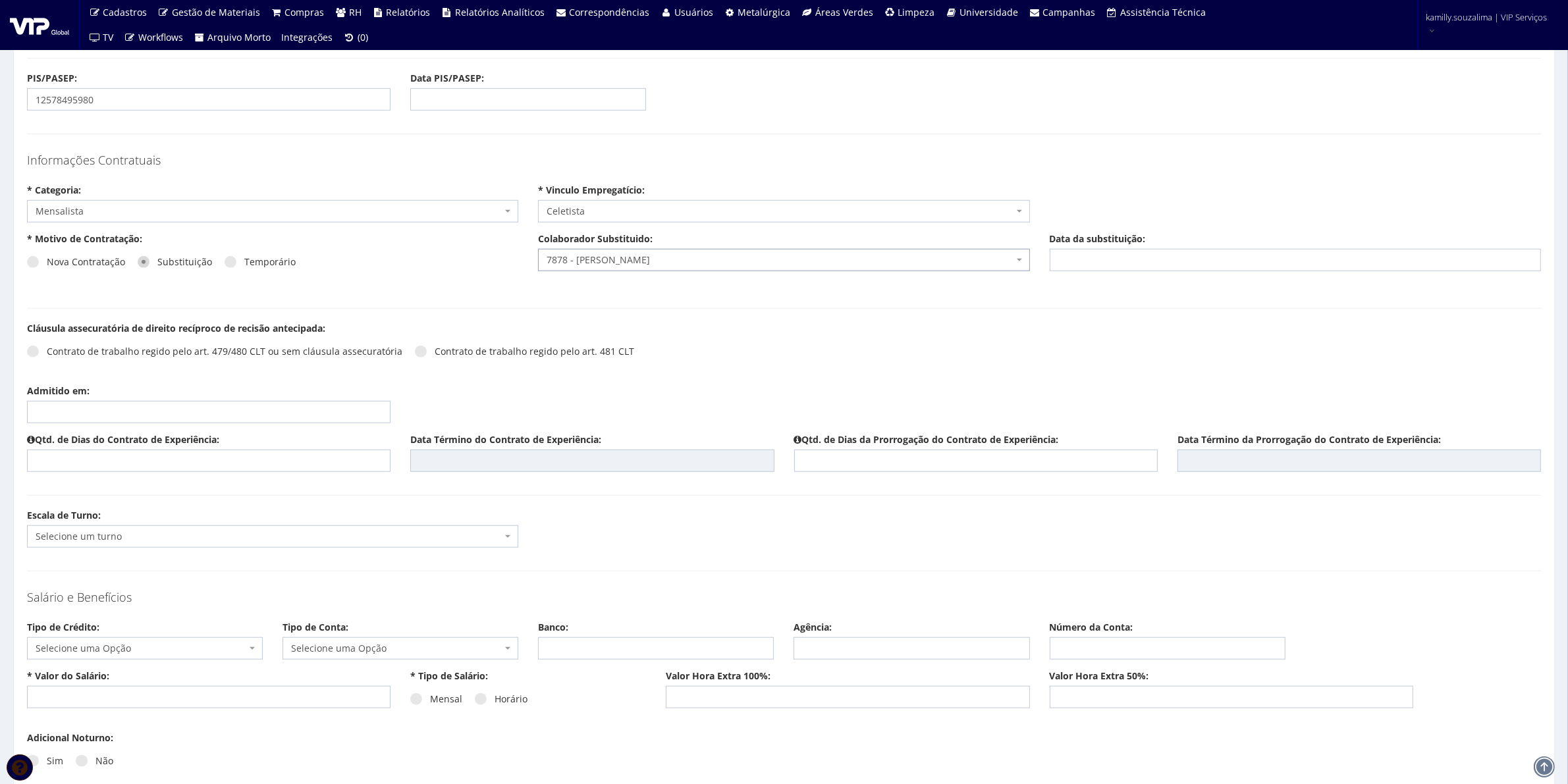
select select "2791"
click at [176, 410] on input "Admitido em:" at bounding box center [208, 412] width 363 height 23
click at [95, 508] on td "10" at bounding box center [96, 504] width 21 height 20
click at [94, 527] on td "17" at bounding box center [96, 524] width 21 height 20
type input "17/09/2025"
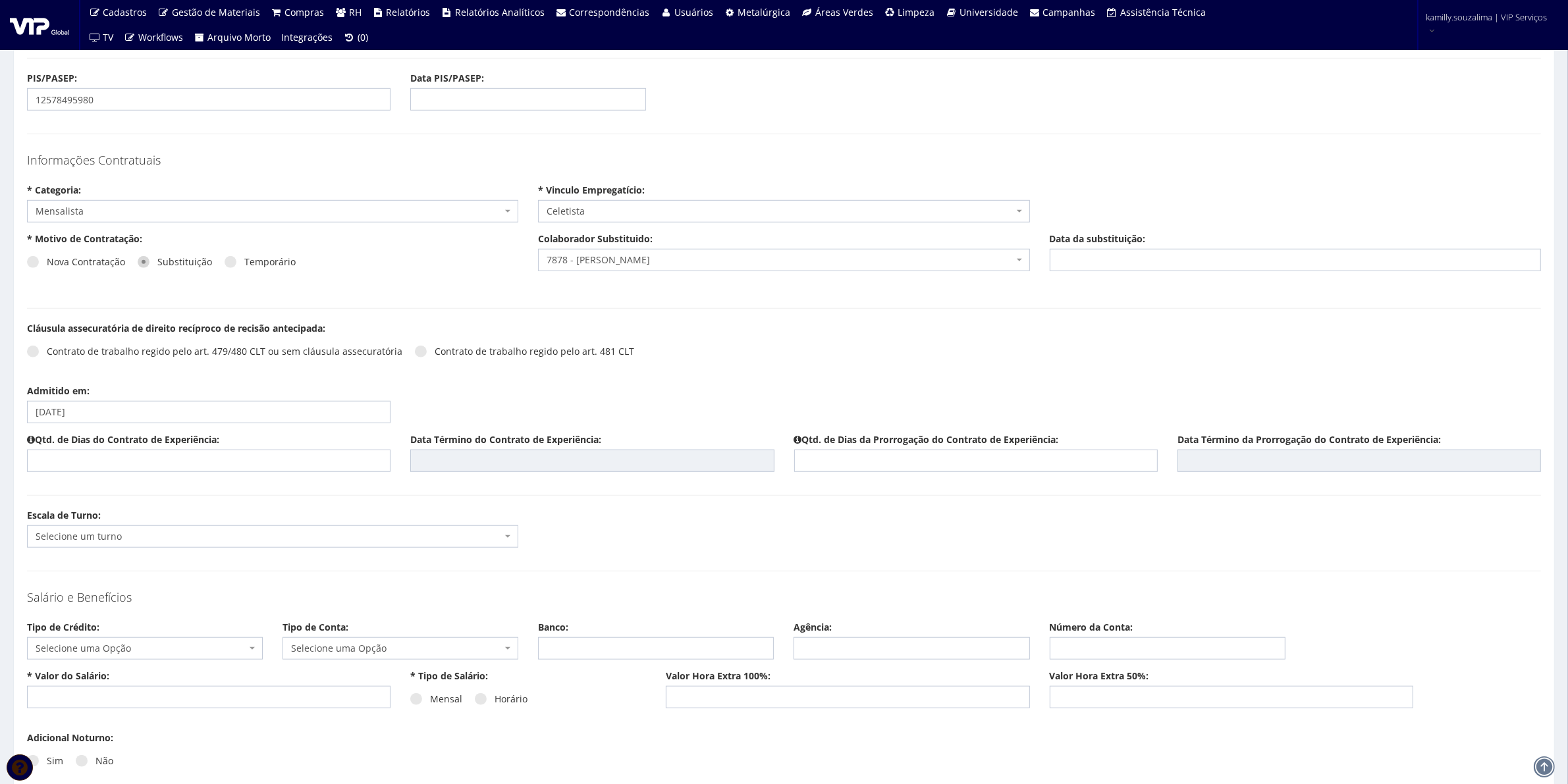
drag, startPoint x: 328, startPoint y: 499, endPoint x: 321, endPoint y: 488, distance: 13.0
click at [285, 464] on input "text" at bounding box center [208, 461] width 363 height 23
type input "45"
type input "31/10/2025"
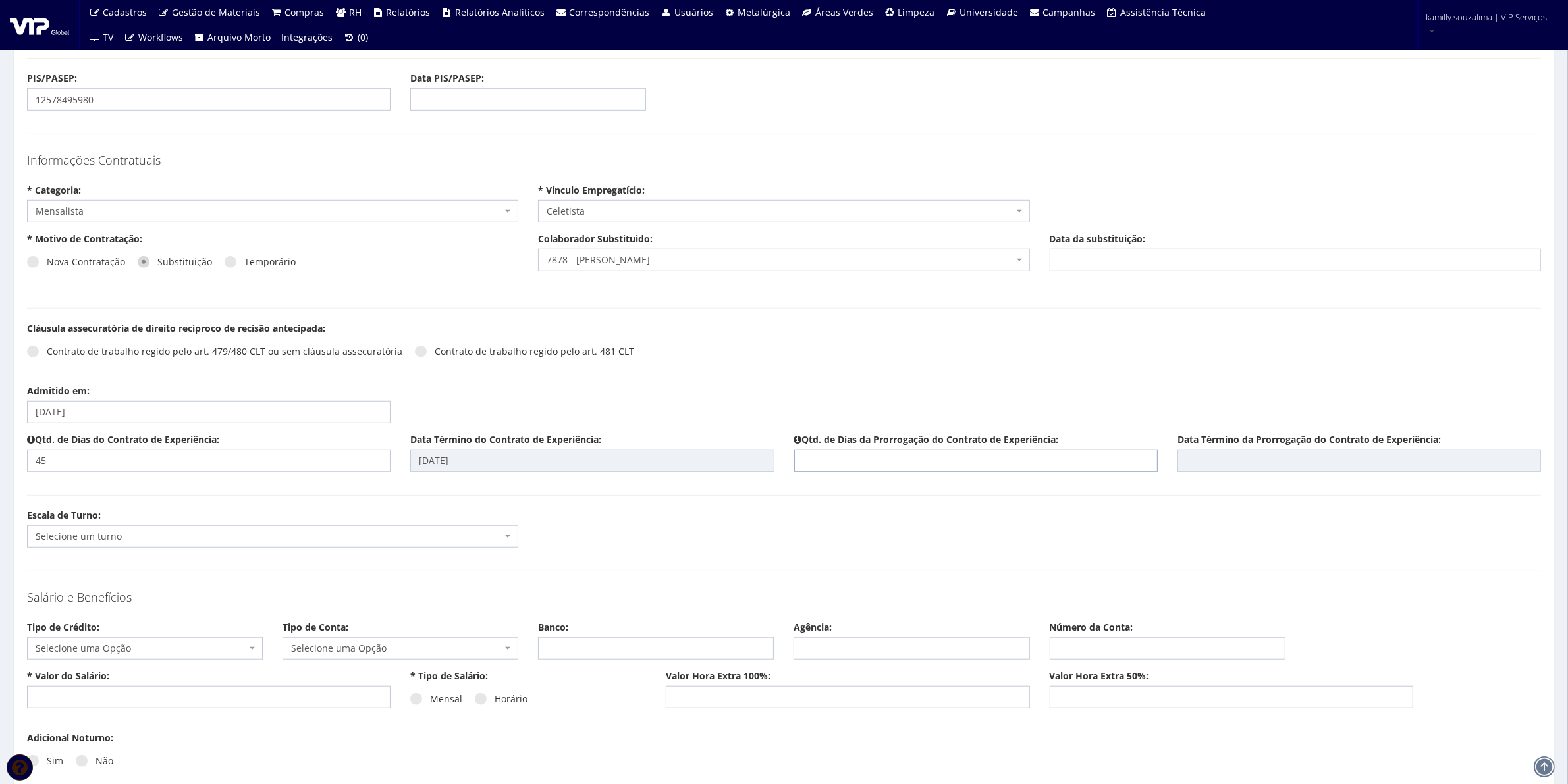
click at [934, 469] on input "text" at bounding box center [976, 461] width 363 height 23
type input "45"
type input "15/12/2025"
click at [628, 513] on div "Escala de Turno: Selecione um turno G0002 D0024 - 18:00 - 06:00 - 3x3 G0003 D00…" at bounding box center [784, 533] width 1534 height 49
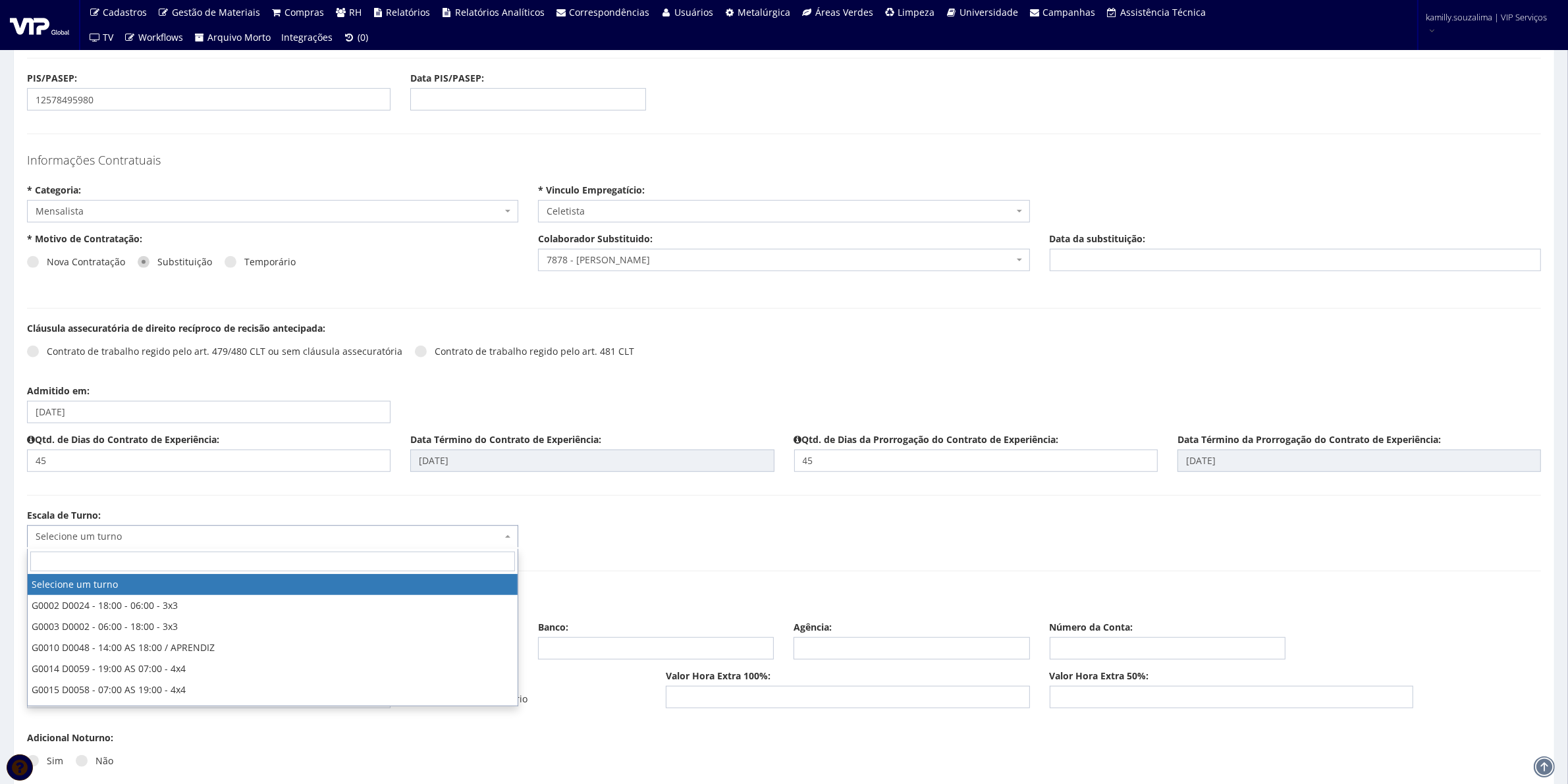
click at [218, 539] on span "Selecione um turno" at bounding box center [269, 536] width 466 height 13
type input "18:00"
select select "2"
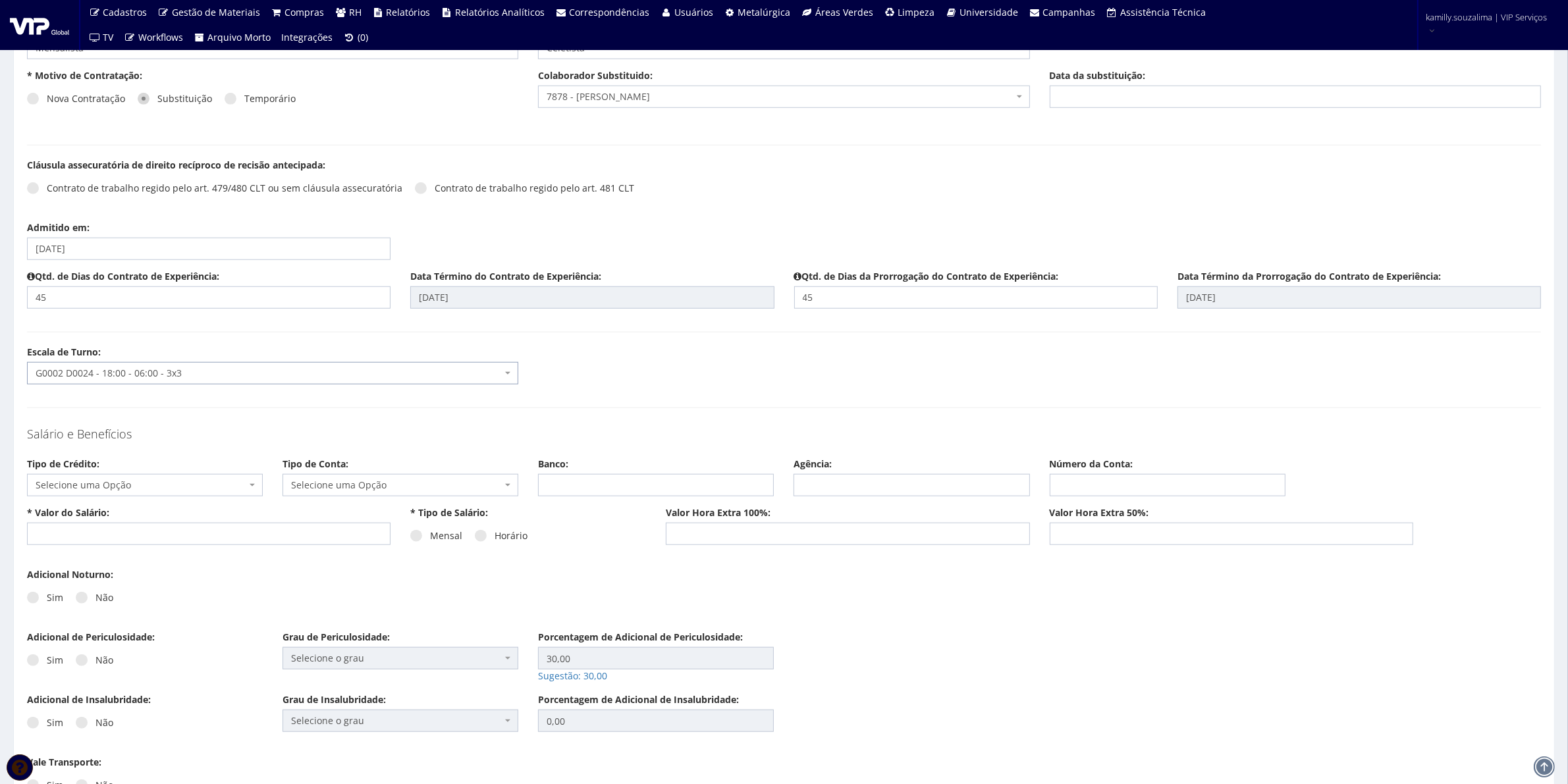
scroll to position [1317, 0]
click at [192, 491] on span "Selecione uma Opção" at bounding box center [141, 484] width 210 height 13
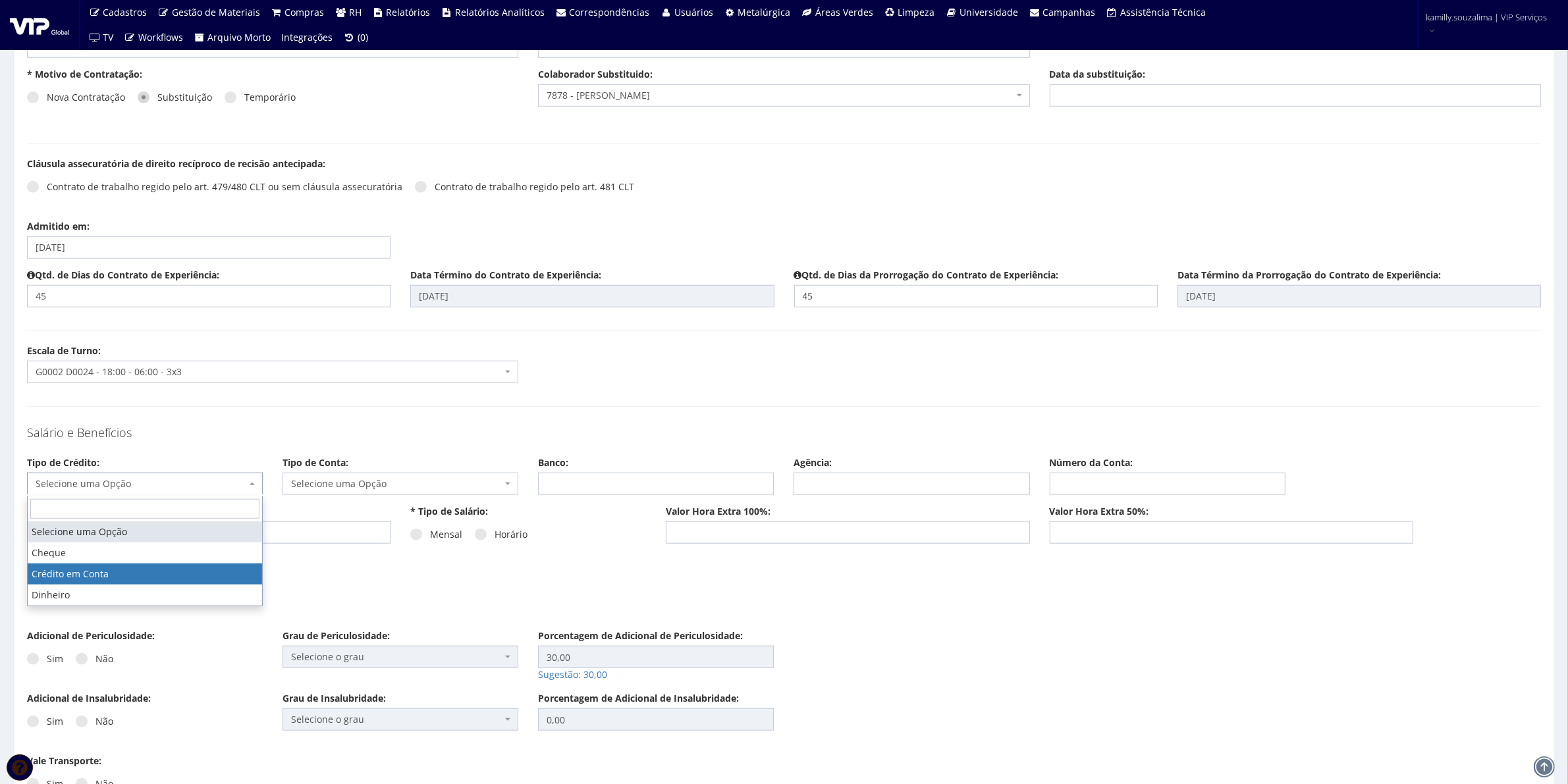
select select "dinheiro"
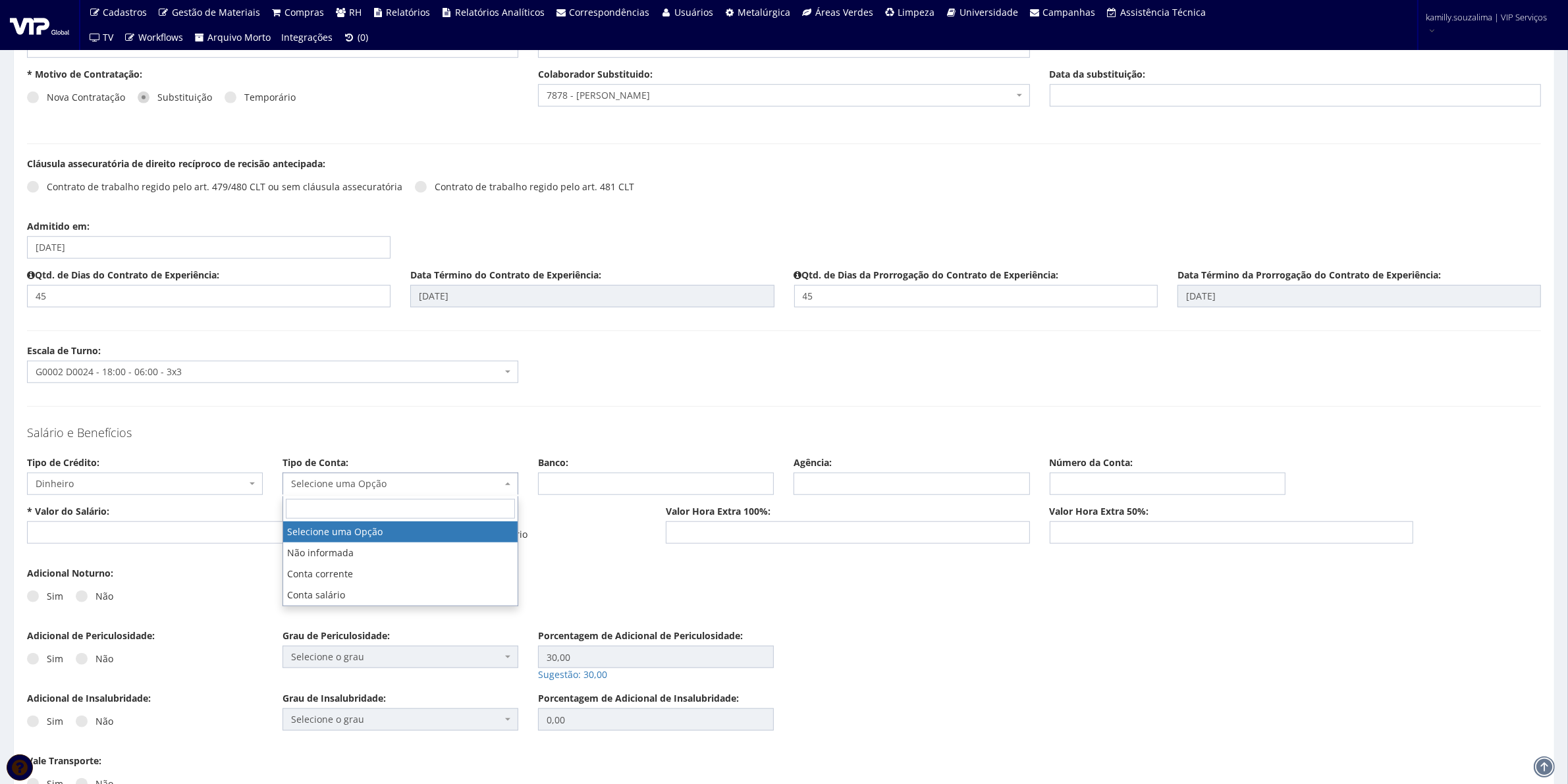
click at [352, 488] on span "Selecione uma Opção" at bounding box center [396, 484] width 210 height 13
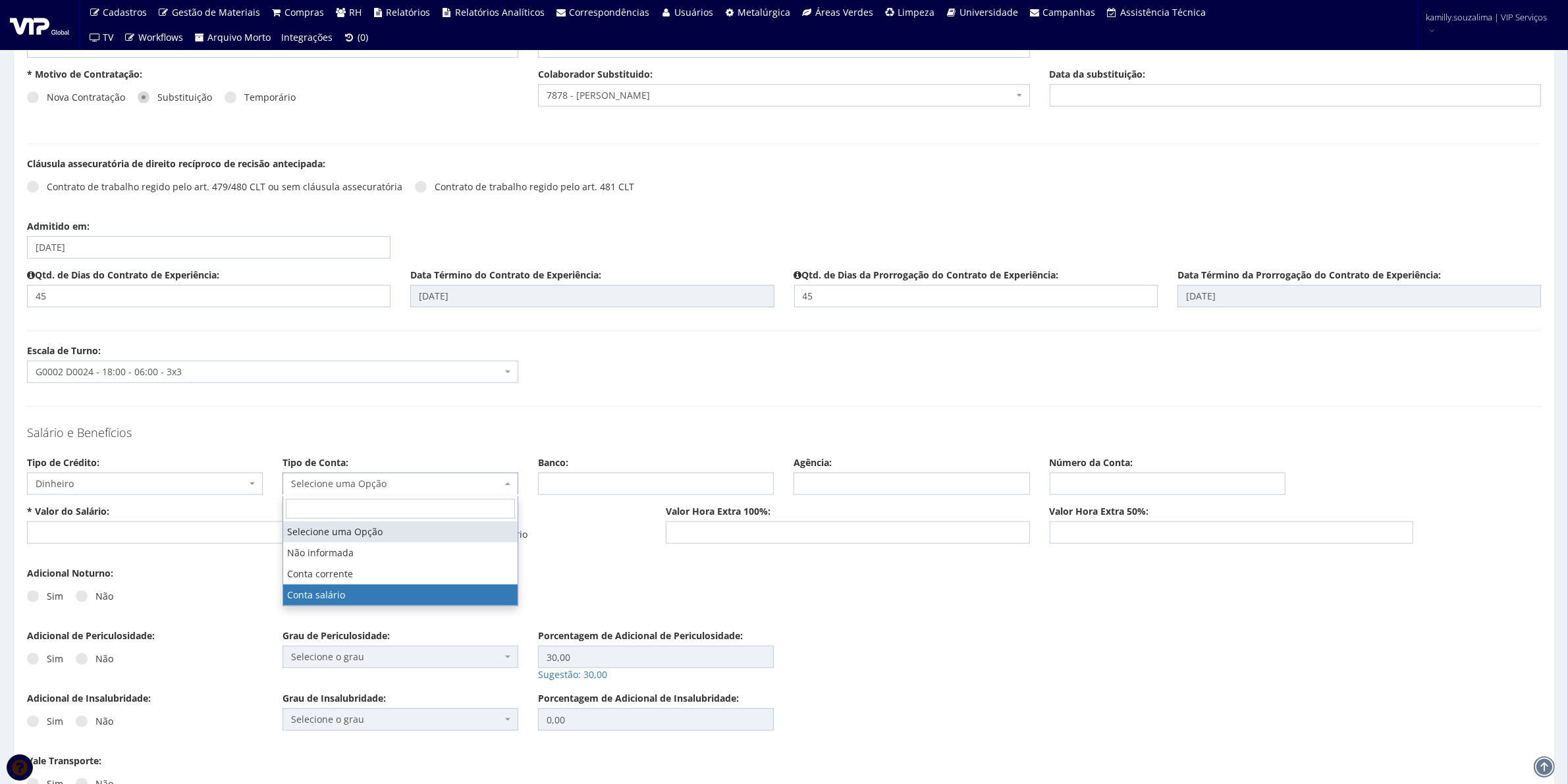
select select "conta_salario"
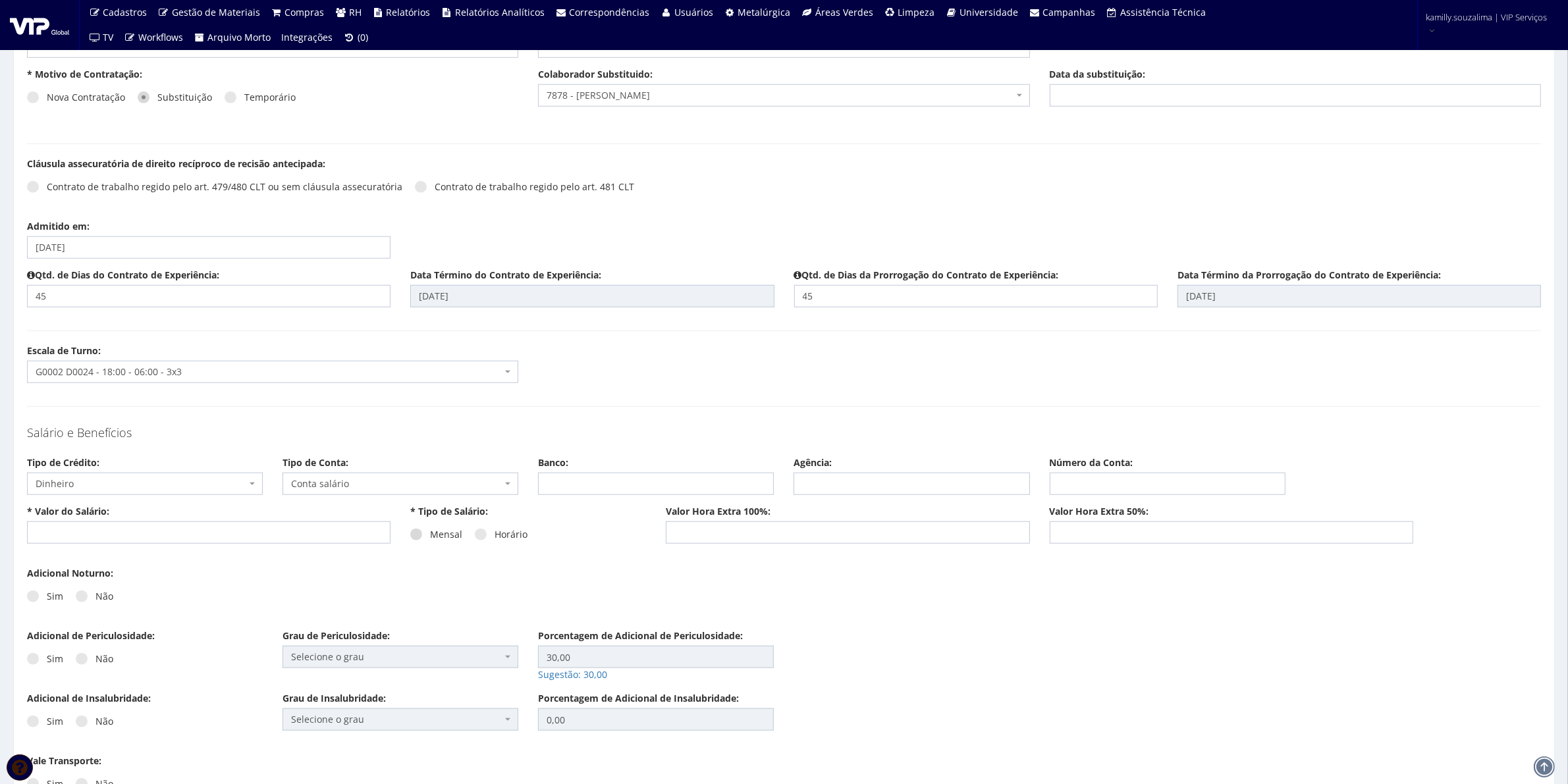
click at [423, 534] on label "Mensal" at bounding box center [436, 534] width 52 height 13
click at [430, 534] on input "Mensal" at bounding box center [435, 535] width 9 height 9
radio input "true"
click at [259, 526] on input "text" at bounding box center [208, 532] width 363 height 23
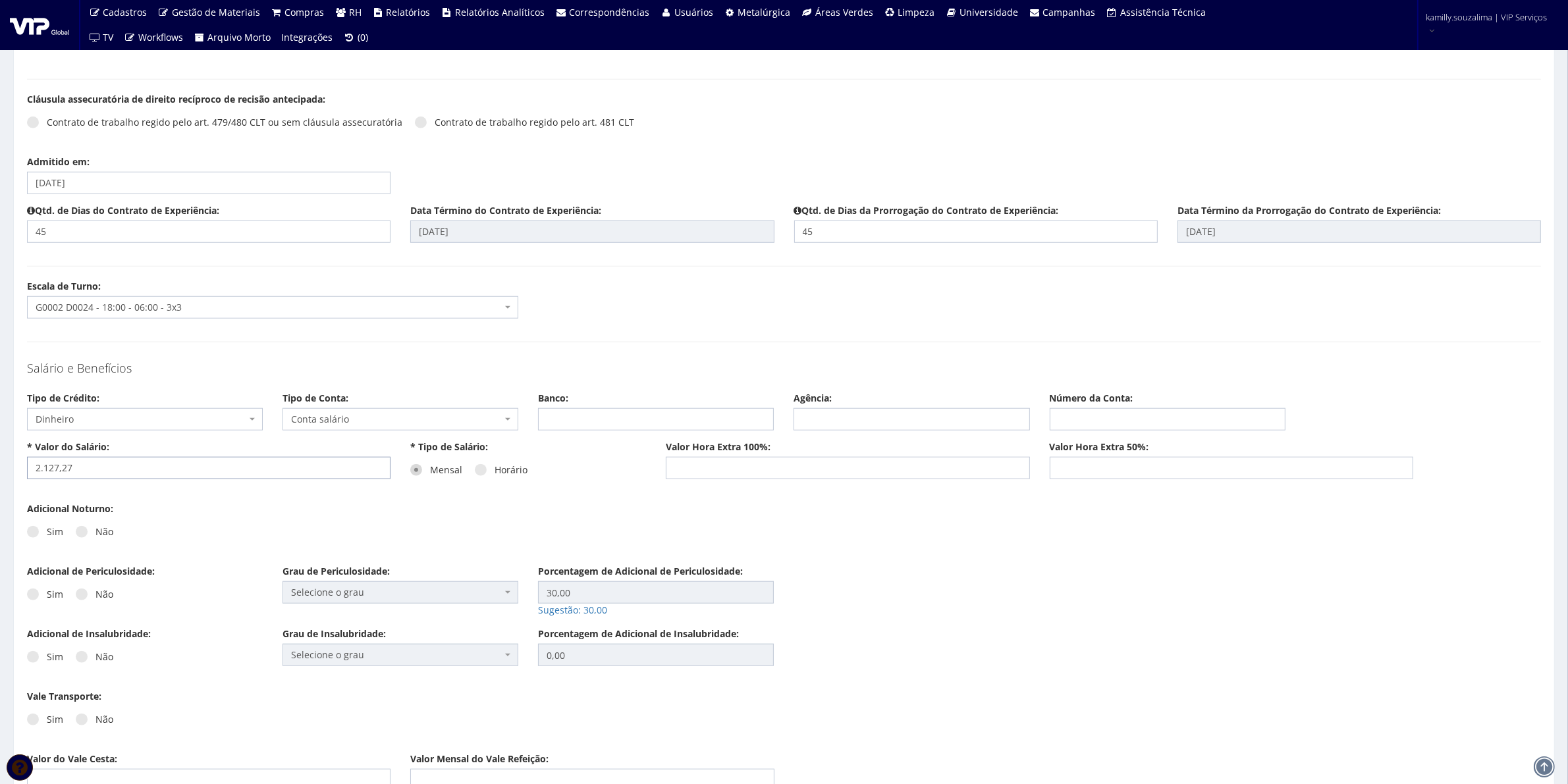
scroll to position [1481, 0]
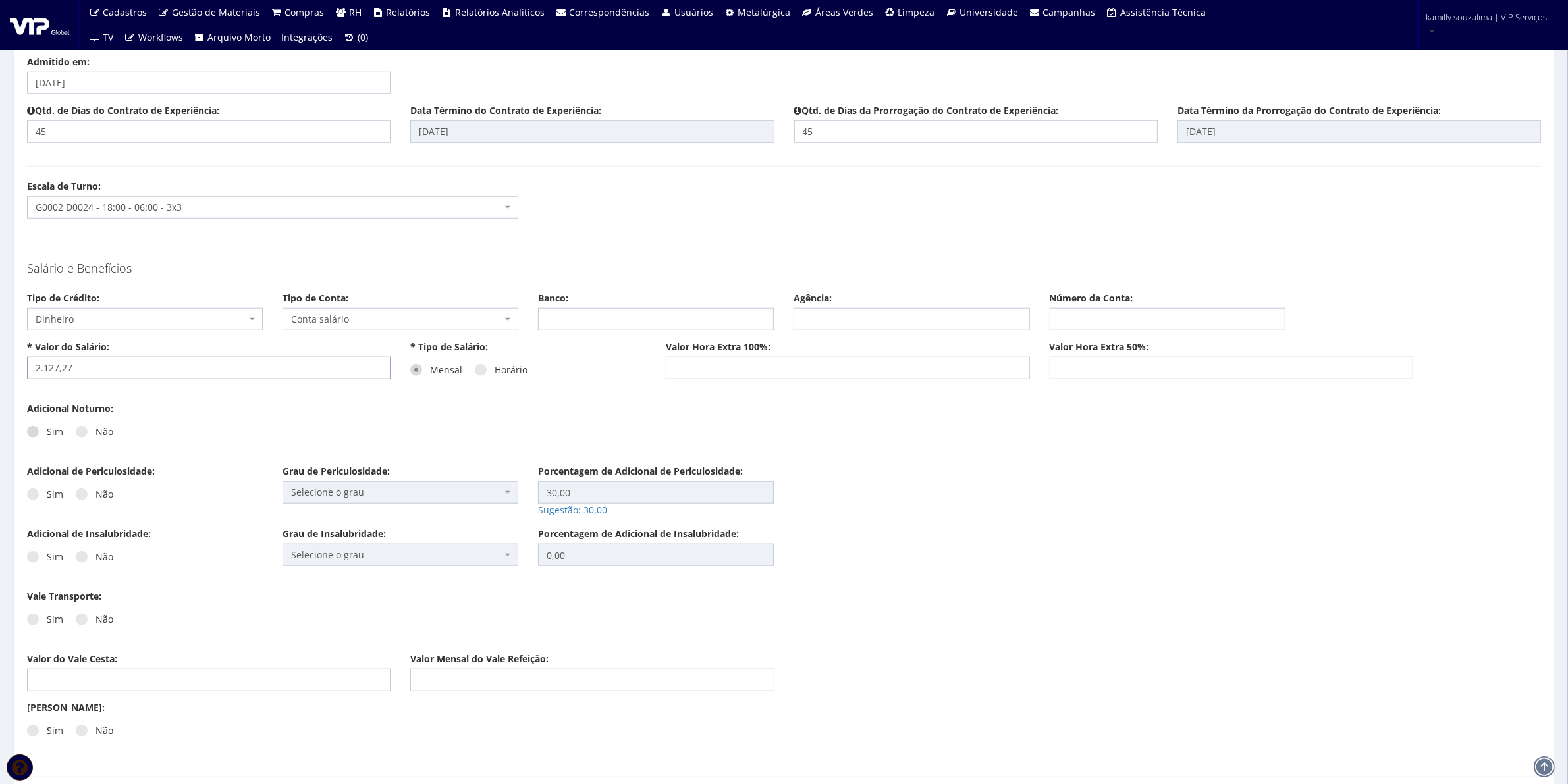
type input "2.127,27"
click at [36, 433] on span at bounding box center [33, 432] width 12 height 12
click at [47, 433] on input "Sim" at bounding box center [51, 432] width 9 height 9
radio input "true"
click at [79, 491] on label "Não" at bounding box center [95, 494] width 38 height 13
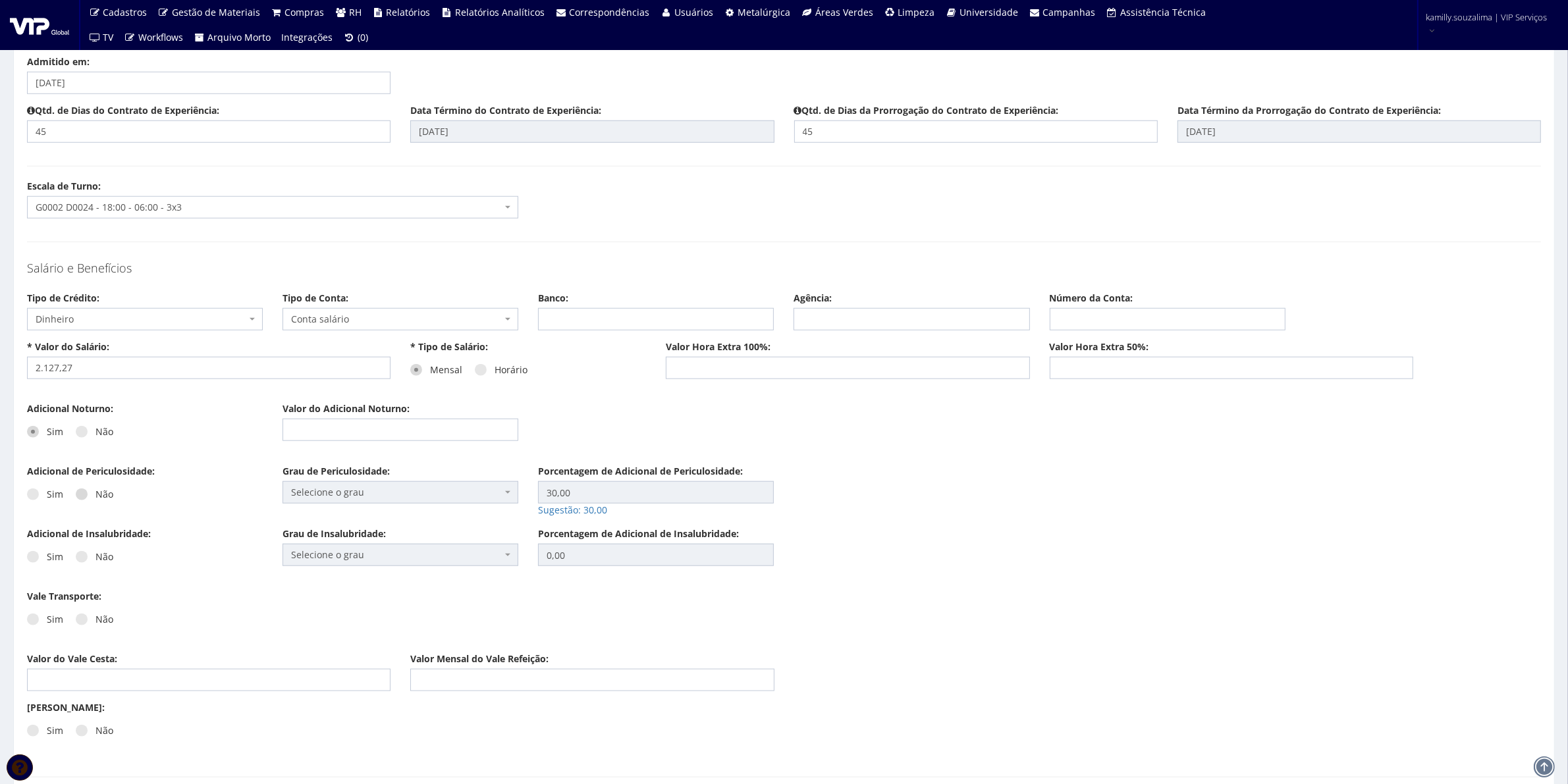
click at [95, 491] on input "Não" at bounding box center [100, 495] width 9 height 9
radio input "true"
click at [84, 563] on label "Não" at bounding box center [95, 557] width 38 height 13
click at [95, 561] on input "Não" at bounding box center [100, 558] width 9 height 9
radio input "true"
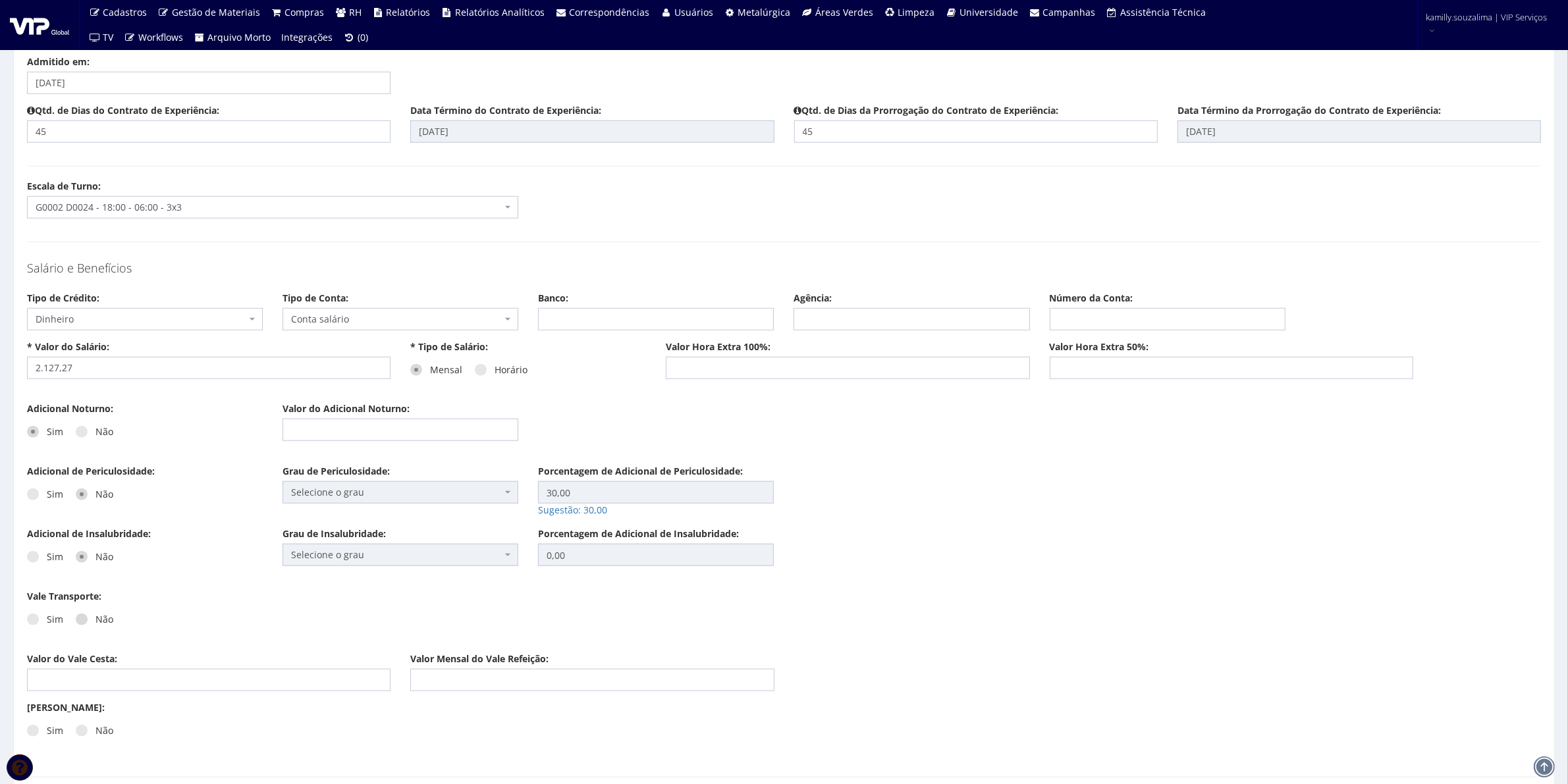
click at [82, 624] on span at bounding box center [82, 619] width 12 height 12
click at [95, 624] on input "Não" at bounding box center [100, 620] width 9 height 9
radio input "true"
click at [64, 686] on input "Valor do Vale Cesta:" at bounding box center [208, 680] width 363 height 23
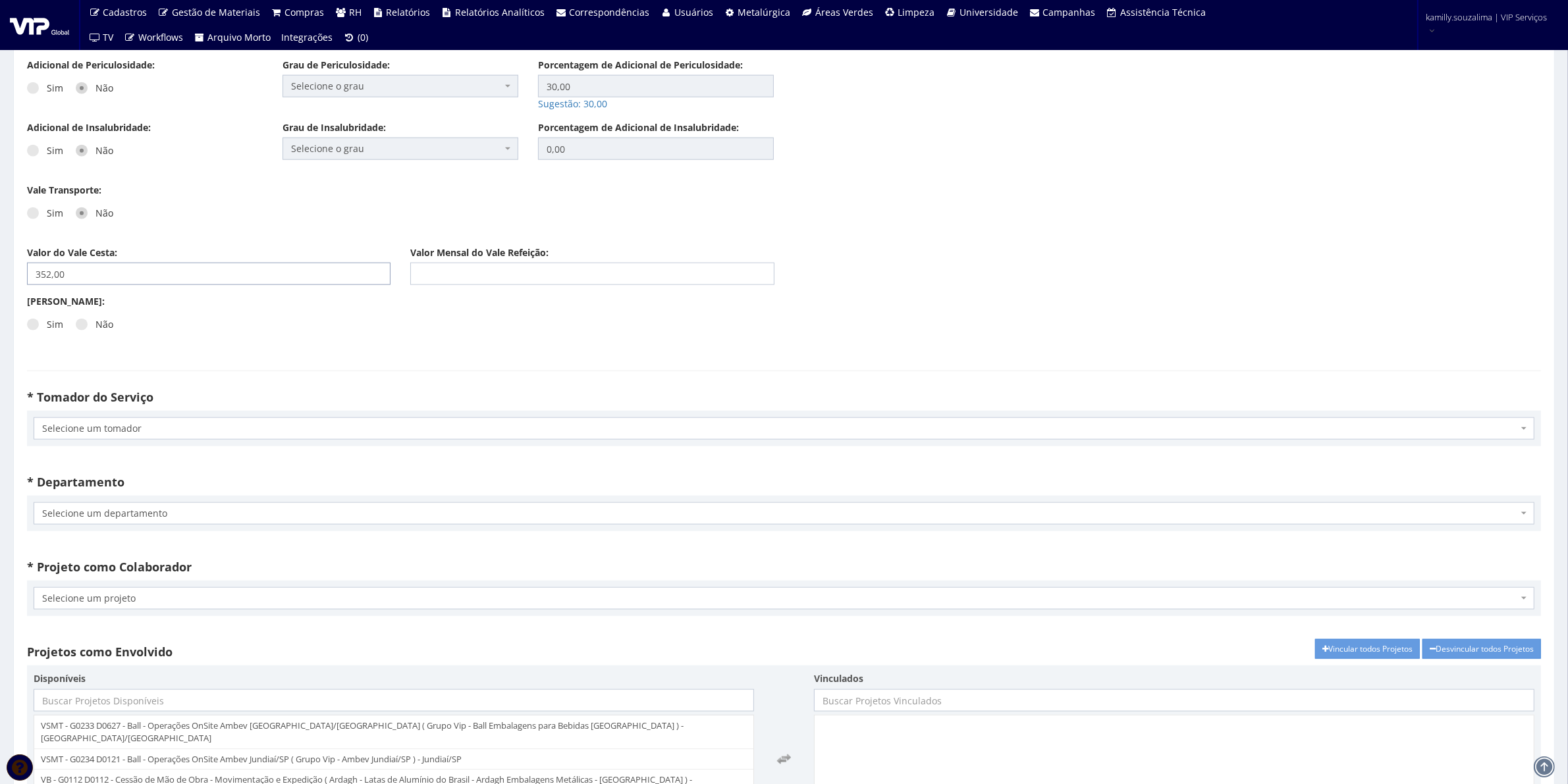
scroll to position [1893, 0]
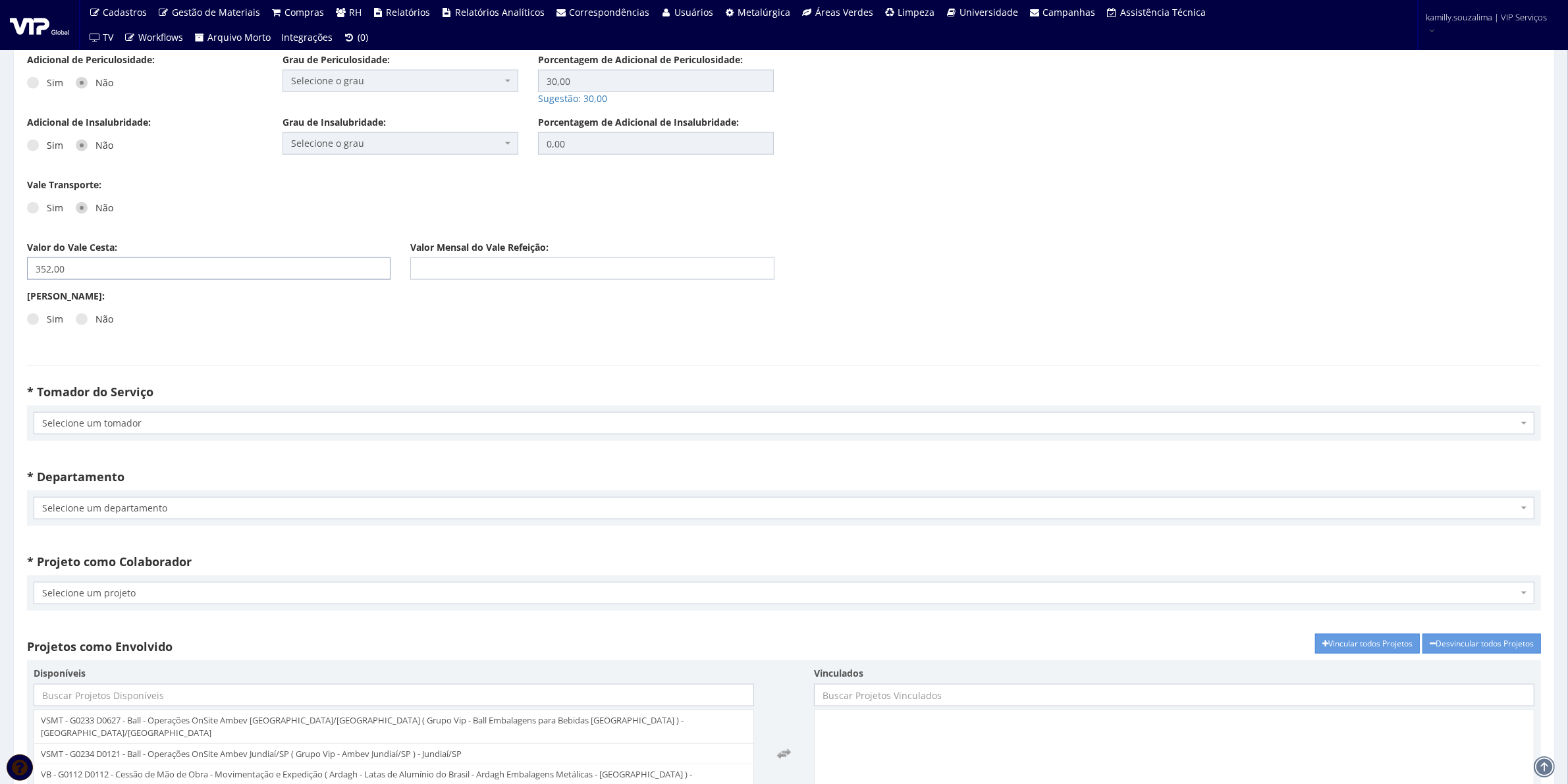
type input "352,00"
click at [149, 472] on div "* Departamento Selecione um departamento G0036 D1001 - LICENCA SAUDE G0037 D099…" at bounding box center [784, 502] width 1534 height 75
click at [159, 438] on div "Selecione um tomador G0001 D0003 - G0001 D0003 - Fabrica Santa Cruz - Ball Beve…" at bounding box center [784, 423] width 1514 height 36
drag, startPoint x: 163, startPoint y: 453, endPoint x: 165, endPoint y: 461, distance: 8.2
click at [165, 461] on div "* Tomador do Serviço Selecione um tomador G0001 D0003 - G0001 D0003 - Fabrica S…" at bounding box center [784, 421] width 1534 height 85
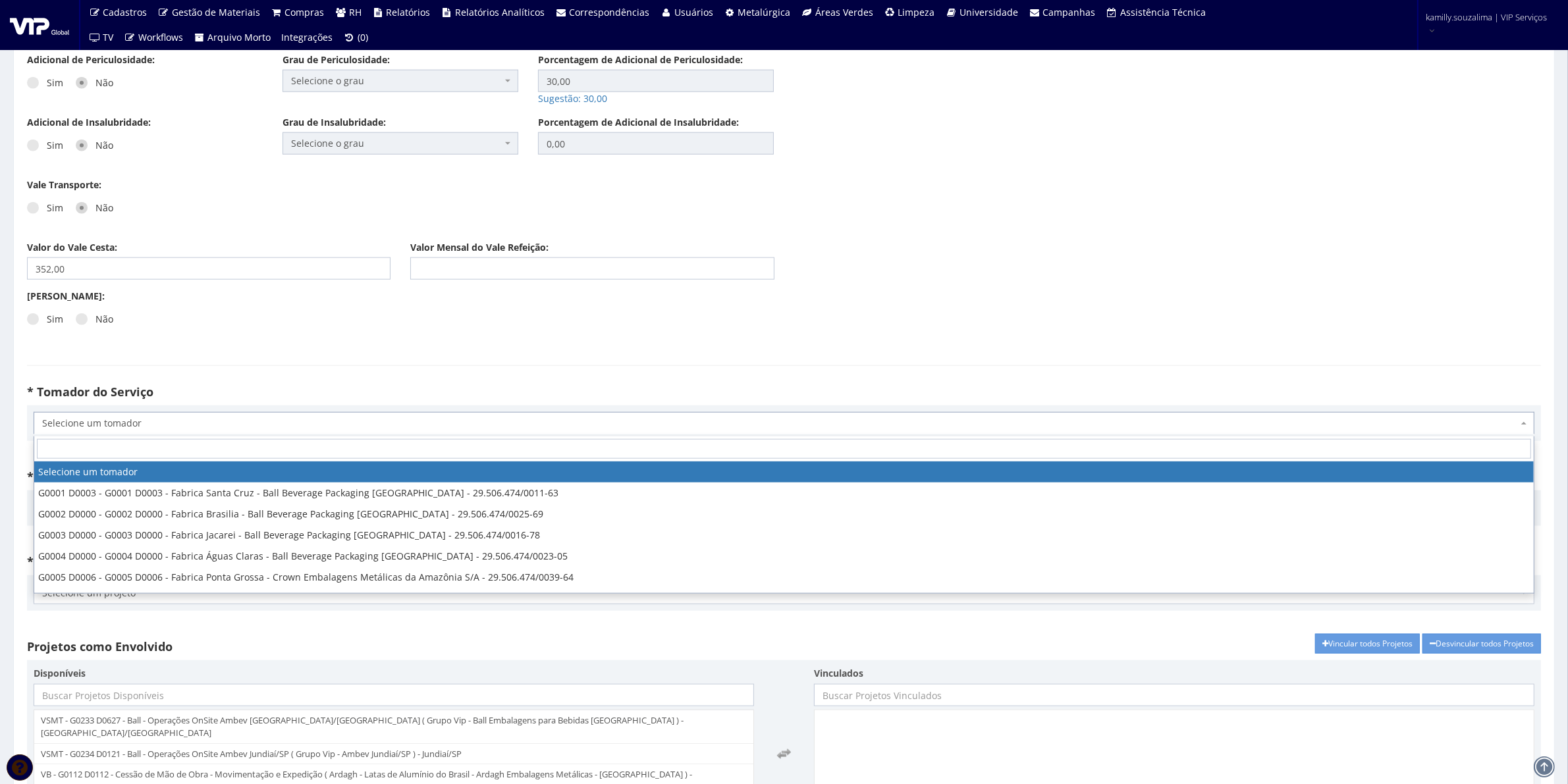
click at [173, 423] on span "Selecione um tomador" at bounding box center [780, 424] width 1476 height 13
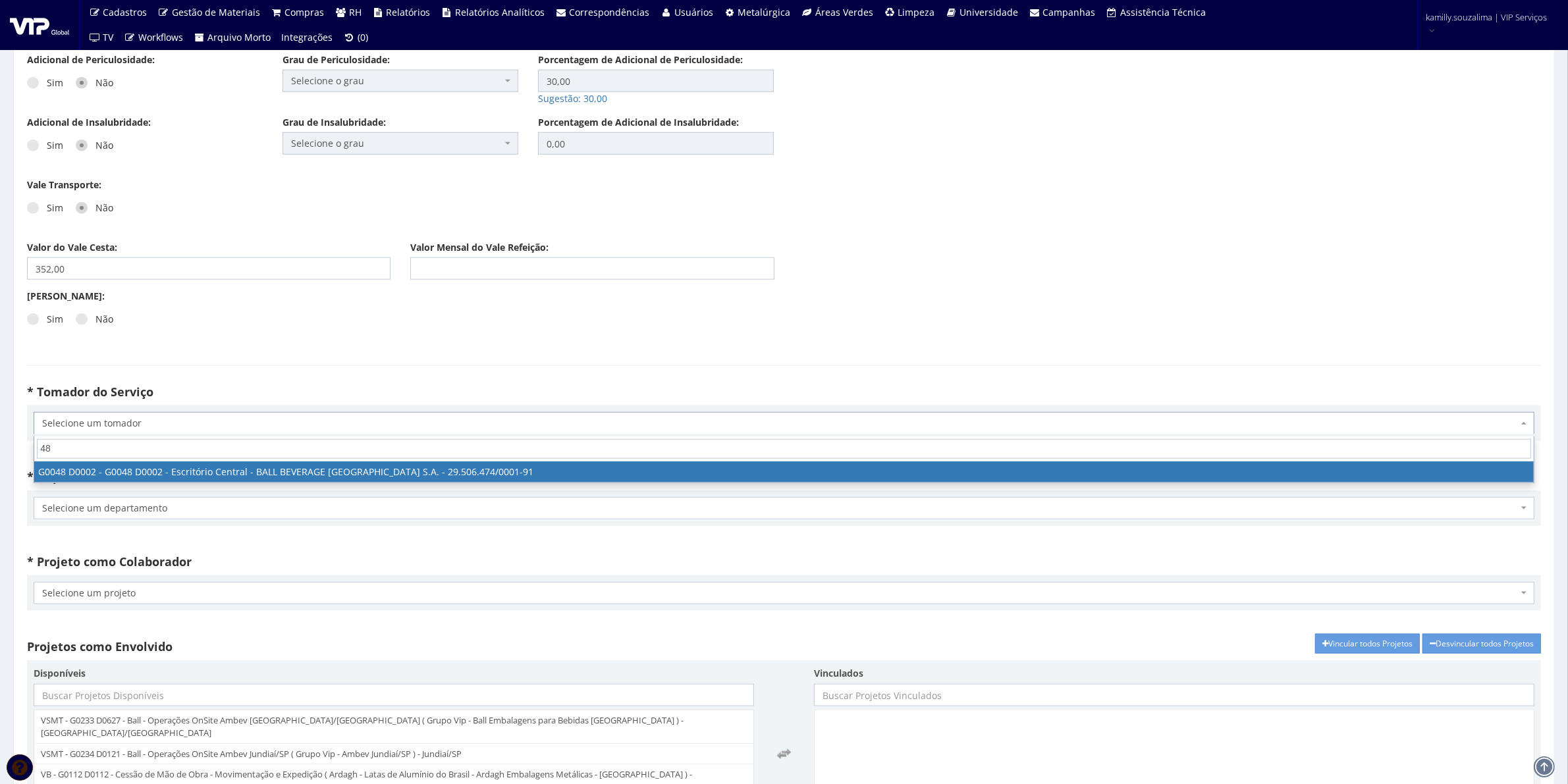
type input "48"
select select "48"
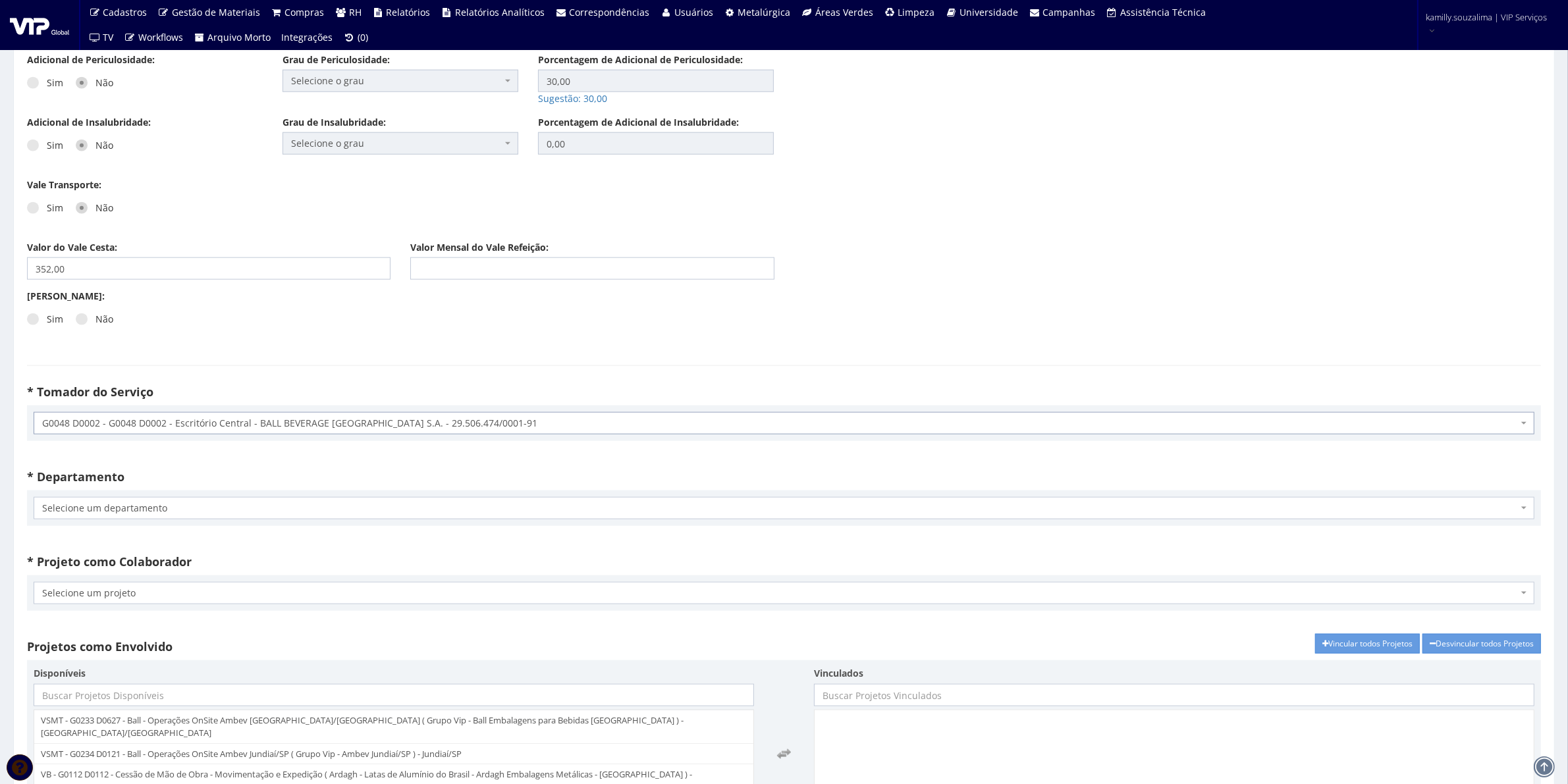
click at [178, 502] on span "Selecione um departamento" at bounding box center [784, 508] width 1501 height 23
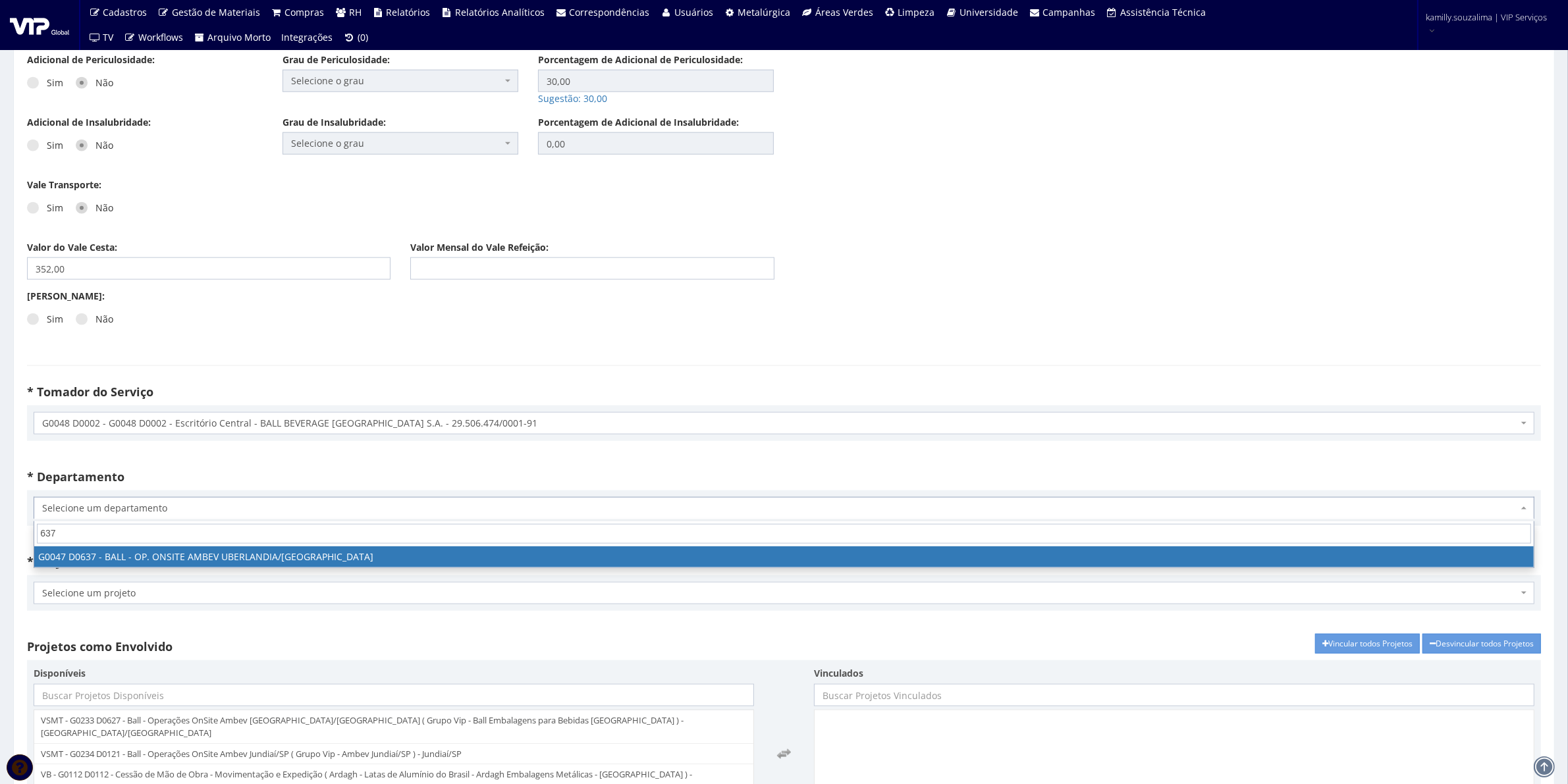
type input "637"
select select "47"
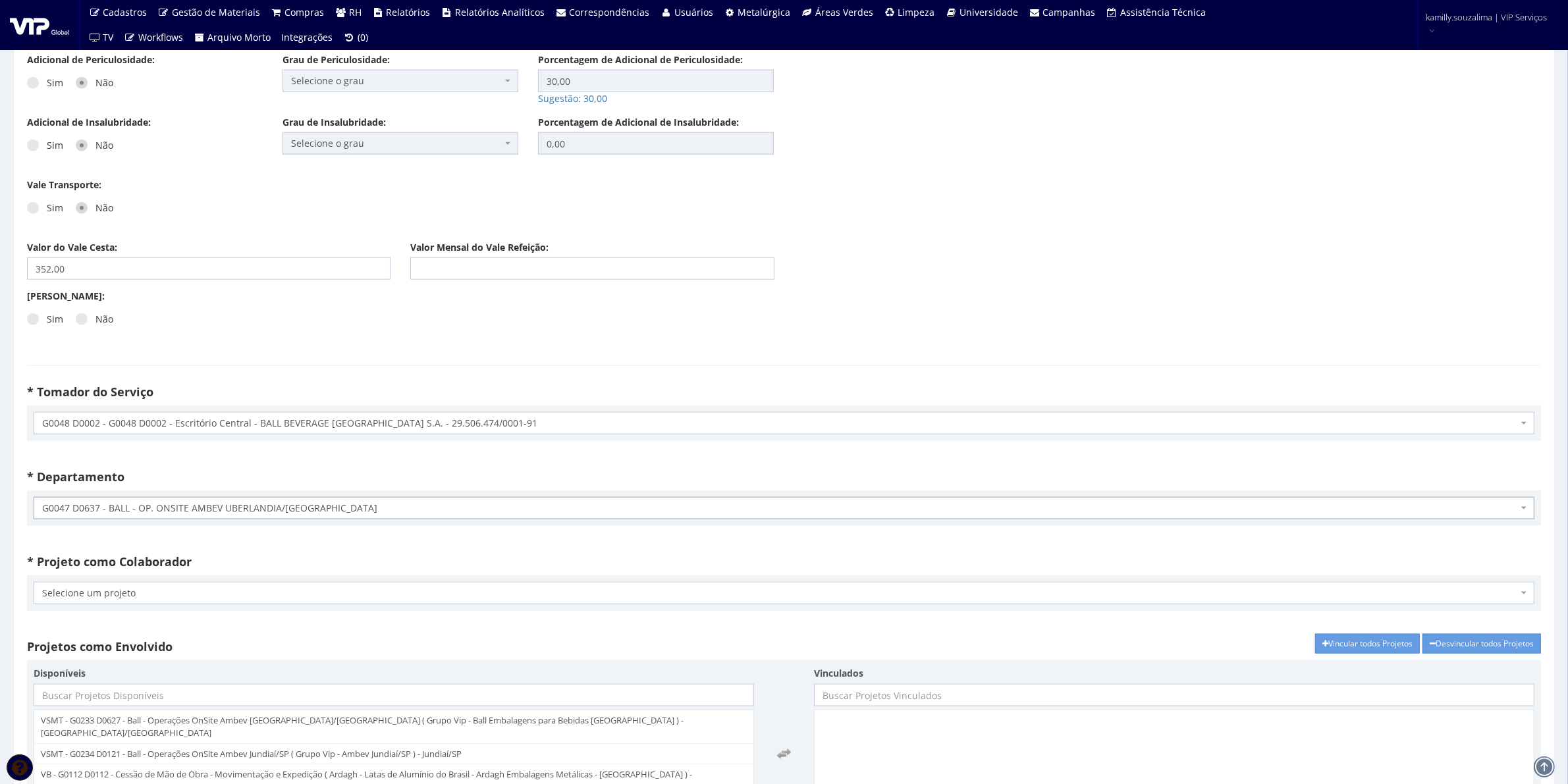
click at [179, 599] on span "Selecione um projeto" at bounding box center [780, 593] width 1476 height 13
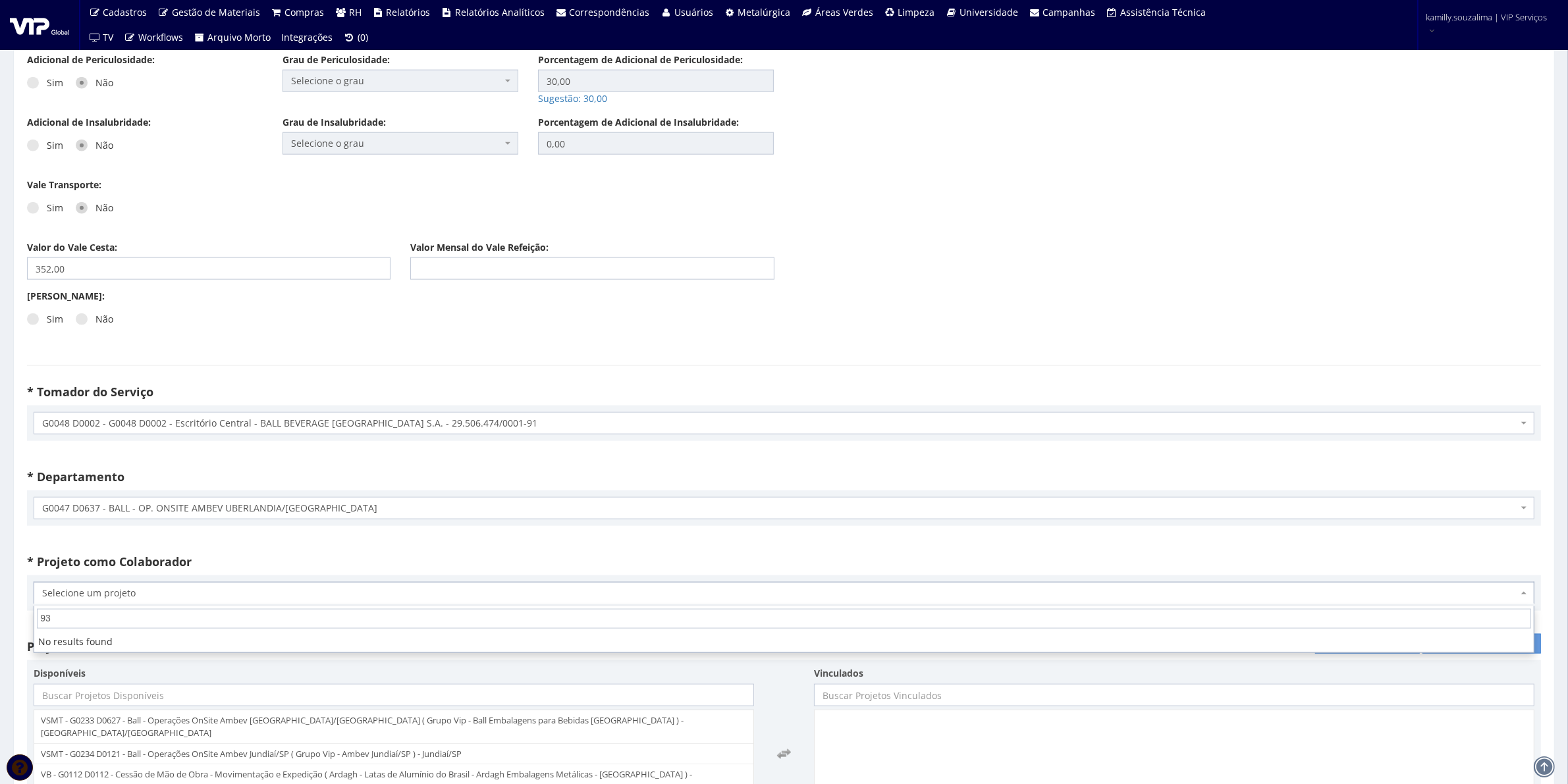
type input "9"
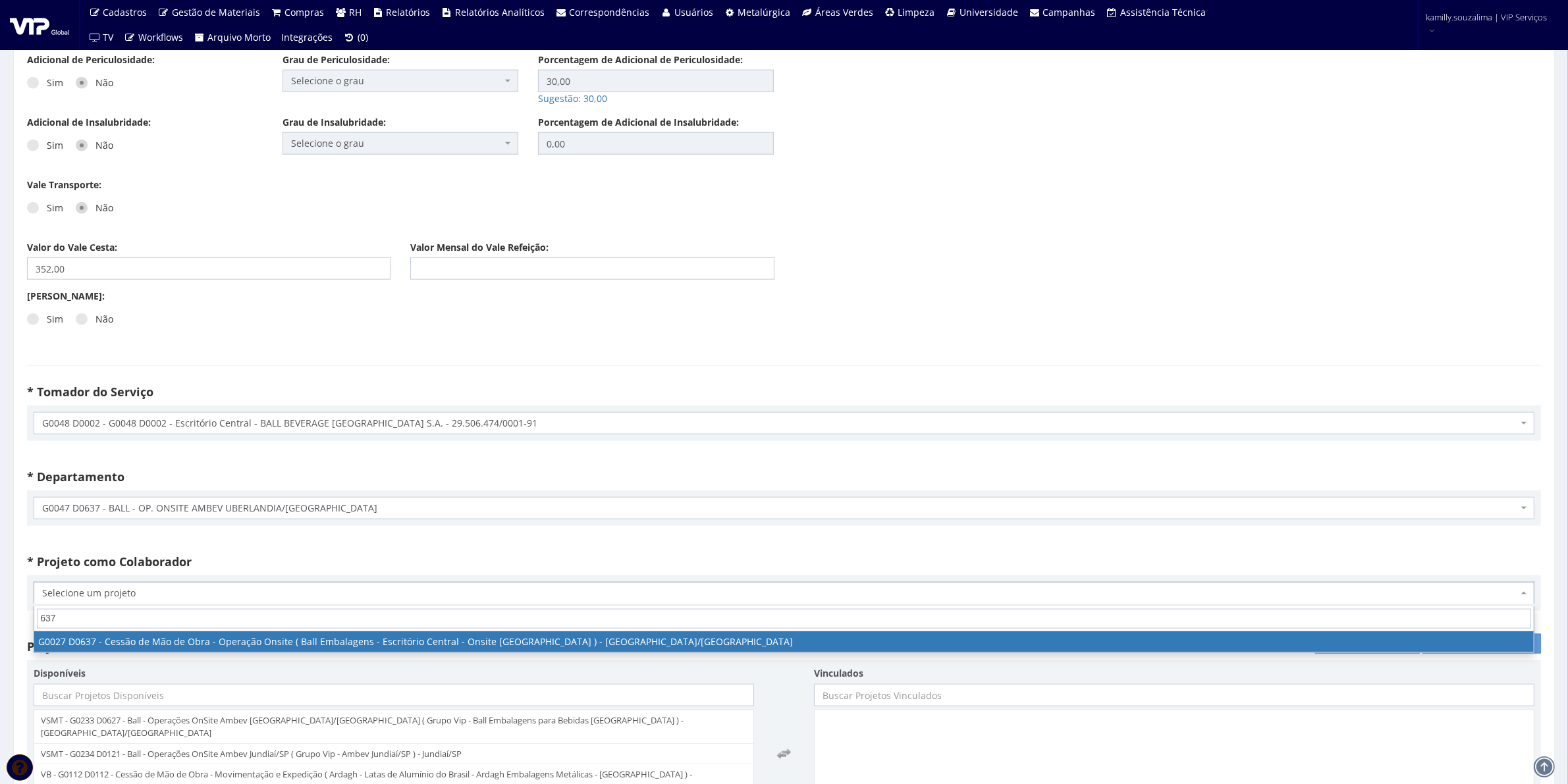
type input "637"
select select "27"
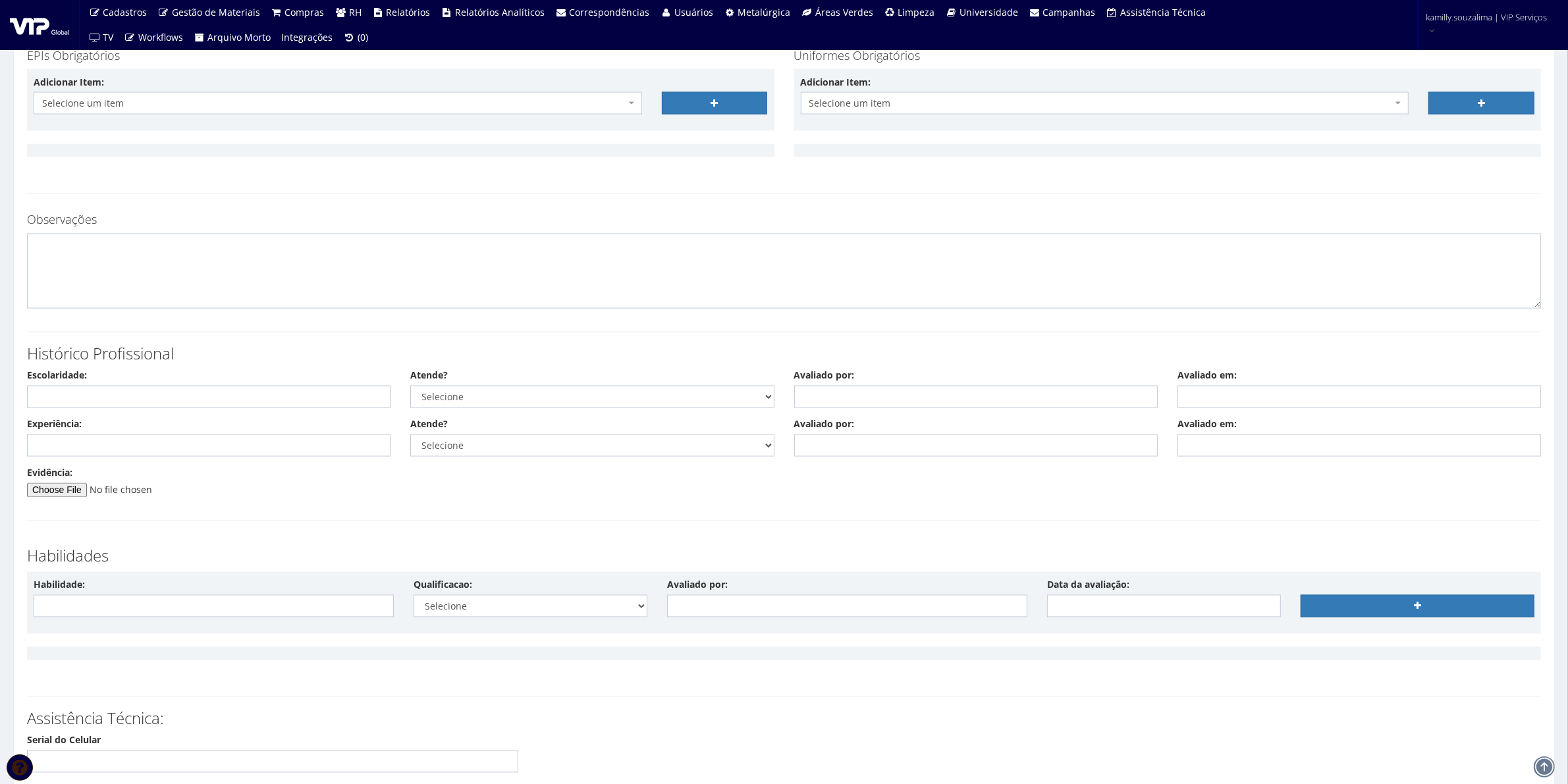
scroll to position [3089, 0]
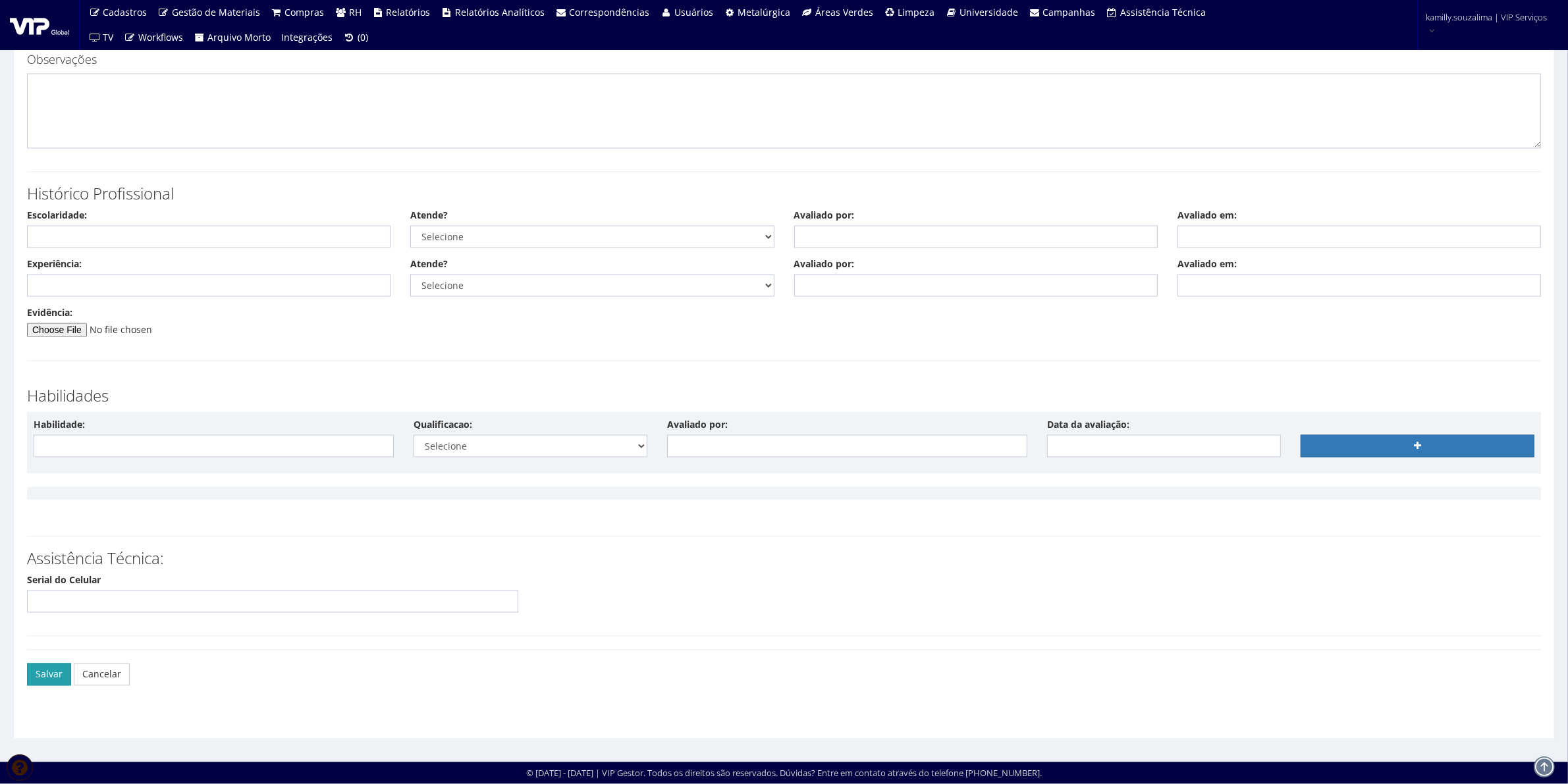
click at [43, 670] on button "Salvar" at bounding box center [49, 675] width 44 height 23
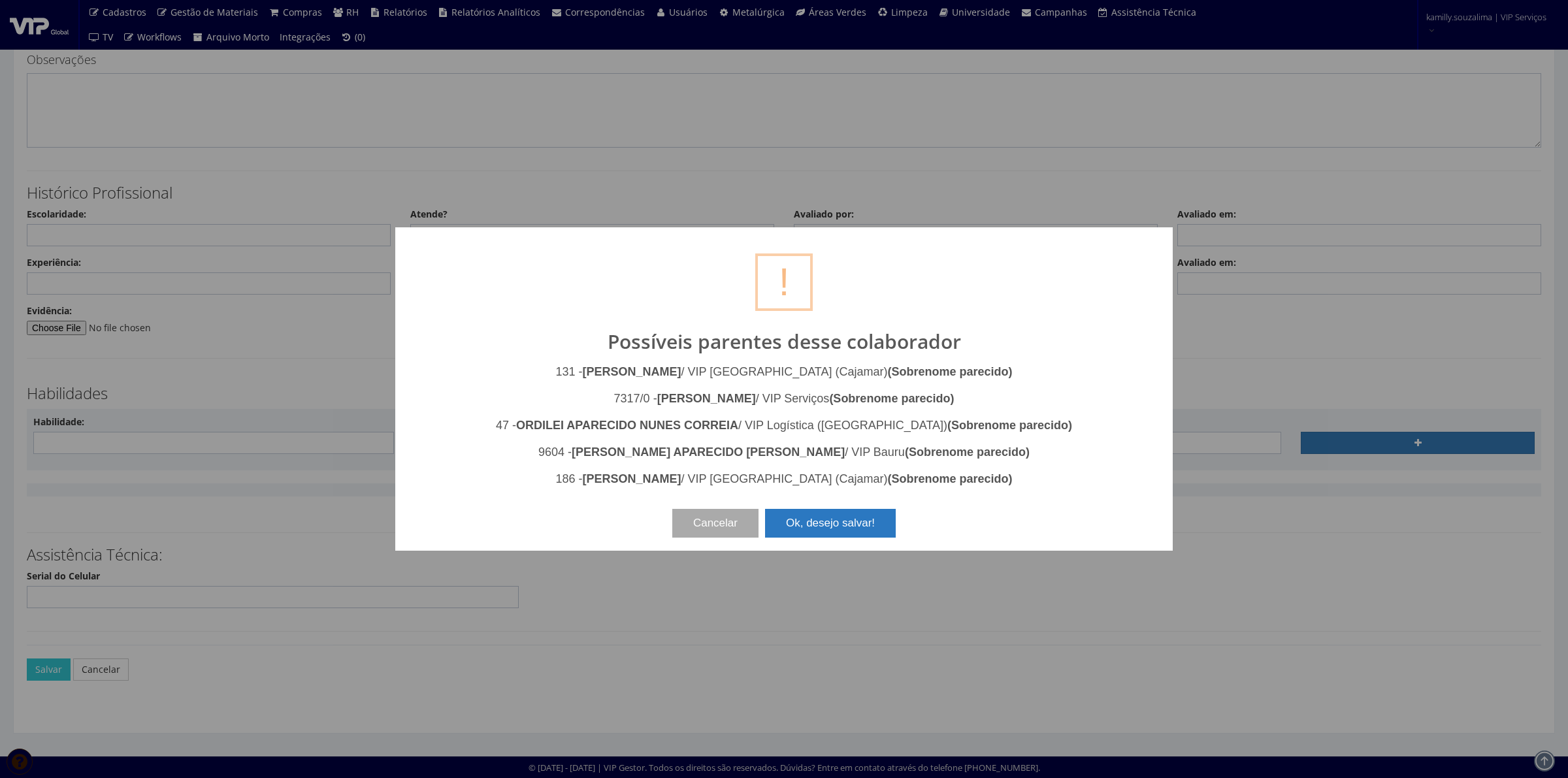
click at [885, 523] on button "Ok, desejo salvar!" at bounding box center [830, 524] width 131 height 29
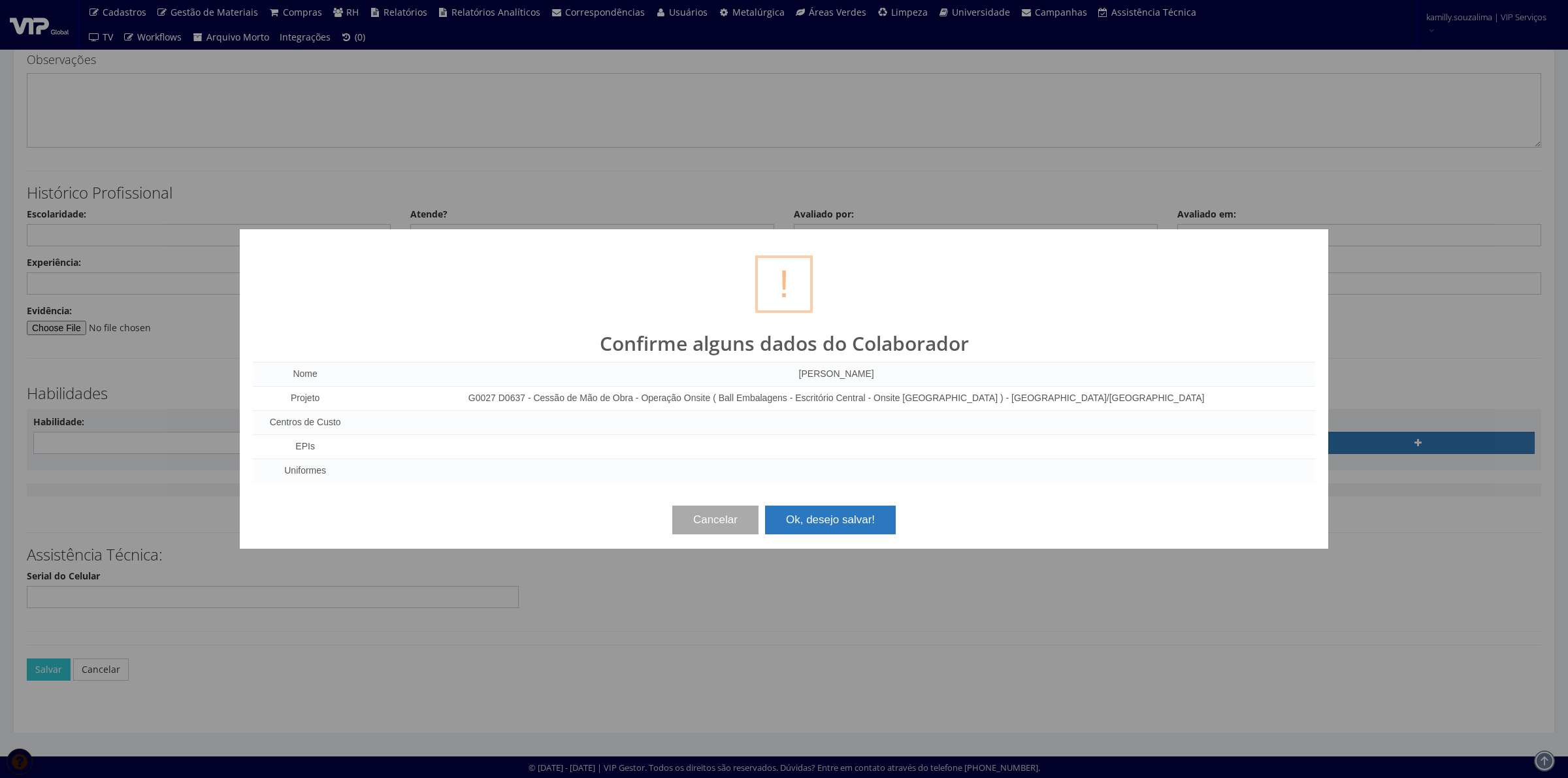
click at [834, 518] on button "Ok, desejo salvar!" at bounding box center [830, 520] width 131 height 29
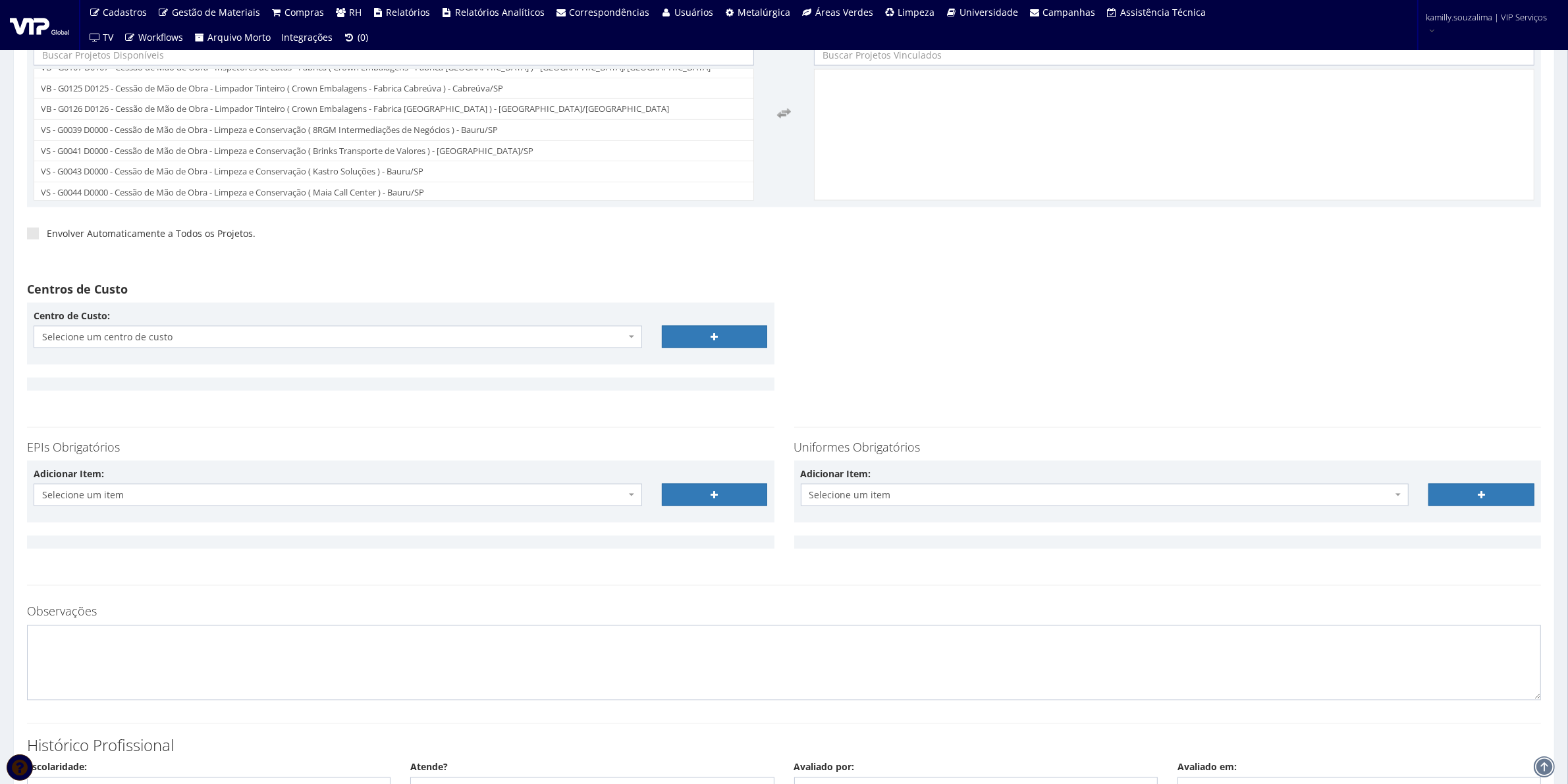
scroll to position [3137, 0]
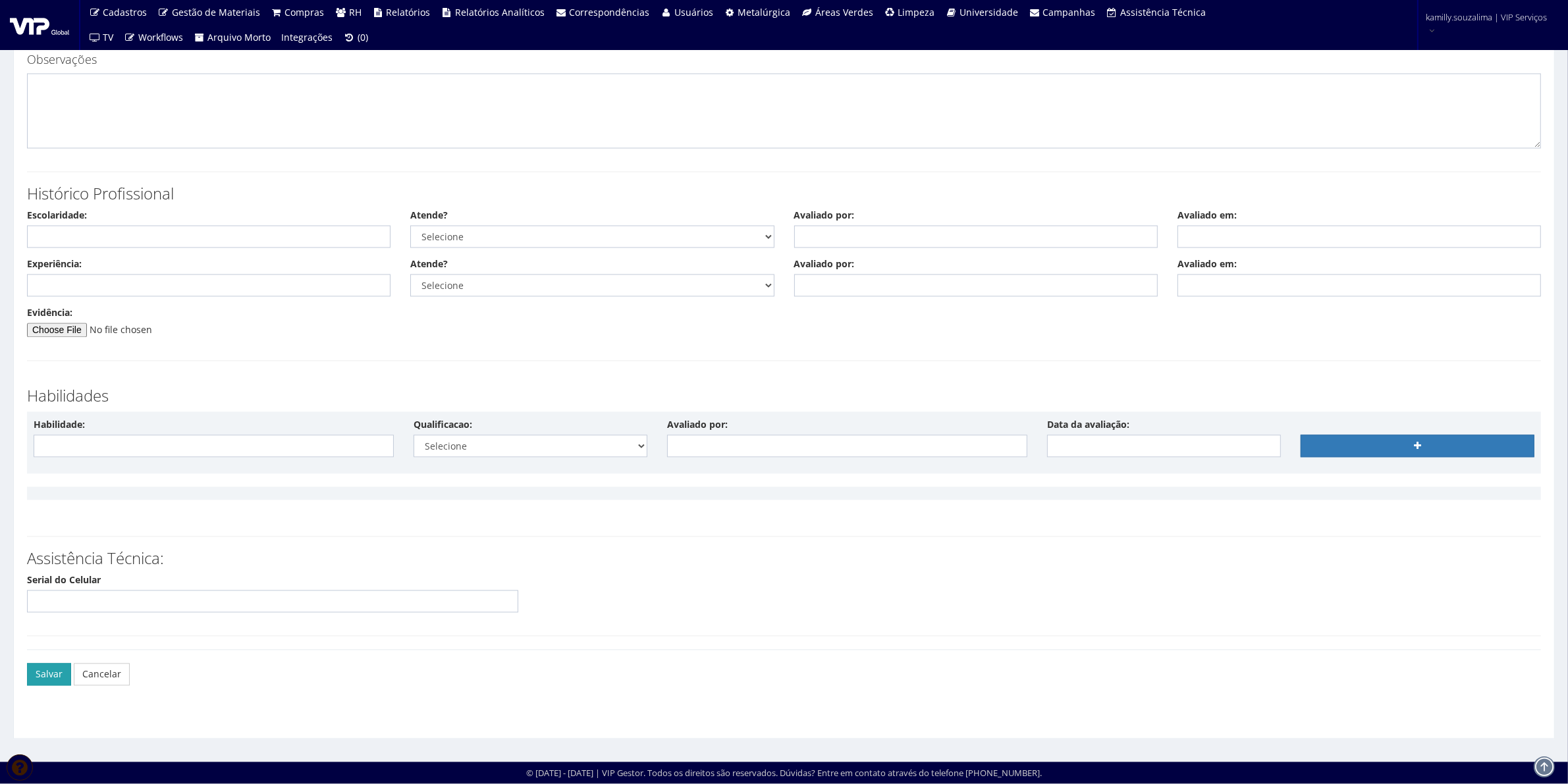
click at [60, 675] on button "Salvar" at bounding box center [49, 675] width 44 height 23
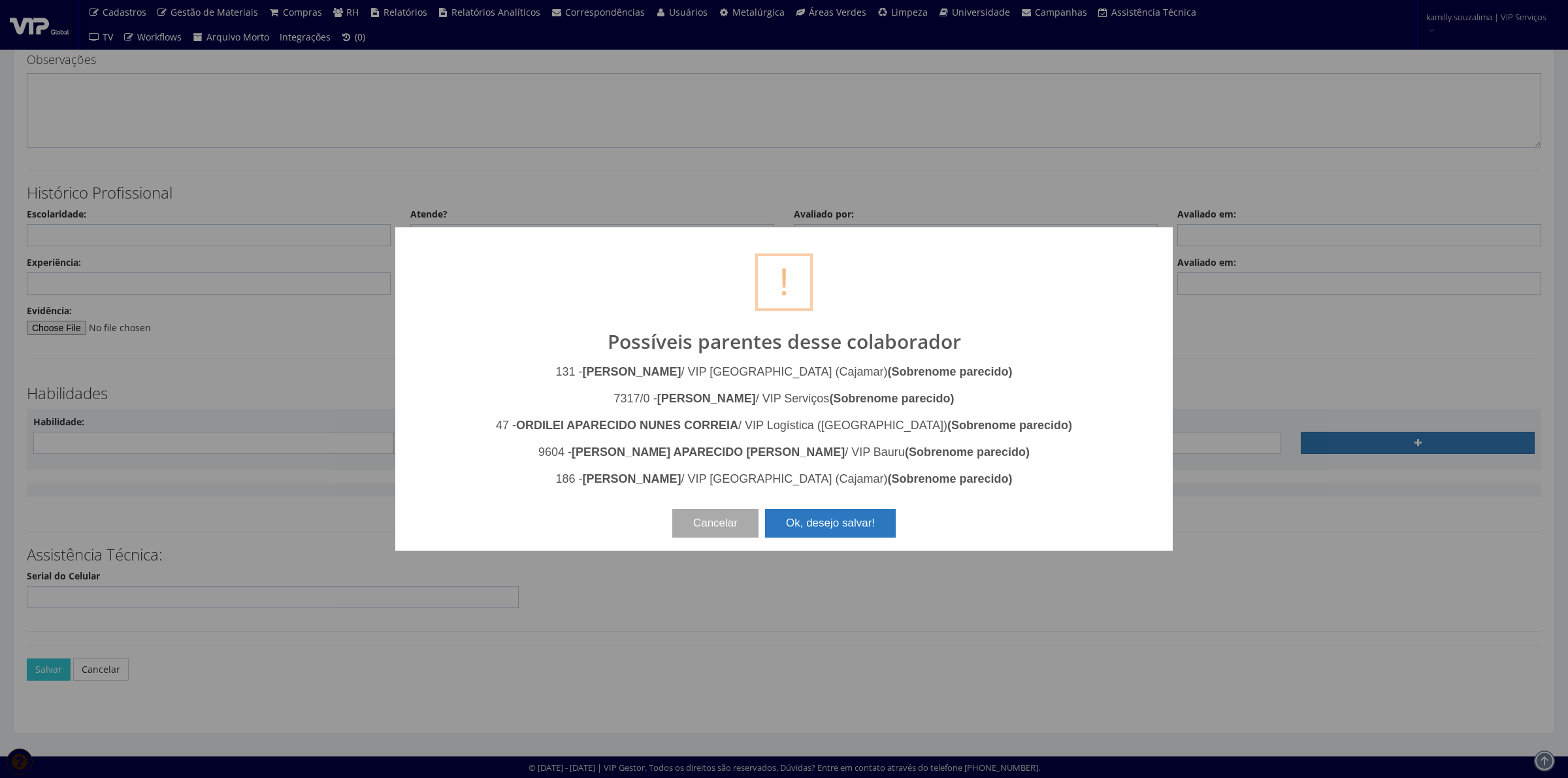
click at [847, 515] on button "Ok, desejo salvar!" at bounding box center [830, 524] width 131 height 29
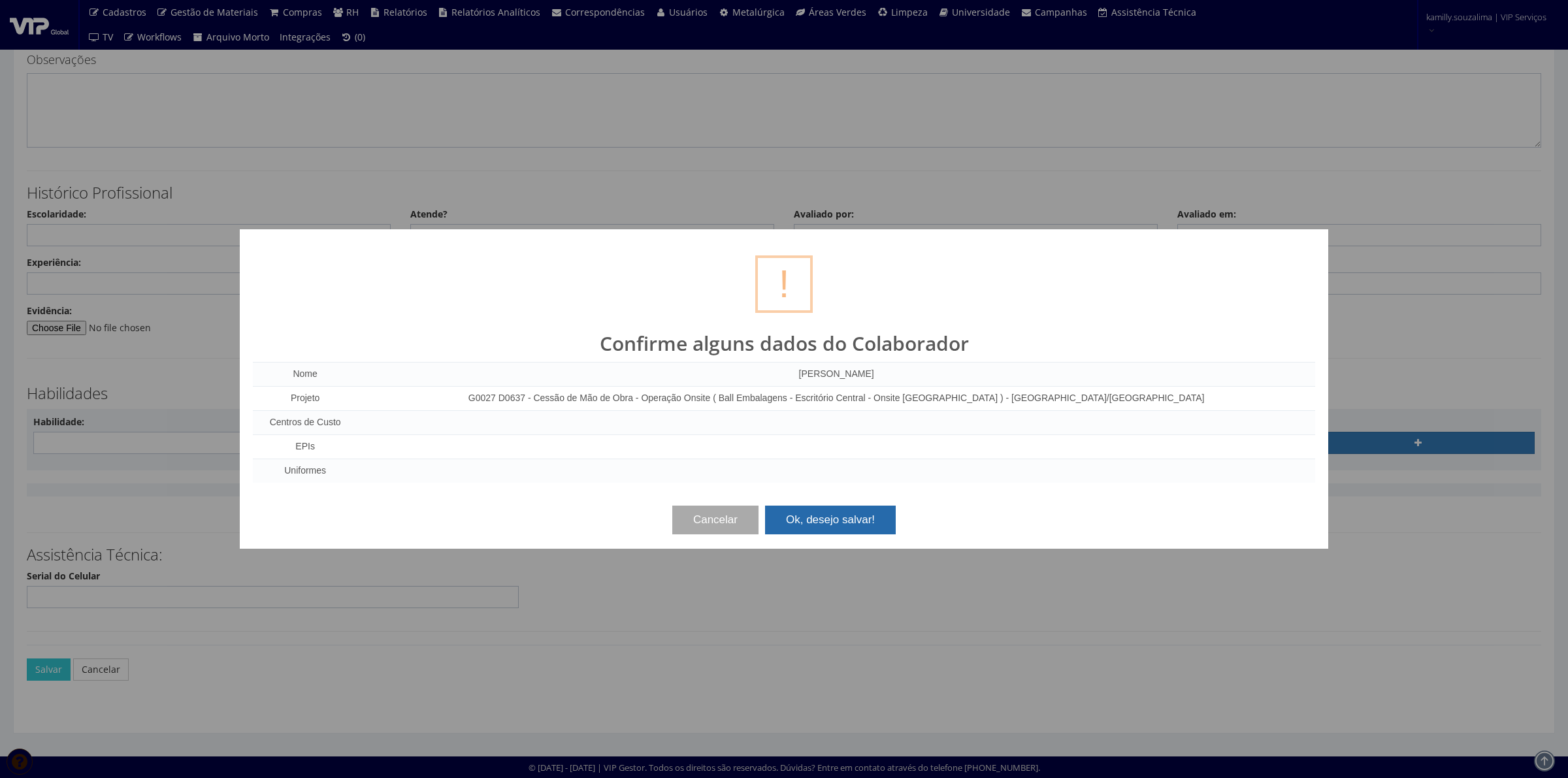
click at [851, 516] on button "Ok, desejo salvar!" at bounding box center [830, 520] width 131 height 29
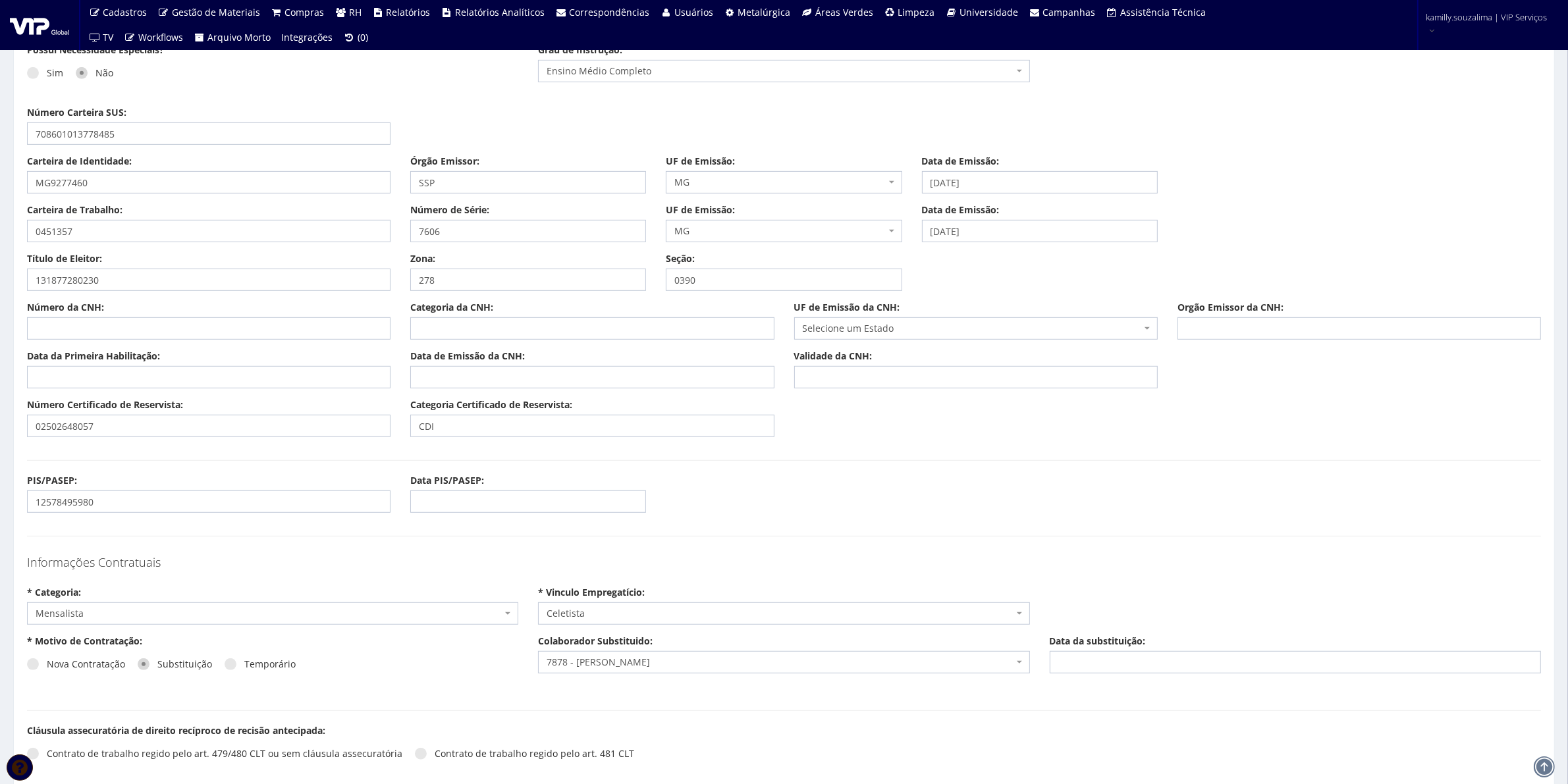
scroll to position [906, 0]
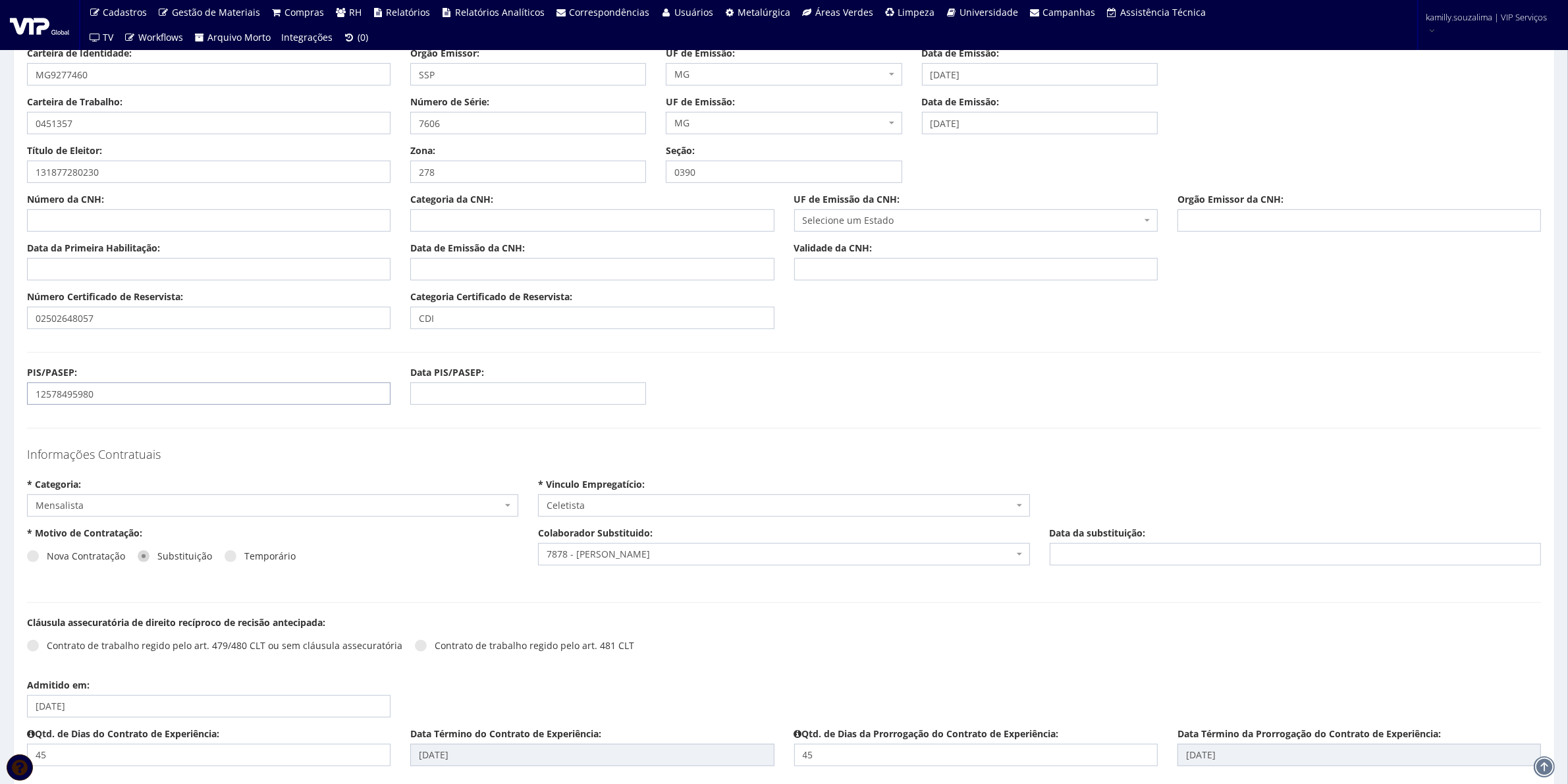
drag, startPoint x: 130, startPoint y: 396, endPoint x: -9, endPoint y: 393, distance: 139.0
type input "2"
type input "12587495980"
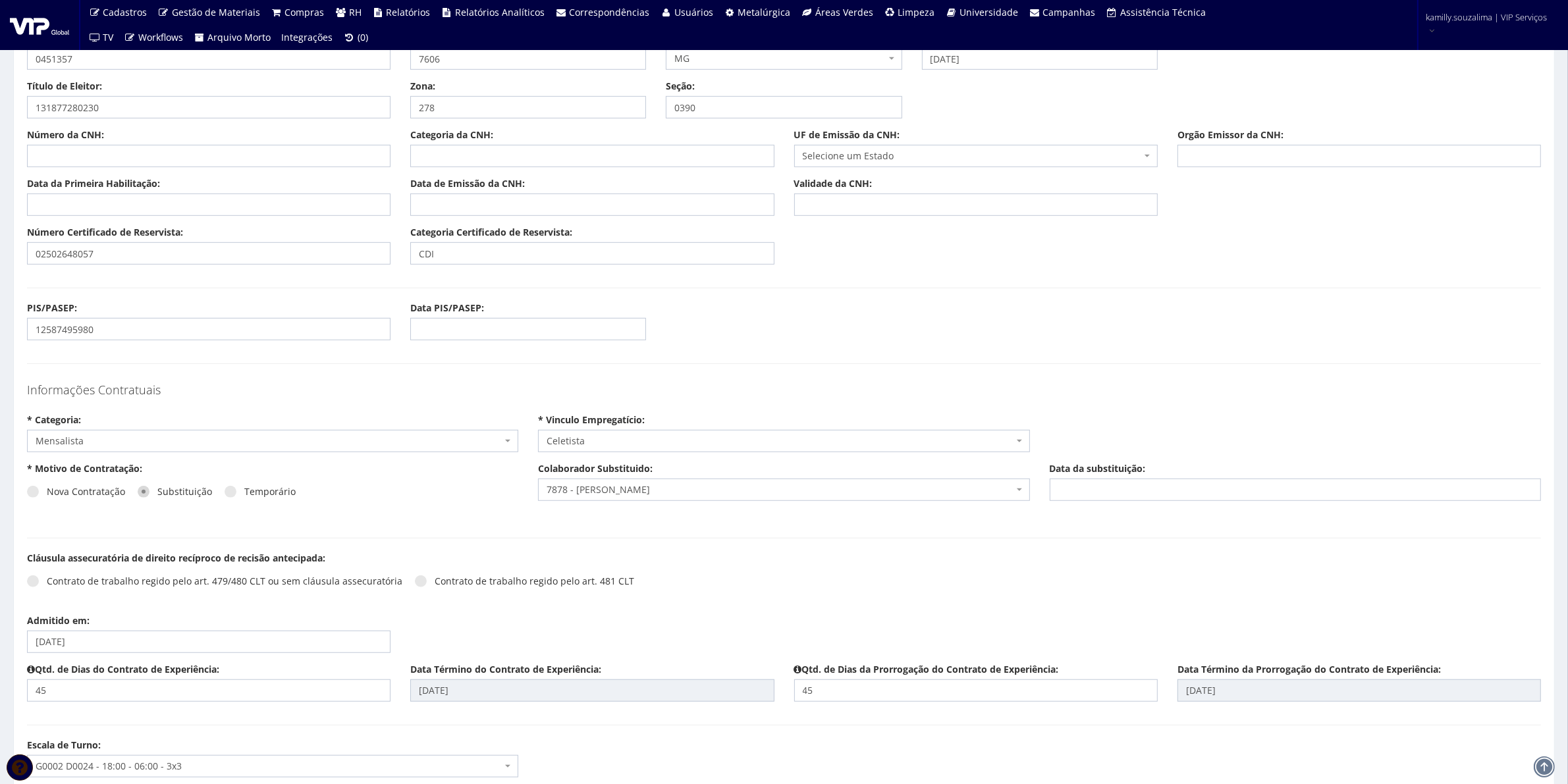
scroll to position [3137, 0]
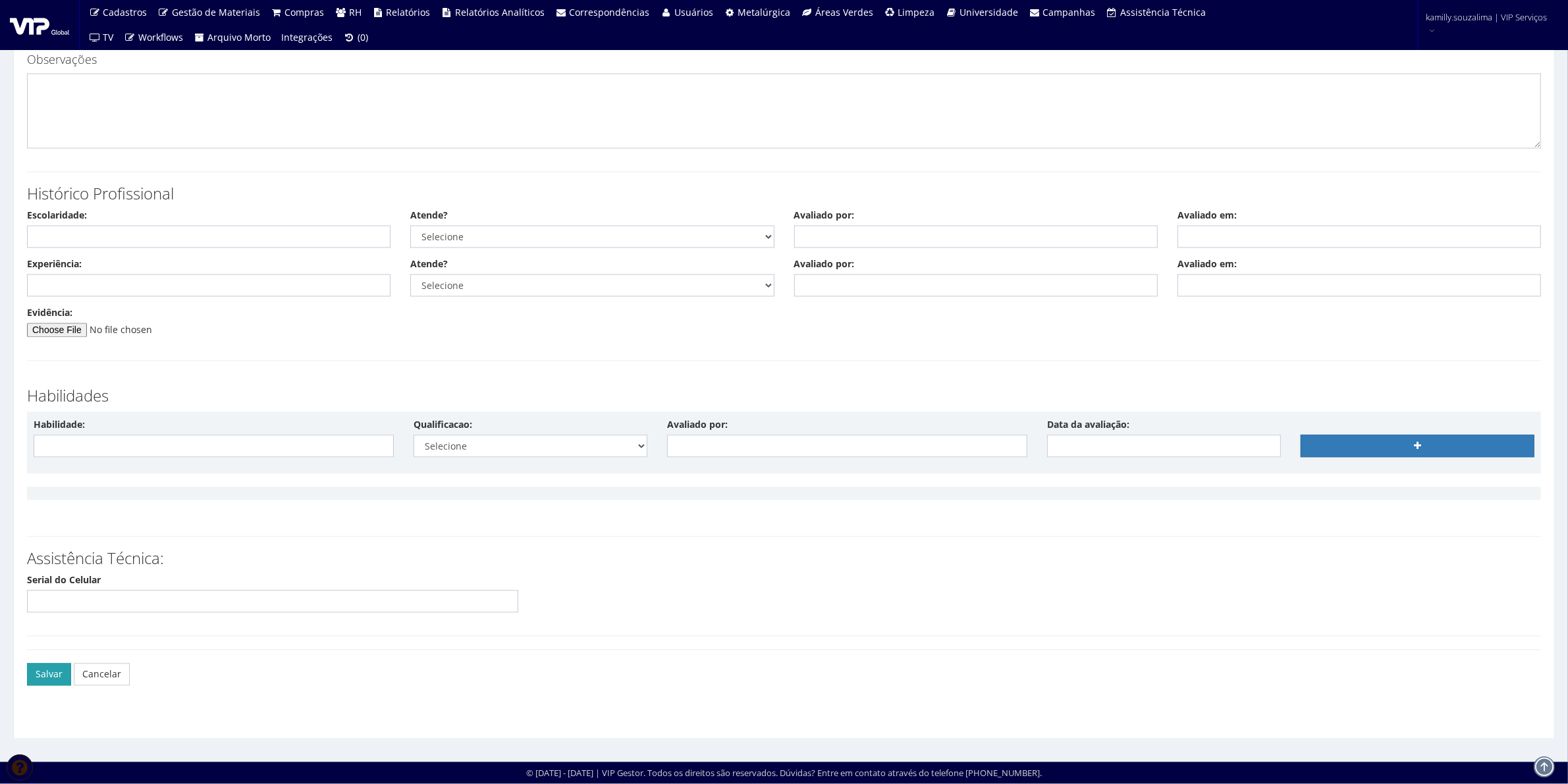
click at [61, 672] on button "Salvar" at bounding box center [49, 675] width 44 height 23
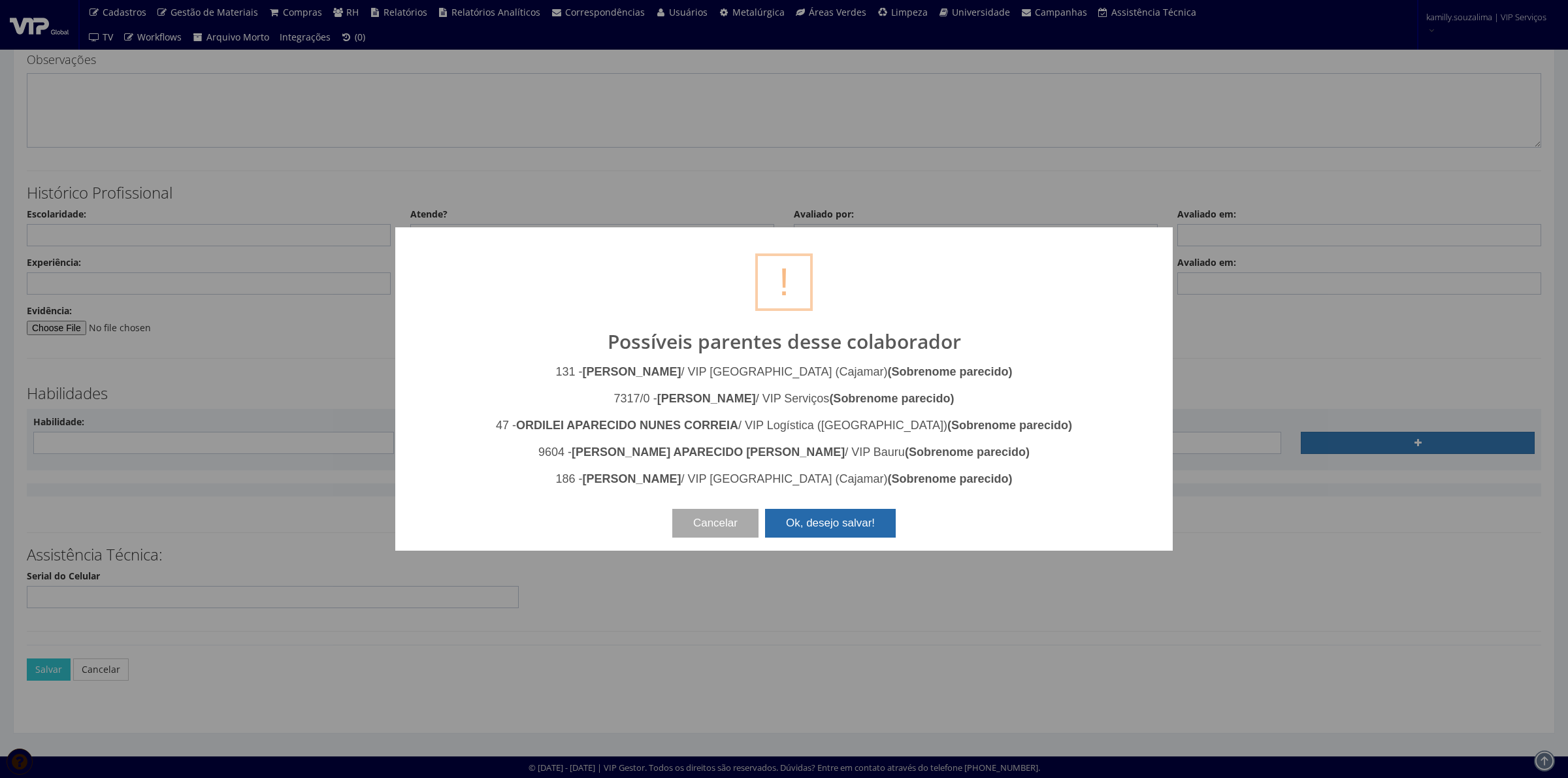
click at [861, 523] on button "Ok, desejo salvar!" at bounding box center [830, 524] width 131 height 29
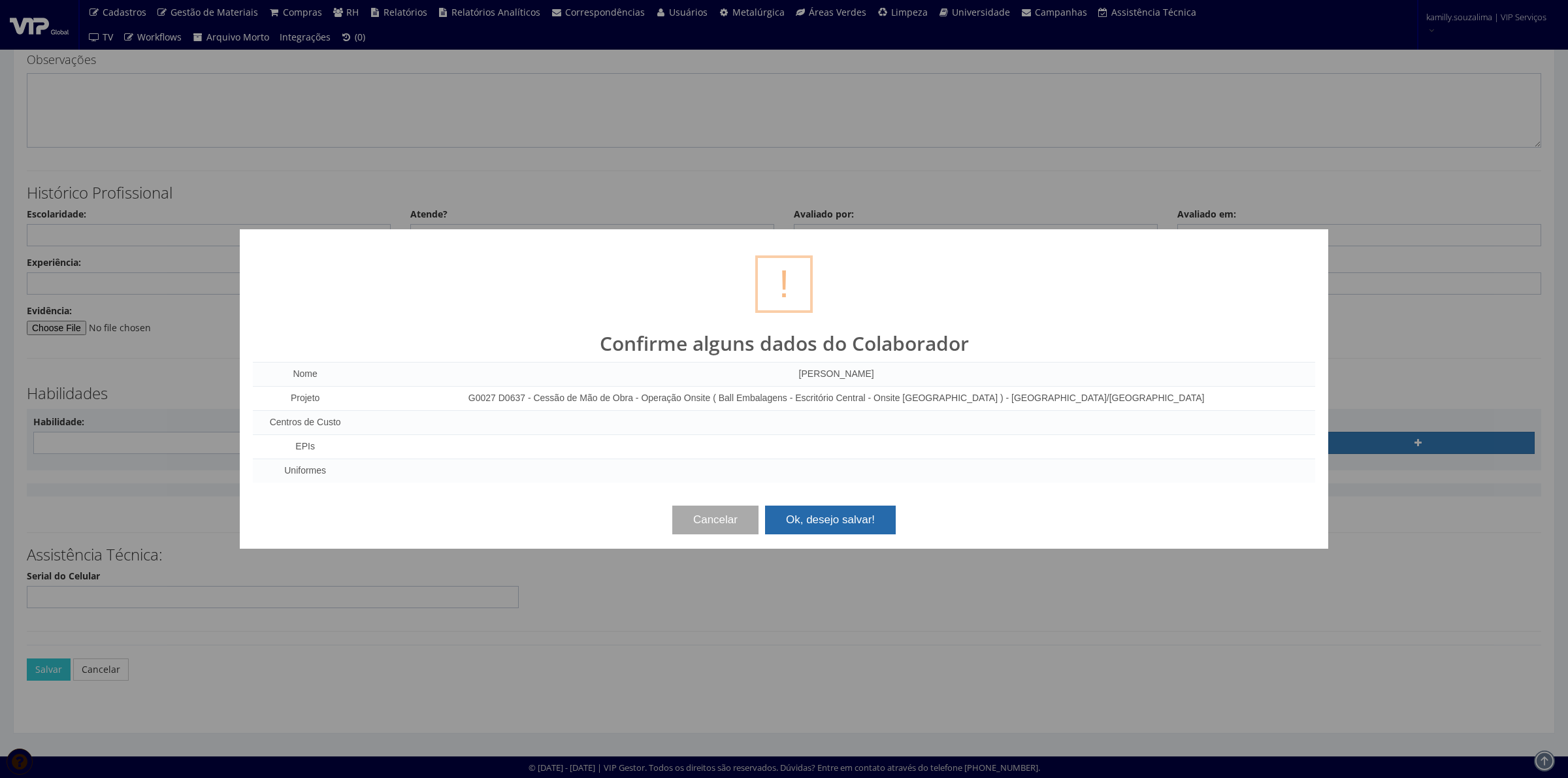
click at [861, 523] on button "Ok, desejo salvar!" at bounding box center [830, 520] width 131 height 29
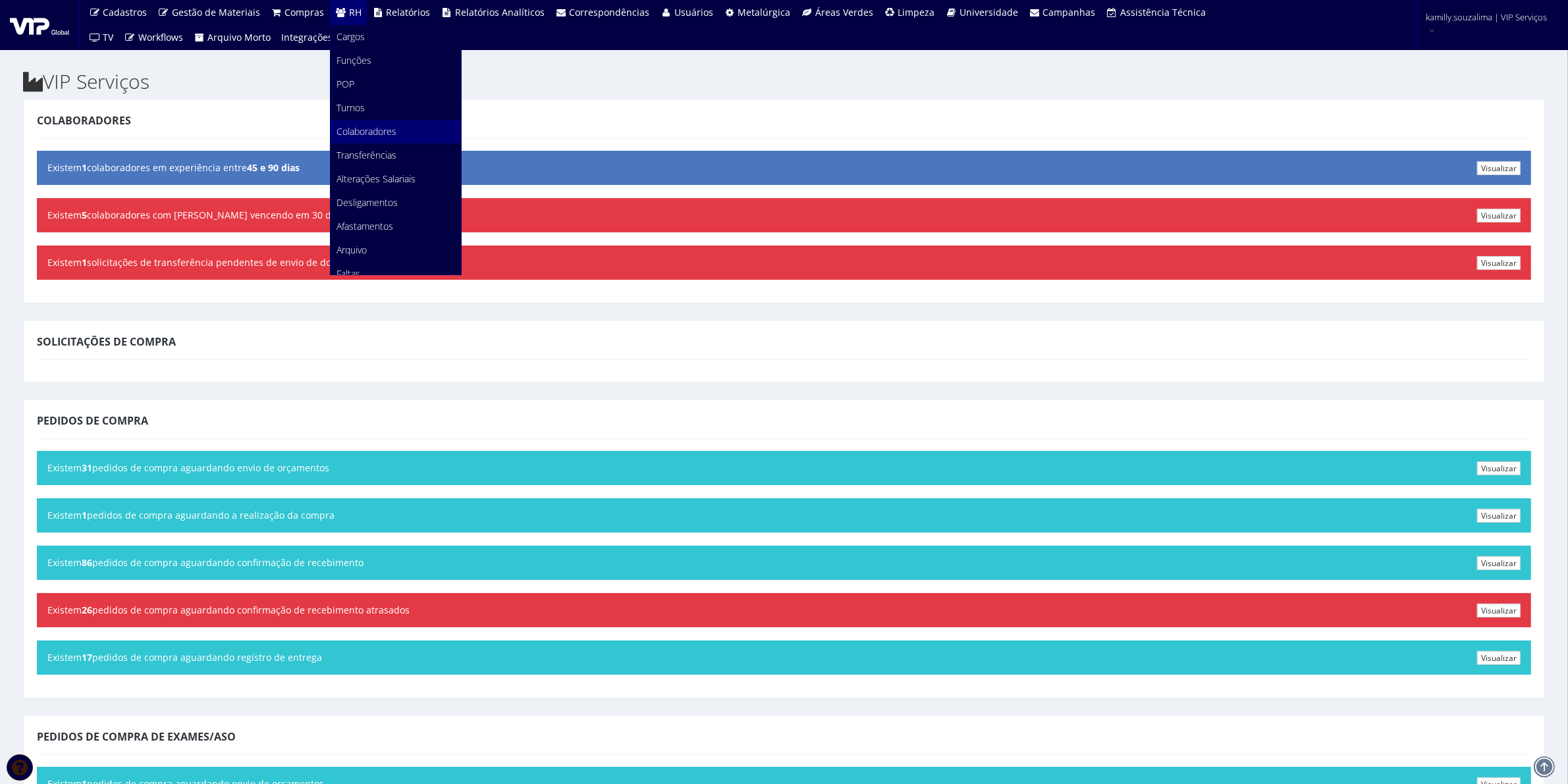
click at [352, 135] on span "Colaboradores" at bounding box center [367, 131] width 60 height 12
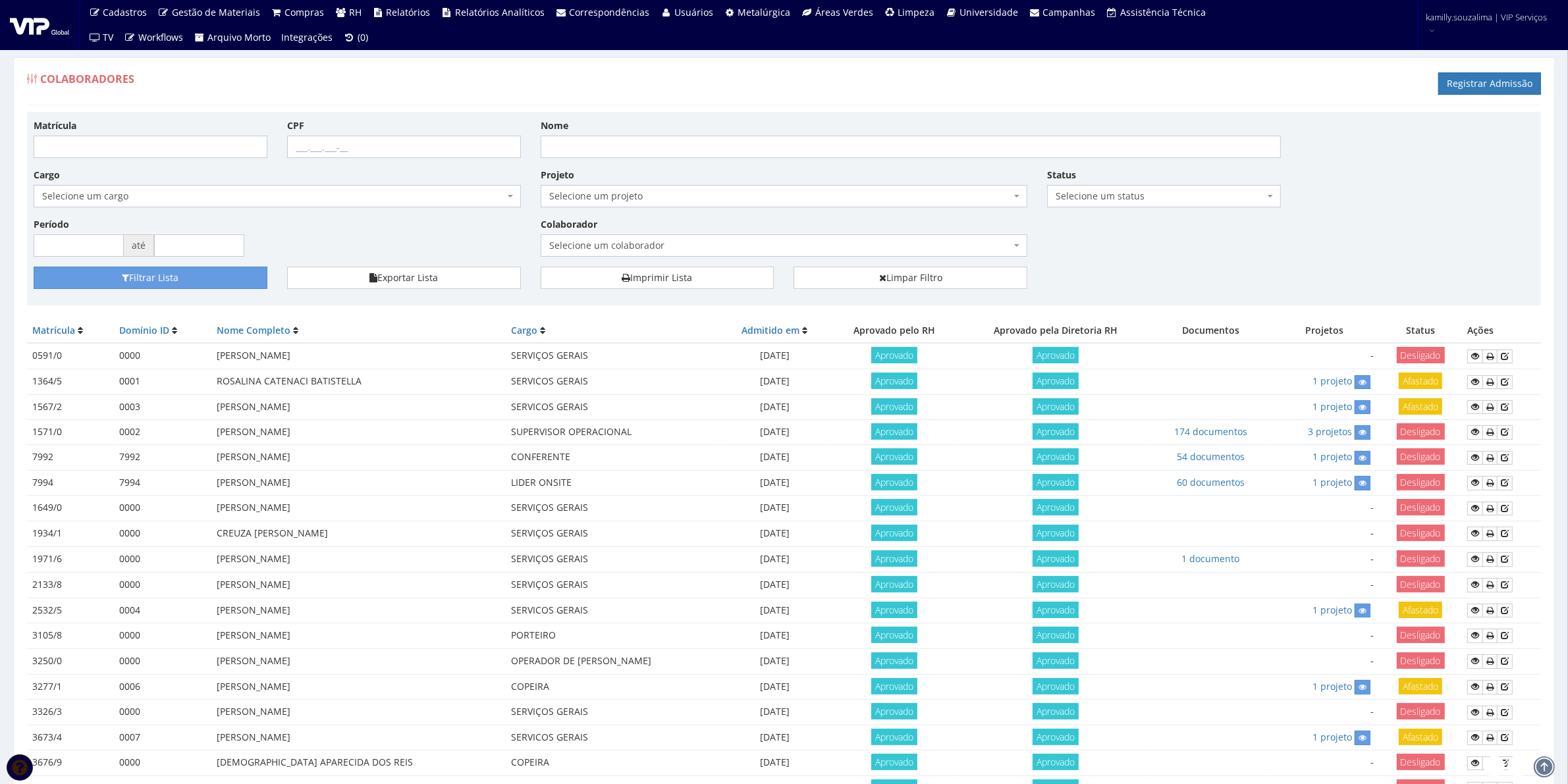
click at [709, 245] on span "Selecione um colaborador" at bounding box center [780, 245] width 462 height 13
type input "[PERSON_NAME]"
click at [683, 142] on input "Nome" at bounding box center [912, 146] width 741 height 23
type input "[PERSON_NAME]"
click at [135, 285] on button "Filtrar Lista" at bounding box center [150, 277] width 234 height 23
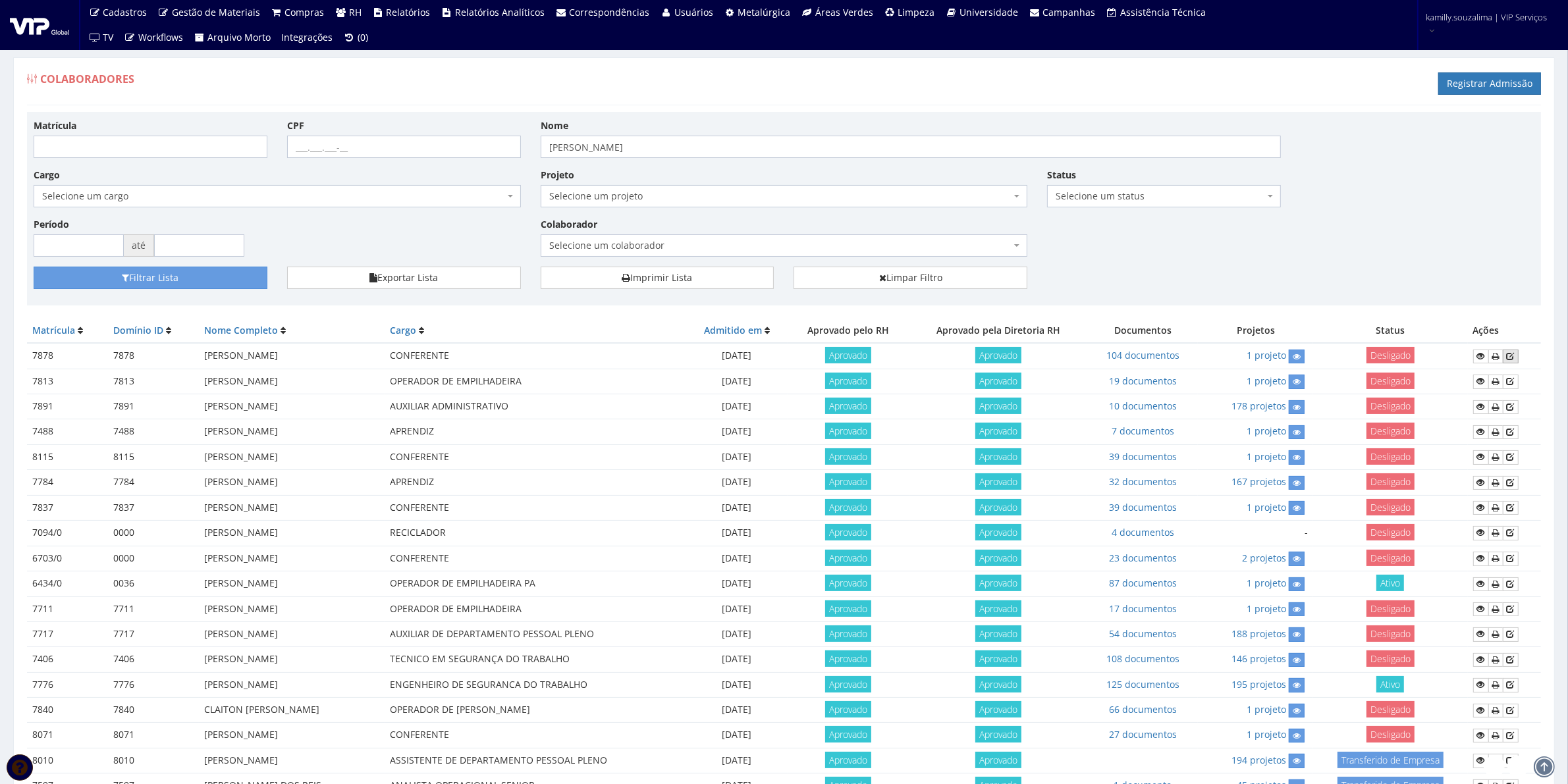
click at [1510, 355] on icon at bounding box center [1510, 356] width 8 height 9
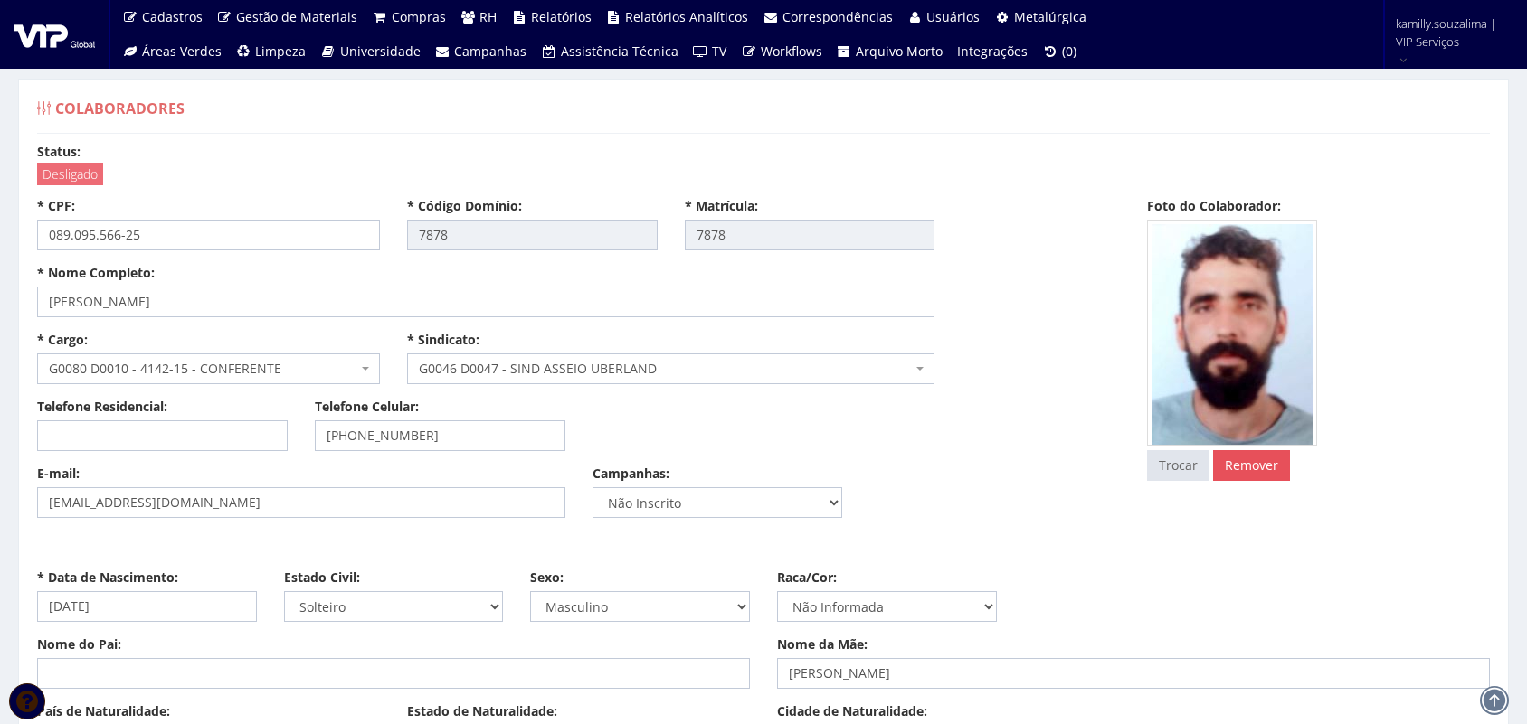
select select
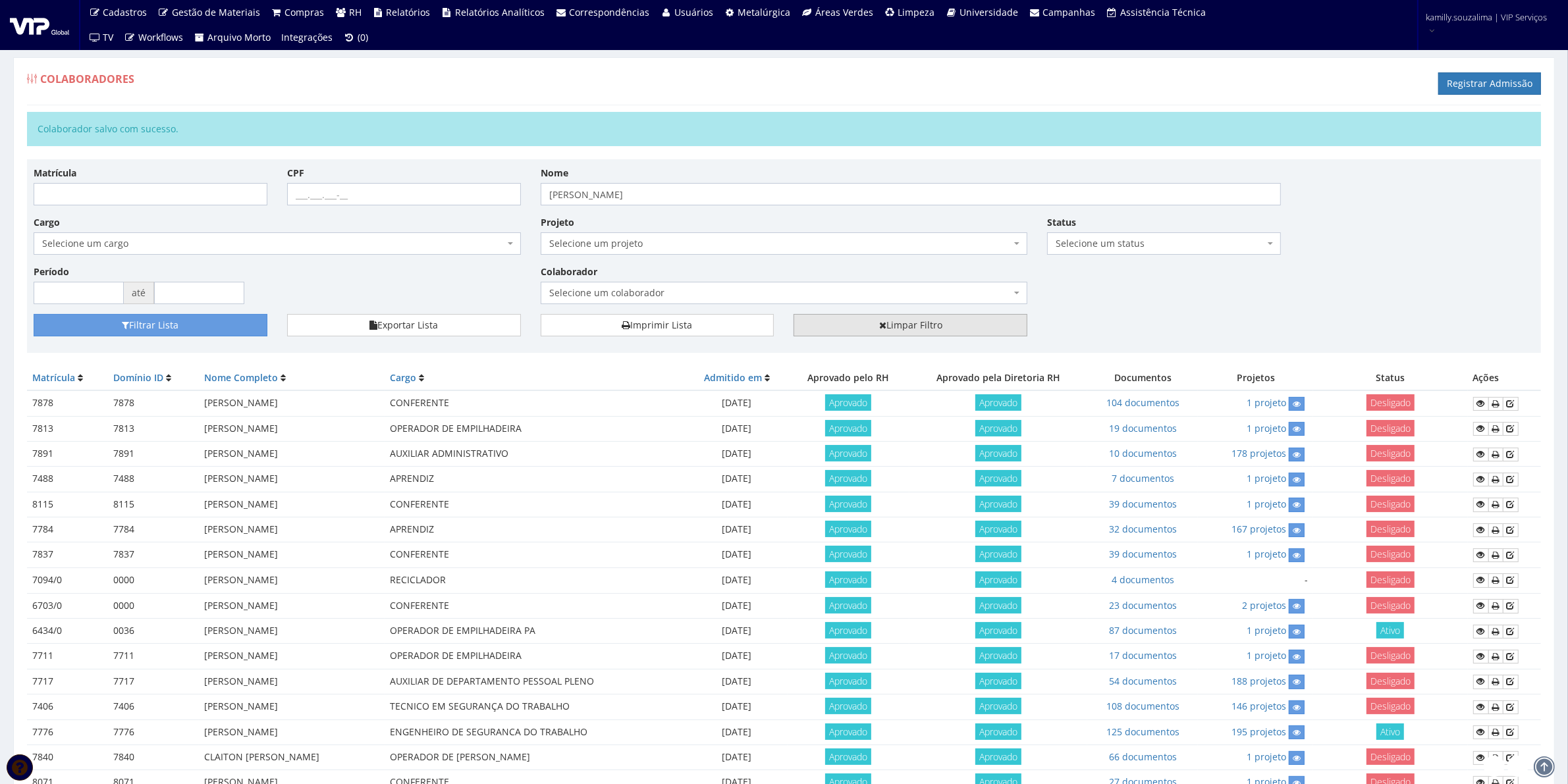
click at [973, 320] on link "Limpar Filtro" at bounding box center [910, 325] width 234 height 23
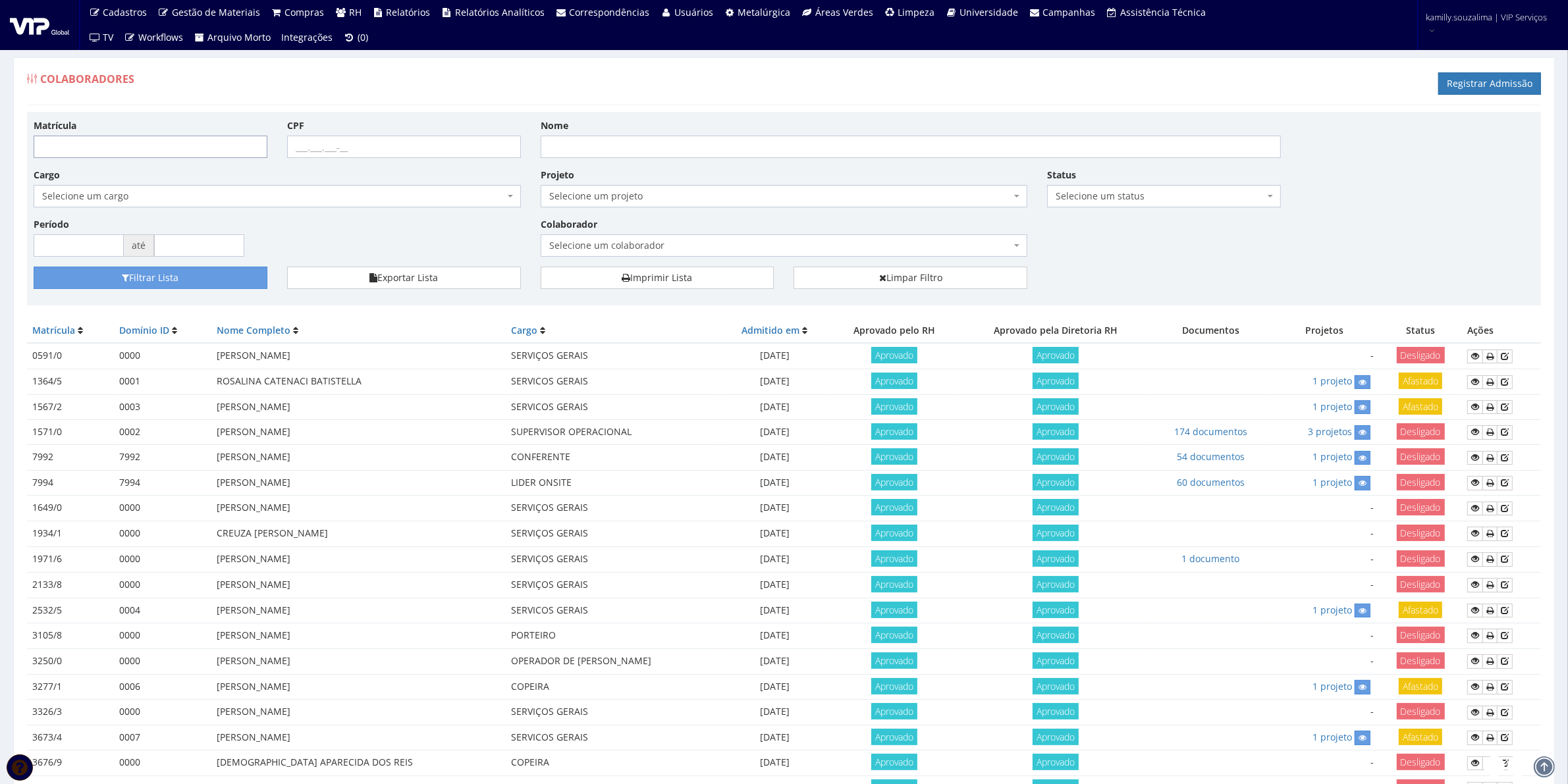
click at [119, 146] on input "Matrícula" at bounding box center [150, 146] width 234 height 23
type input "8185"
click at [205, 274] on button "Filtrar Lista" at bounding box center [150, 277] width 234 height 23
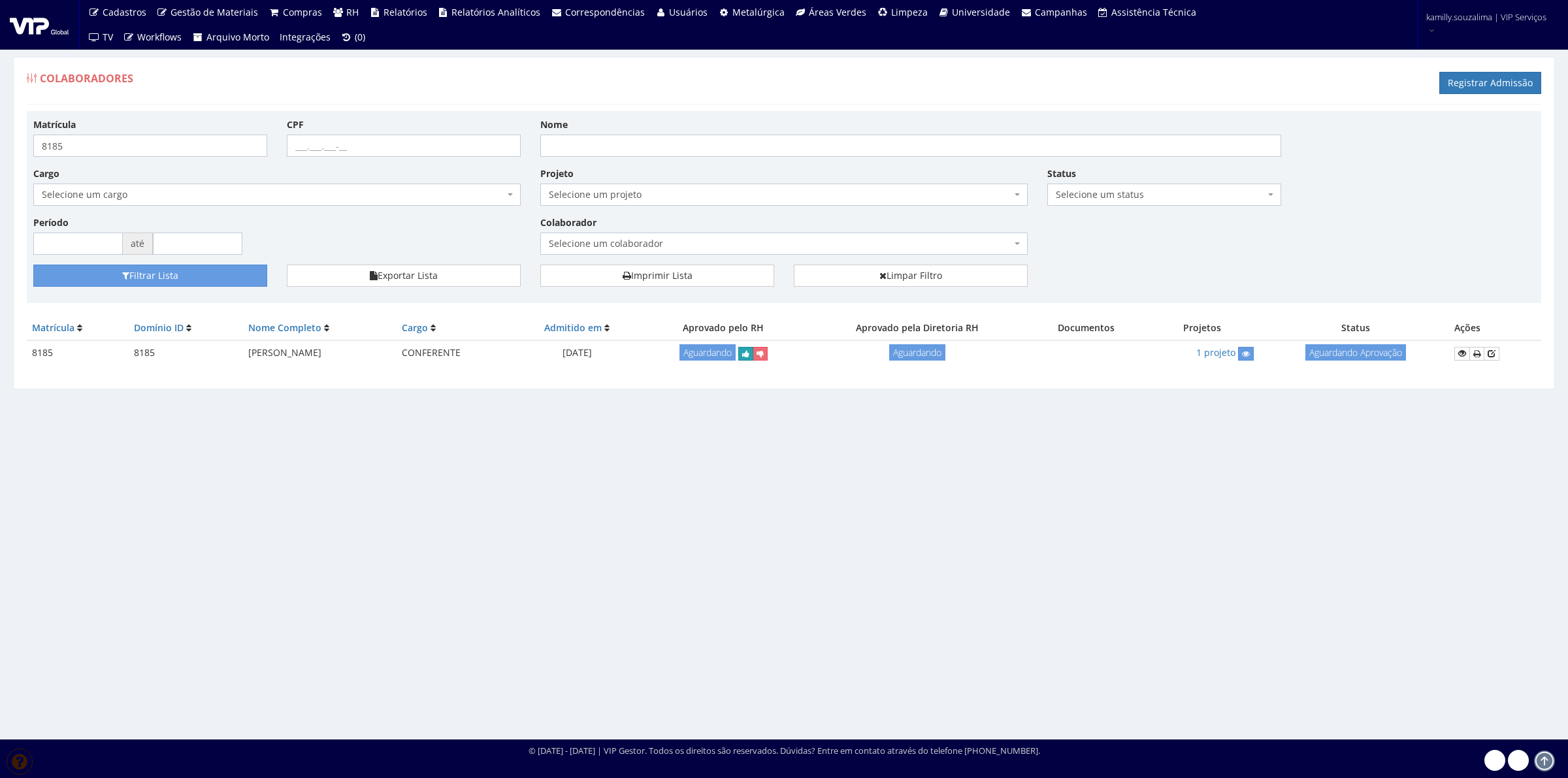
click at [749, 352] on icon "submit" at bounding box center [745, 354] width 7 height 9
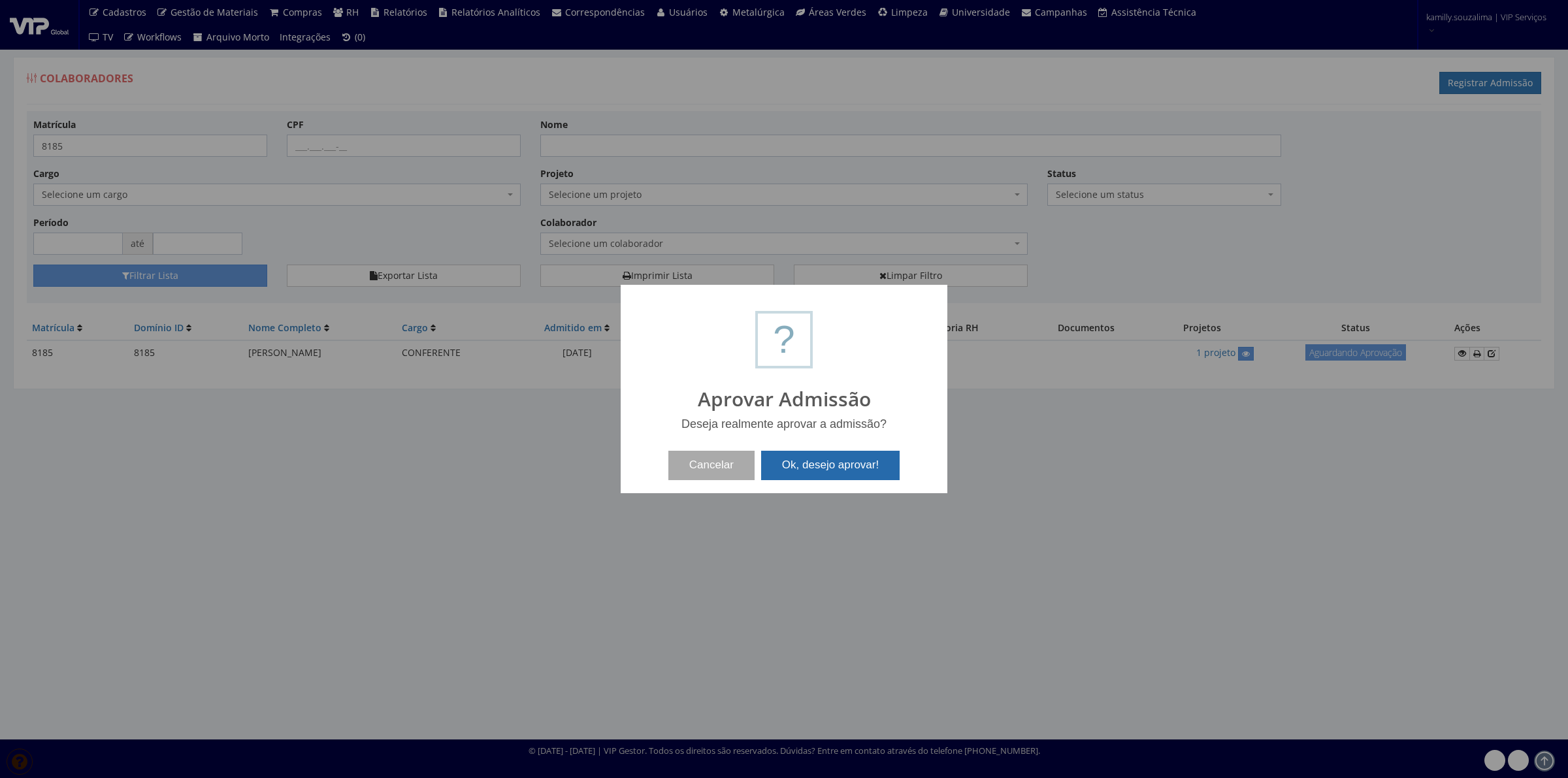
click at [875, 459] on button "Ok, desejo aprovar!" at bounding box center [831, 465] width 139 height 29
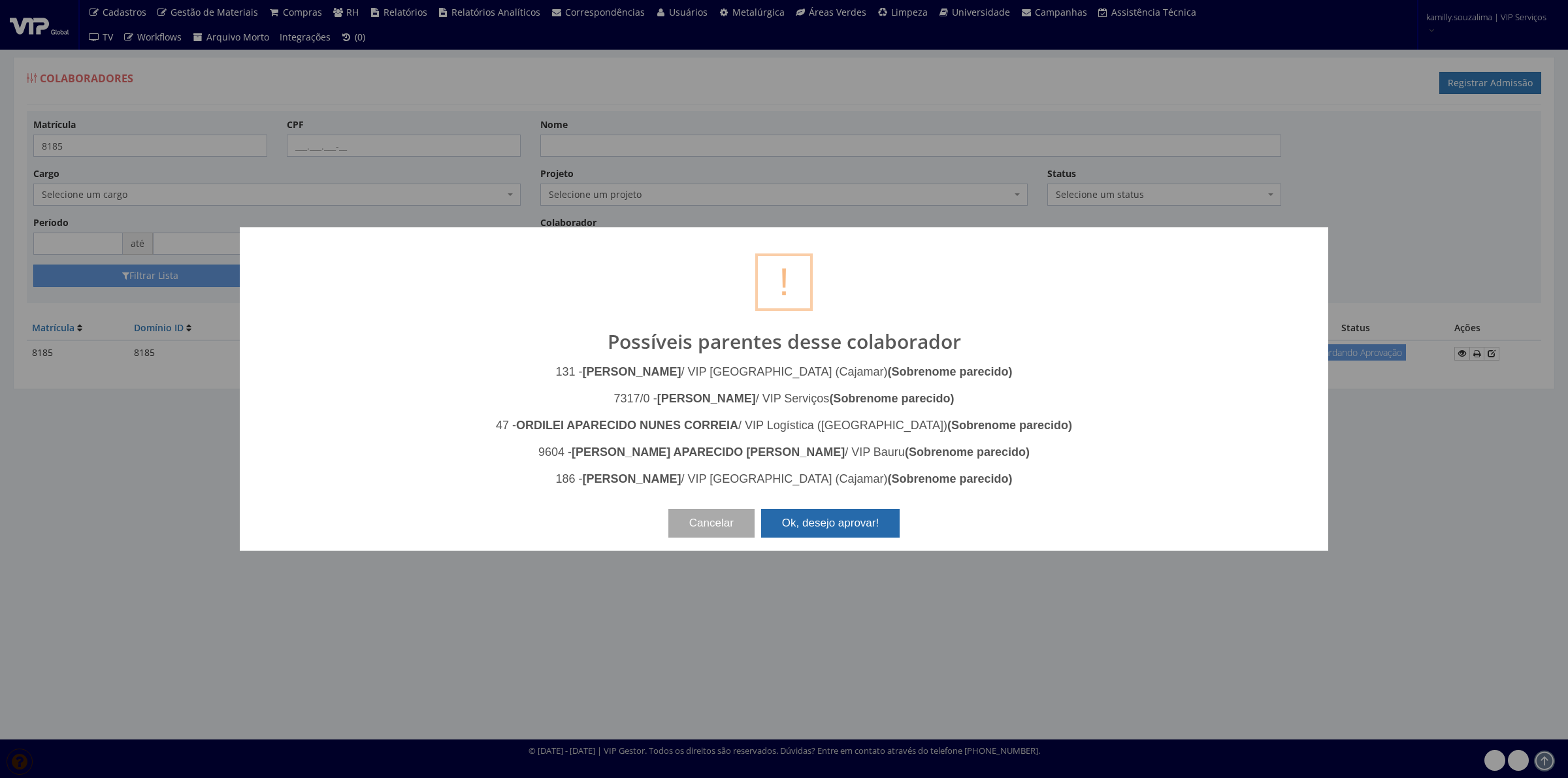
drag, startPoint x: 854, startPoint y: 527, endPoint x: 857, endPoint y: 516, distance: 11.4
click at [854, 526] on button "Ok, desejo aprovar!" at bounding box center [831, 524] width 139 height 29
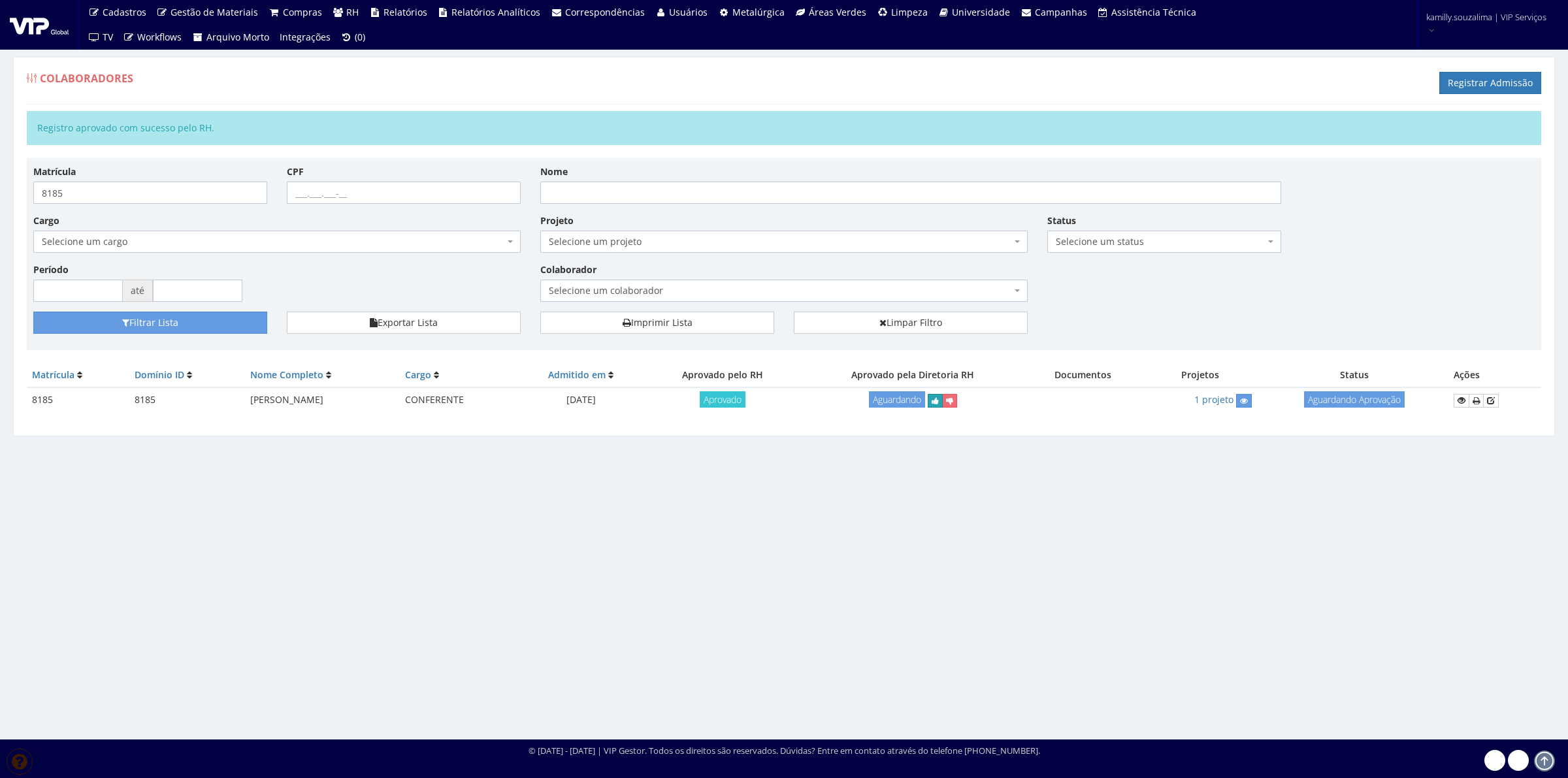
click at [939, 399] on icon "submit" at bounding box center [935, 401] width 7 height 9
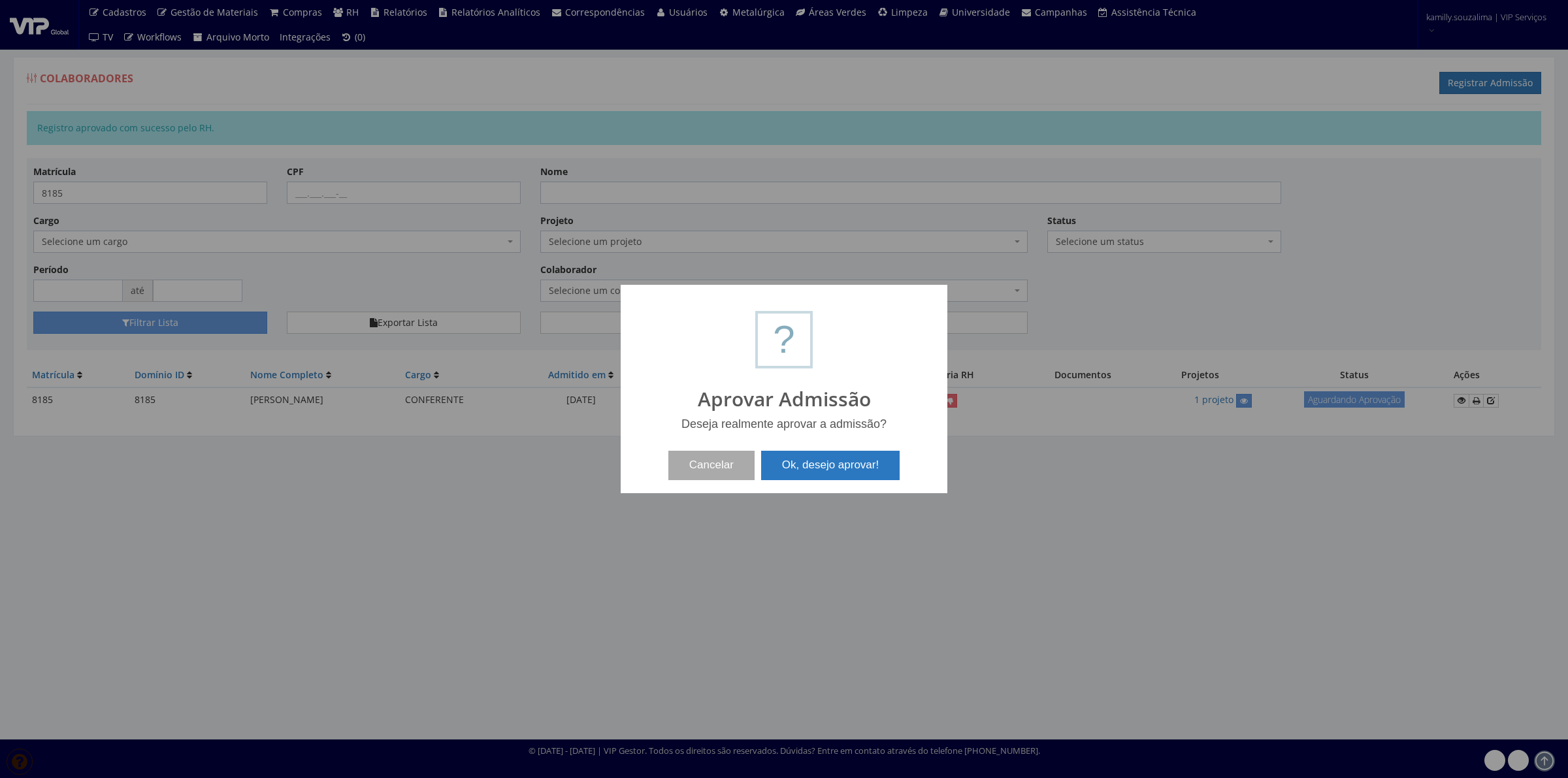
drag, startPoint x: 880, startPoint y: 457, endPoint x: 482, endPoint y: 295, distance: 429.7
click at [872, 457] on button "Ok, desejo aprovar!" at bounding box center [831, 465] width 139 height 29
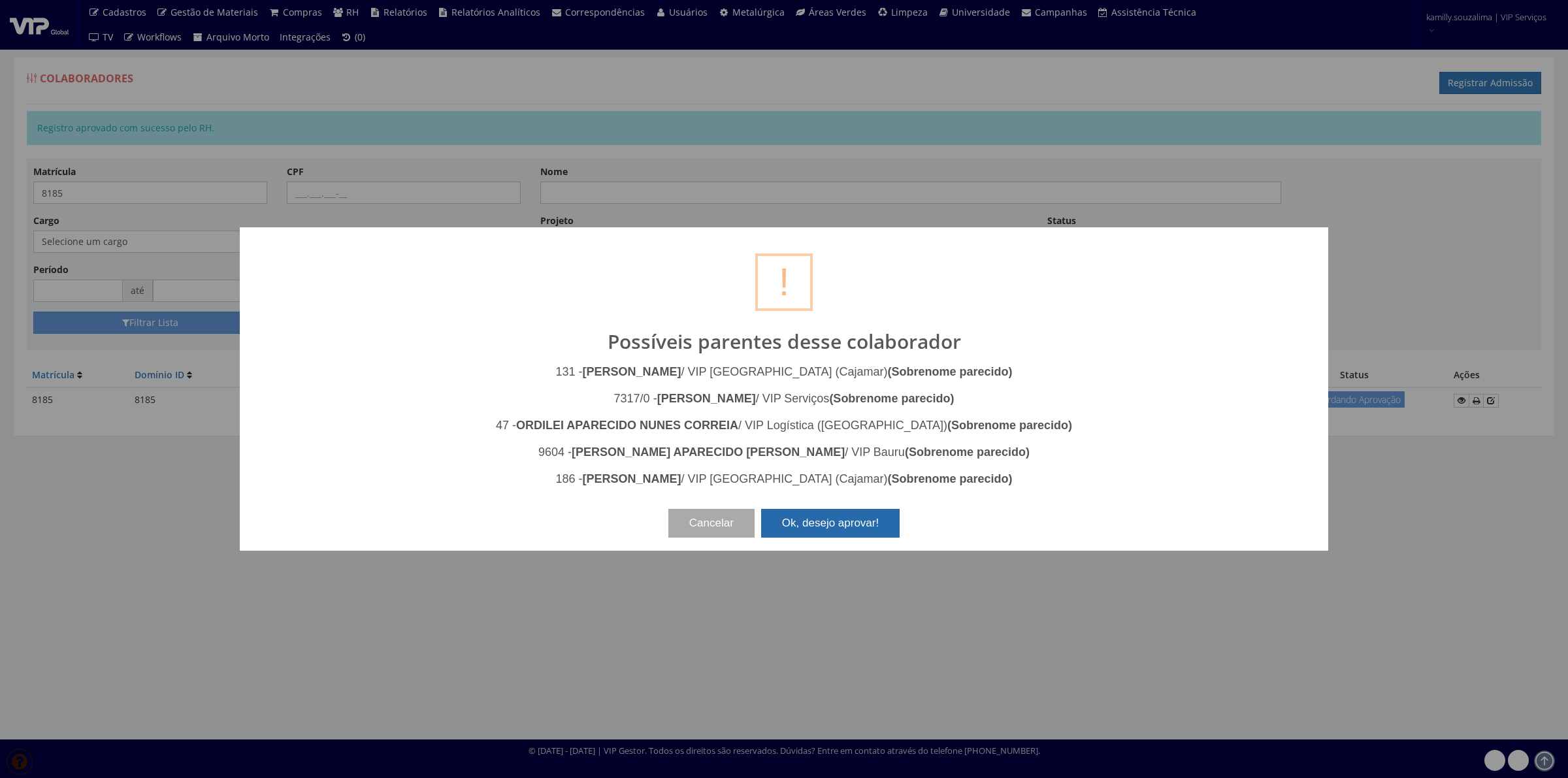
click at [861, 517] on button "Ok, desejo aprovar!" at bounding box center [831, 524] width 139 height 29
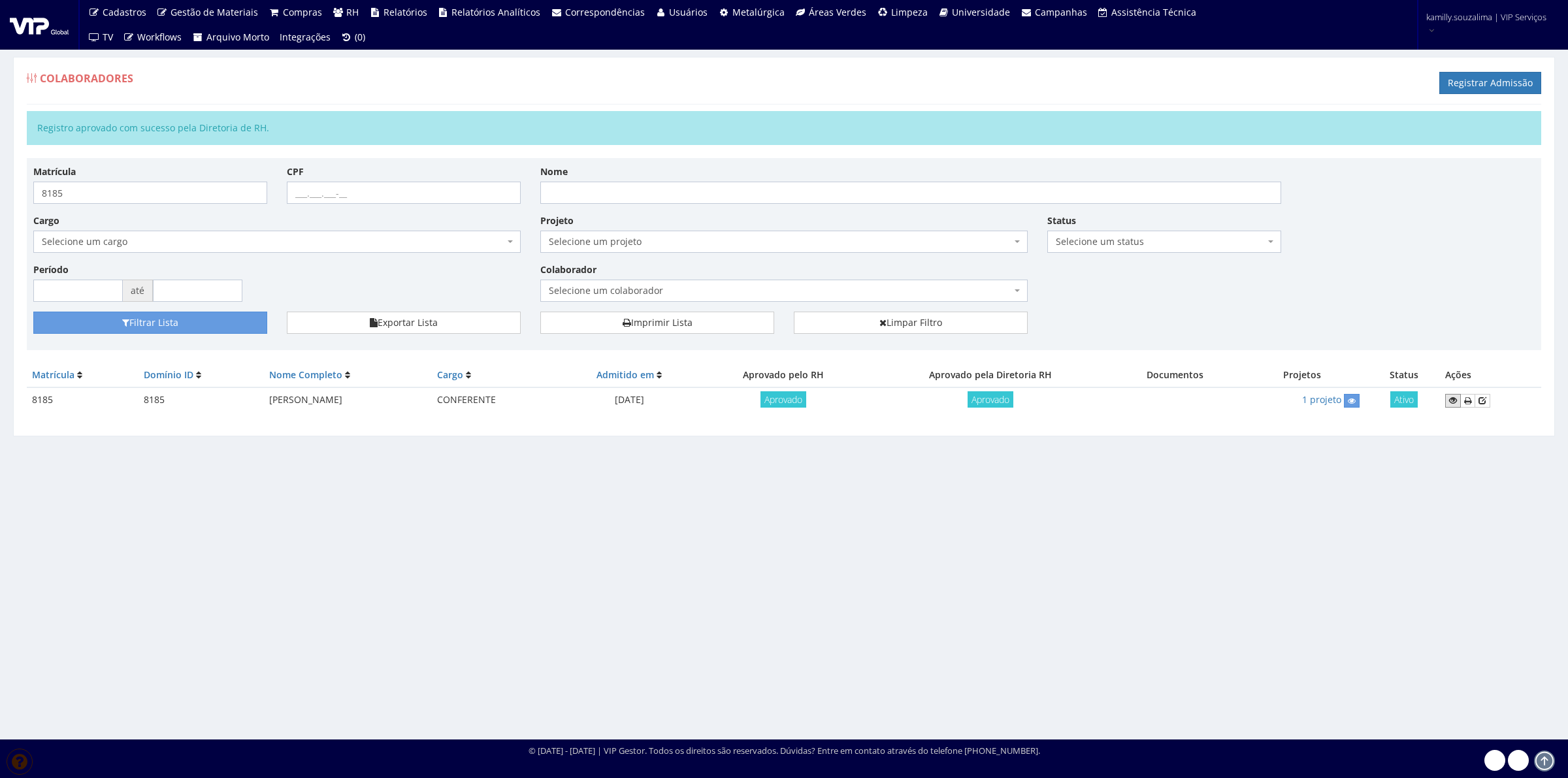
drag, startPoint x: 1452, startPoint y: 402, endPoint x: 1442, endPoint y: 402, distance: 10.0
click at [1452, 402] on icon at bounding box center [1452, 400] width 8 height 9
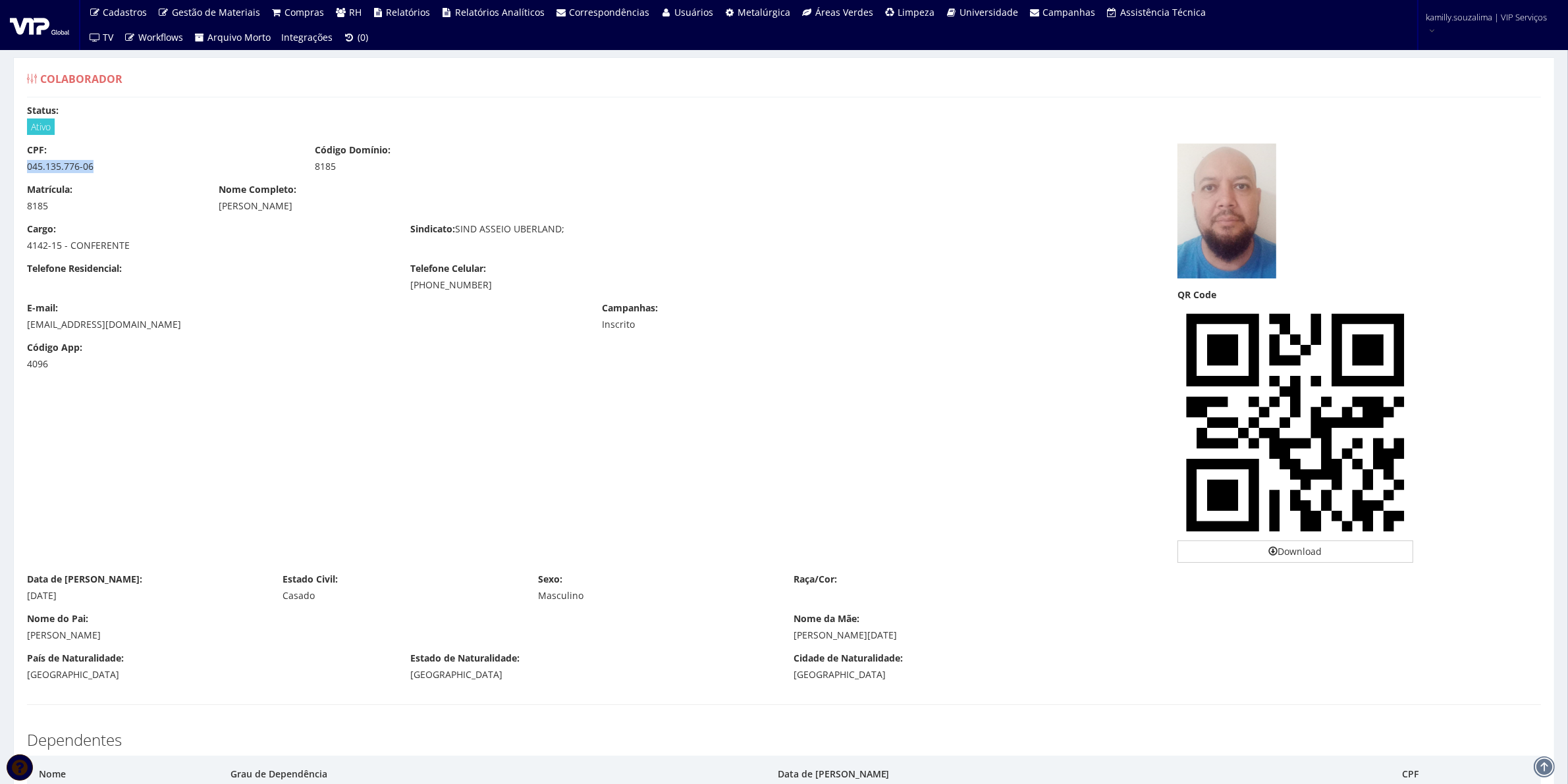
drag, startPoint x: 114, startPoint y: 175, endPoint x: 20, endPoint y: 165, distance: 94.5
click at [20, 165] on div "CPF: 045.135.776-06 Código Domínio: 8185" at bounding box center [593, 163] width 1151 height 39
copy div "045.135.776-06"
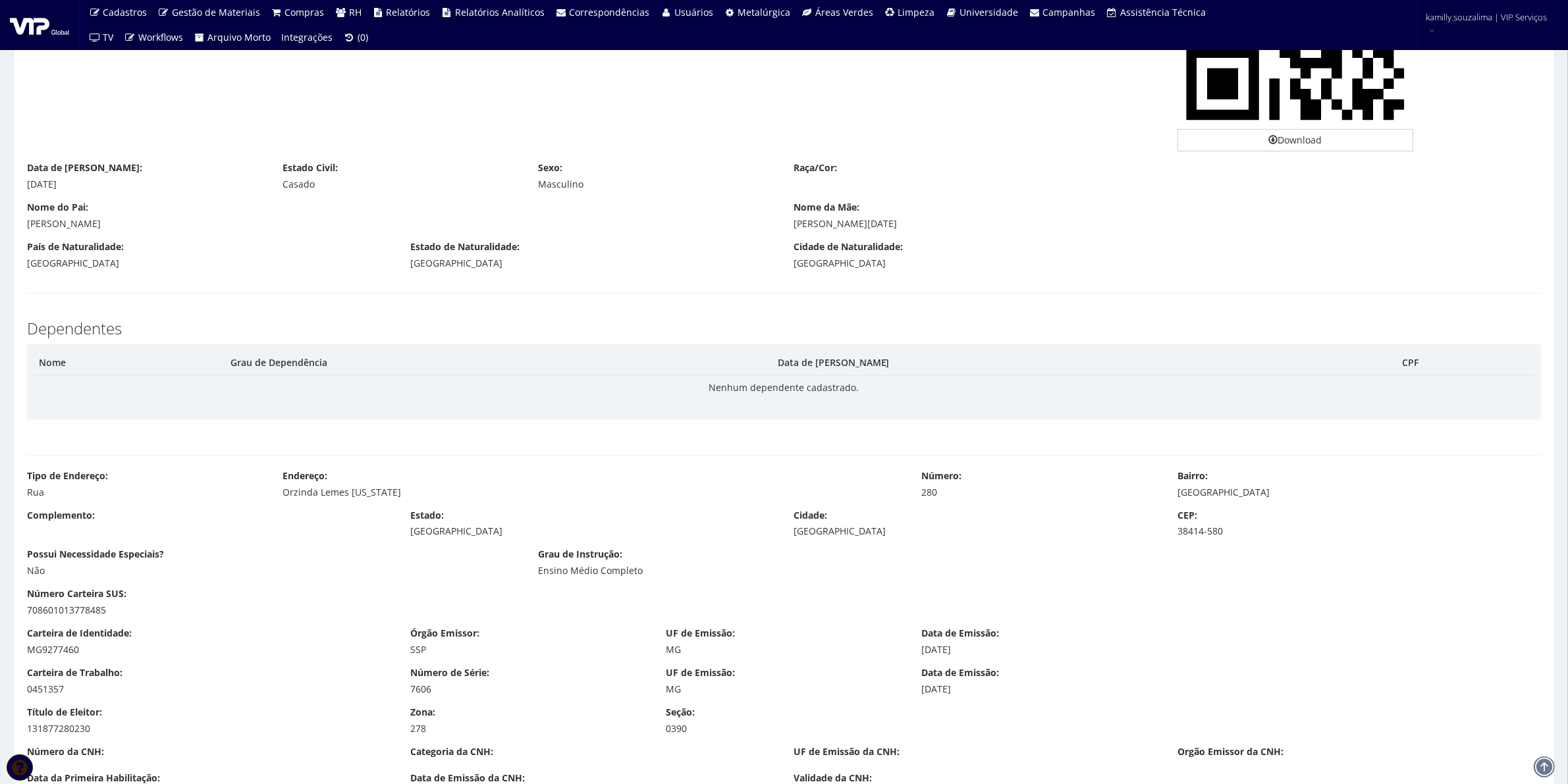
scroll to position [165, 0]
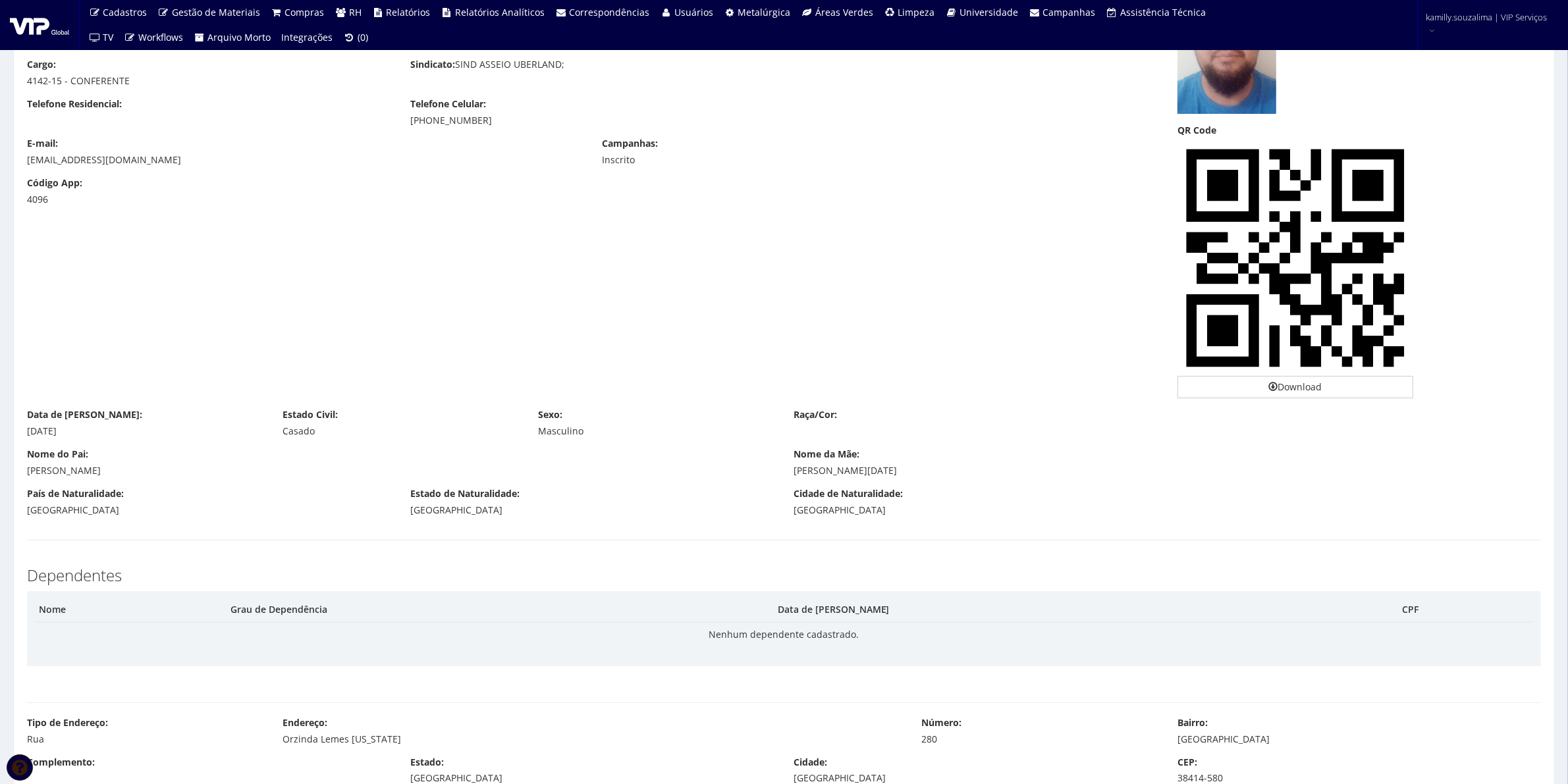
drag, startPoint x: 486, startPoint y: 125, endPoint x: 400, endPoint y: 130, distance: 86.1
click at [400, 130] on div "Telefone Residencial: Telefone Celular: [PHONE_NUMBER]" at bounding box center [593, 117] width 1151 height 39
copy div "[PHONE_NUMBER]"
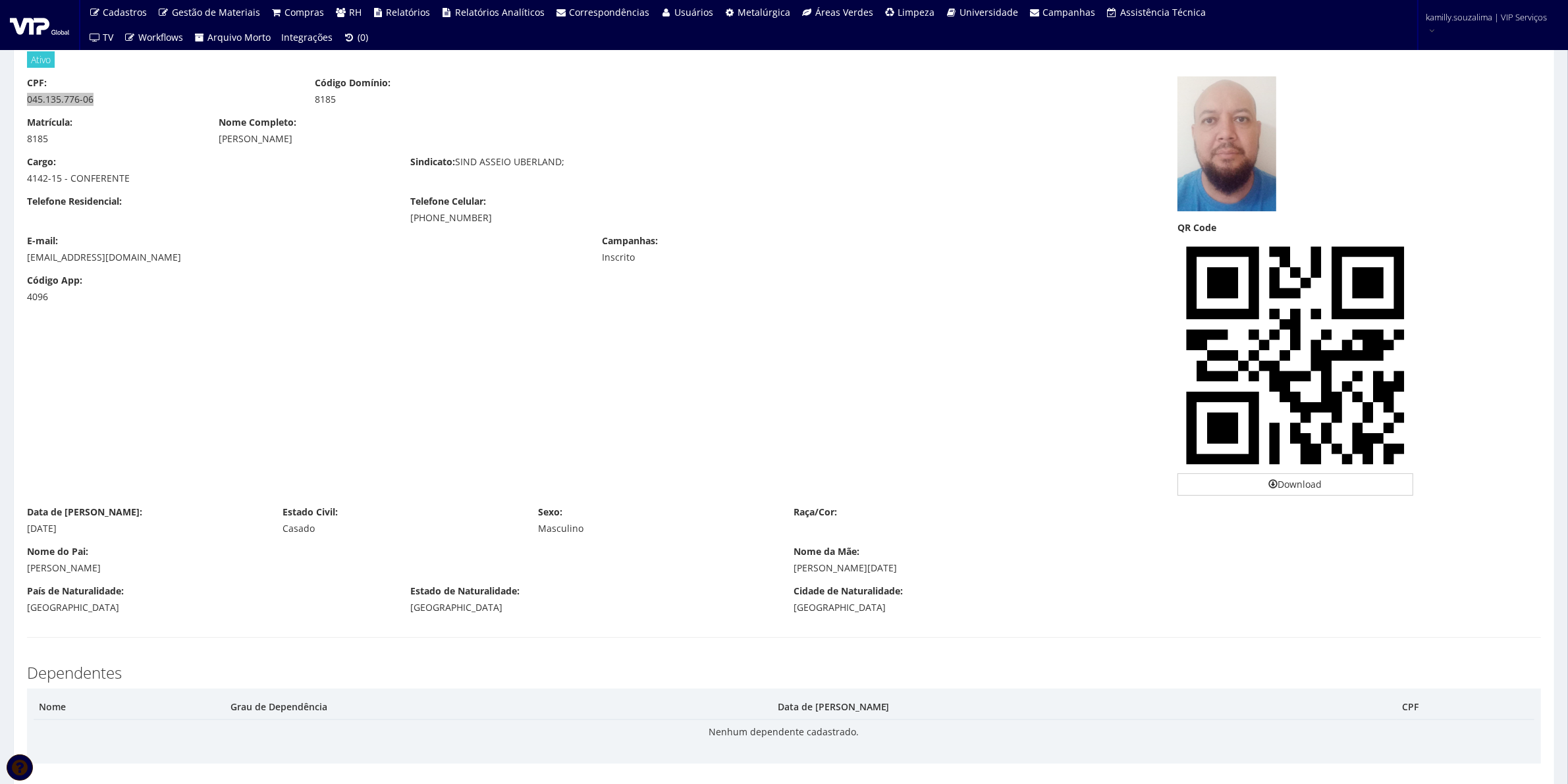
scroll to position [0, 0]
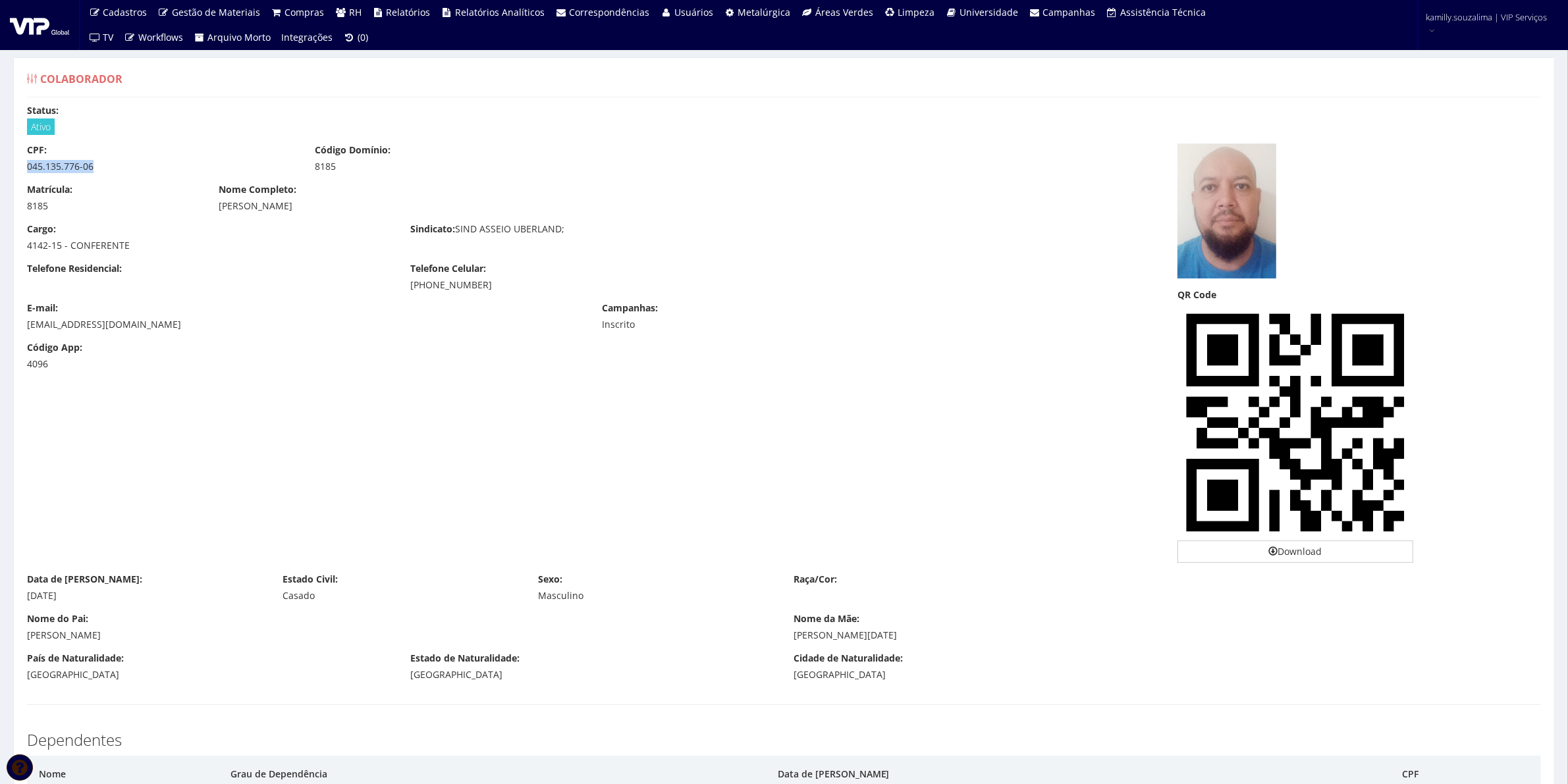
drag, startPoint x: 117, startPoint y: 601, endPoint x: 25, endPoint y: 593, distance: 92.3
click at [25, 593] on div "Data de Nascimento: [DATE]" at bounding box center [145, 587] width 256 height 30
copy div "[DATE]"
click at [129, 598] on div "[DATE]" at bounding box center [145, 595] width 236 height 13
click at [74, 601] on div "[DATE]" at bounding box center [145, 595] width 236 height 13
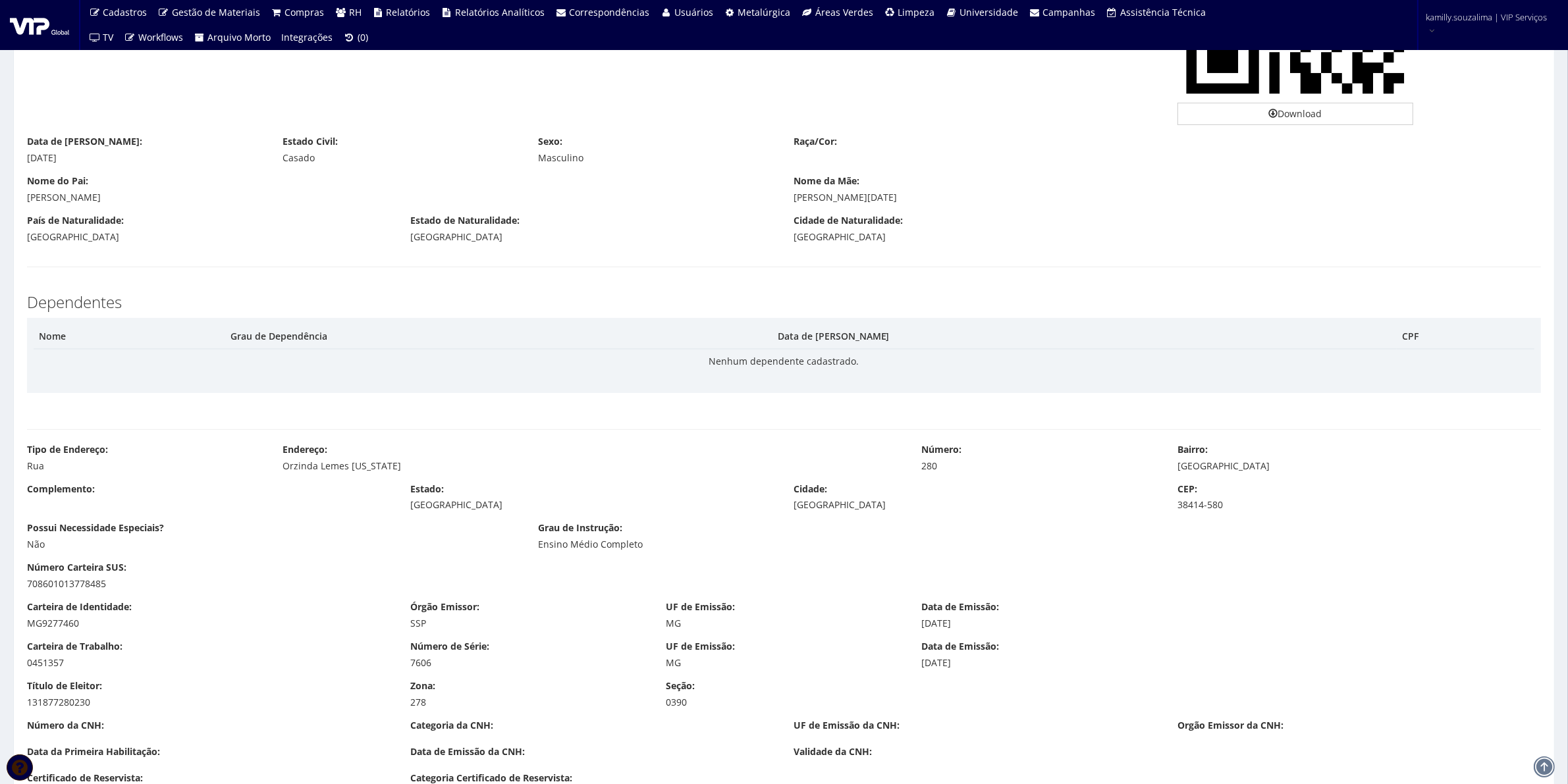
scroll to position [411, 0]
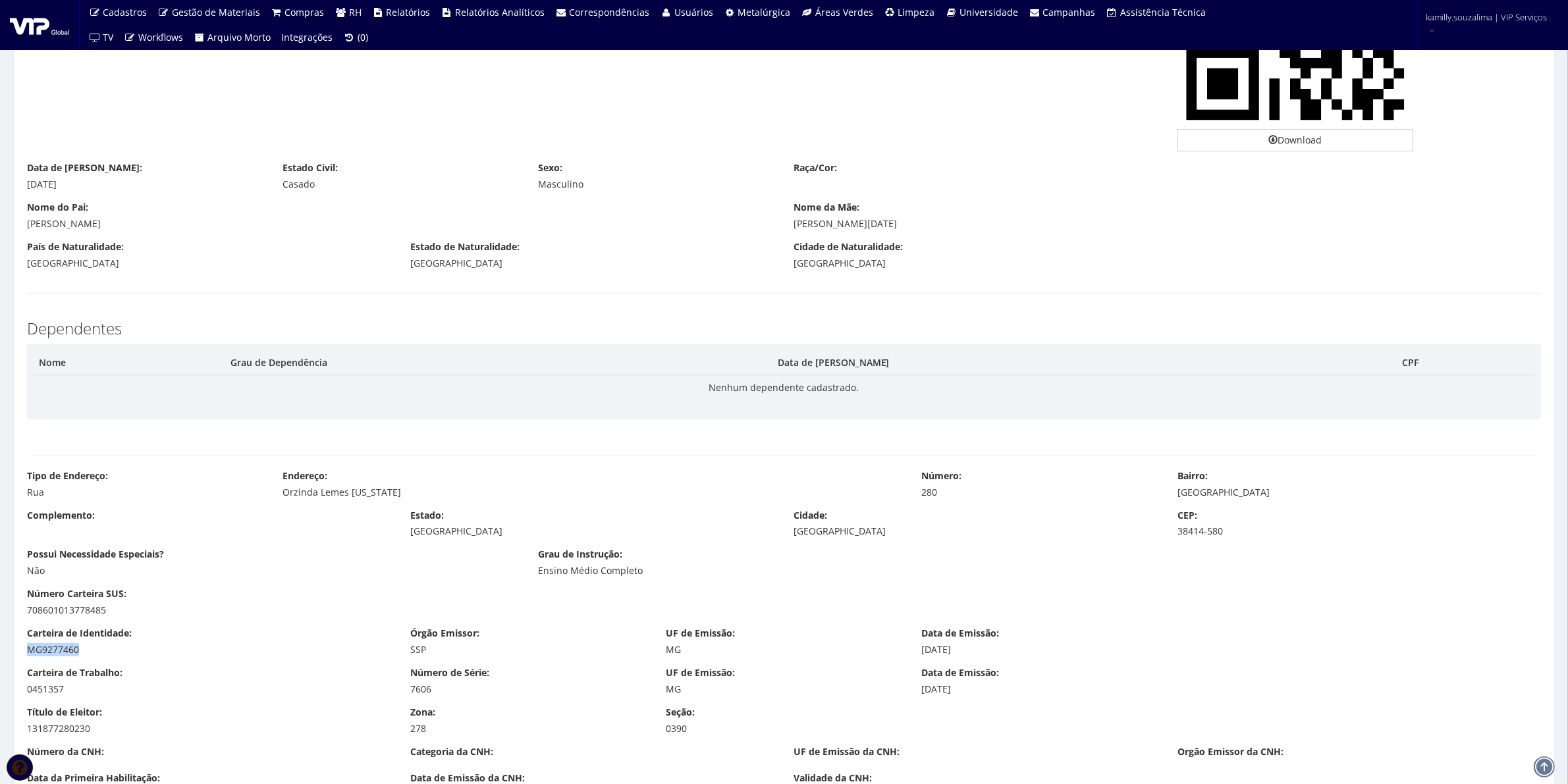
drag, startPoint x: 98, startPoint y: 650, endPoint x: 17, endPoint y: 647, distance: 81.1
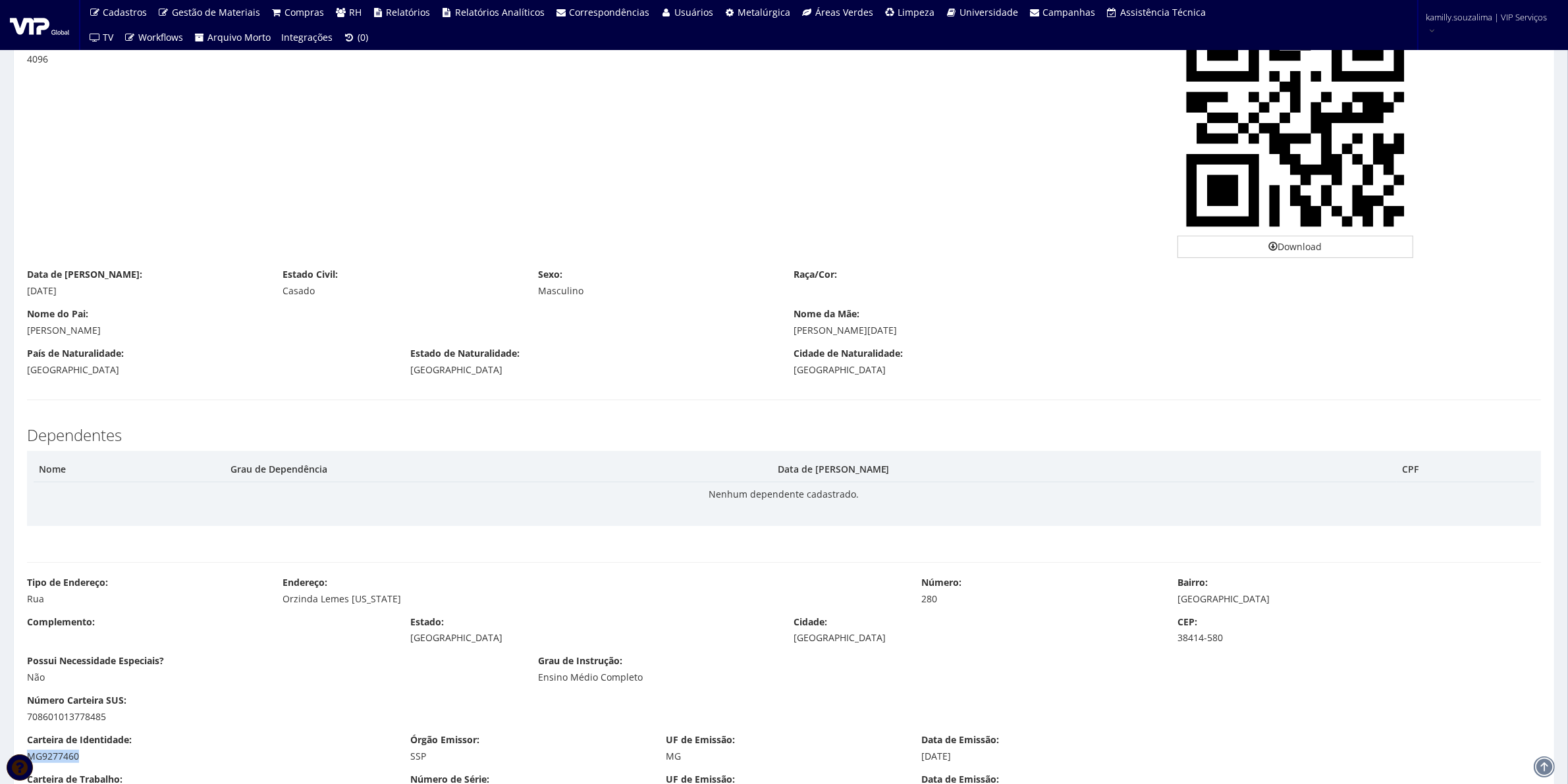
scroll to position [494, 0]
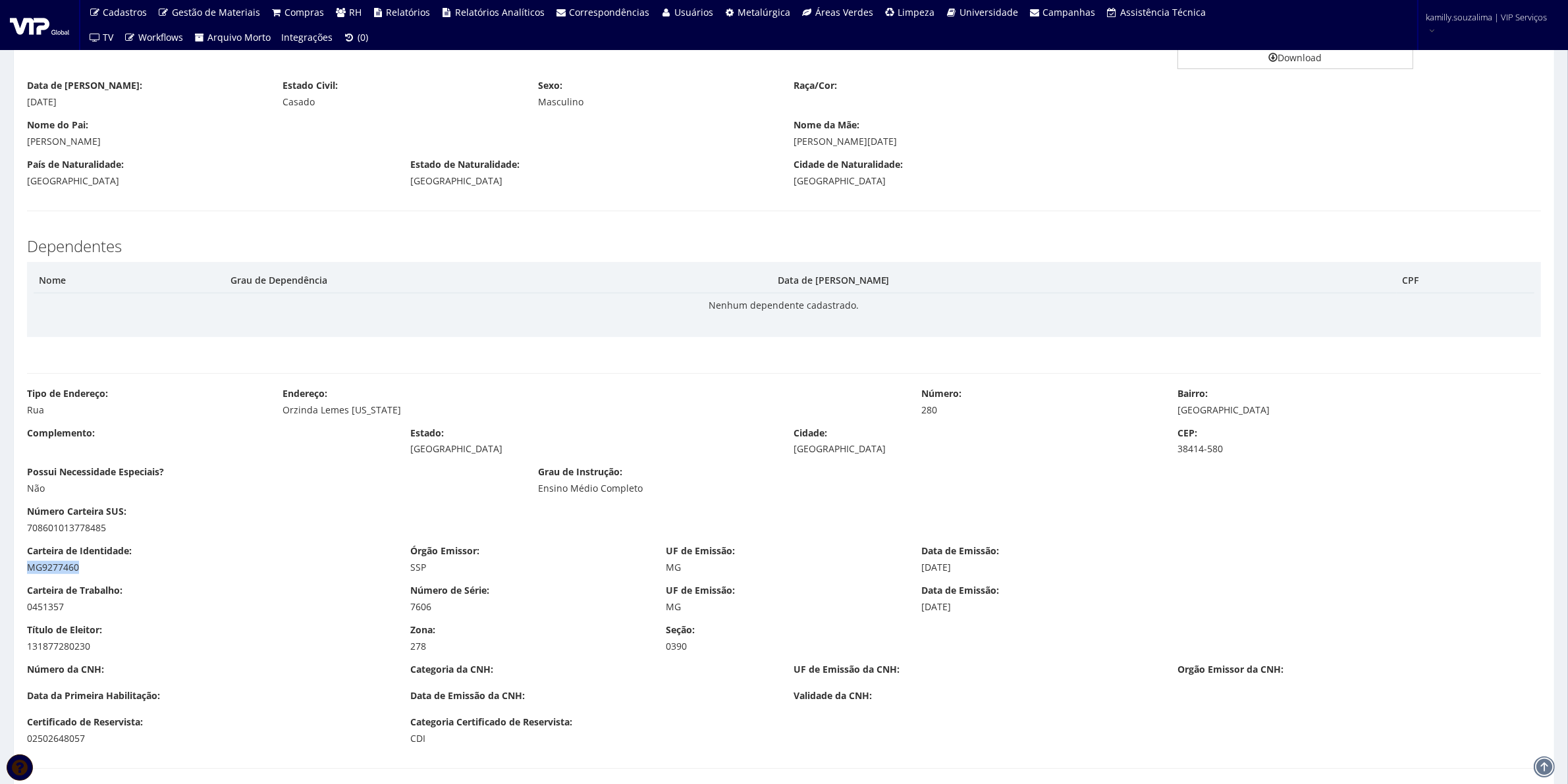
copy div "MG9277460"
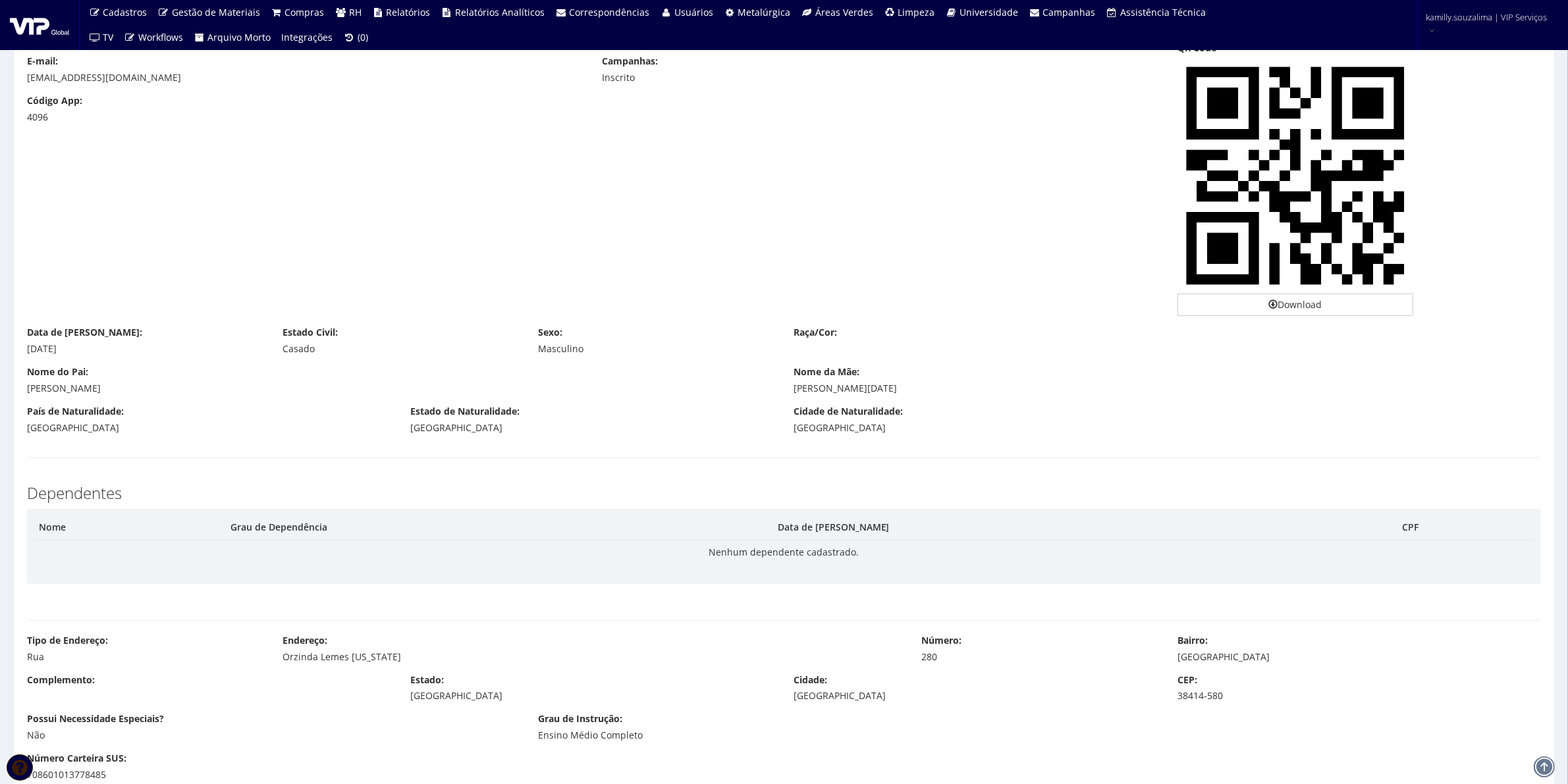
scroll to position [0, 0]
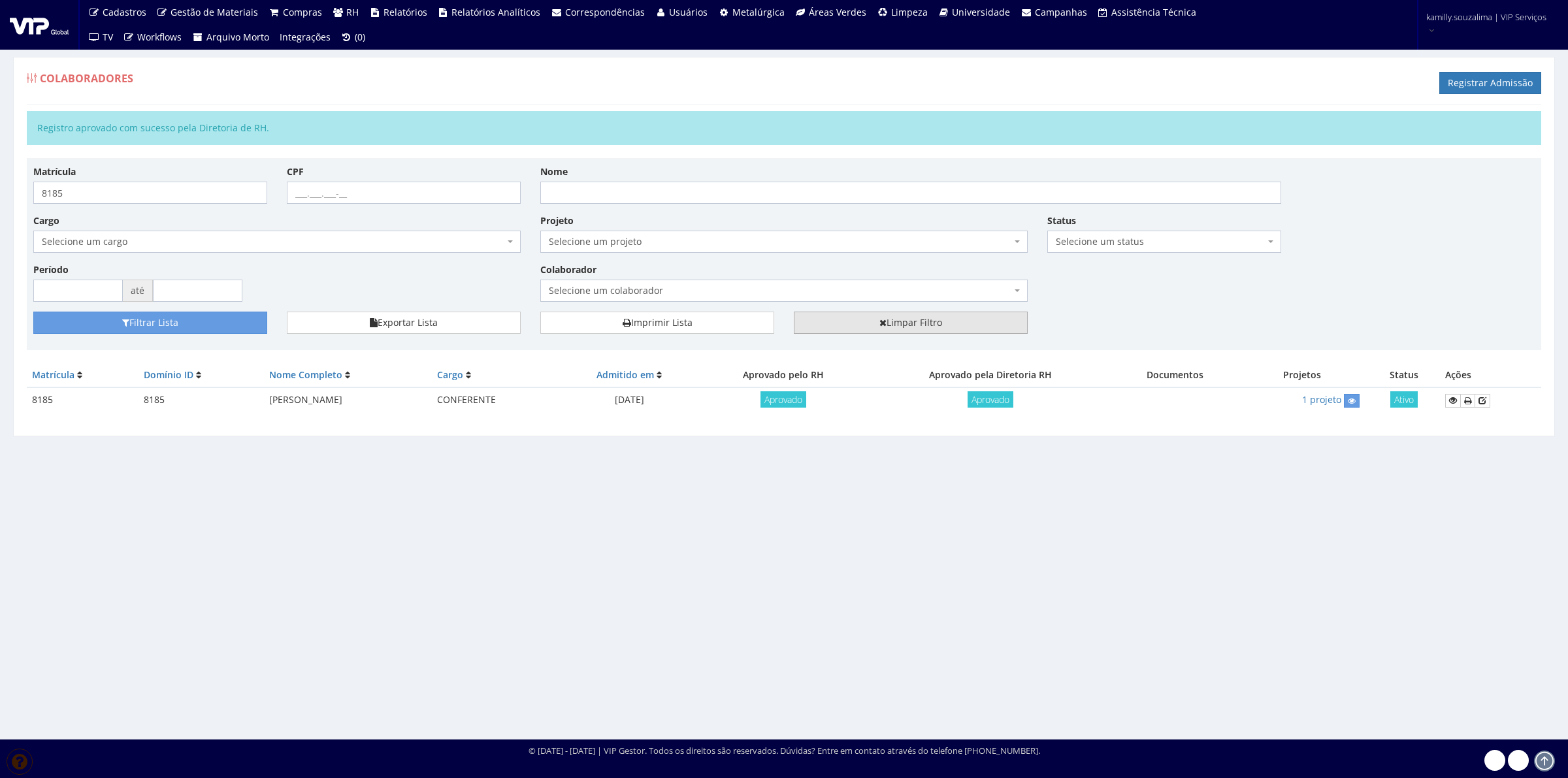
click at [988, 320] on link "Limpar Filtro" at bounding box center [911, 322] width 234 height 22
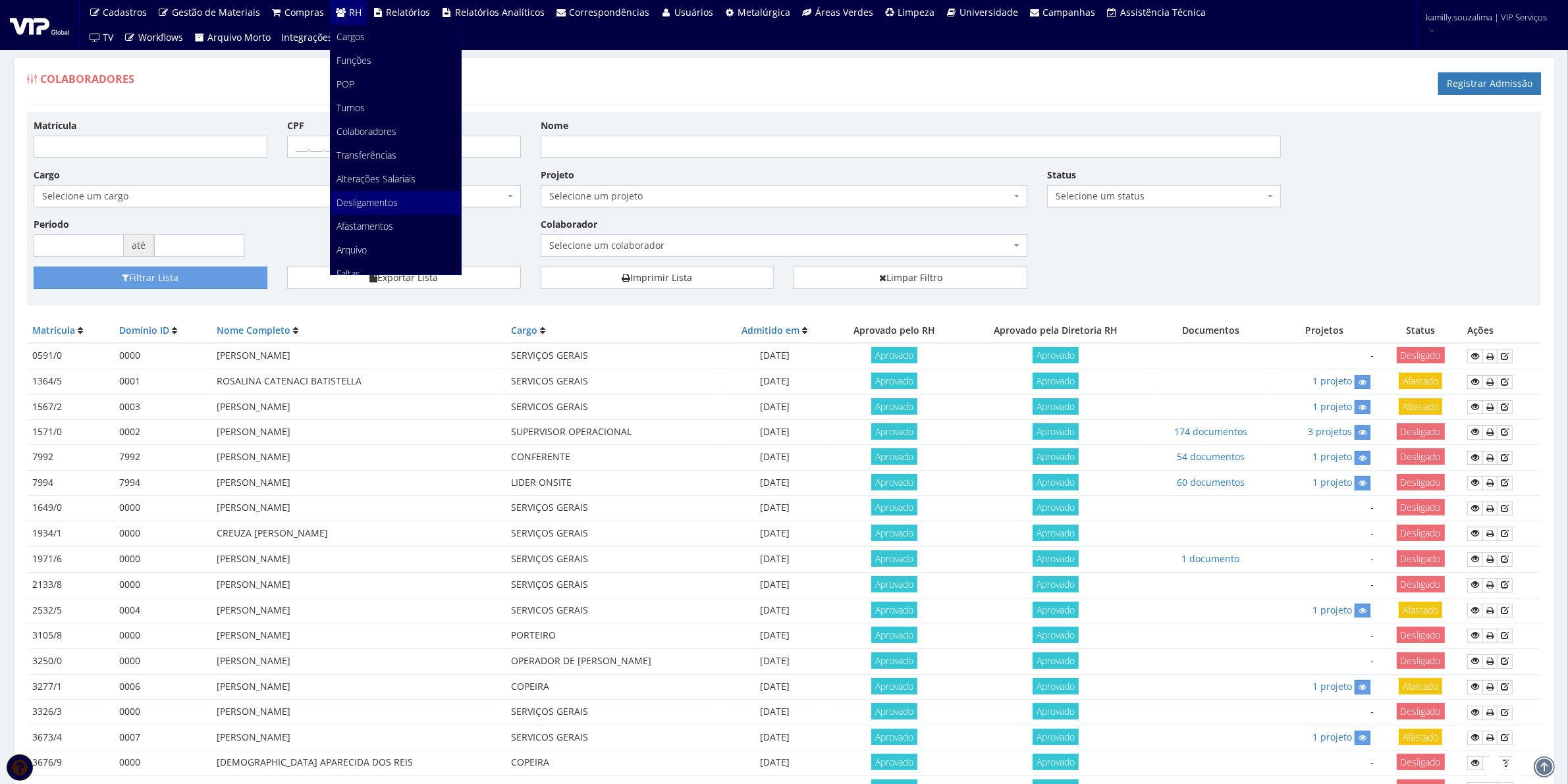
click at [393, 197] on link "Desligamentos" at bounding box center [395, 202] width 130 height 24
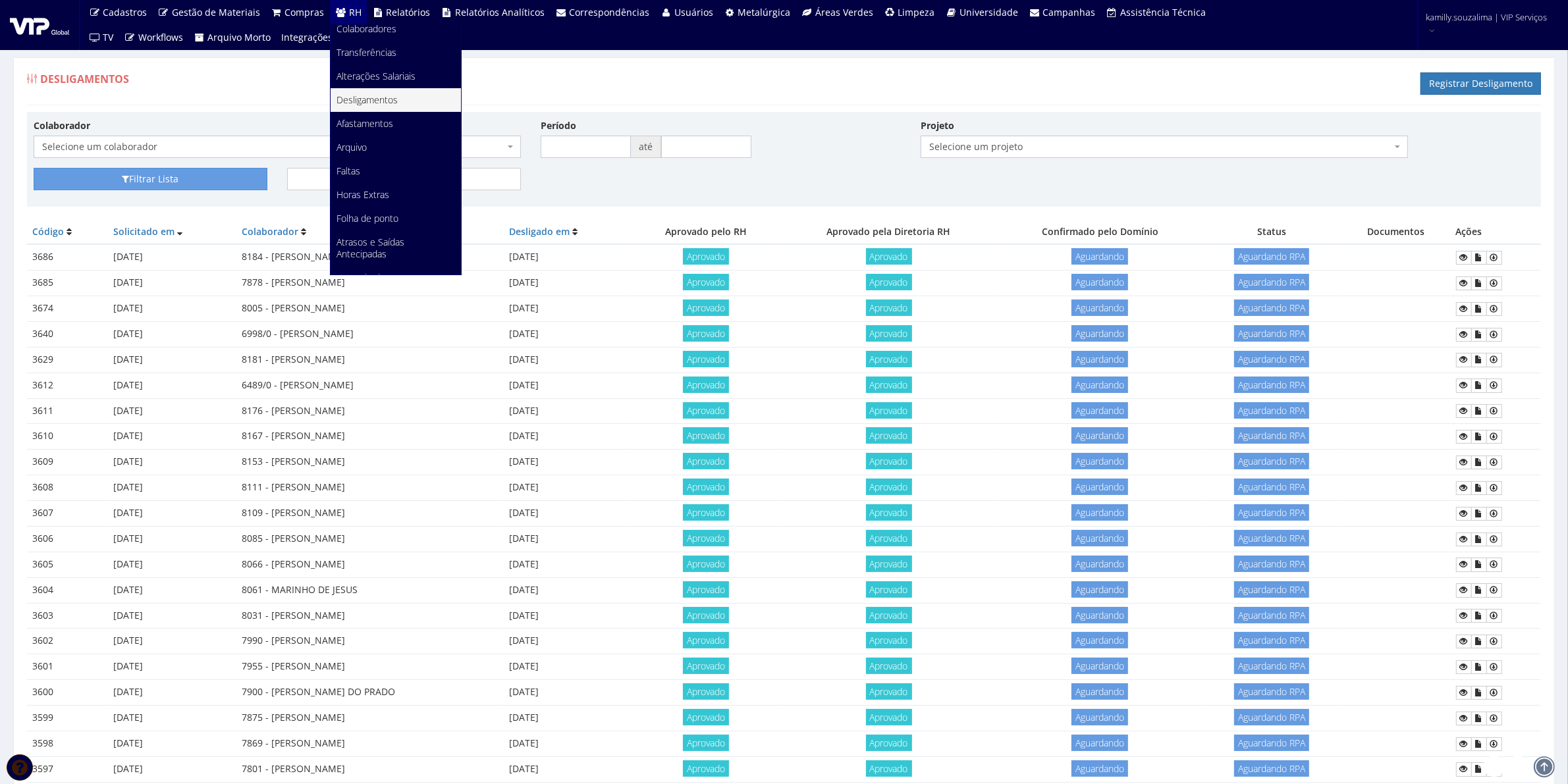
scroll to position [165, 0]
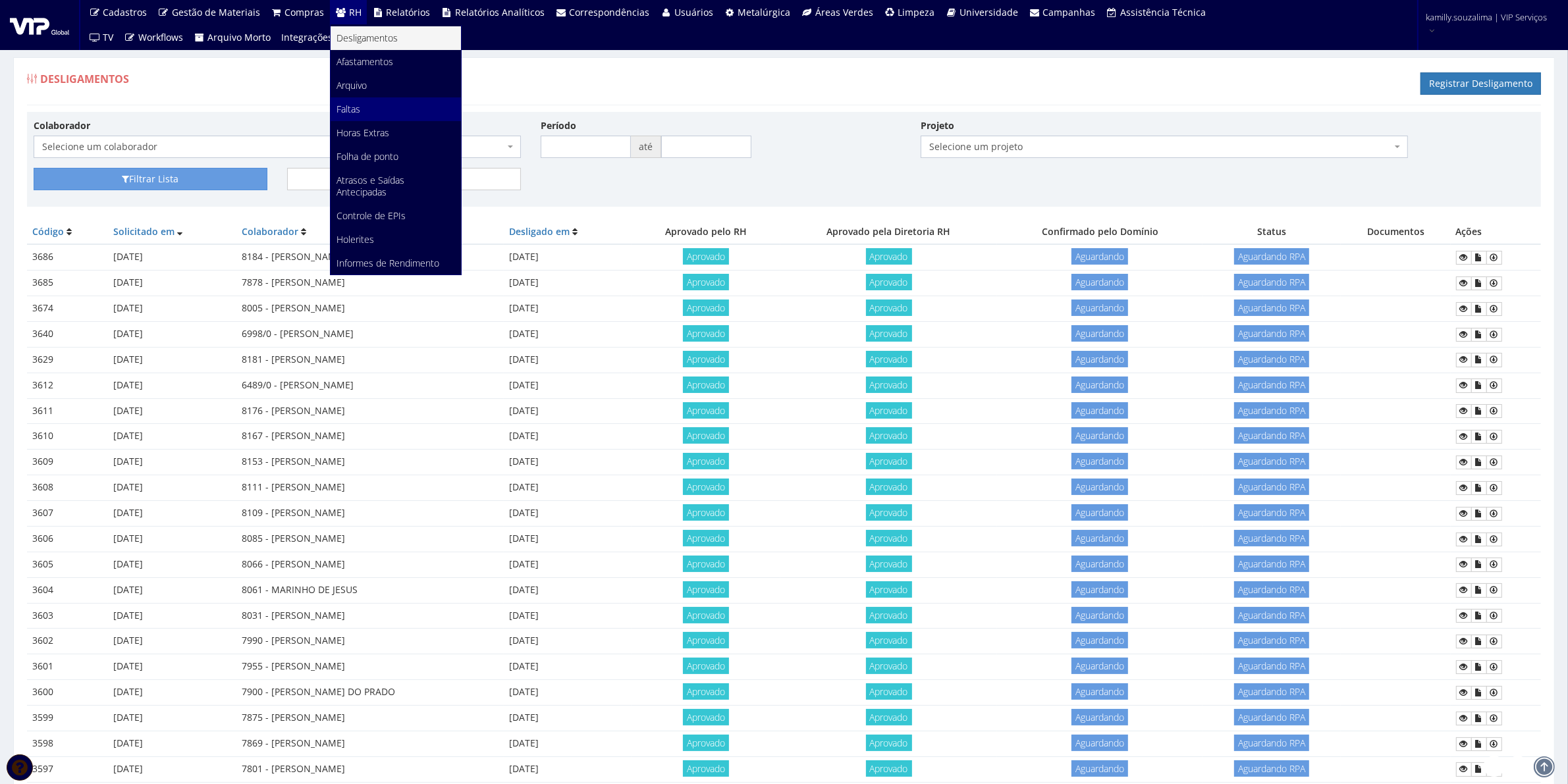
click at [351, 114] on span "Faltas" at bounding box center [349, 108] width 24 height 12
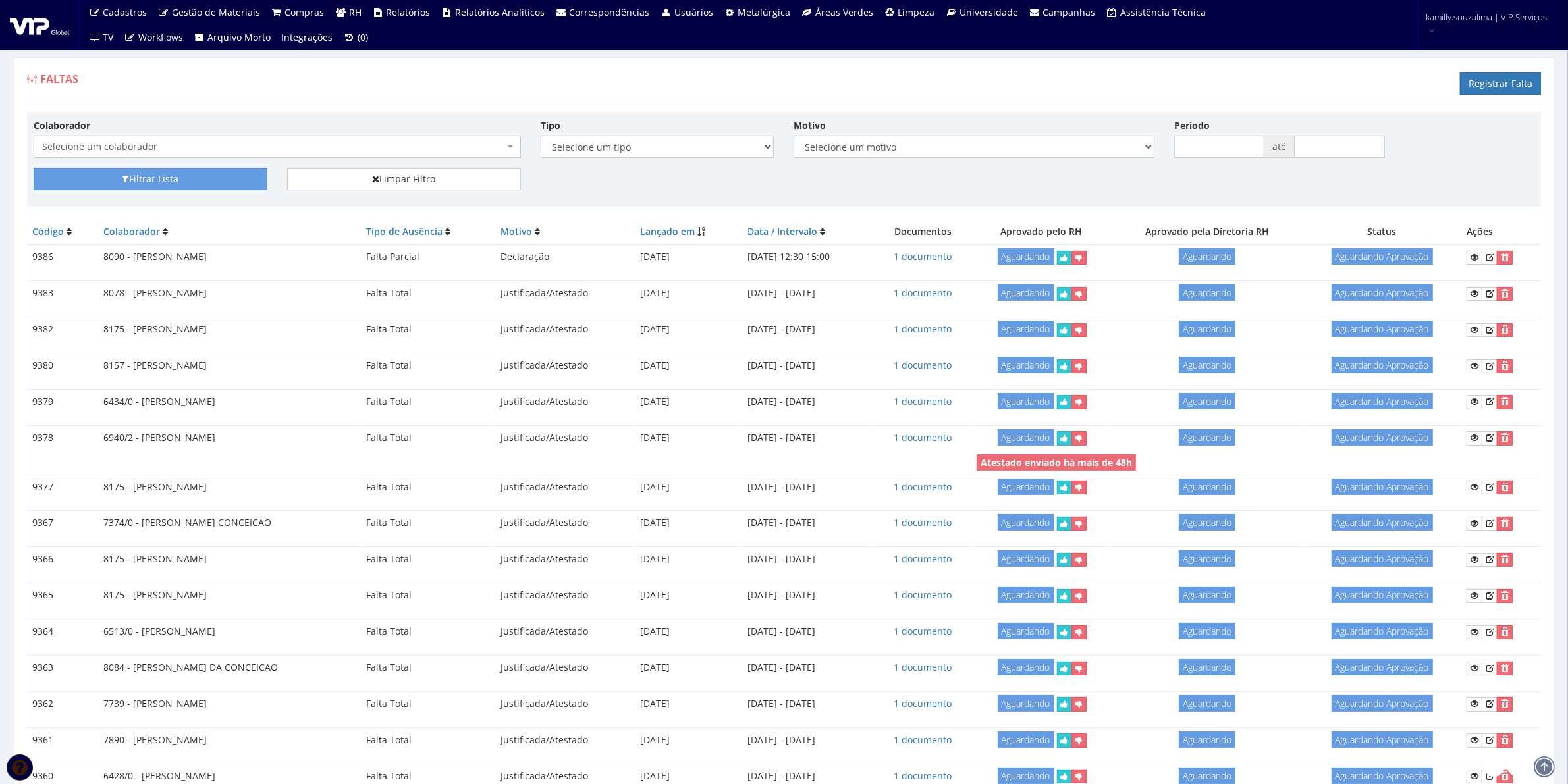
click at [315, 155] on span "Selecione um colaborador" at bounding box center [277, 146] width 487 height 23
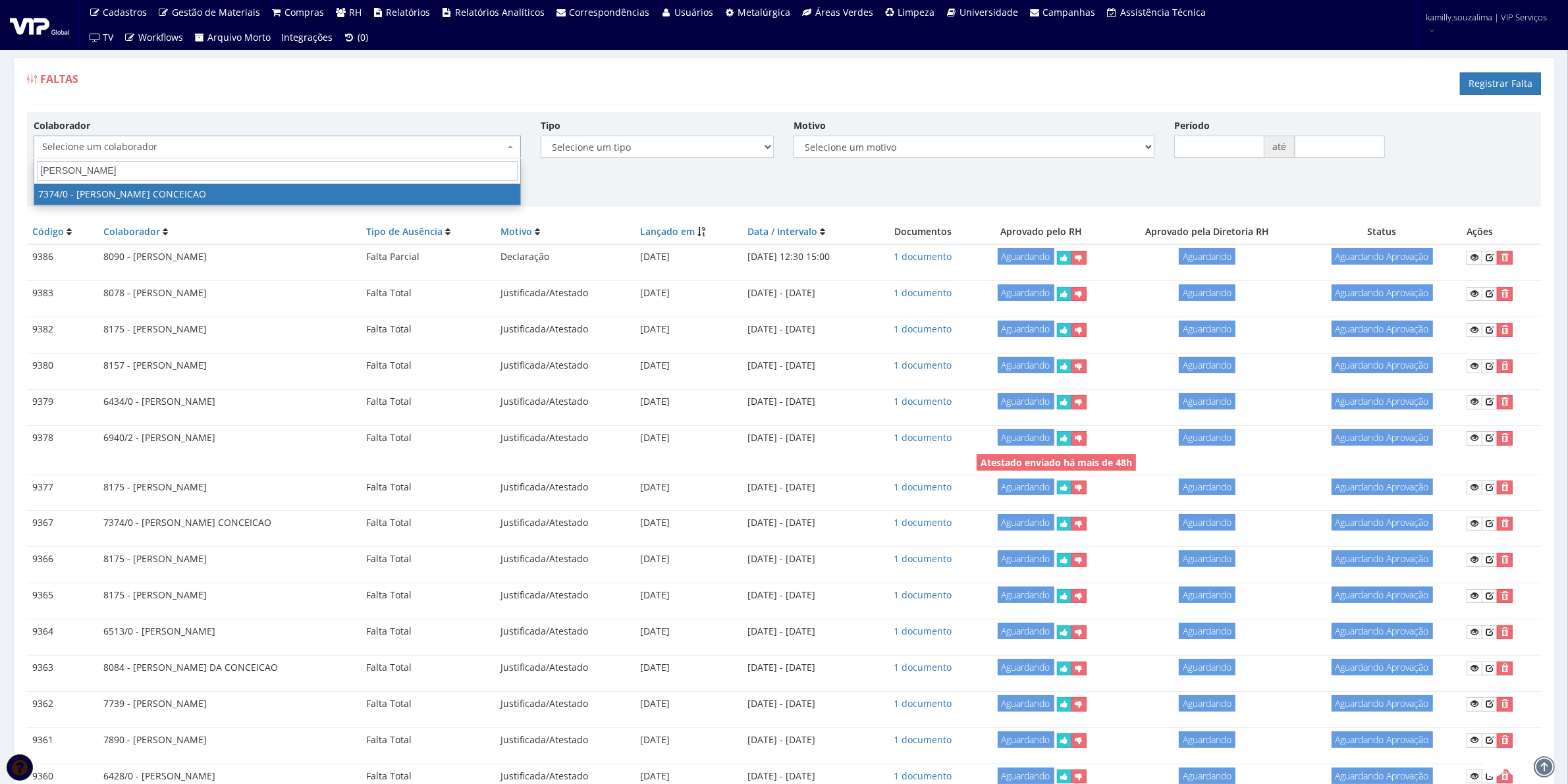
type input "[PERSON_NAME]"
select select "1054"
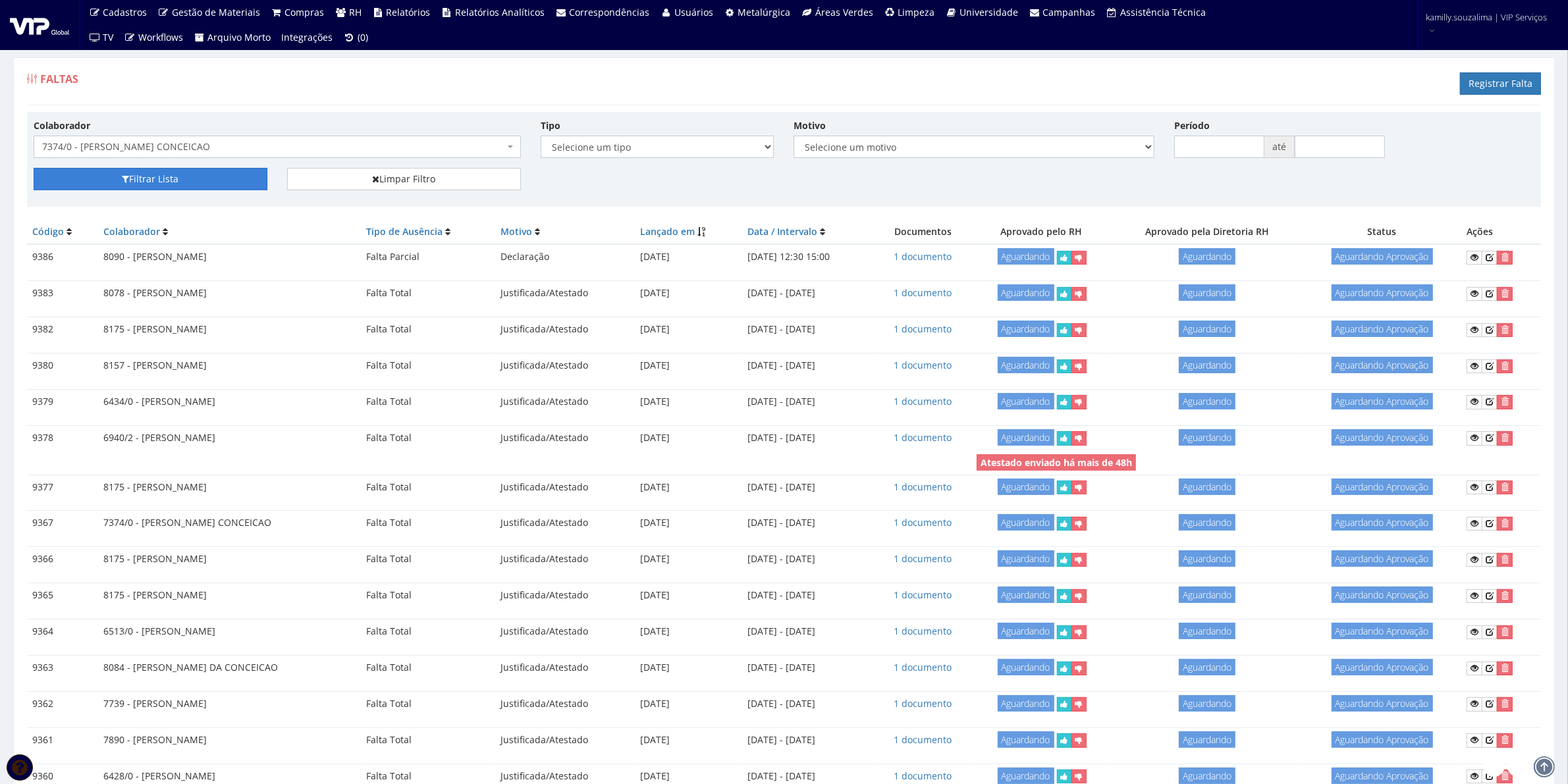
click at [110, 182] on button "Filtrar Lista" at bounding box center [150, 179] width 234 height 23
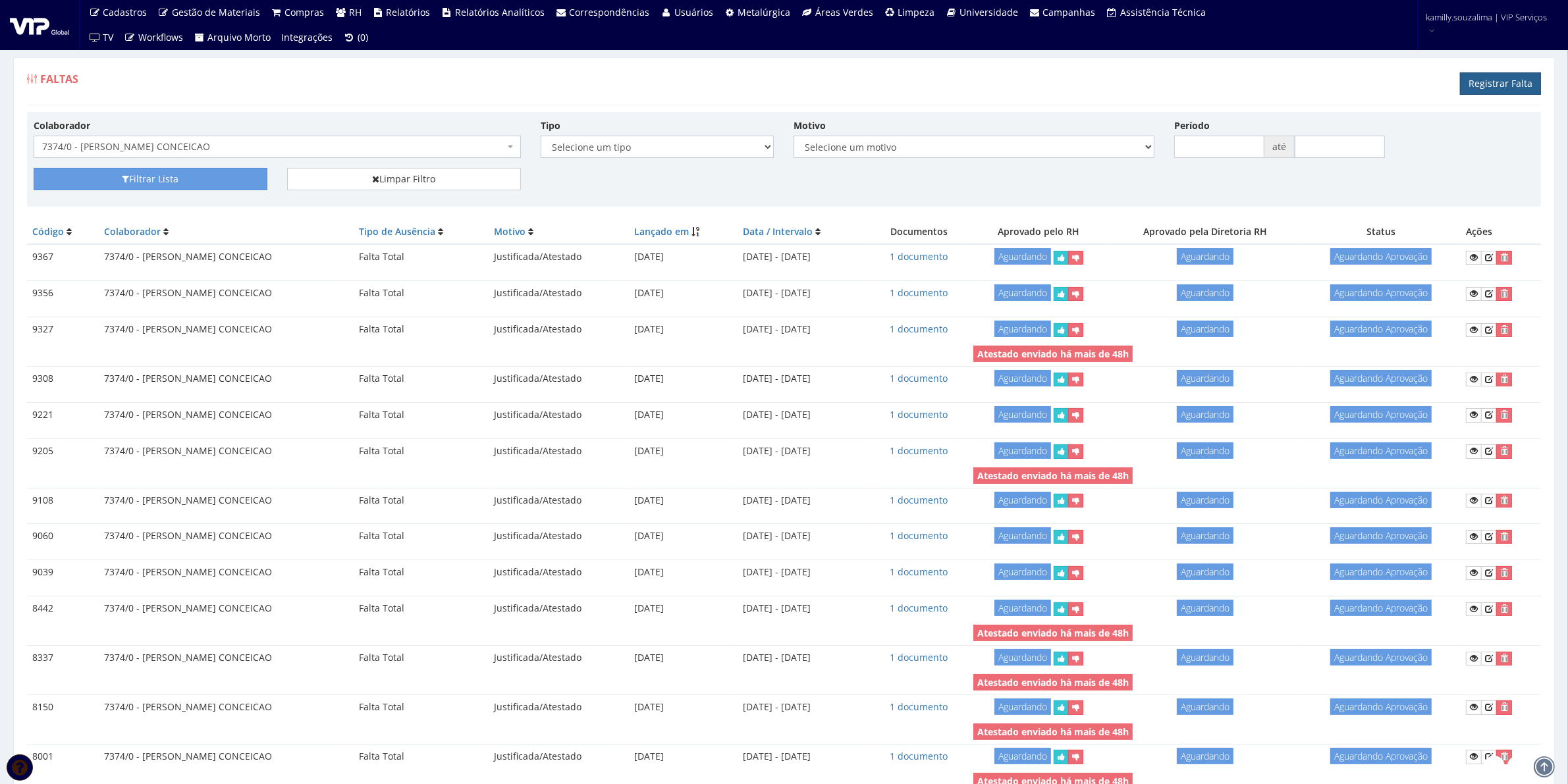
click at [1507, 84] on link "Registrar Falta" at bounding box center [1500, 83] width 81 height 23
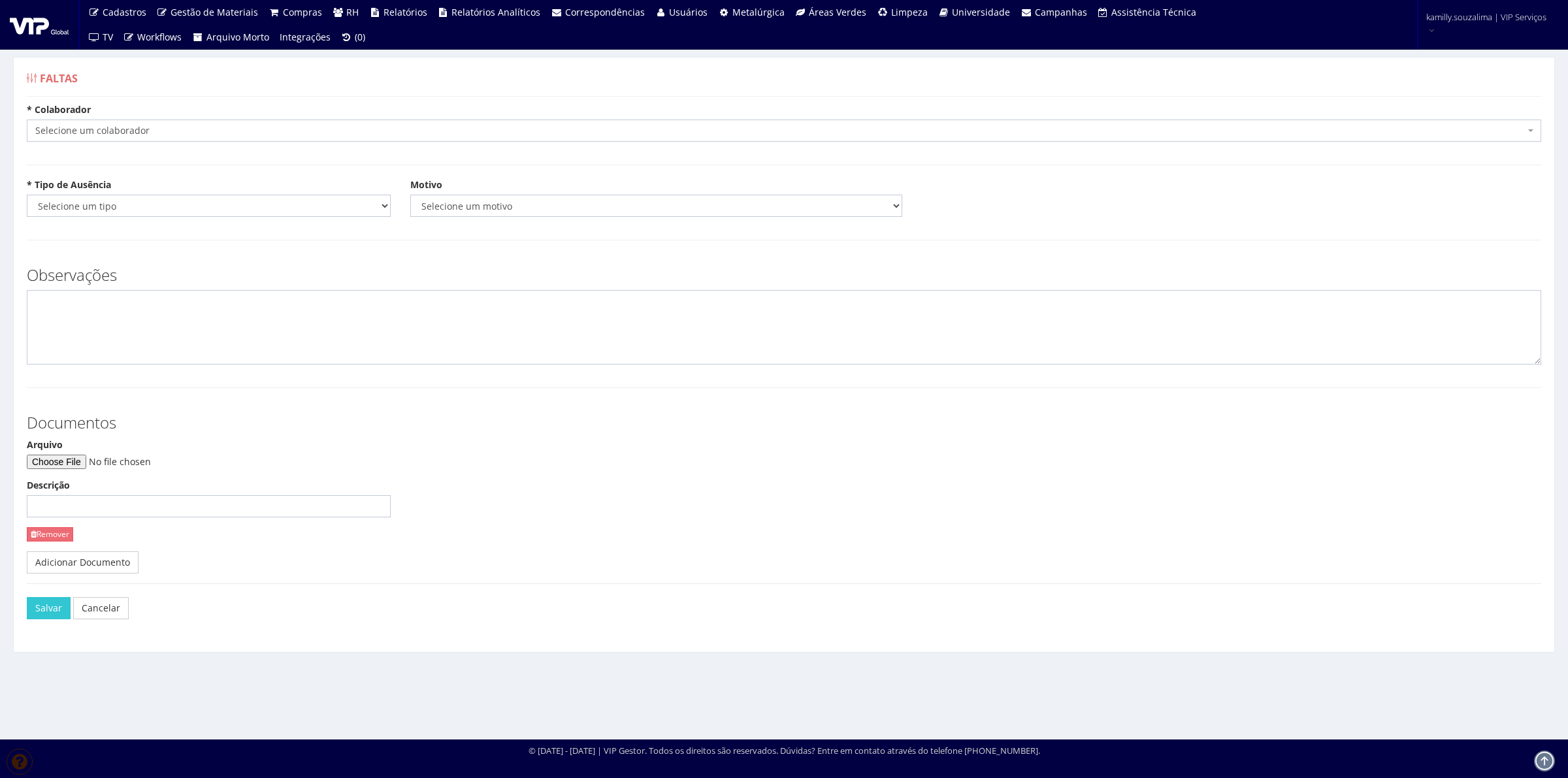
click at [121, 126] on span "Selecione um colaborador" at bounding box center [780, 131] width 1489 height 13
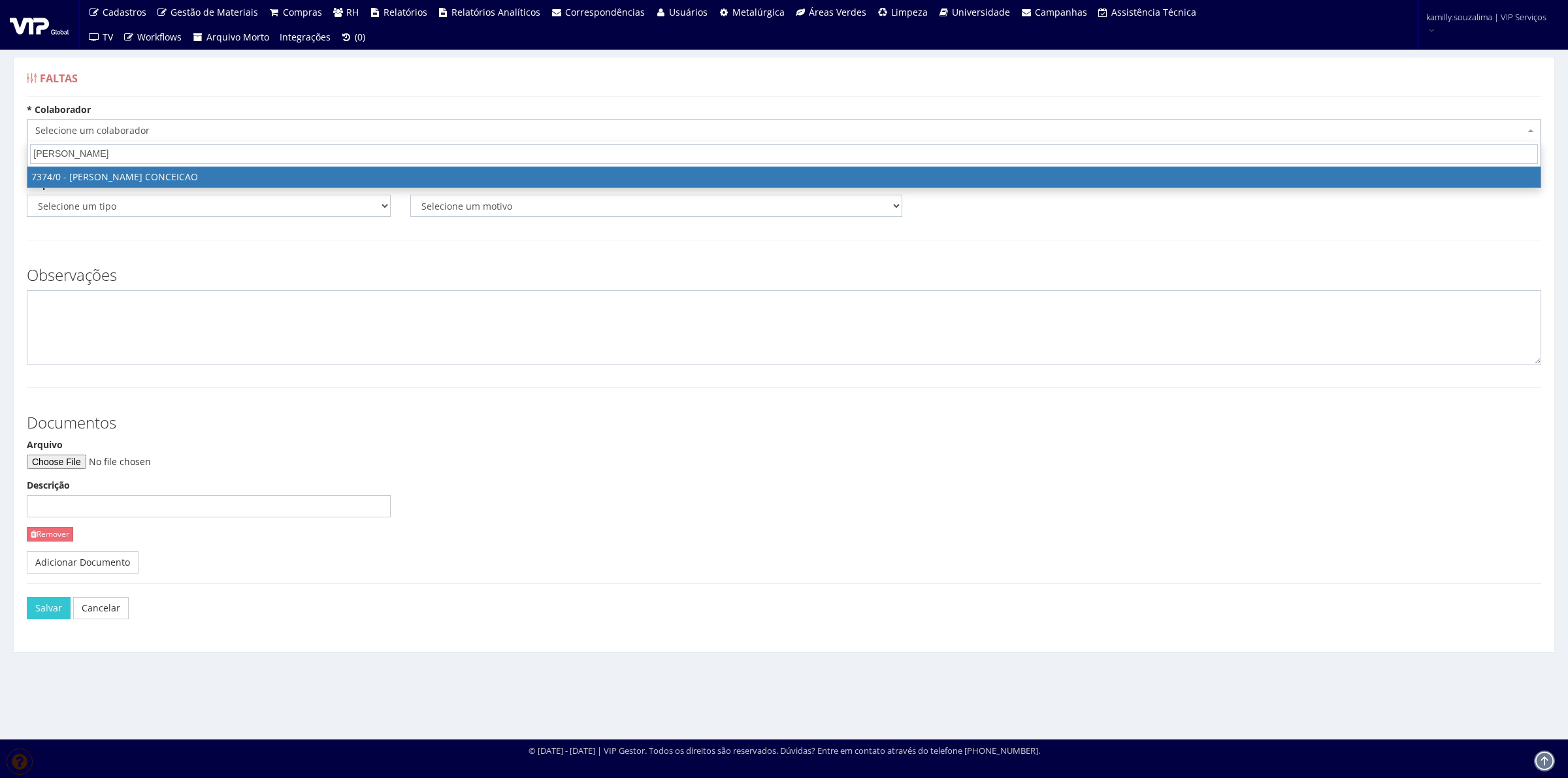
type input "[PERSON_NAME]"
select select "1054"
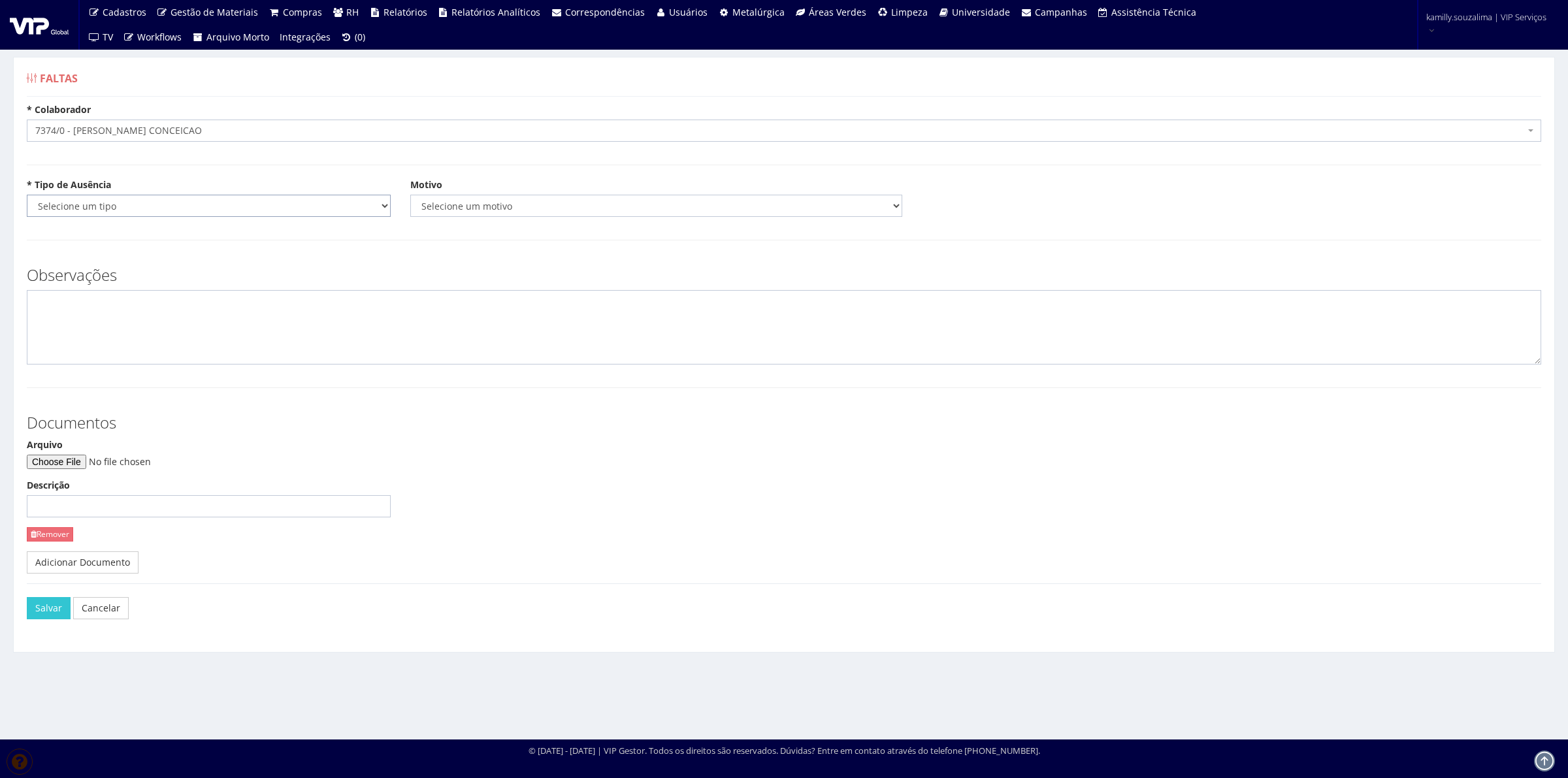
click at [142, 217] on select "Selecione um tipo Falta Total Falta Parcial Afastamento Férias" at bounding box center [209, 206] width 364 height 22
select select "total"
click at [27, 195] on select "Selecione um tipo Falta Total Falta Parcial Afastamento Férias" at bounding box center [209, 206] width 364 height 22
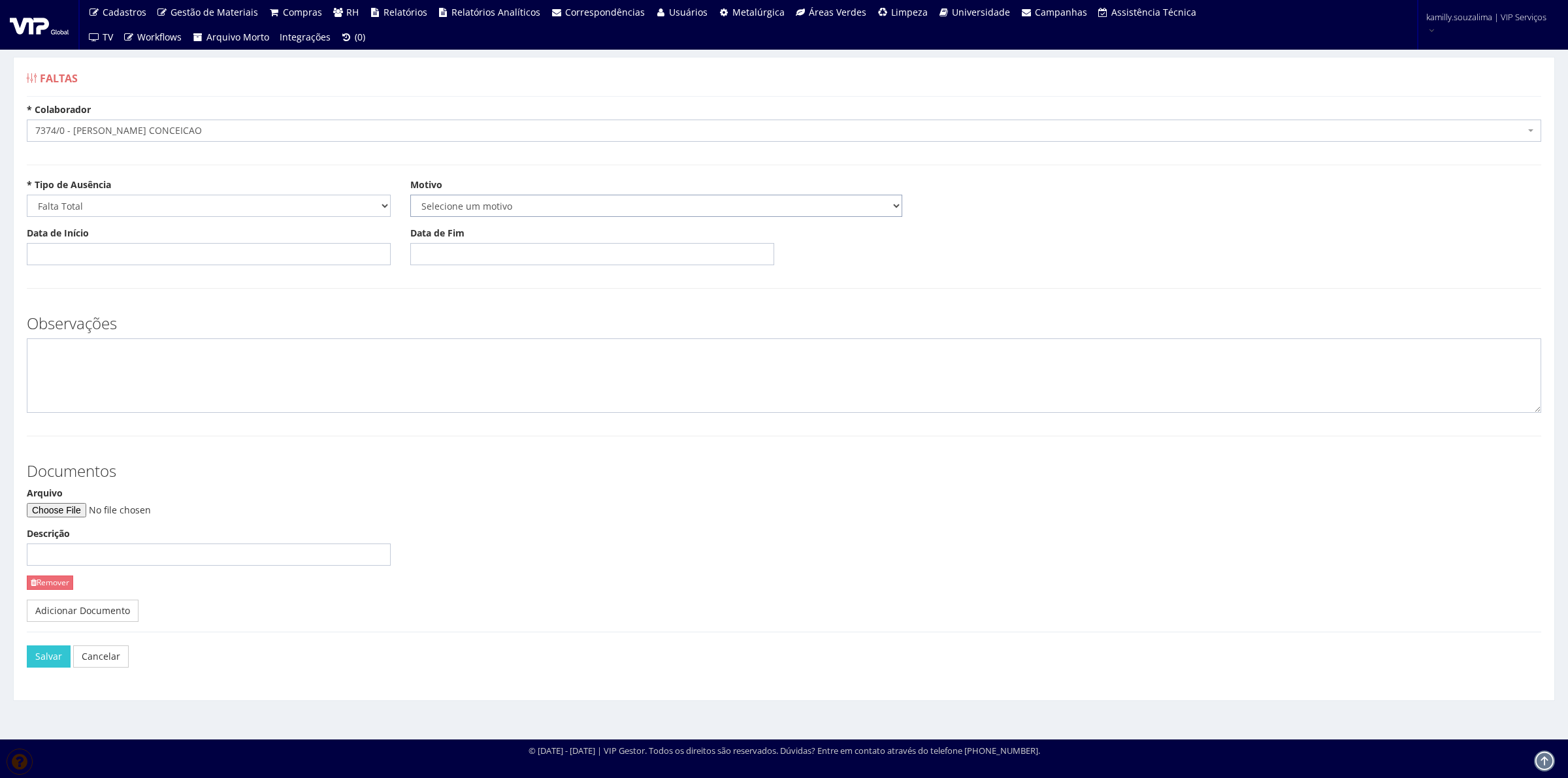
click at [435, 211] on select "Selecione um motivo Acidente Atestado Atraso Declaração Determinação Judicial D…" at bounding box center [656, 206] width 492 height 22
select select "atestado"
click at [410, 195] on select "Selecione um motivo Acidente Atestado Atraso Declaração Determinação Judicial D…" at bounding box center [656, 206] width 492 height 22
click at [142, 252] on input "Data de Início" at bounding box center [209, 254] width 364 height 22
click at [240, 259] on input "Data de Início" at bounding box center [209, 254] width 364 height 22
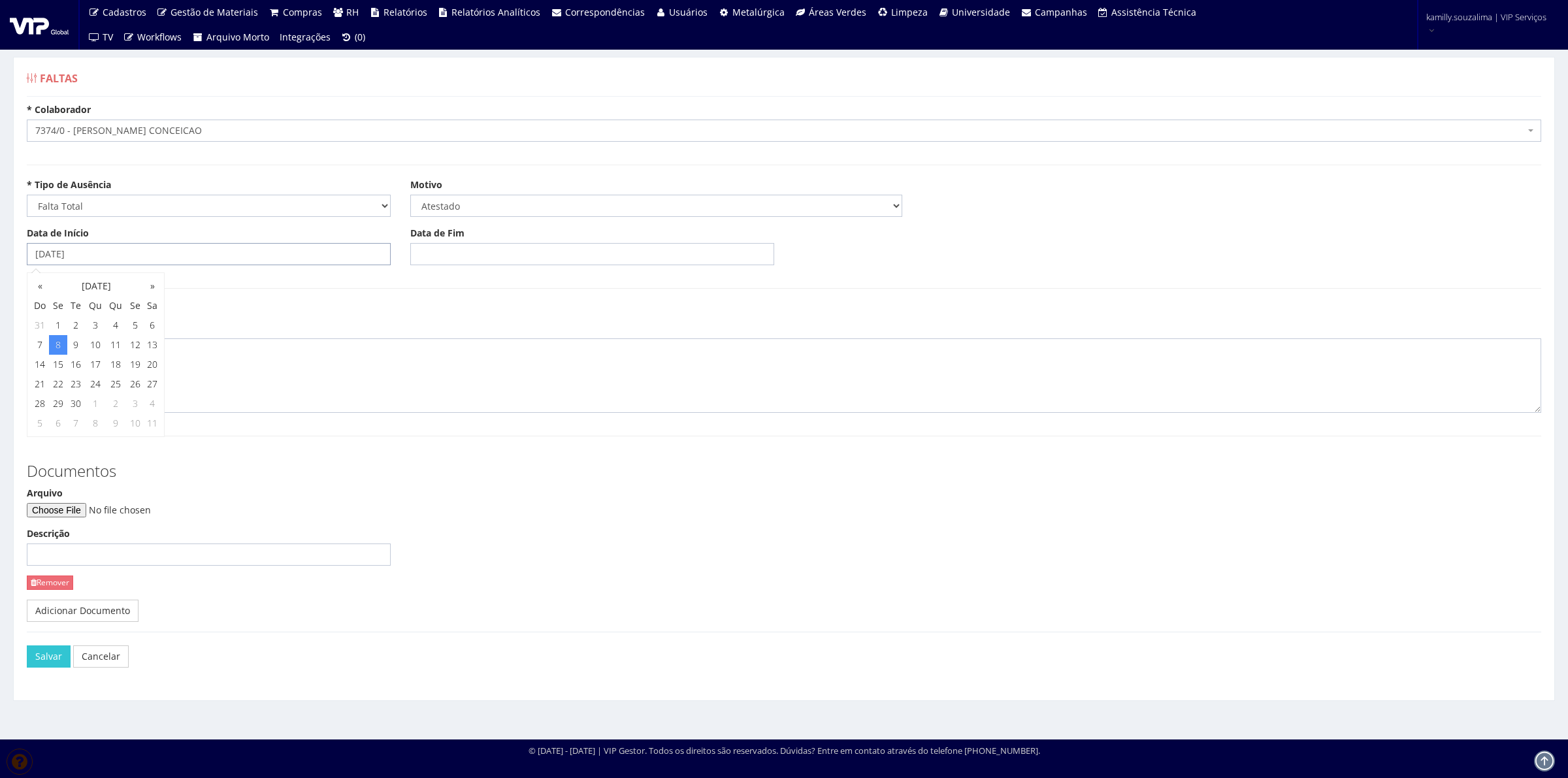
type input "[DATE]"
click at [462, 248] on input "Data de Fim" at bounding box center [592, 254] width 364 height 22
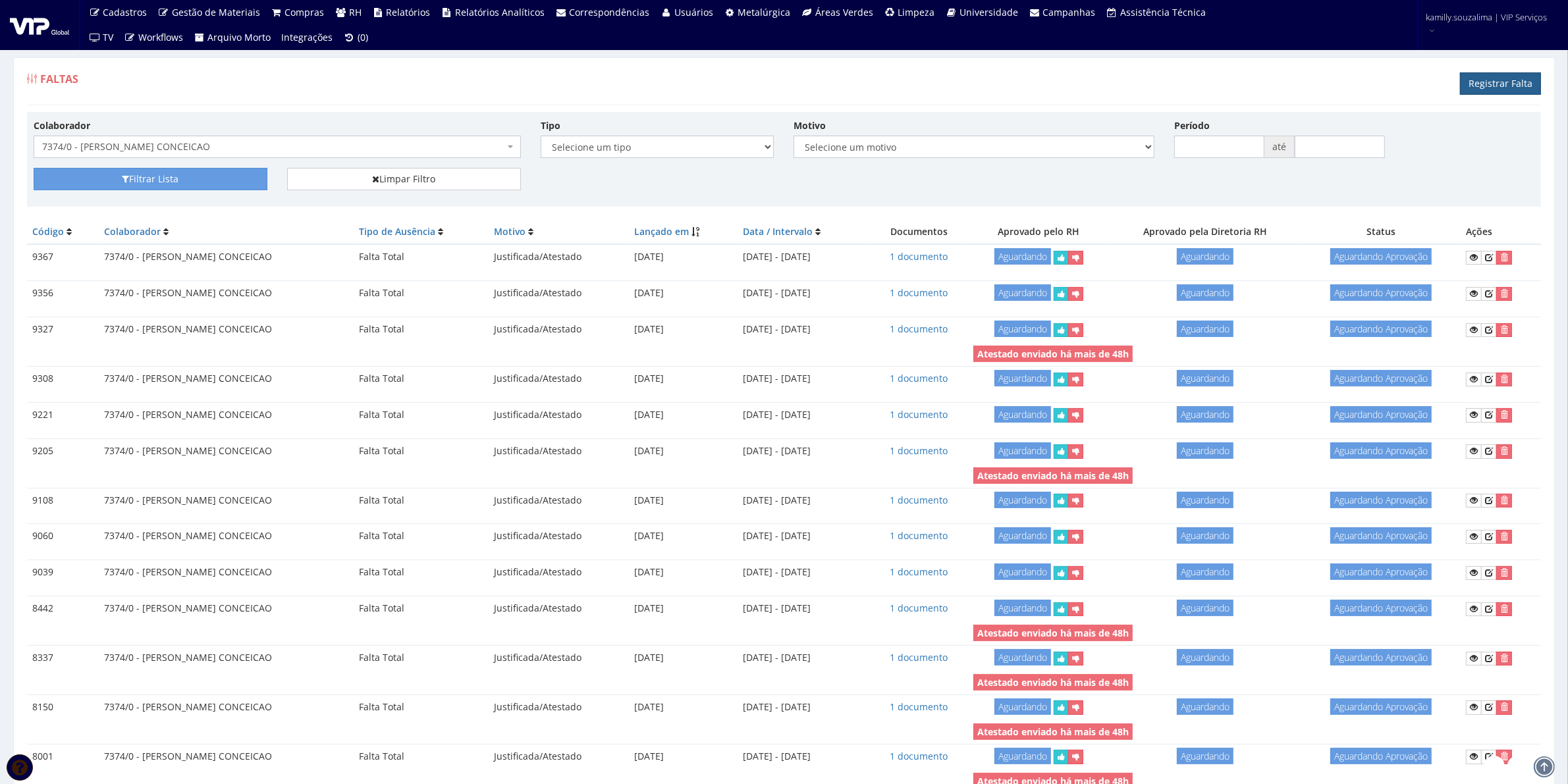
click at [1489, 77] on link "Registrar Falta" at bounding box center [1500, 83] width 81 height 23
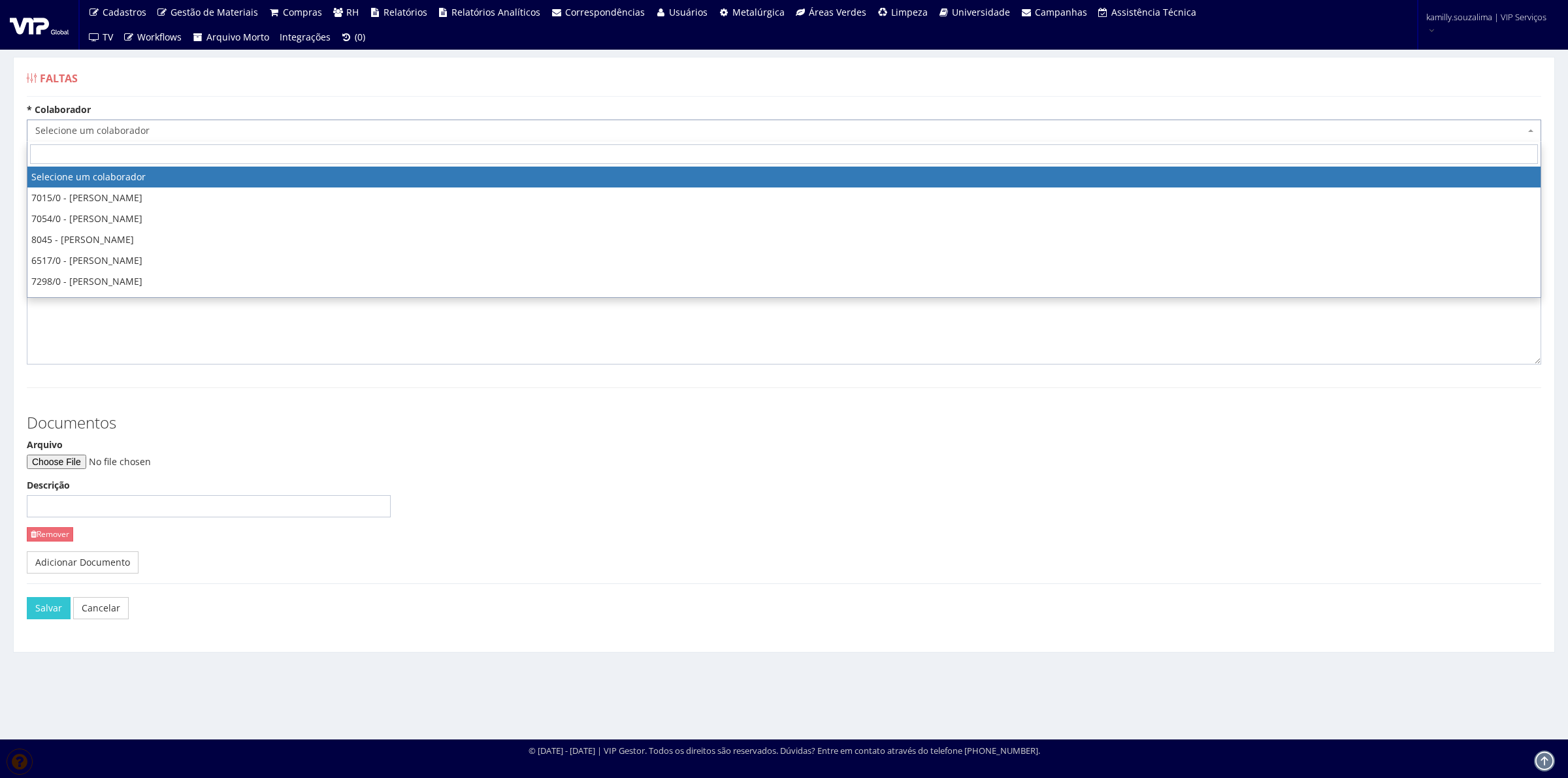
click at [59, 126] on span "Selecione um colaborador" at bounding box center [780, 131] width 1489 height 13
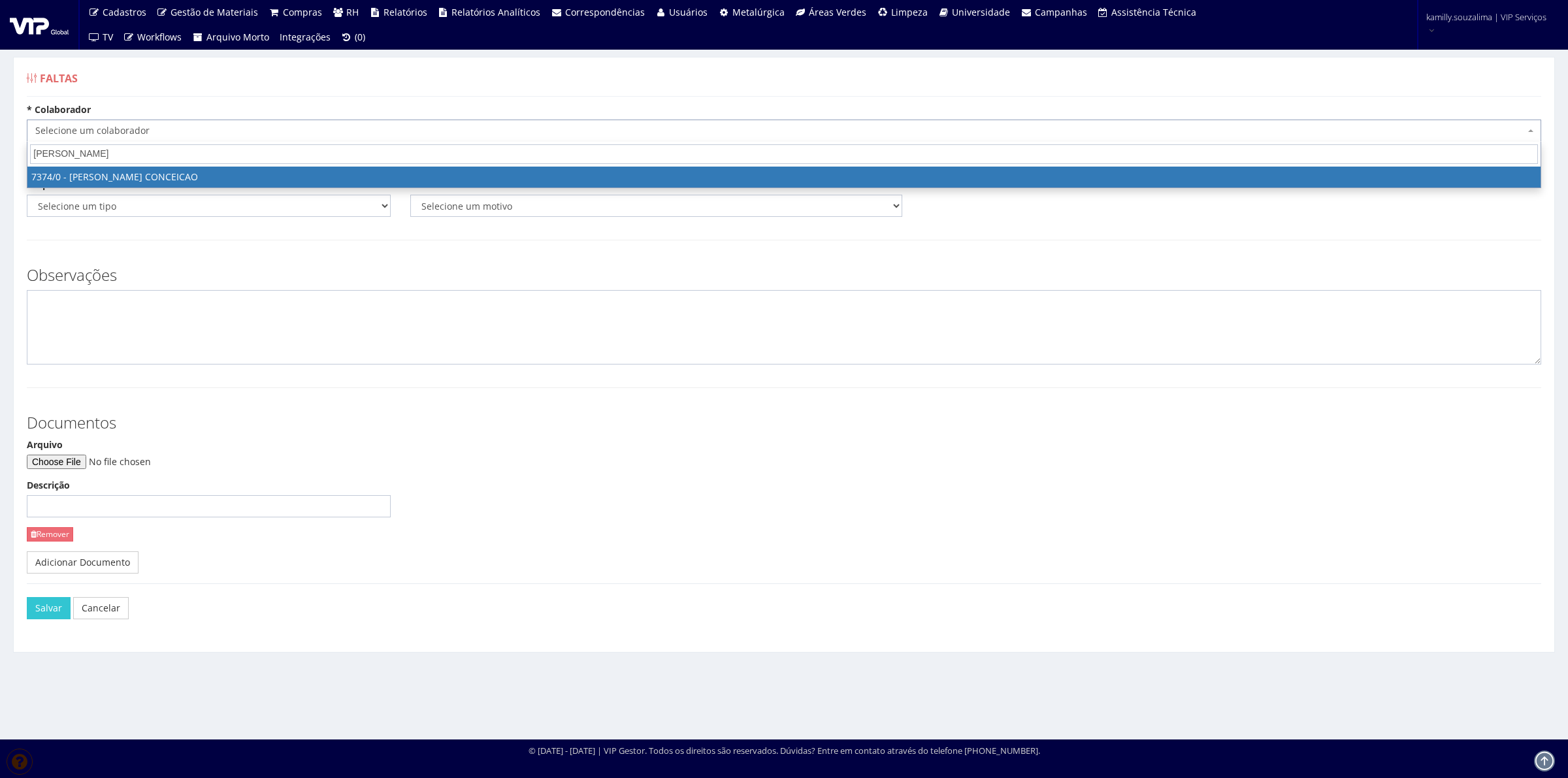
type input "bruno henri"
select select "1054"
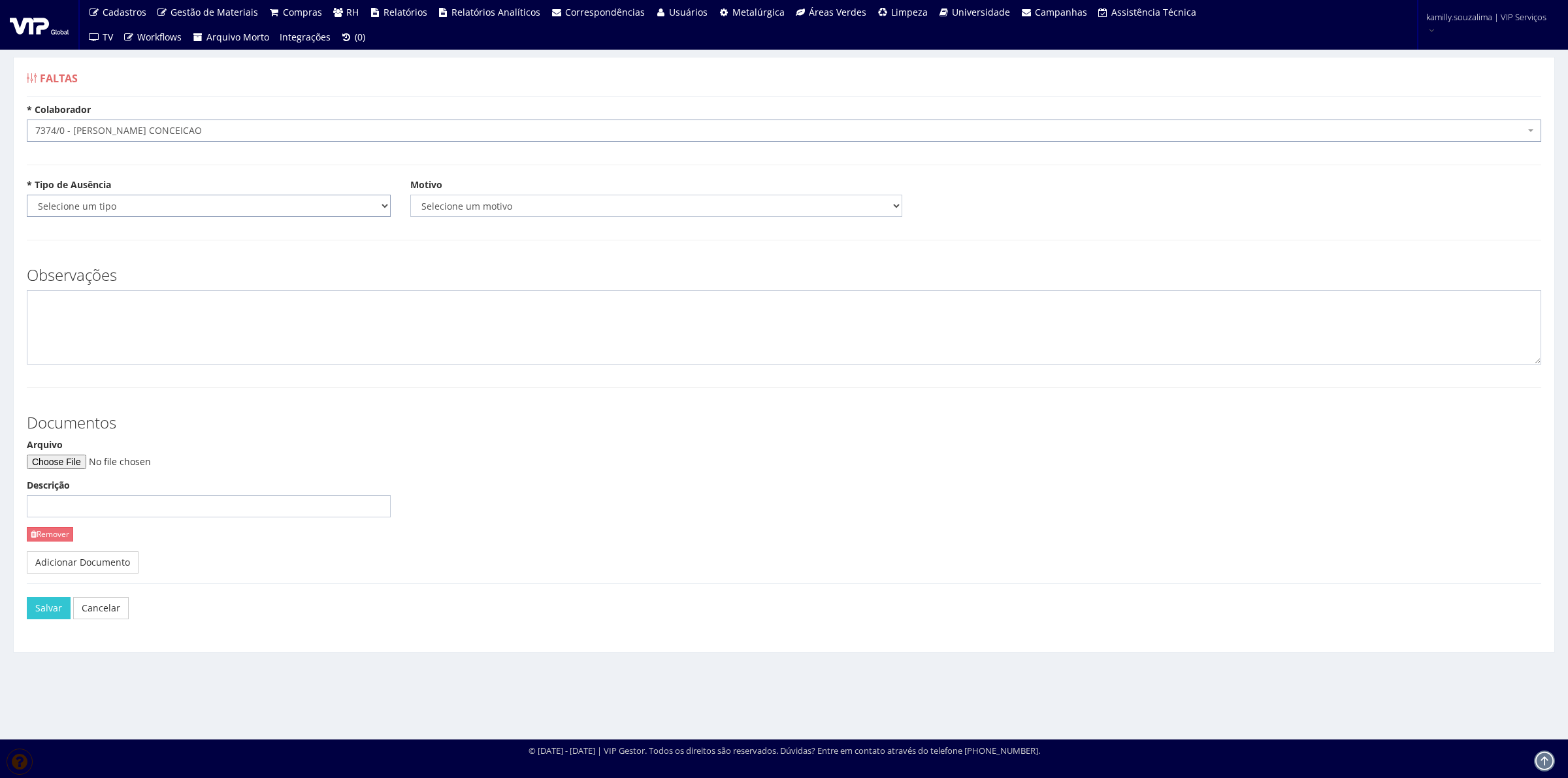
click at [141, 209] on select "Selecione um tipo Falta Total Falta Parcial Afastamento Férias" at bounding box center [209, 206] width 364 height 22
select select "total"
click at [27, 195] on select "Selecione um tipo Falta Total Falta Parcial Afastamento Férias" at bounding box center [209, 206] width 364 height 22
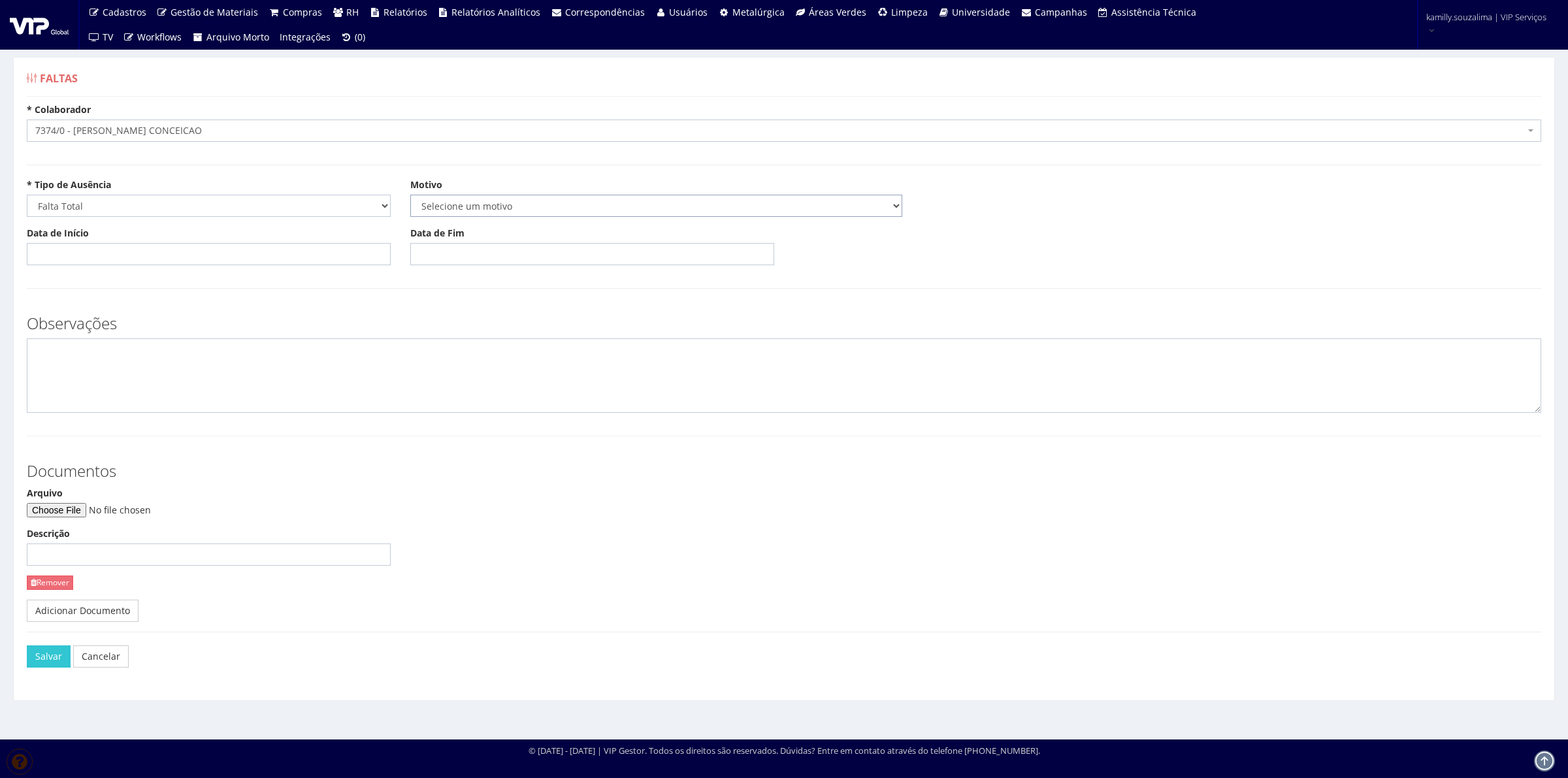
click at [449, 213] on select "Selecione um motivo Acidente Atestado Atraso Declaração Determinação Judicial D…" at bounding box center [656, 206] width 492 height 22
select select "atestado"
click at [410, 195] on select "Selecione um motivo Acidente Atestado Atraso Declaração Determinação Judicial D…" at bounding box center [656, 206] width 492 height 22
click at [204, 252] on input "Data de Início" at bounding box center [209, 254] width 364 height 22
type input "08/09/2025"
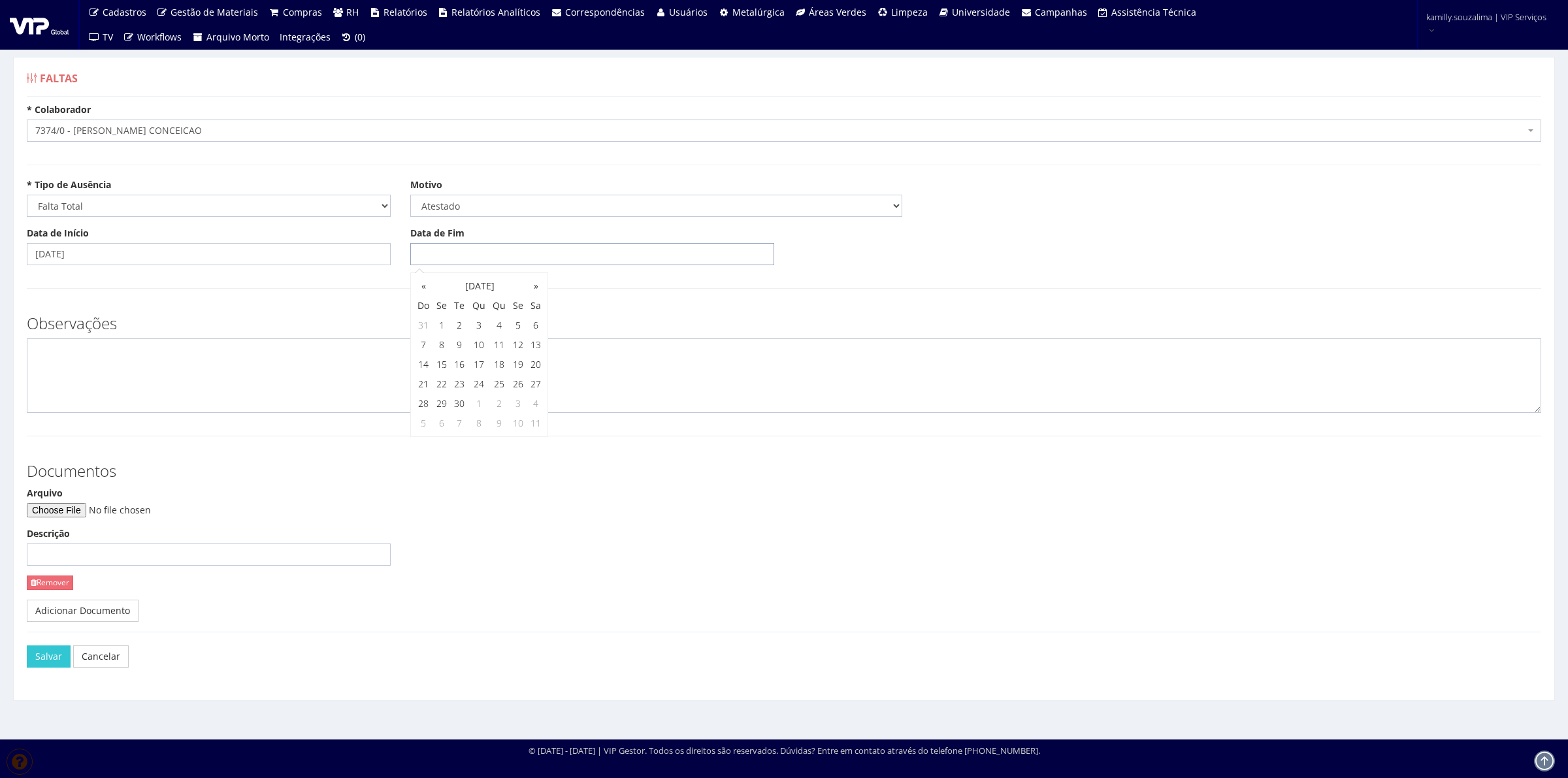
click at [458, 259] on input "Data de Fim" at bounding box center [592, 254] width 364 height 22
click at [443, 348] on td "8" at bounding box center [441, 345] width 17 height 20
click at [457, 346] on td "9" at bounding box center [459, 345] width 17 height 20
click at [472, 345] on td "10" at bounding box center [478, 345] width 21 height 20
type input "[DATE]"
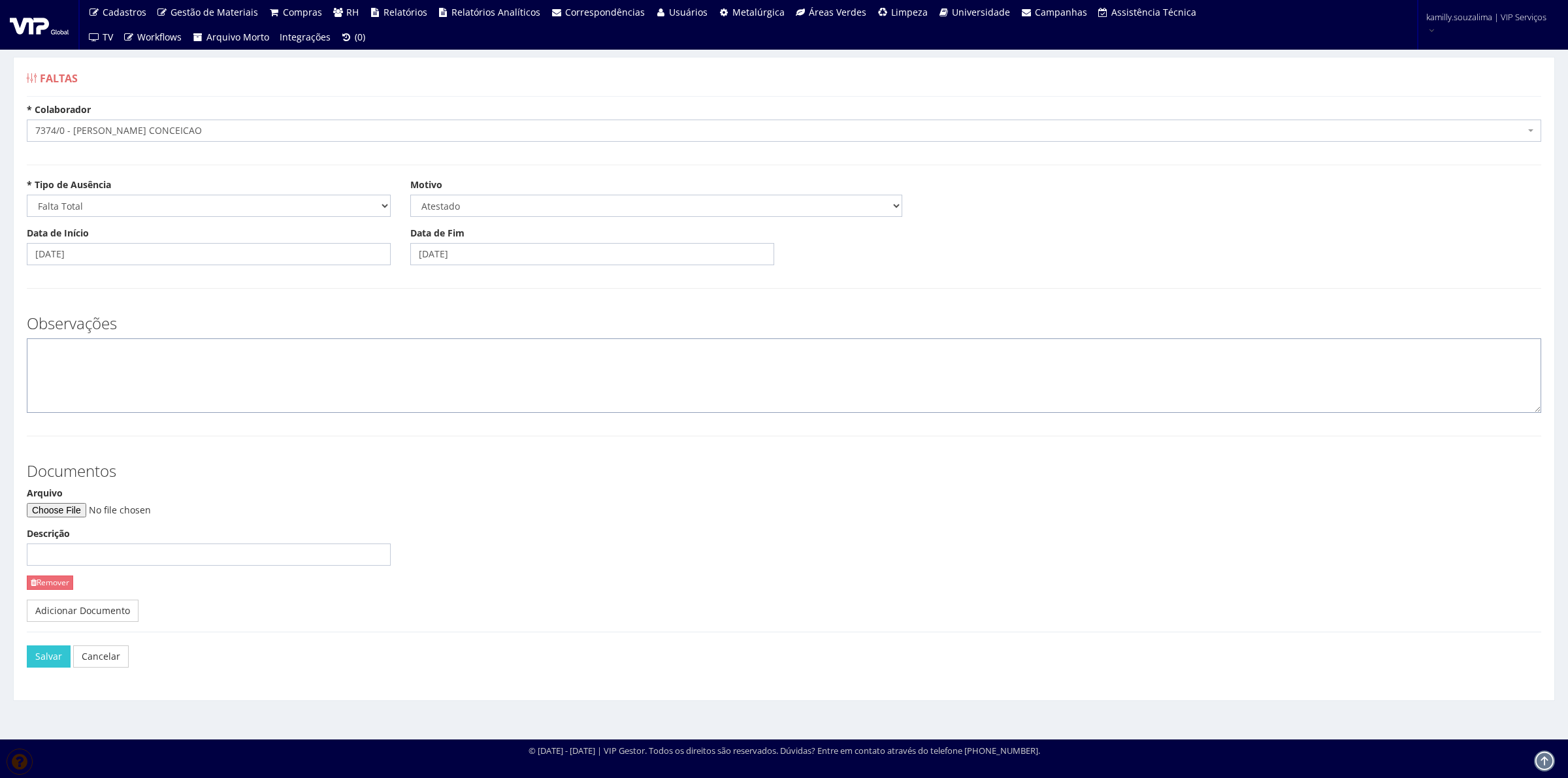
click at [347, 363] on textarea at bounding box center [784, 376] width 1515 height 74
type textarea "c"
type textarea "CID: R520"
click at [77, 516] on input "Arquivo" at bounding box center [116, 510] width 178 height 14
type input "C:\fakepath\Document_000210_072932 (1).pdf"
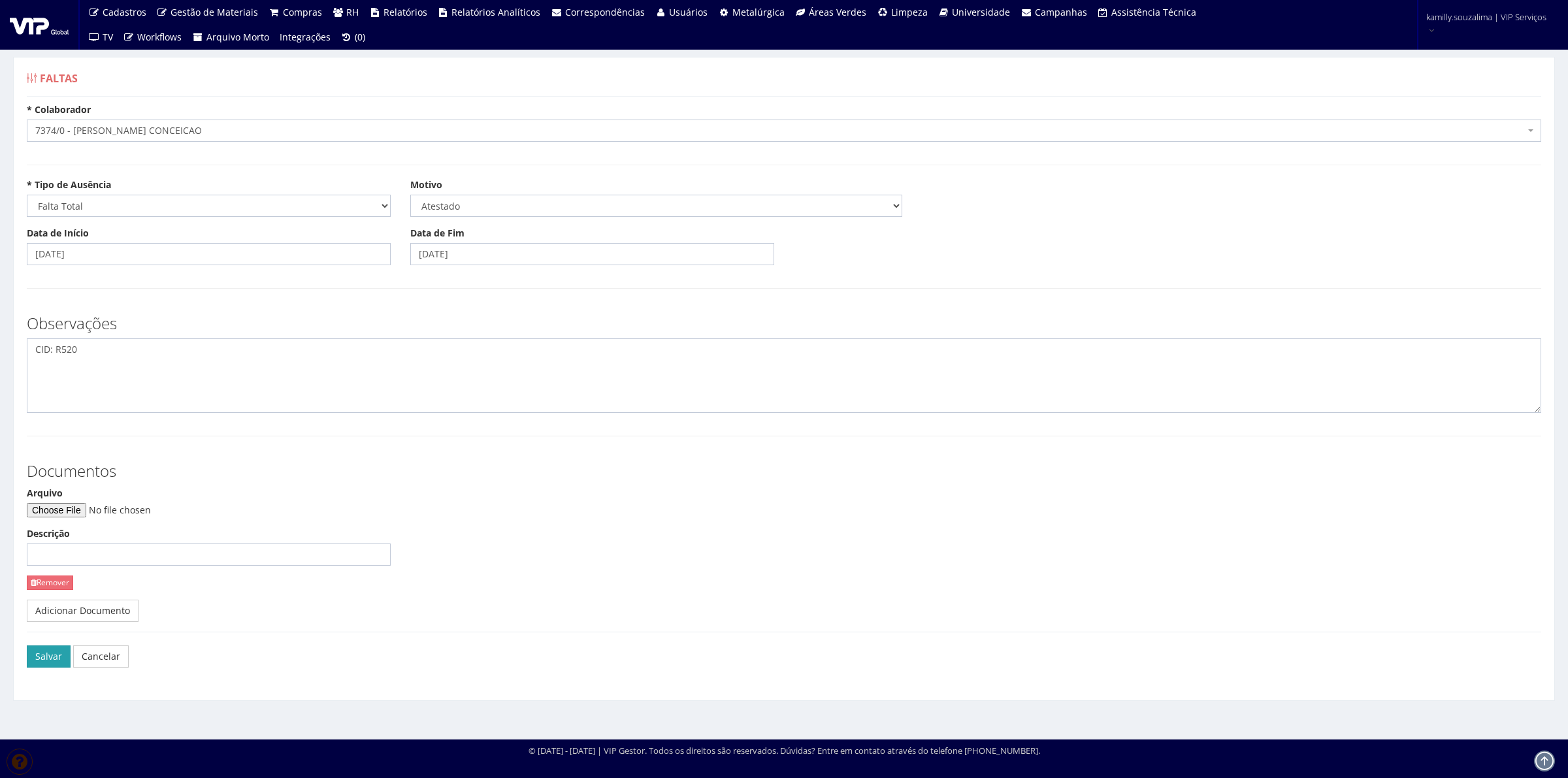
click at [53, 665] on button "Salvar" at bounding box center [48, 657] width 44 height 22
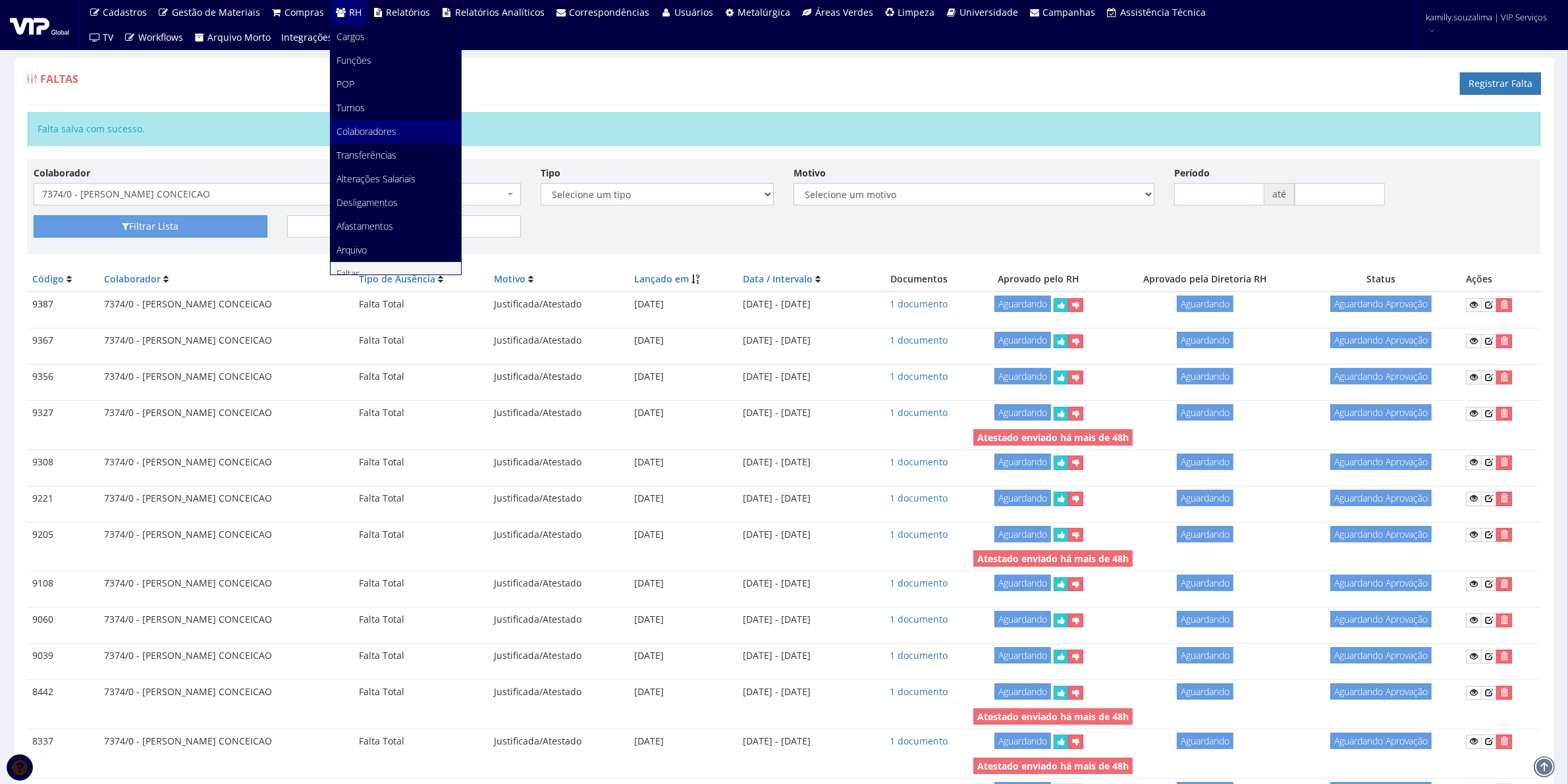
click at [363, 130] on span "Colaboradores" at bounding box center [367, 131] width 60 height 12
